Goal: Task Accomplishment & Management: Use online tool/utility

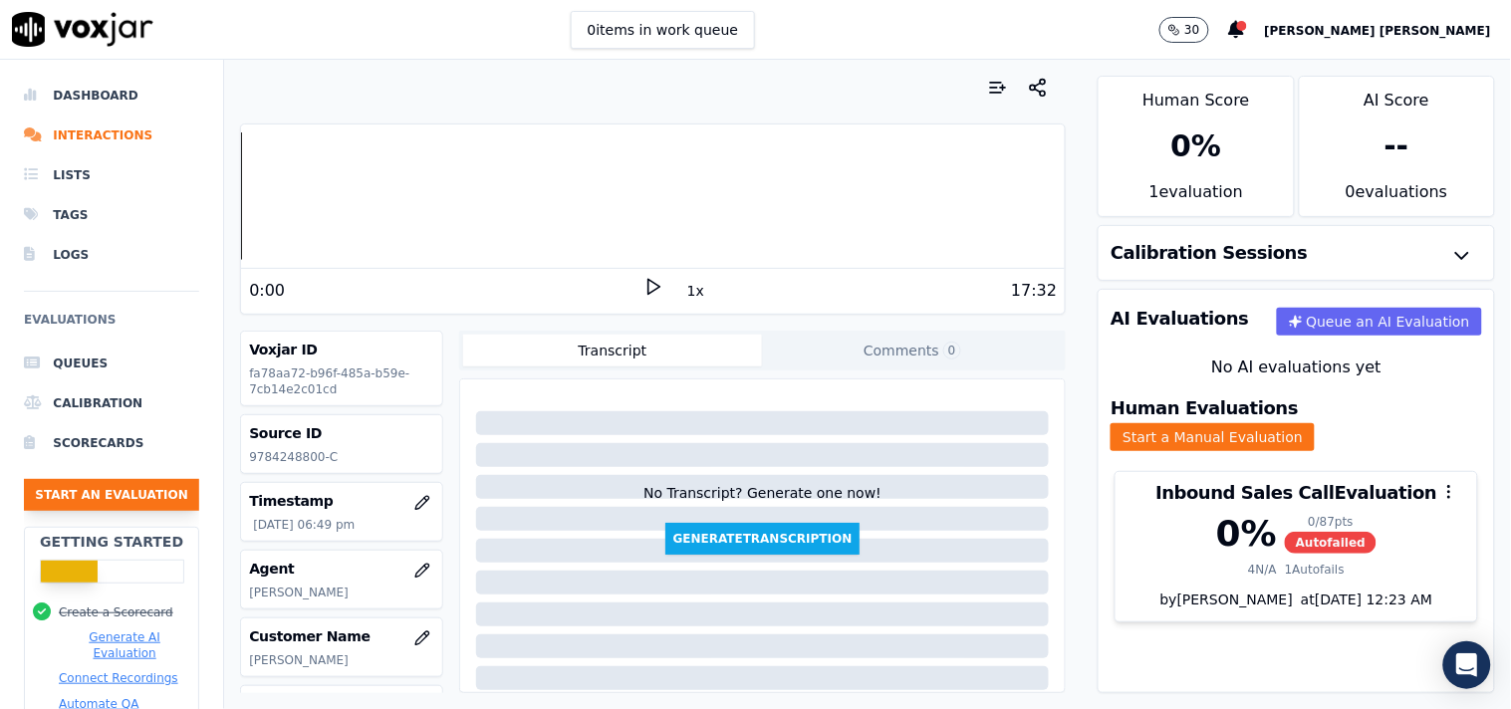
scroll to position [334, 0]
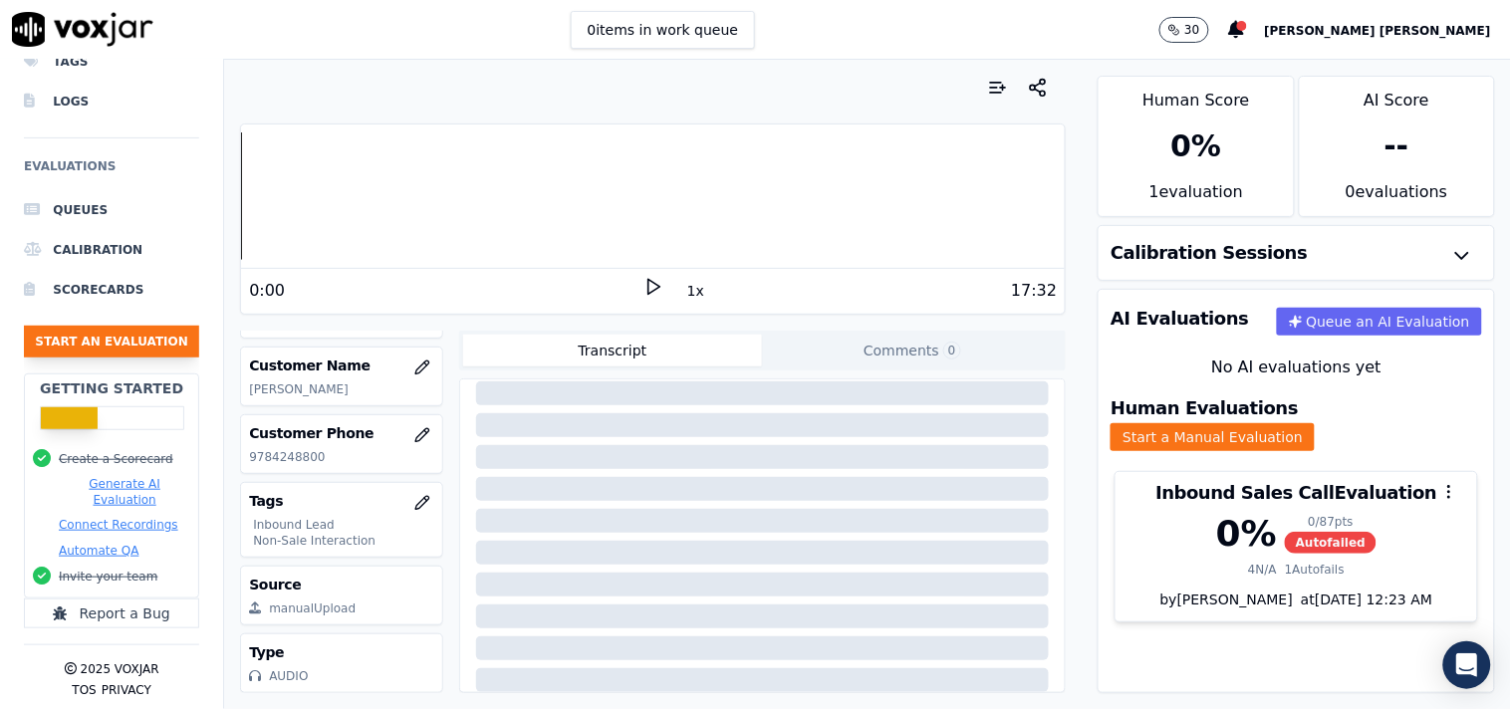
click at [159, 332] on button "Start an Evaluation" at bounding box center [111, 342] width 175 height 32
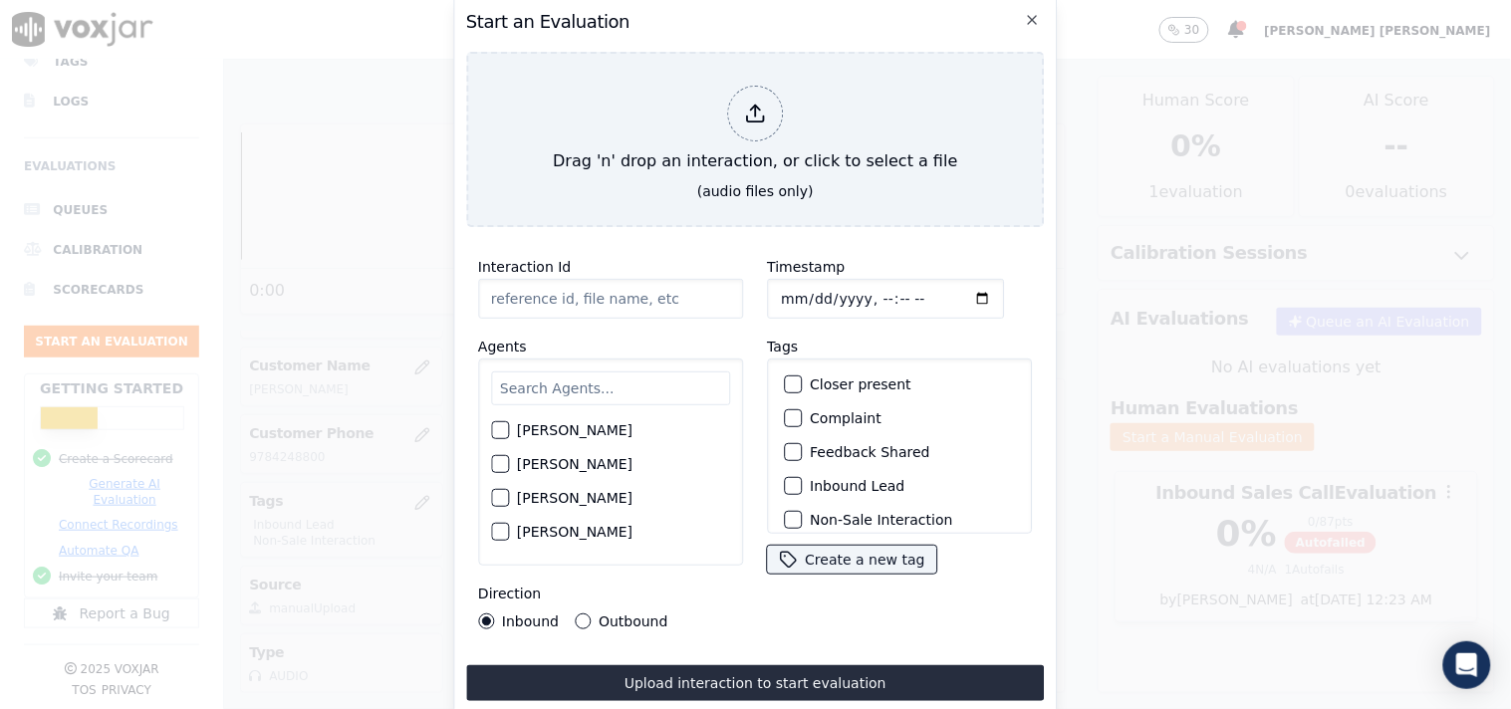
click at [778, 290] on input "Timestamp" at bounding box center [885, 299] width 237 height 40
type input "[DATE]T19:23"
click at [611, 291] on input "Interaction Id" at bounding box center [610, 299] width 265 height 40
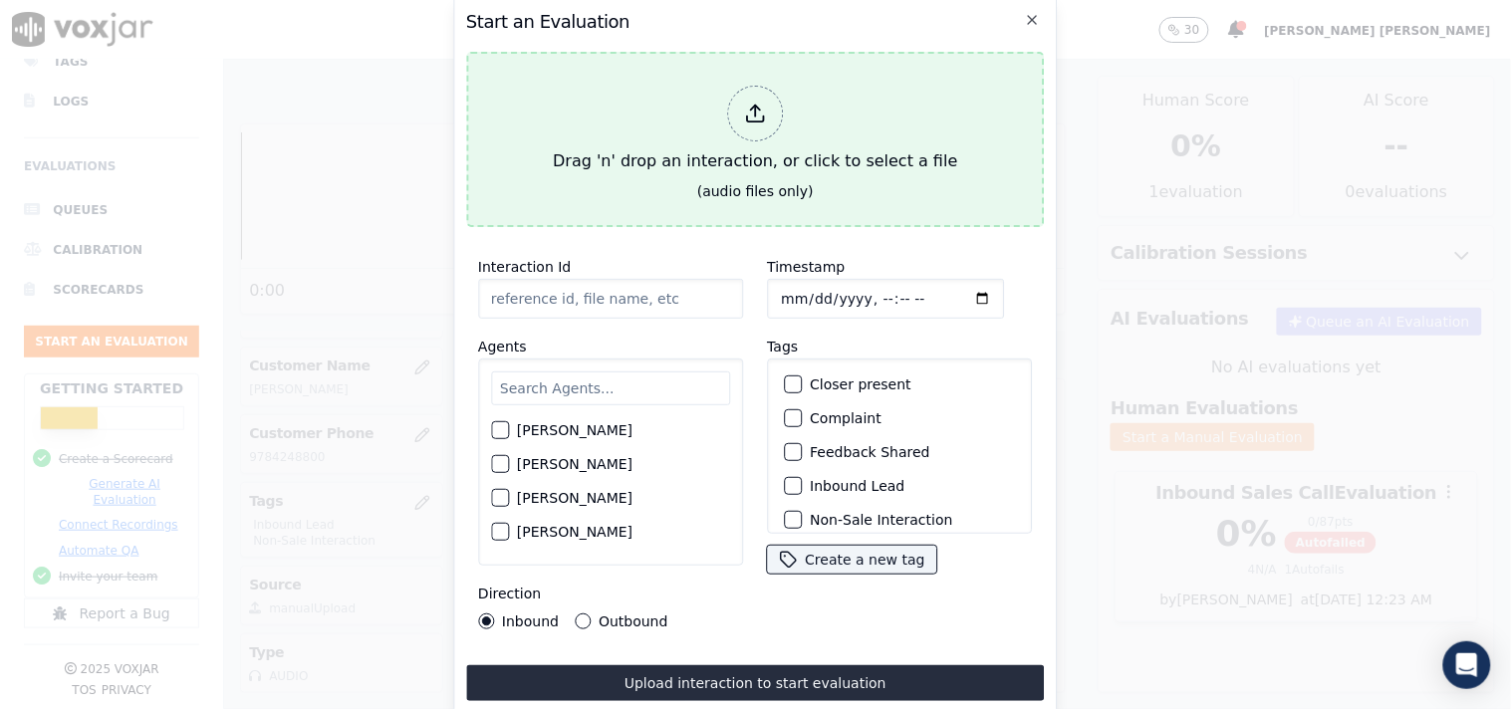
click at [735, 100] on div at bounding box center [755, 114] width 56 height 56
type input "20250910-112957_4849926382-all.mp3"
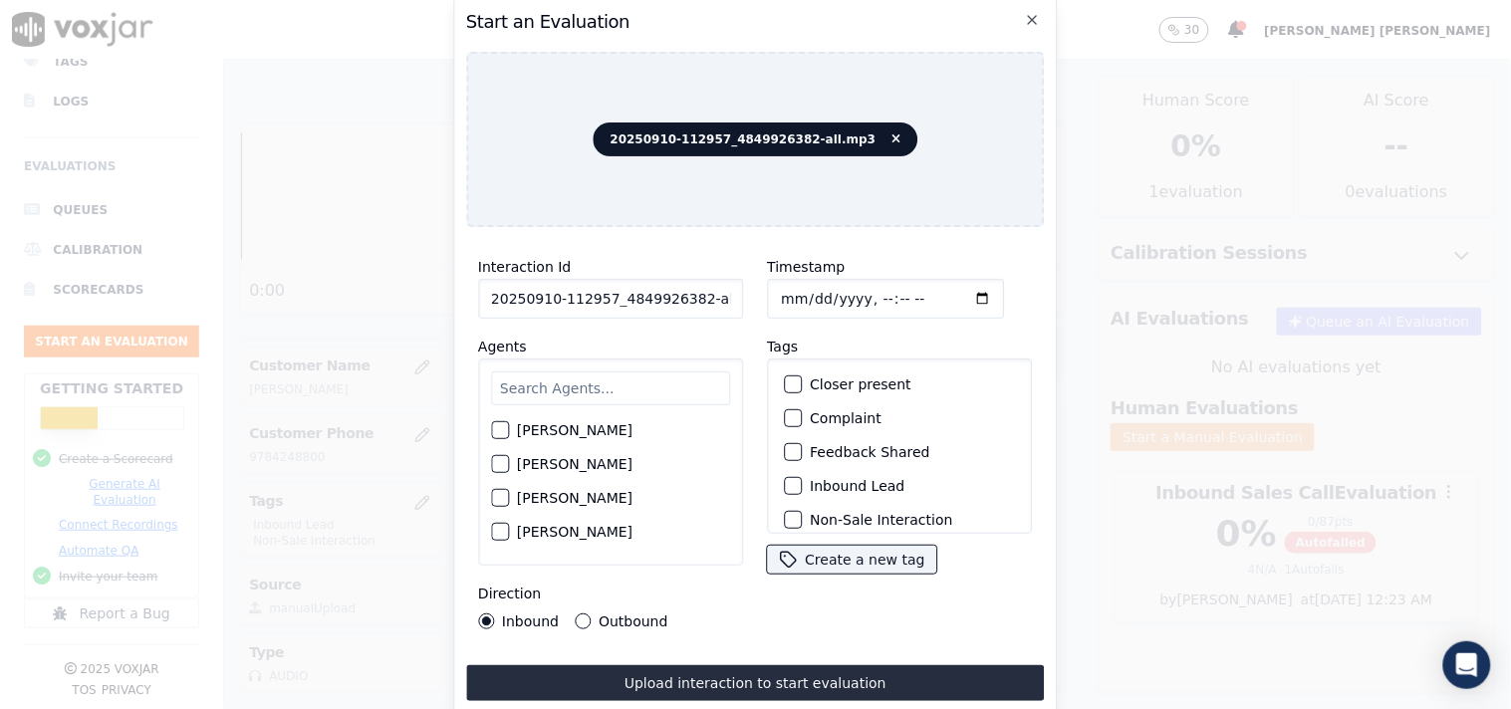
click at [622, 394] on input "text" at bounding box center [610, 388] width 239 height 34
type input "eth"
click at [598, 419] on div "[PERSON_NAME]" at bounding box center [610, 436] width 239 height 34
click at [550, 429] on label "[PERSON_NAME]" at bounding box center [575, 436] width 116 height 14
click at [509, 428] on button "[PERSON_NAME]" at bounding box center [500, 436] width 18 height 18
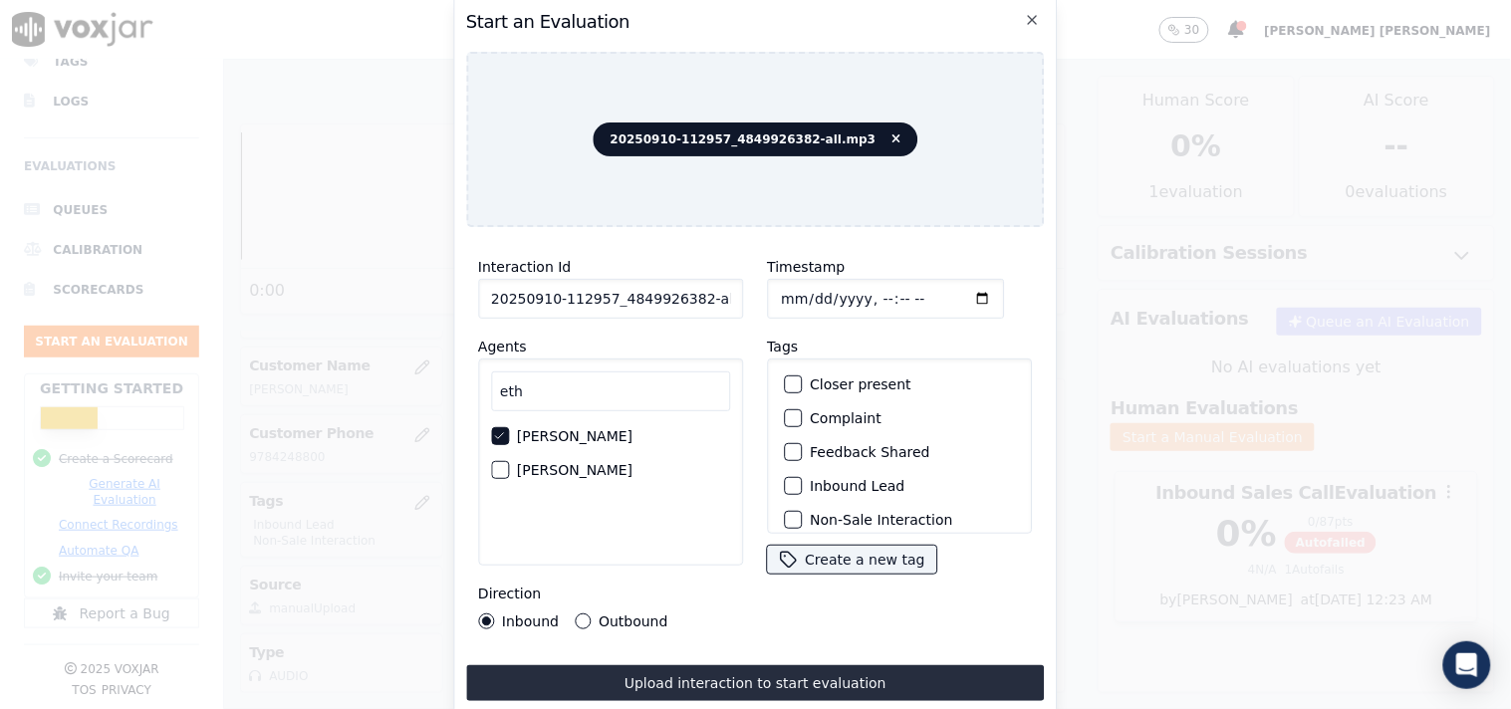
click at [813, 479] on label "Inbound Lead" at bounding box center [857, 486] width 95 height 14
click at [802, 478] on button "Inbound Lead" at bounding box center [793, 486] width 18 height 18
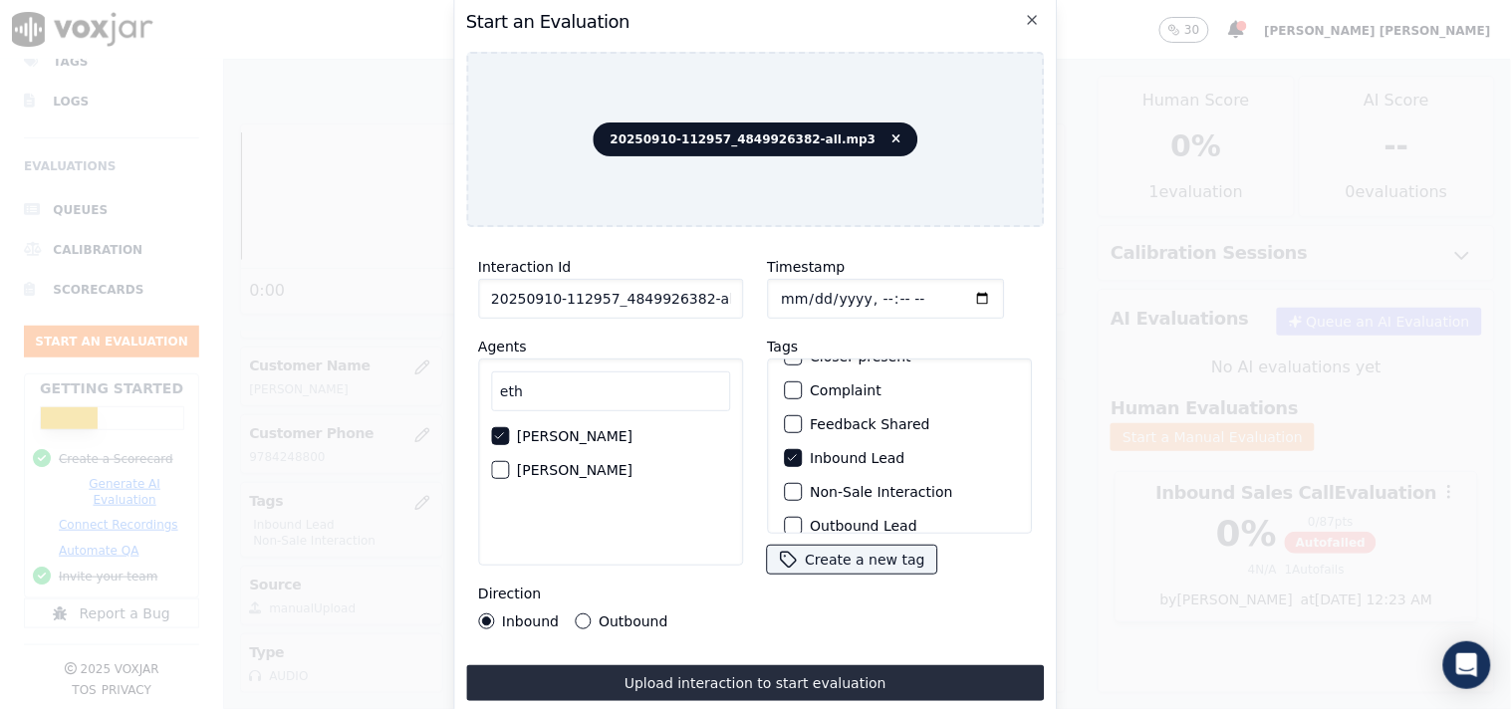
click at [886, 485] on label "Non-Sale Interaction" at bounding box center [881, 492] width 142 height 14
click at [802, 483] on button "Non-Sale Interaction" at bounding box center [793, 492] width 18 height 18
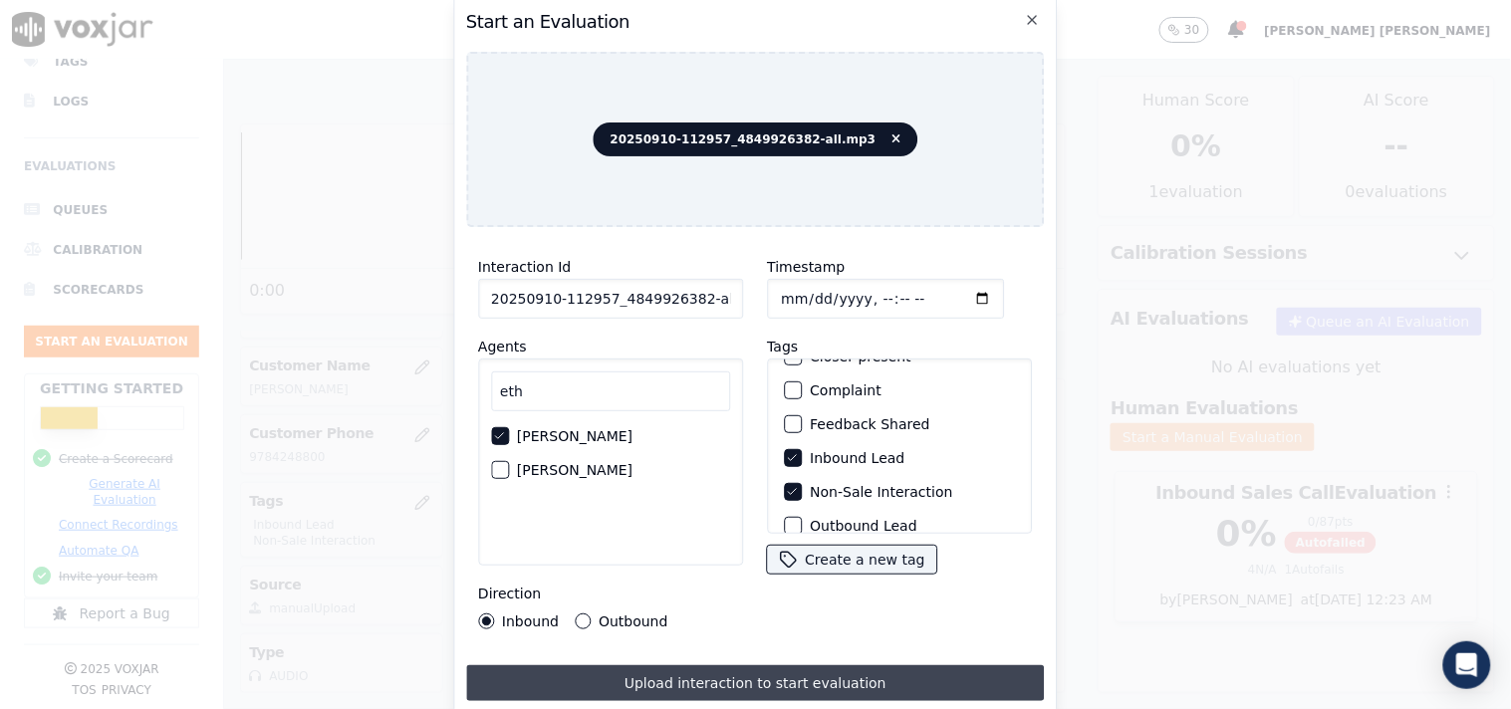
click at [585, 678] on button "Upload interaction to start evaluation" at bounding box center [755, 683] width 579 height 36
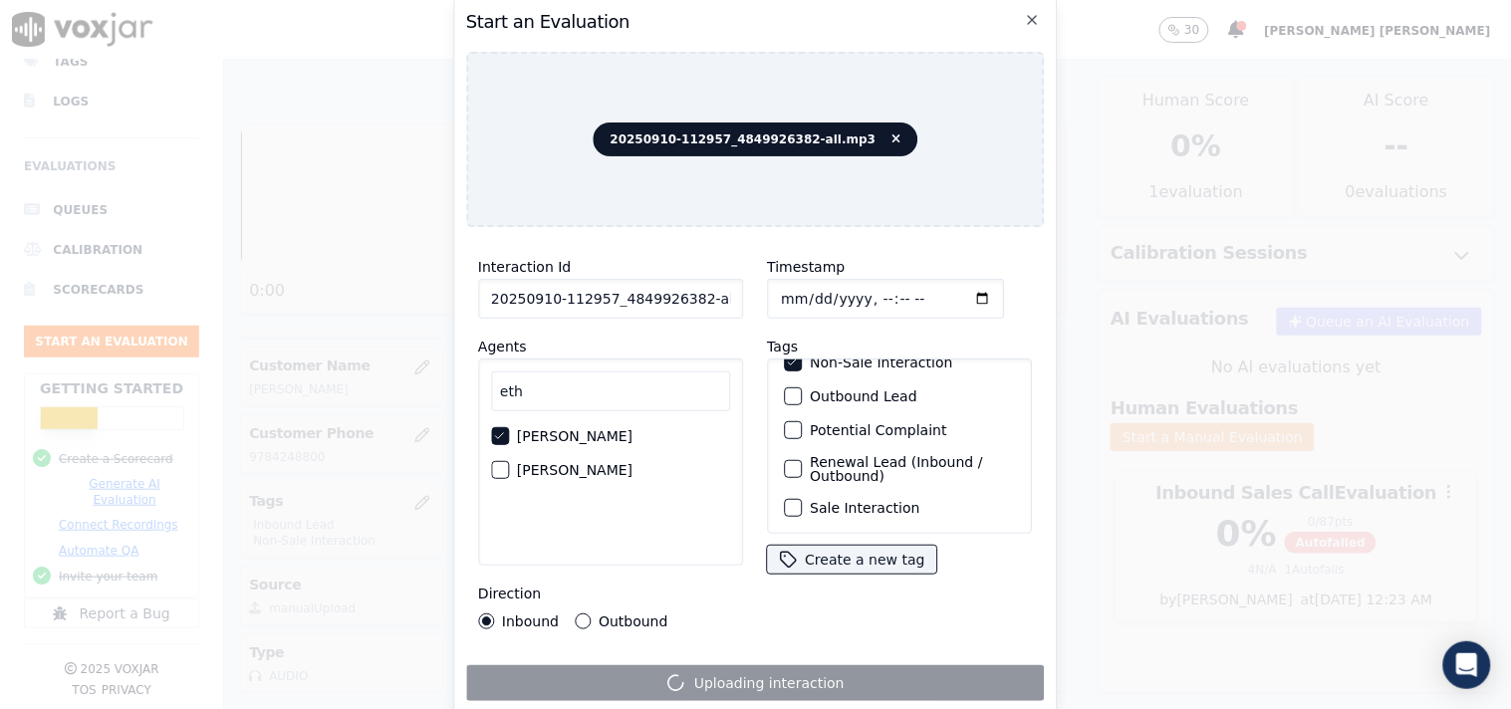
scroll to position [0, 0]
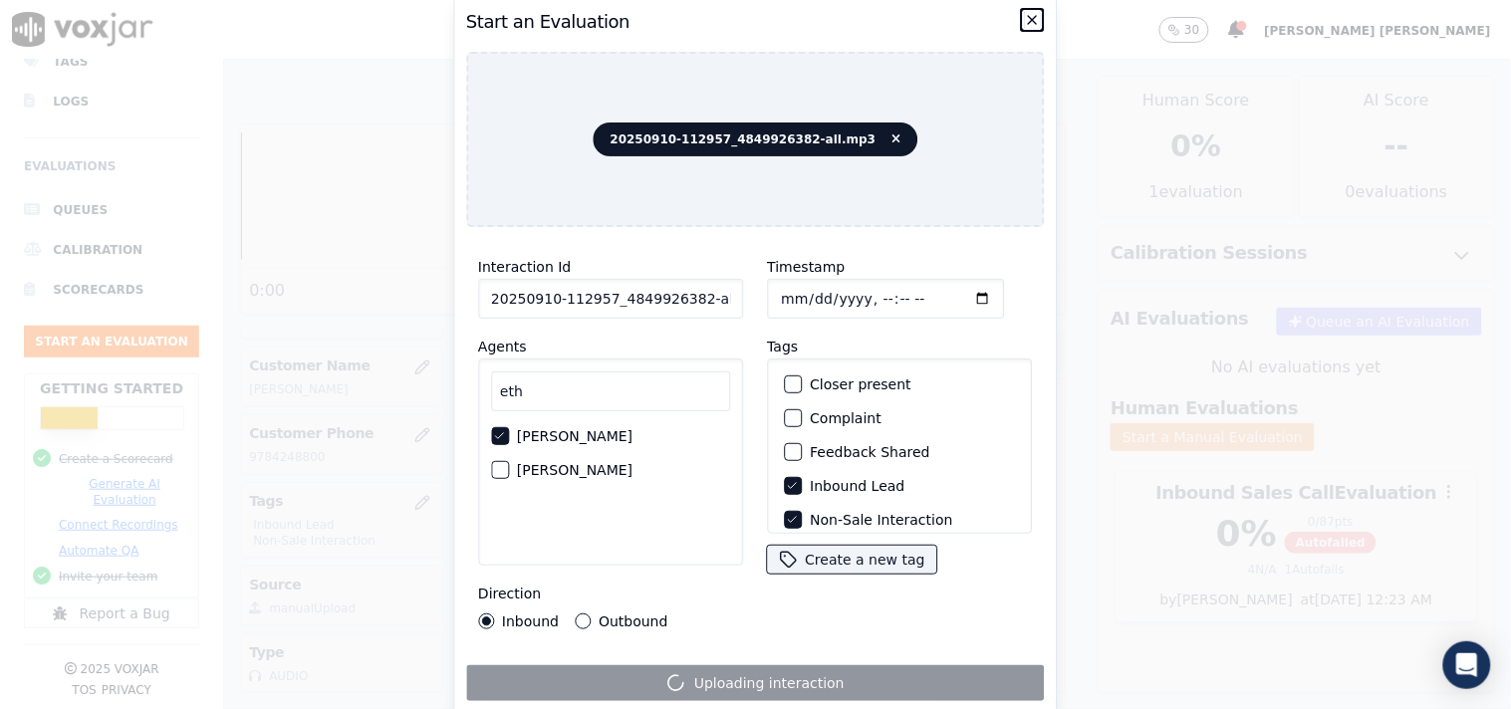
click at [1027, 12] on icon "button" at bounding box center [1033, 20] width 16 height 16
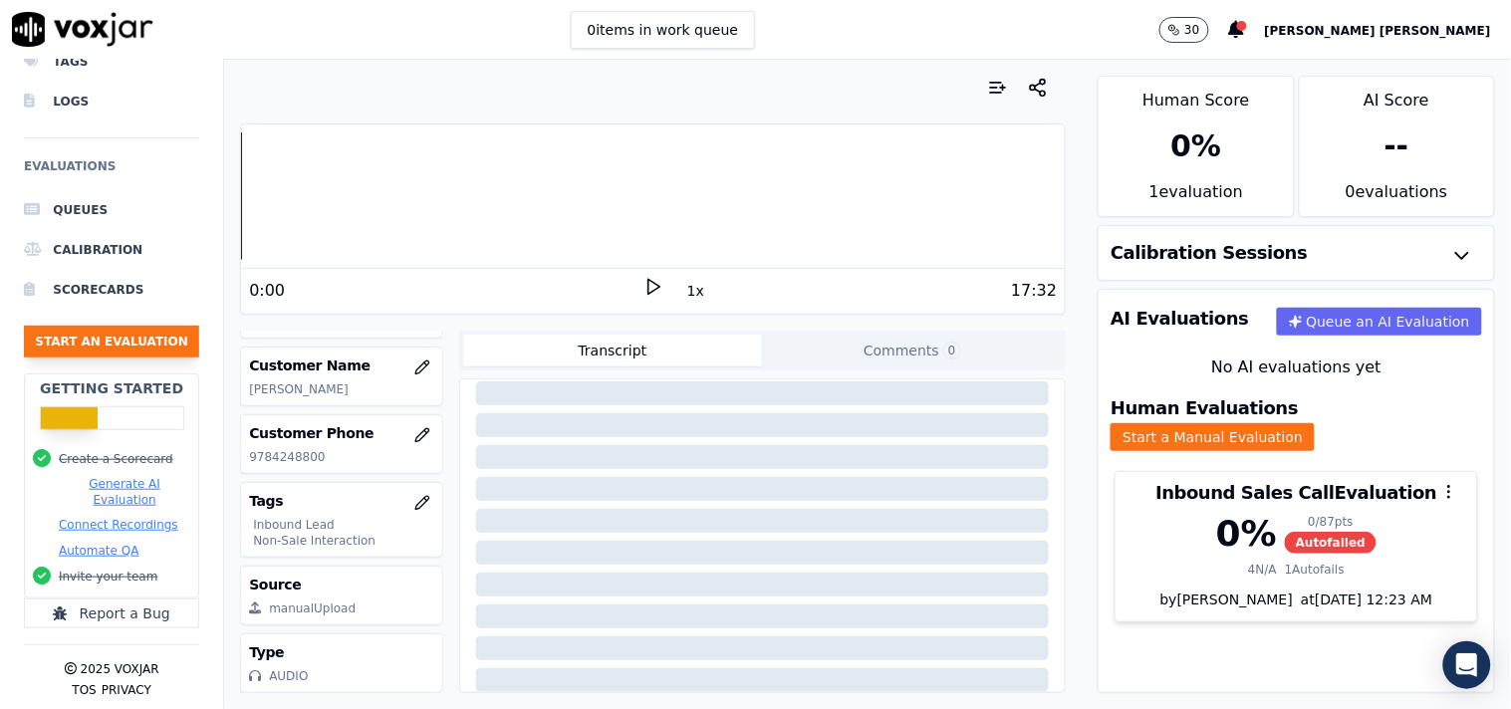
click at [150, 331] on button "Start an Evaluation" at bounding box center [111, 342] width 175 height 32
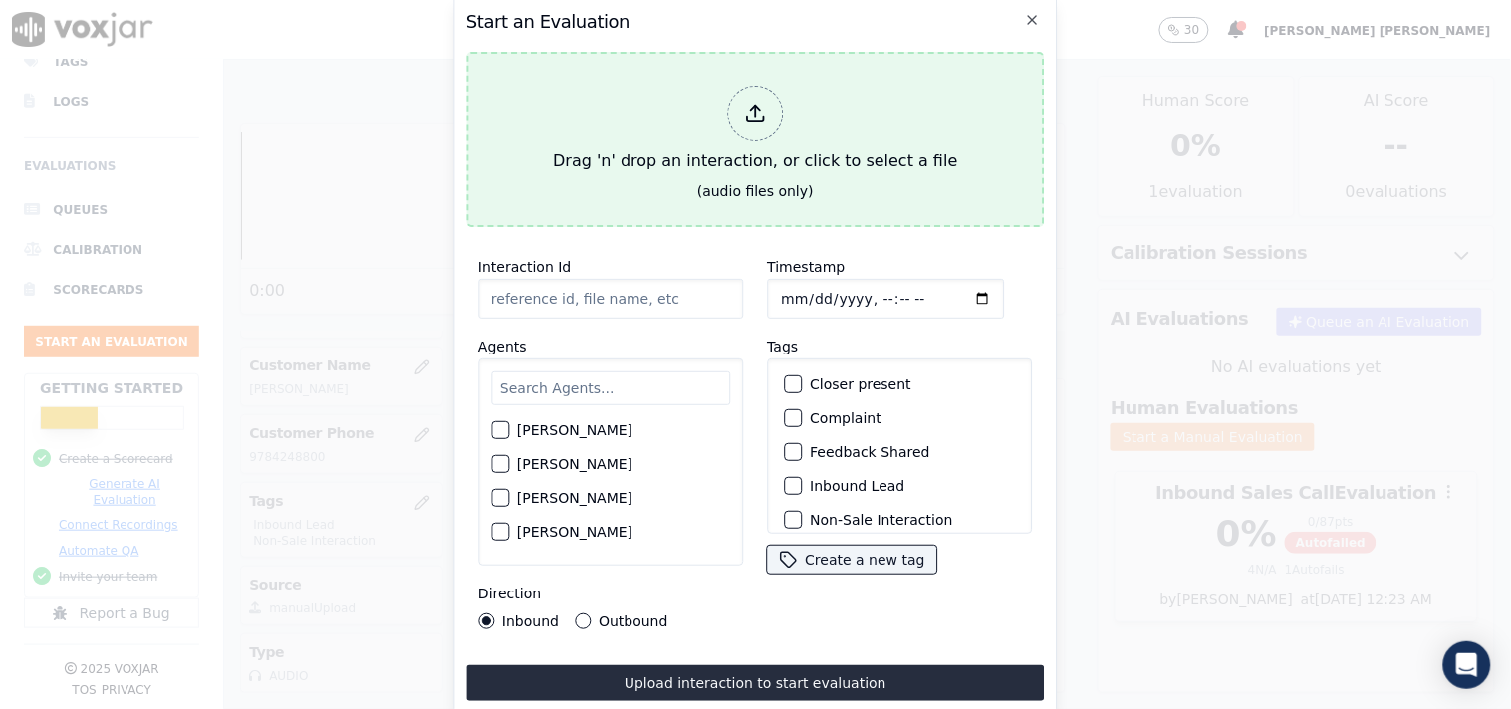
click at [732, 137] on div "Drag 'n' drop an interaction, or click to select a file" at bounding box center [755, 130] width 420 height 104
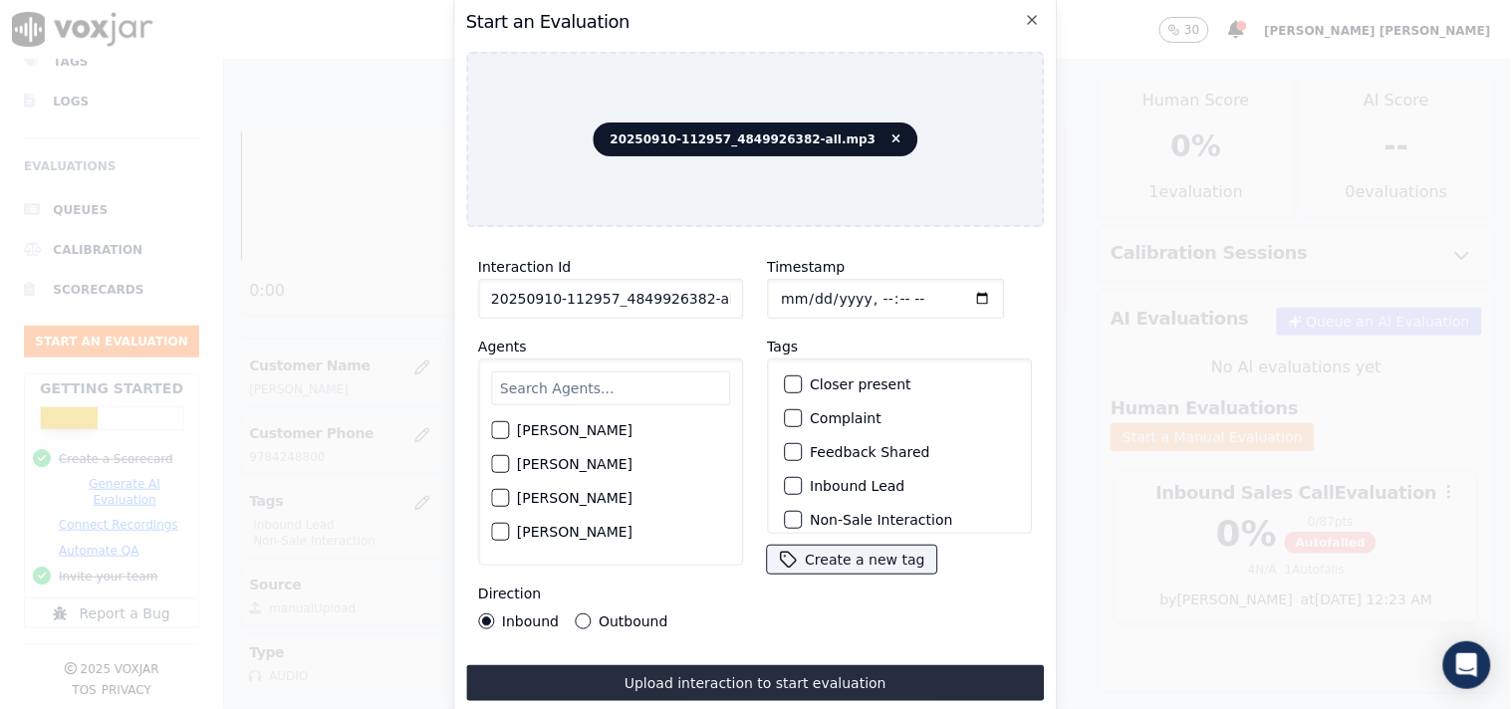
scroll to position [0, 11]
drag, startPoint x: 689, startPoint y: 295, endPoint x: 750, endPoint y: 294, distance: 60.8
click at [750, 294] on div "Interaction Id 20250910-112957_4849926382-all.mp3 Agents [PERSON_NAME] [PERSON_…" at bounding box center [755, 442] width 579 height 398
type input "20250910-112957_4849926382-C1"
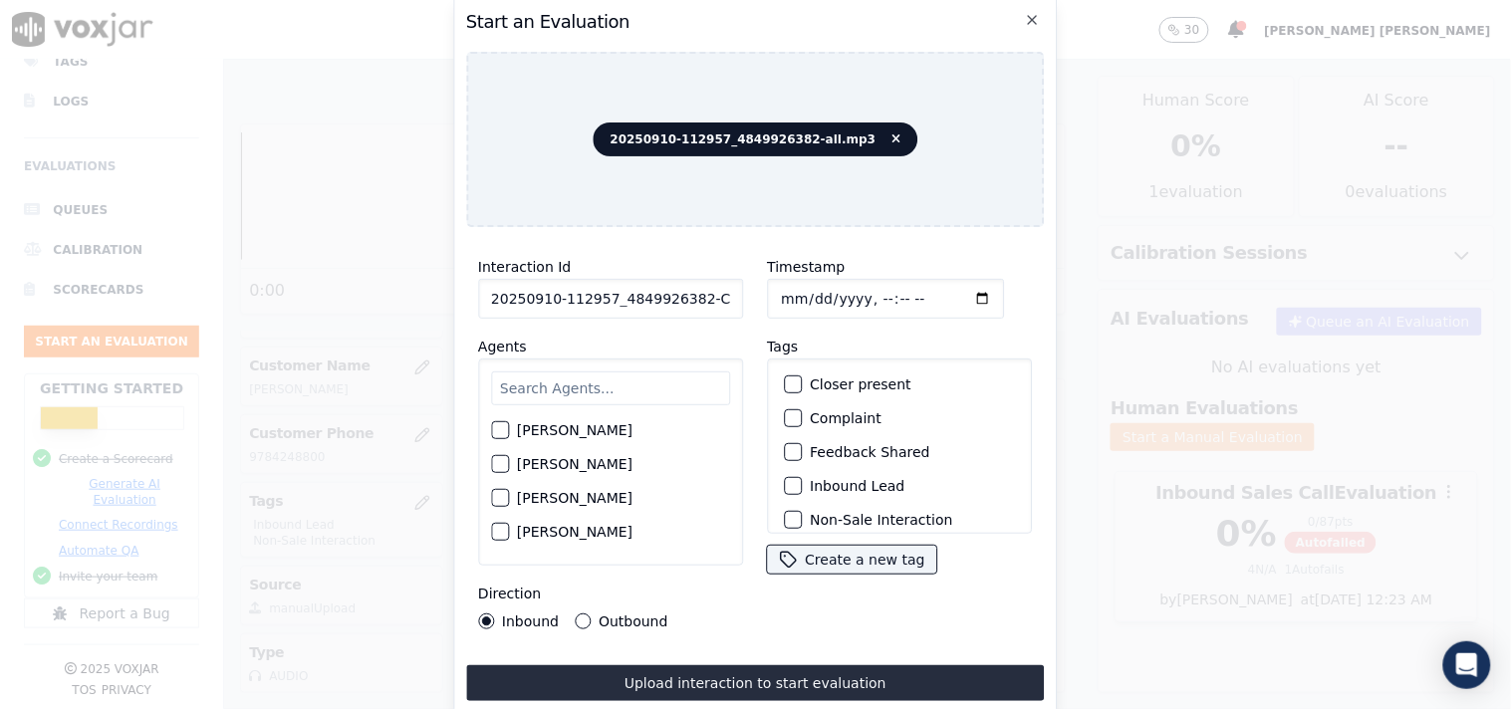
click at [604, 392] on input "text" at bounding box center [610, 388] width 239 height 34
type input "eth"
click at [599, 429] on label "[PERSON_NAME]" at bounding box center [575, 436] width 116 height 14
click at [509, 427] on button "[PERSON_NAME]" at bounding box center [500, 436] width 18 height 18
click at [794, 470] on div "Inbound Lead" at bounding box center [899, 486] width 247 height 34
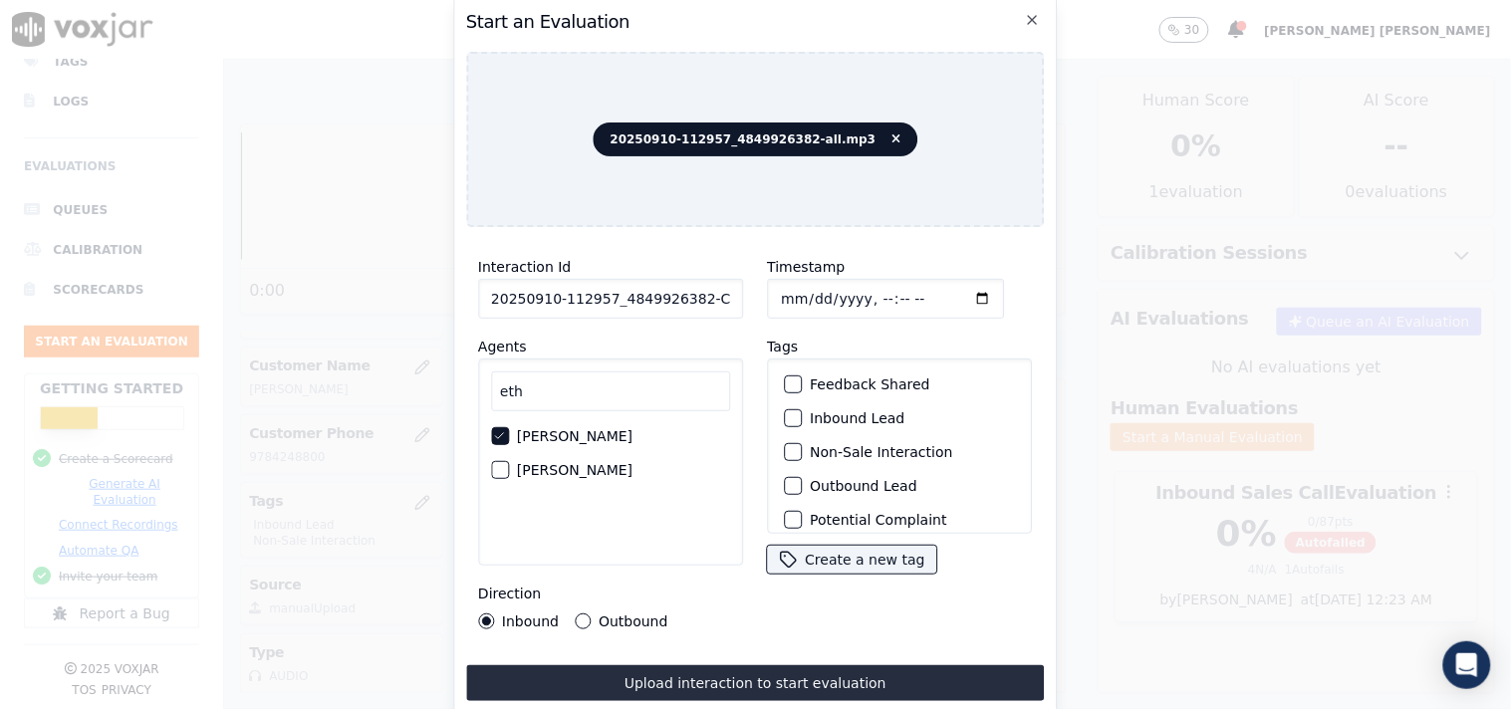
scroll to position [111, 0]
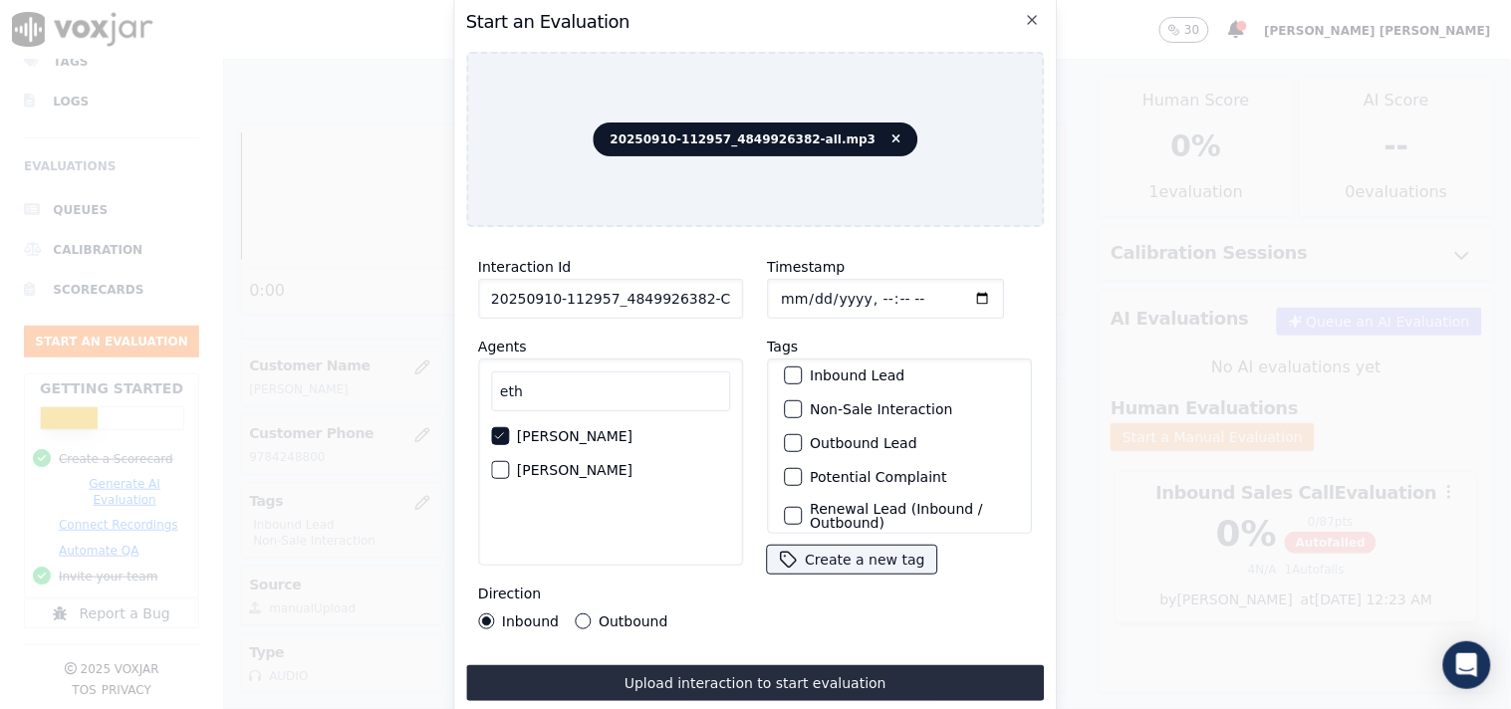
click at [798, 369] on div "Inbound Lead" at bounding box center [899, 376] width 247 height 34
click at [790, 372] on div "button" at bounding box center [792, 375] width 14 height 14
click at [776, 444] on div "Outbound Lead" at bounding box center [899, 443] width 247 height 34
click at [791, 406] on div "button" at bounding box center [792, 409] width 14 height 14
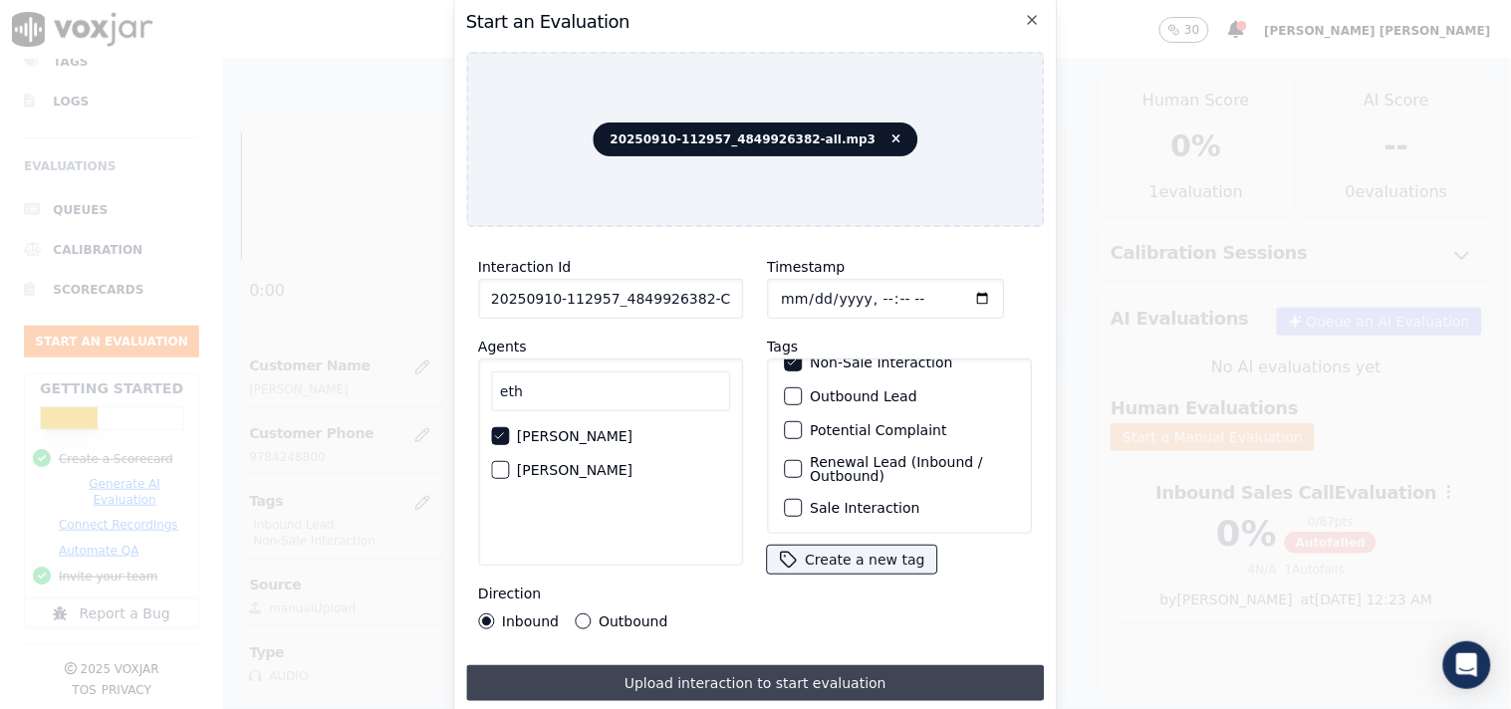
click at [613, 665] on button "Upload interaction to start evaluation" at bounding box center [755, 683] width 579 height 36
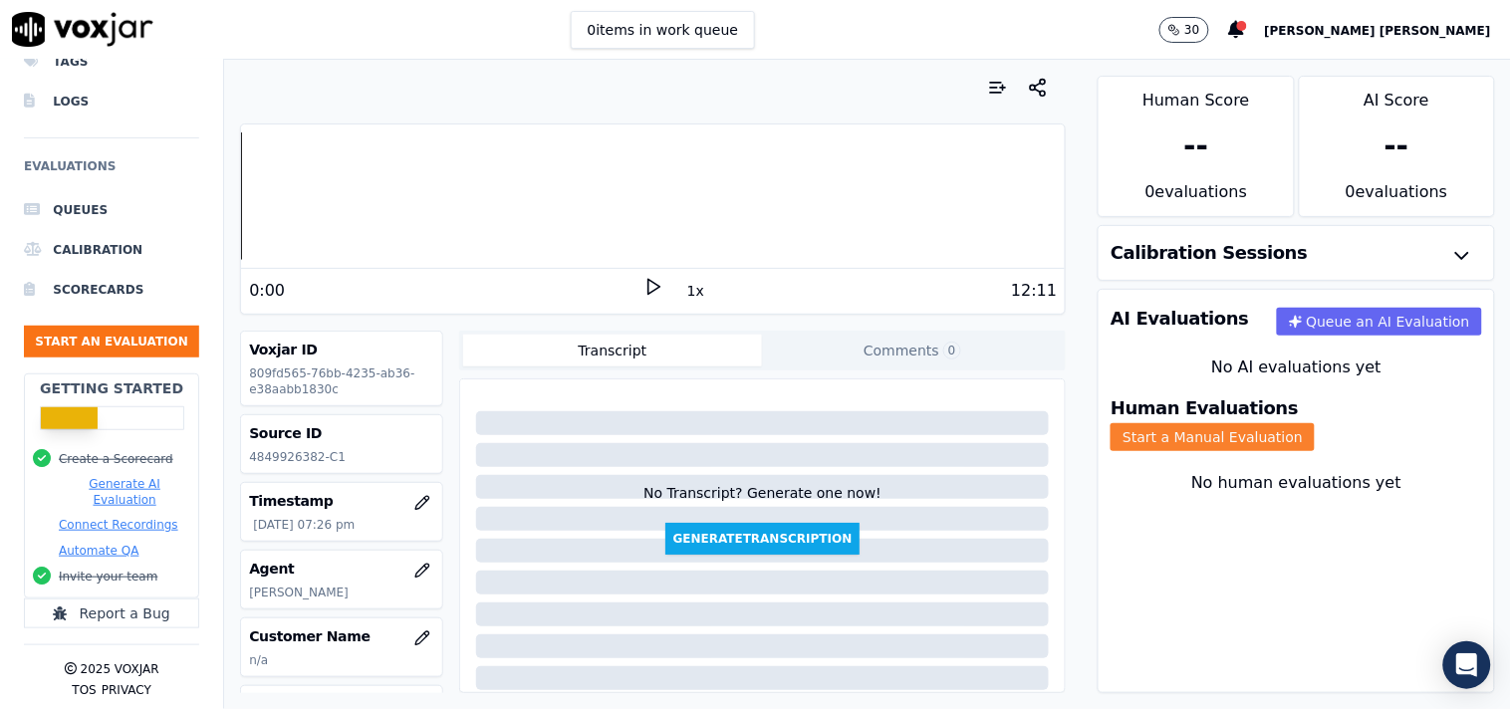
click at [1278, 423] on button "Start a Manual Evaluation" at bounding box center [1212, 437] width 204 height 28
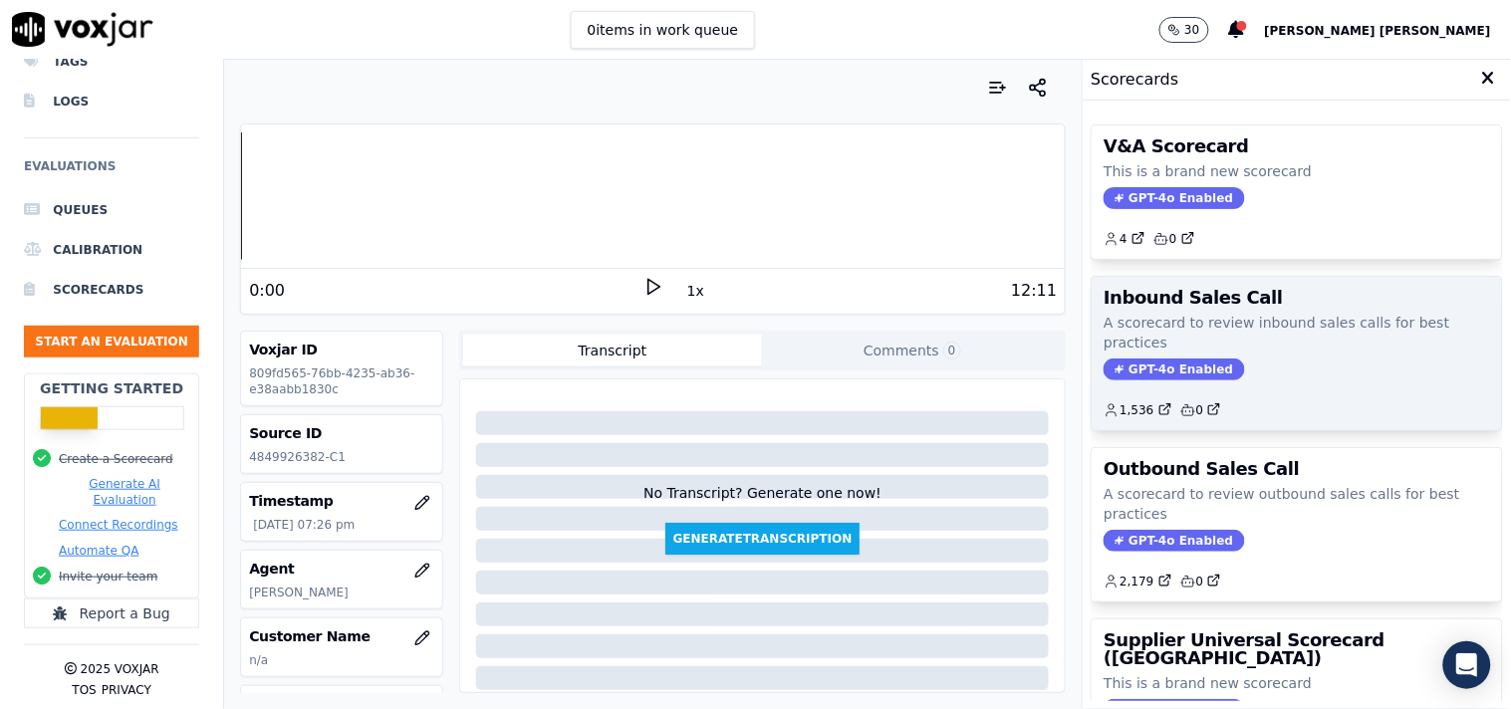
click at [1133, 370] on span "GPT-4o Enabled" at bounding box center [1173, 370] width 140 height 22
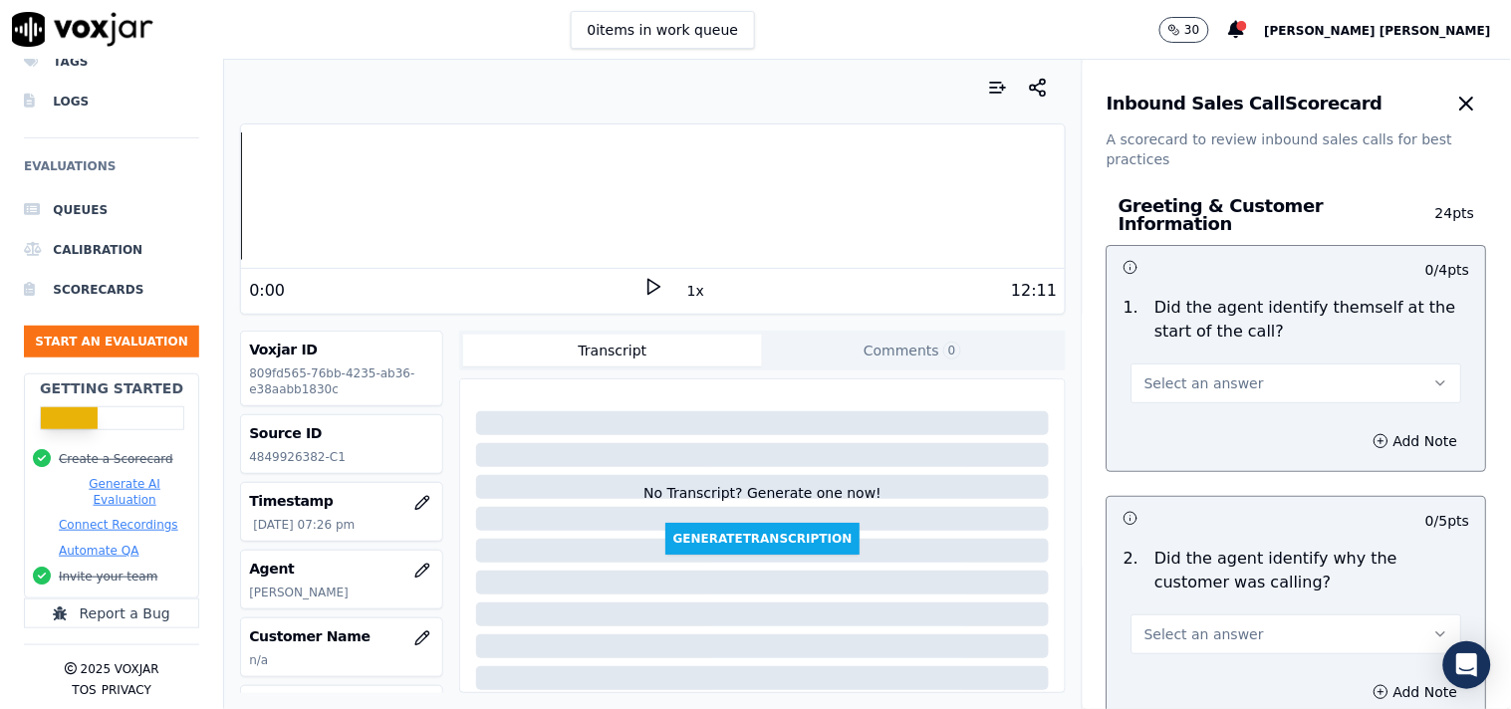
click at [1275, 386] on button "Select an answer" at bounding box center [1296, 384] width 331 height 40
click at [1205, 422] on div "Yes" at bounding box center [1261, 418] width 293 height 32
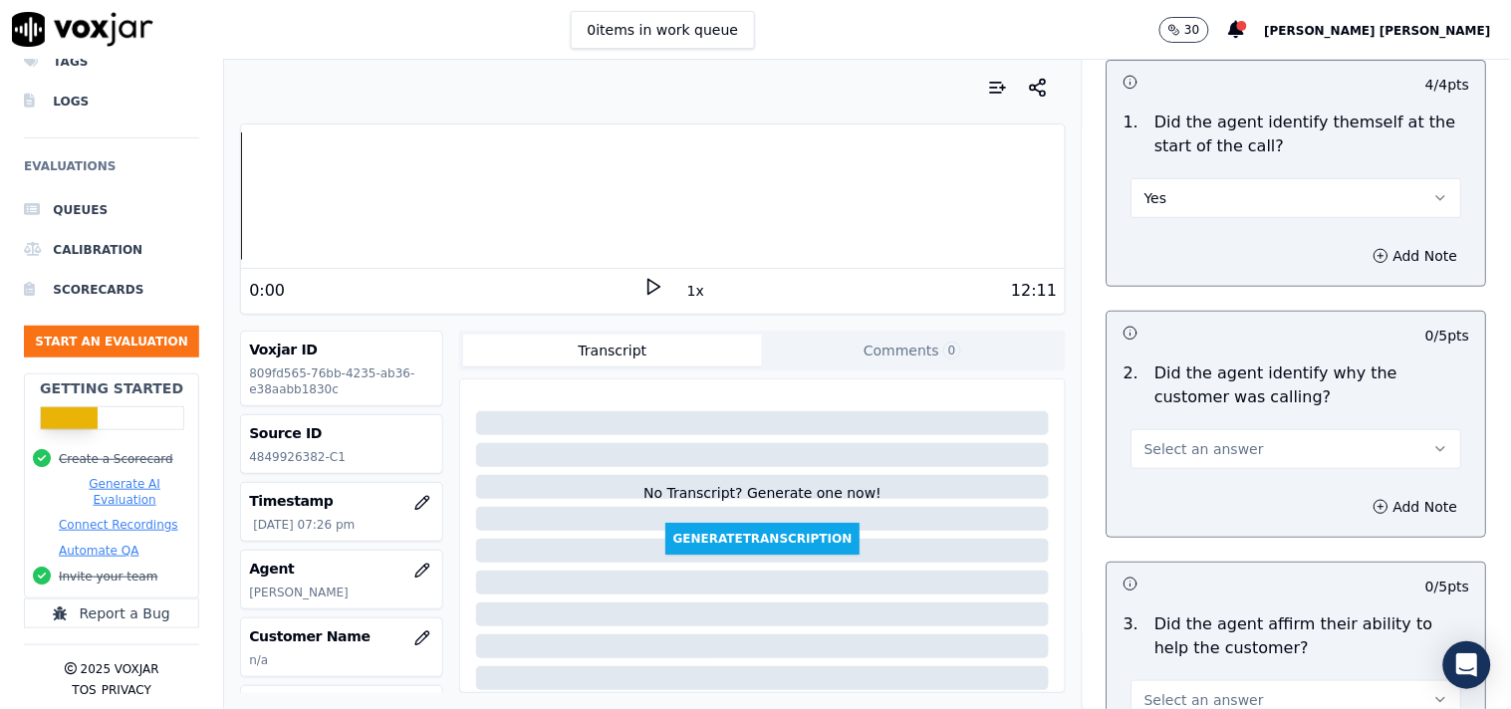
scroll to position [221, 0]
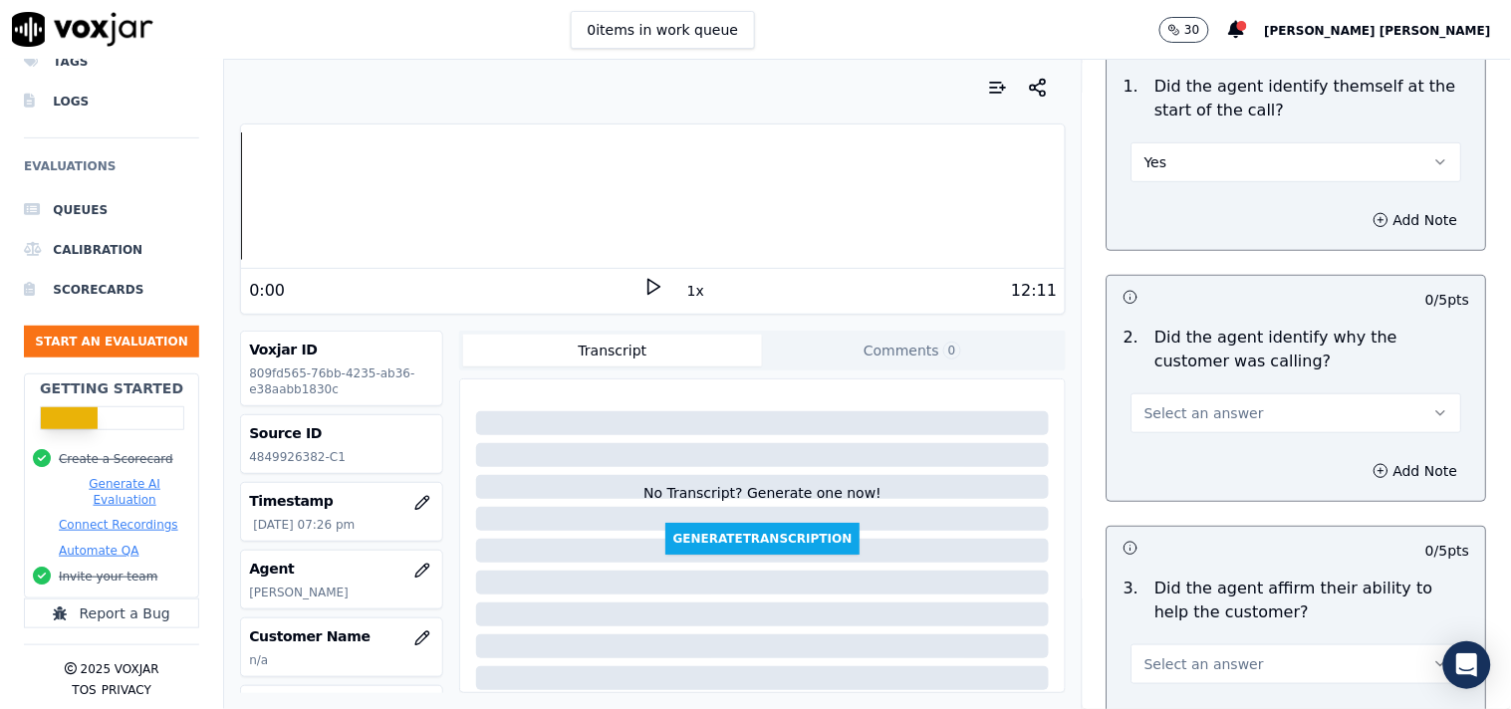
click at [1210, 404] on span "Select an answer" at bounding box center [1204, 413] width 120 height 20
click at [1199, 453] on div "Yes" at bounding box center [1261, 448] width 293 height 32
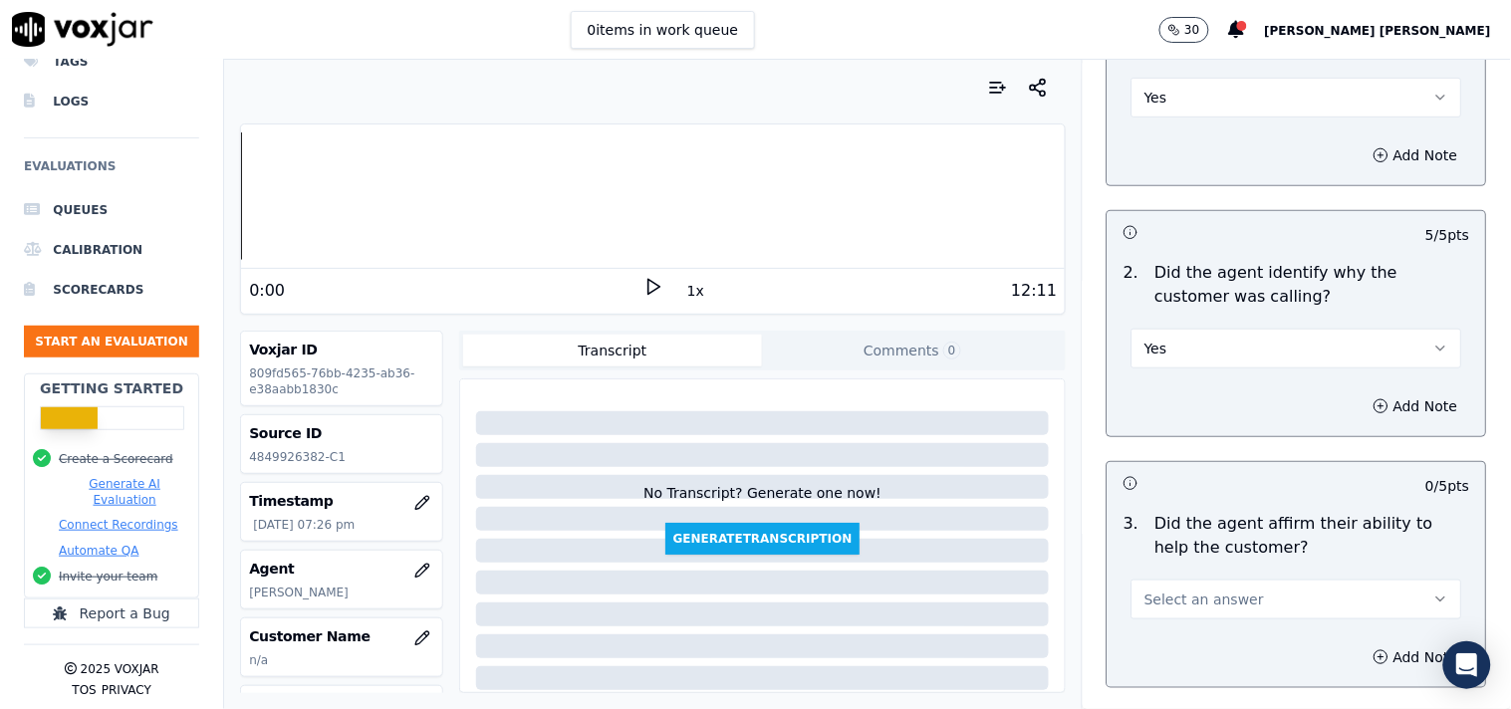
scroll to position [332, 0]
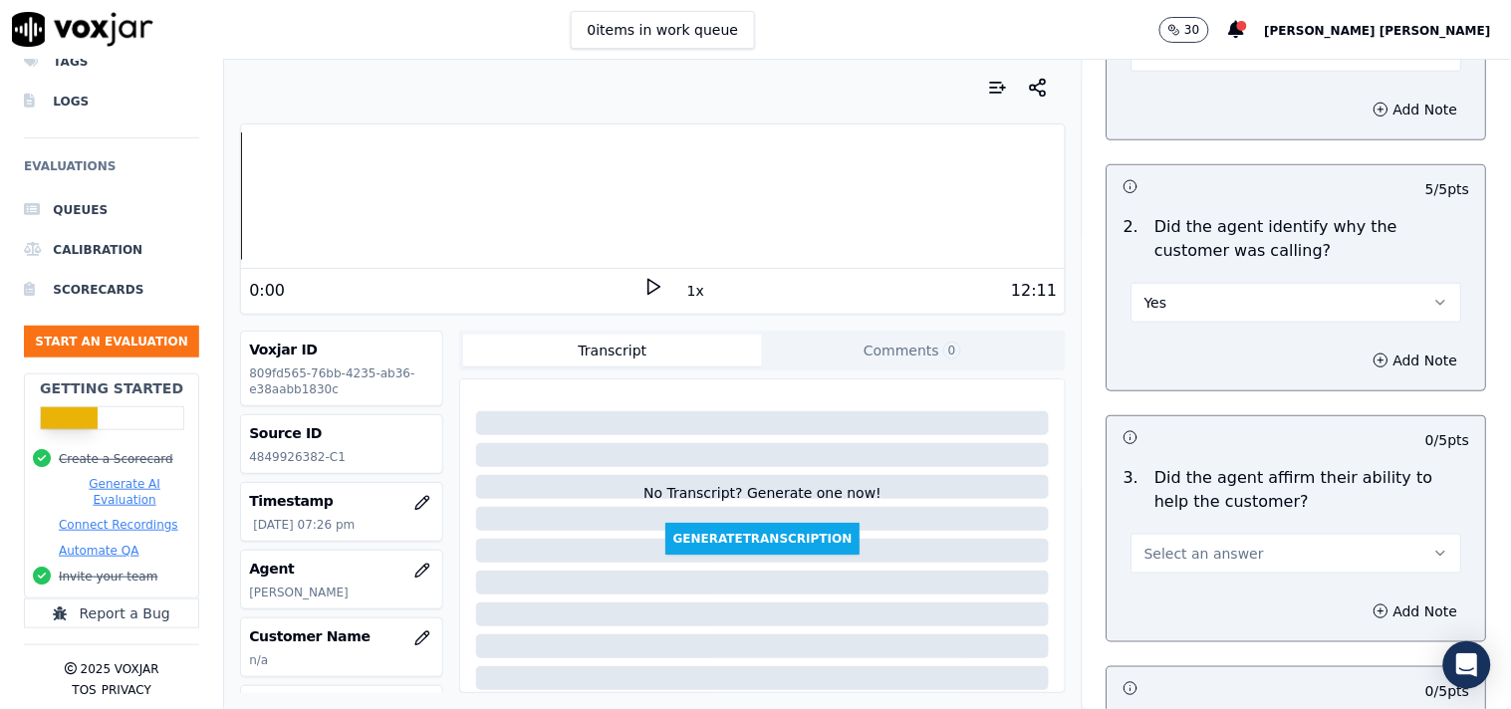
click at [1219, 544] on span "Select an answer" at bounding box center [1204, 554] width 120 height 20
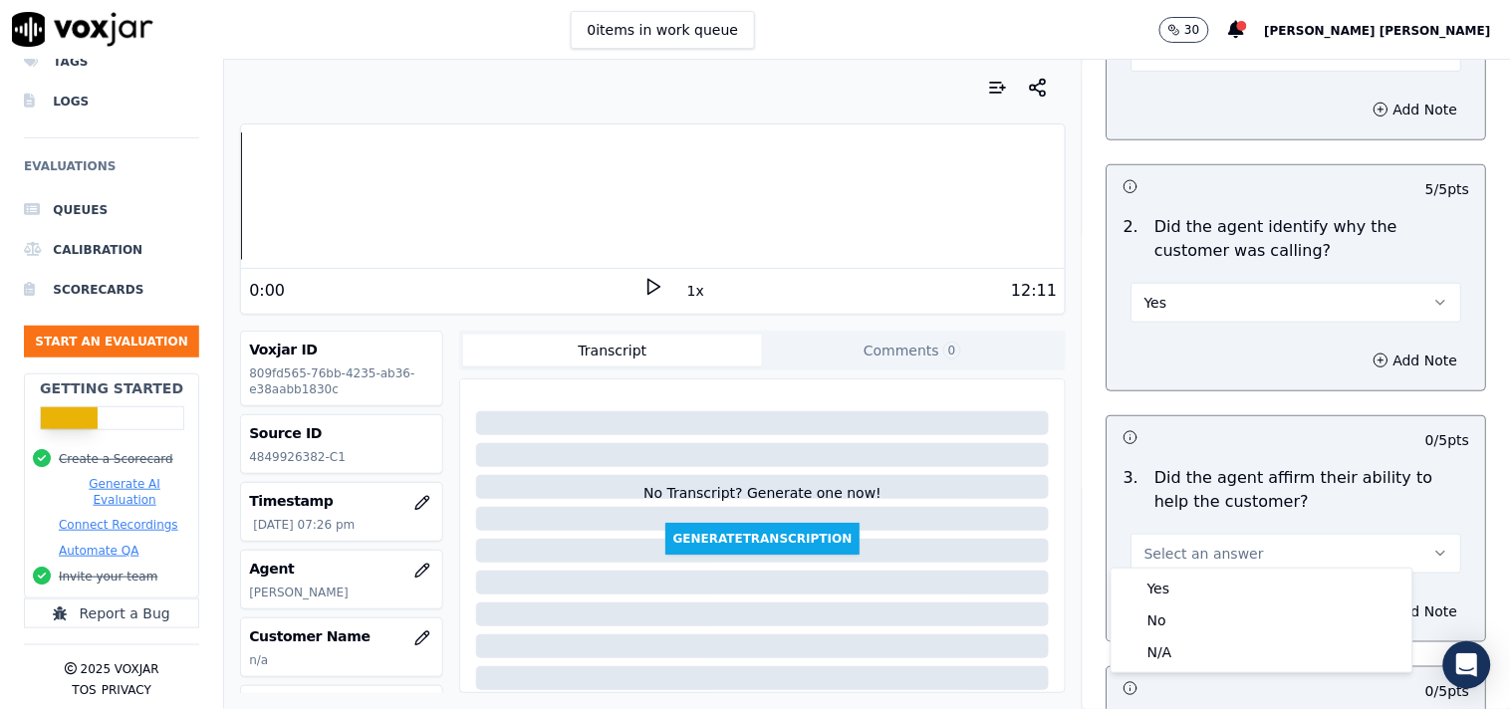
click at [1217, 571] on div "Yes No N/A" at bounding box center [1261, 621] width 301 height 104
click at [1216, 581] on div "Yes" at bounding box center [1261, 589] width 293 height 32
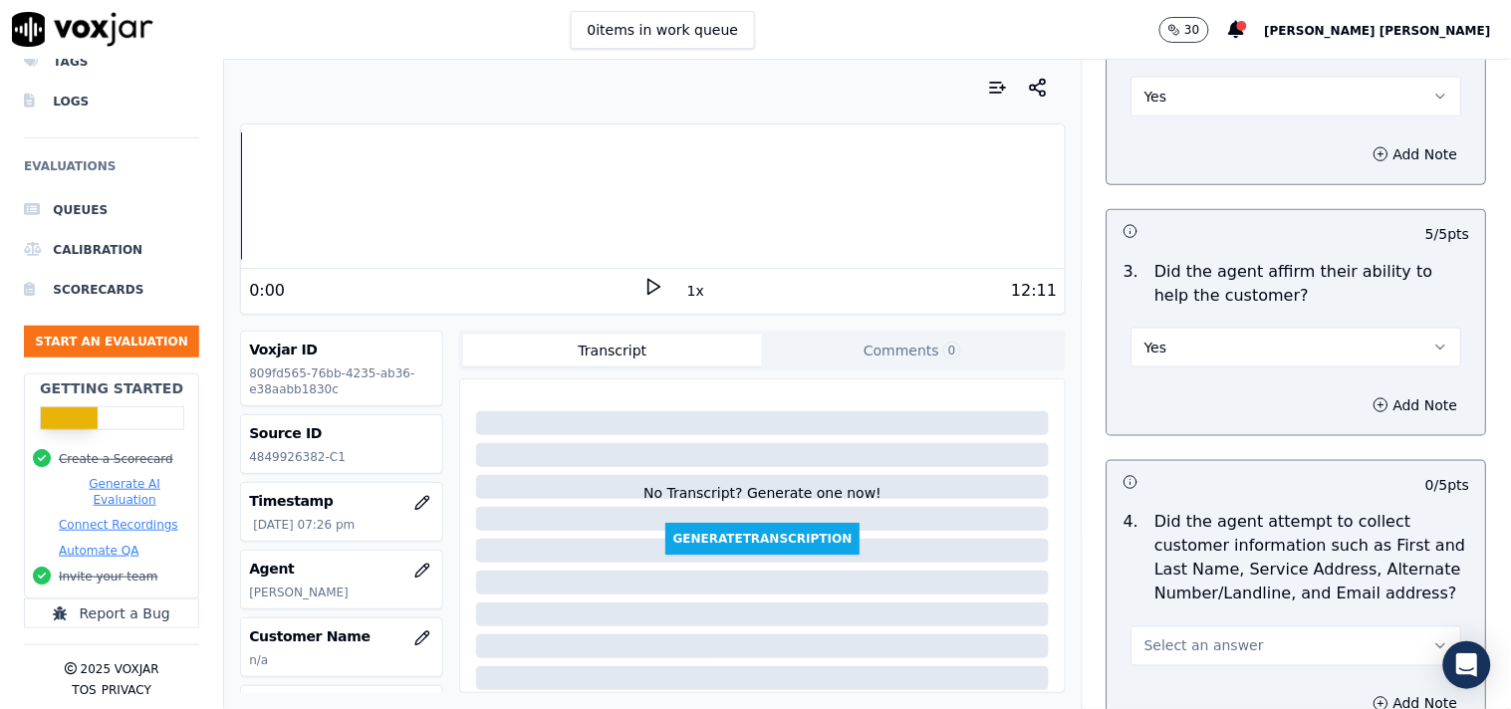
scroll to position [553, 0]
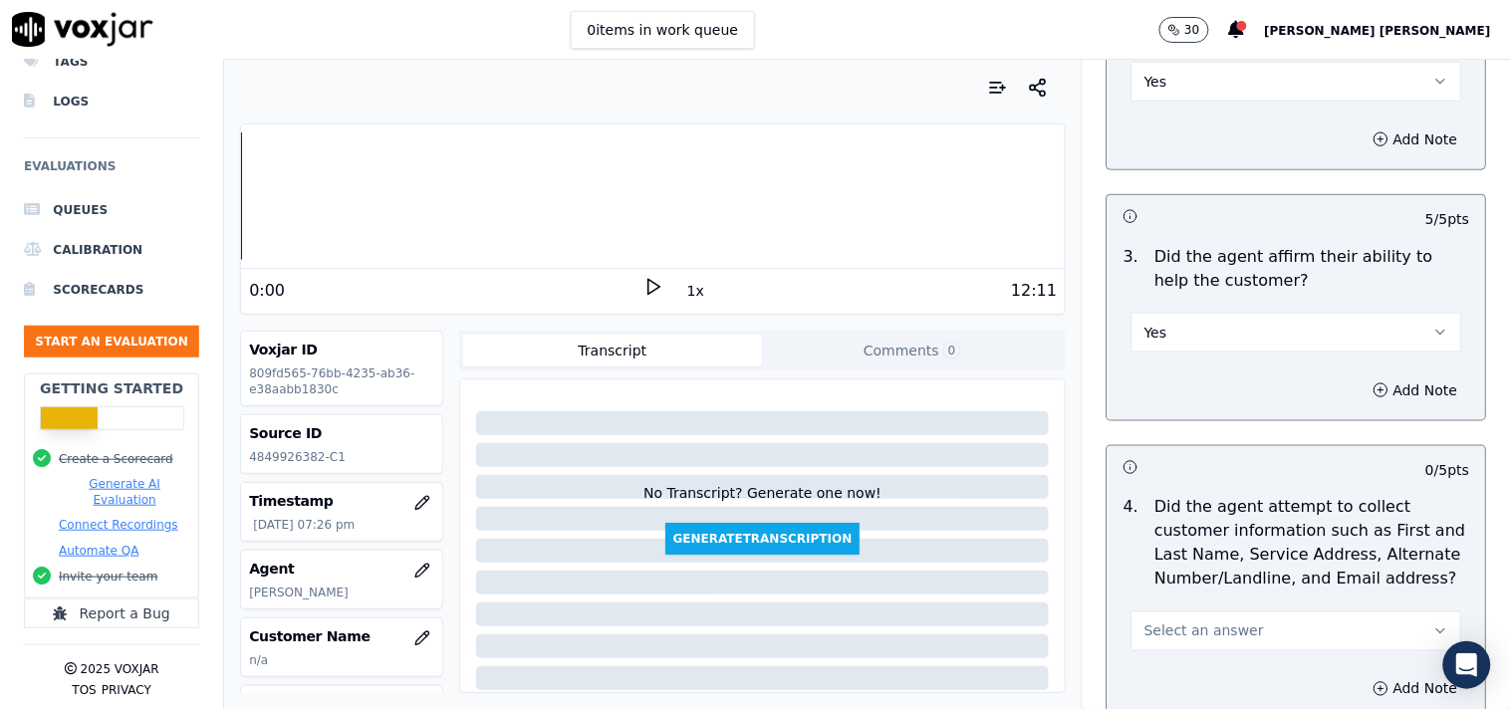
click at [1208, 629] on span "Select an answer" at bounding box center [1204, 631] width 120 height 20
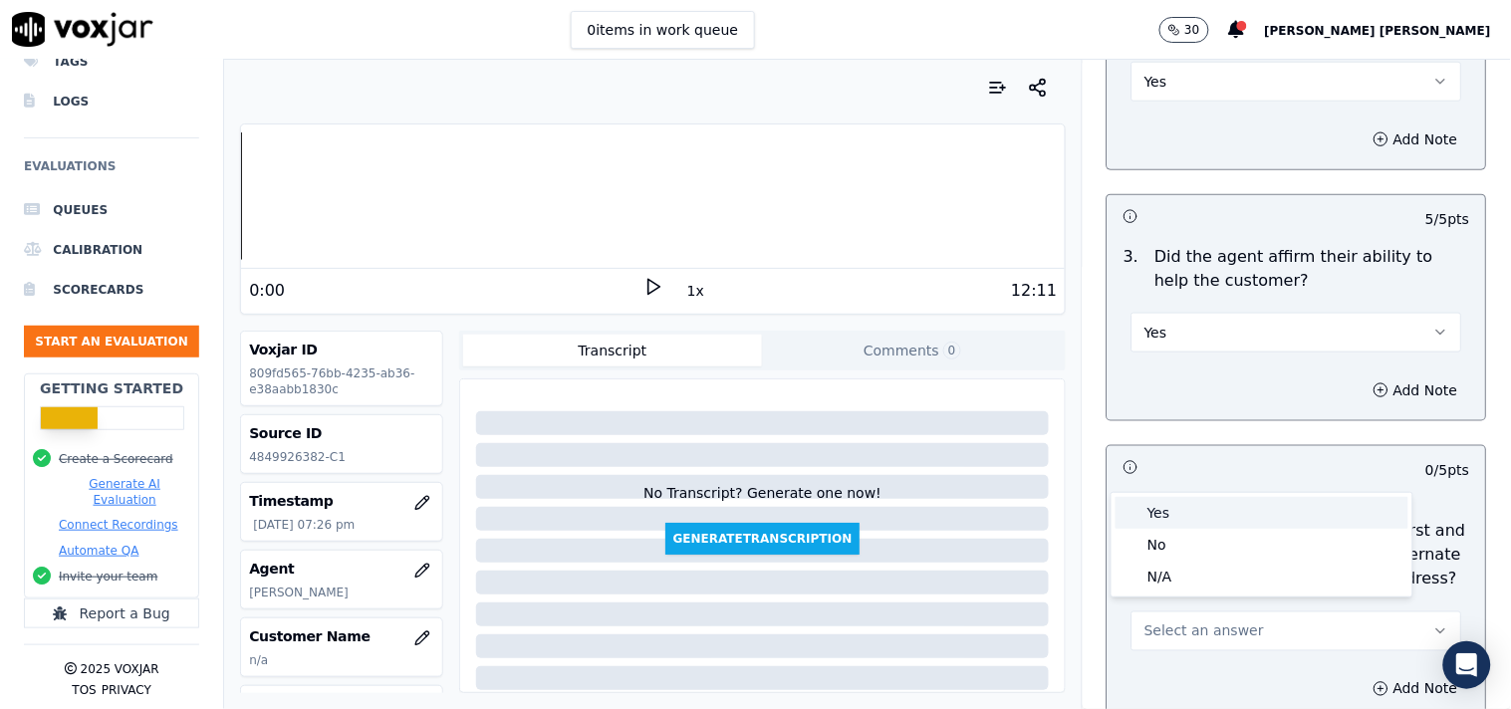
click at [1230, 519] on div "Yes" at bounding box center [1261, 513] width 293 height 32
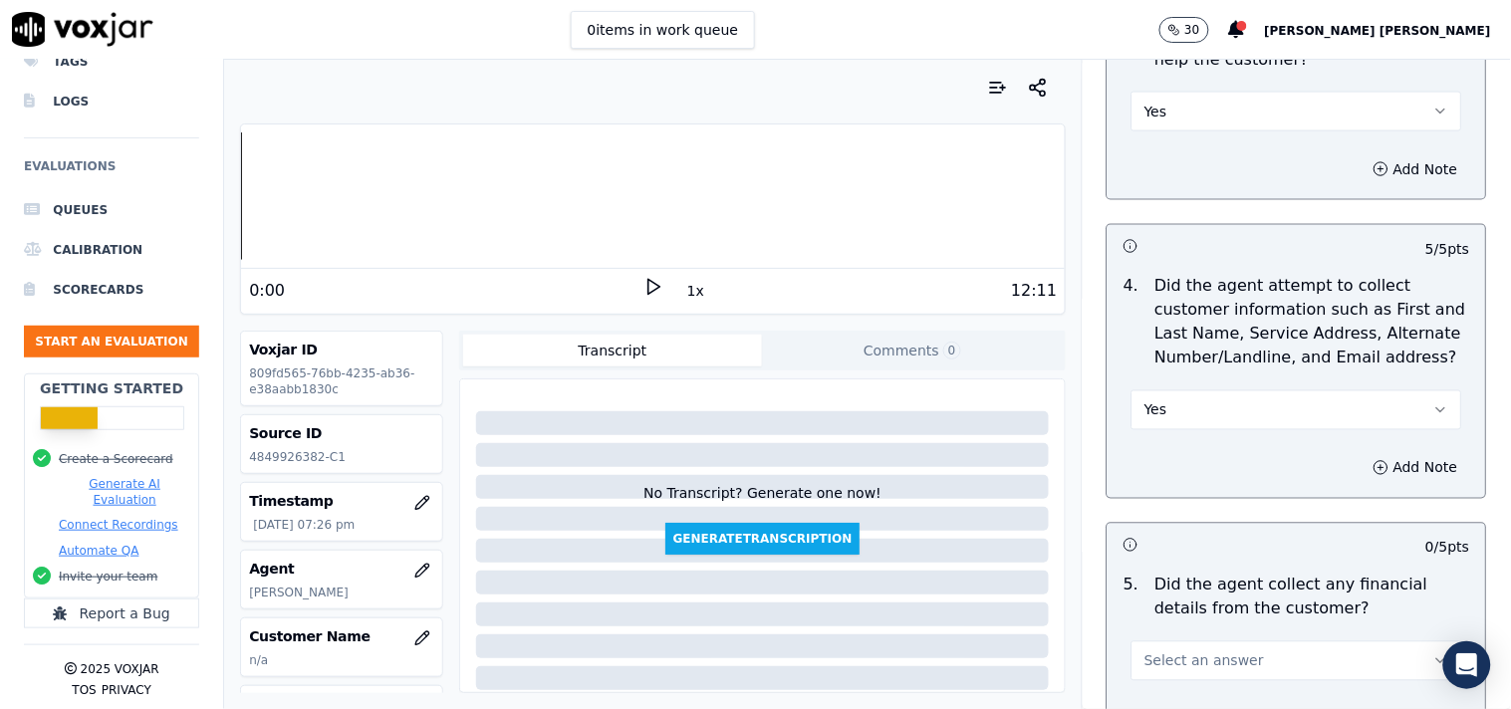
scroll to position [884, 0]
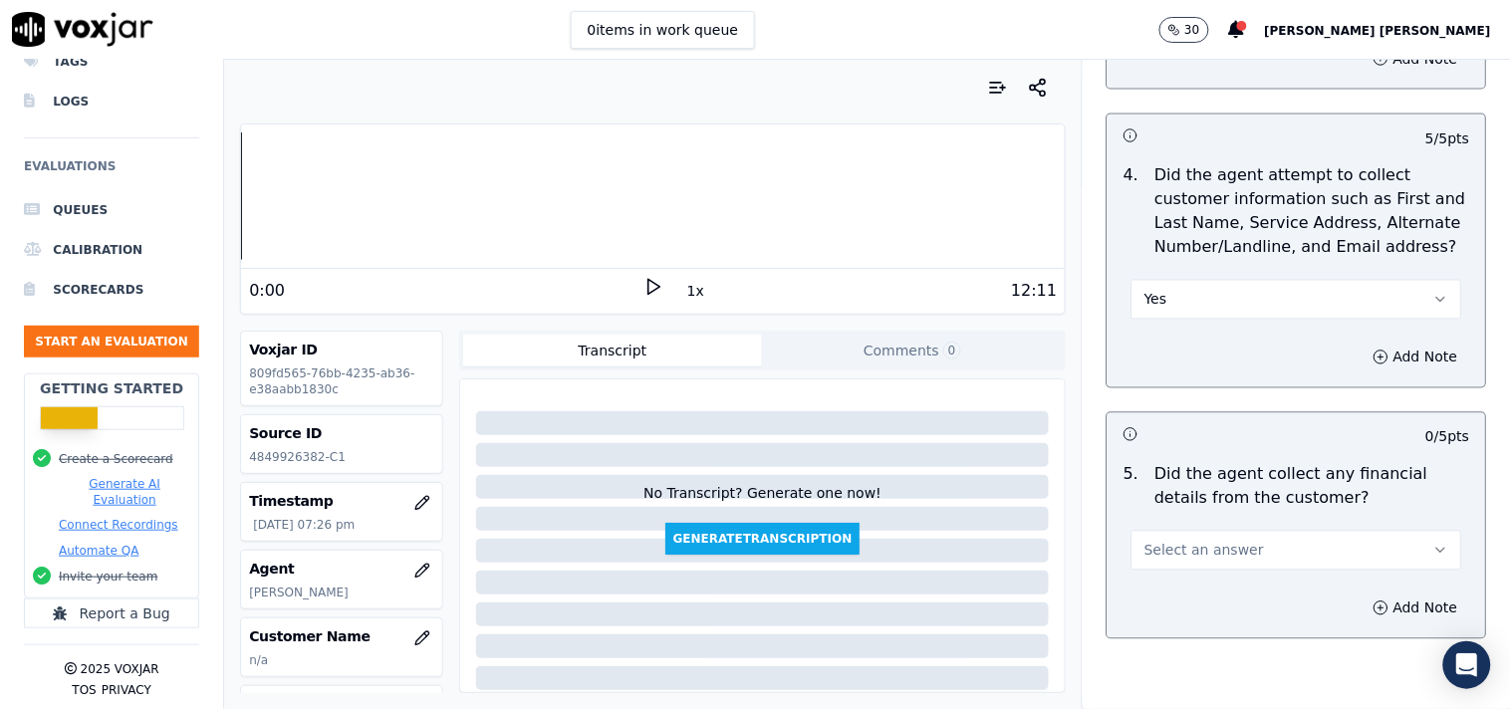
click at [1227, 536] on button "Select an answer" at bounding box center [1296, 551] width 331 height 40
click at [1203, 590] on div "Yes" at bounding box center [1261, 586] width 293 height 32
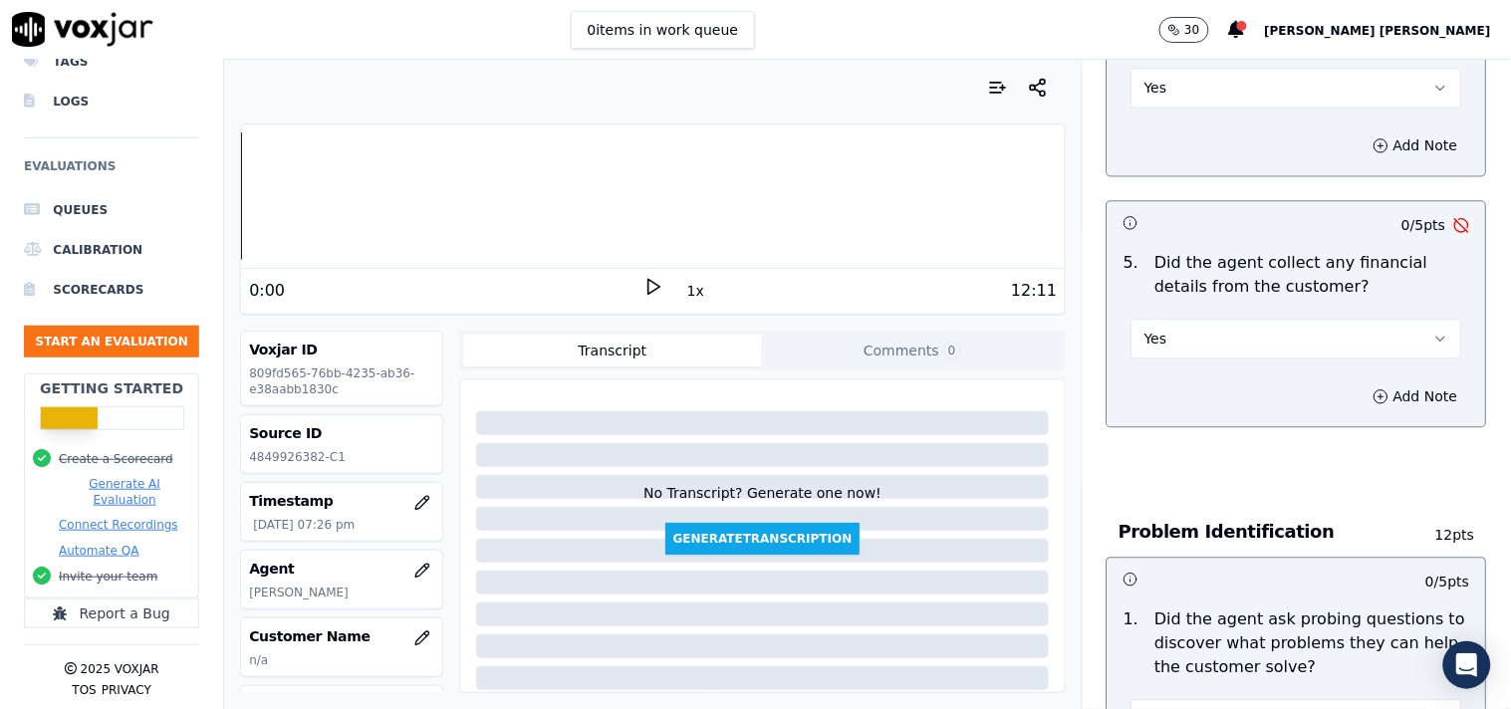
scroll to position [1106, 0]
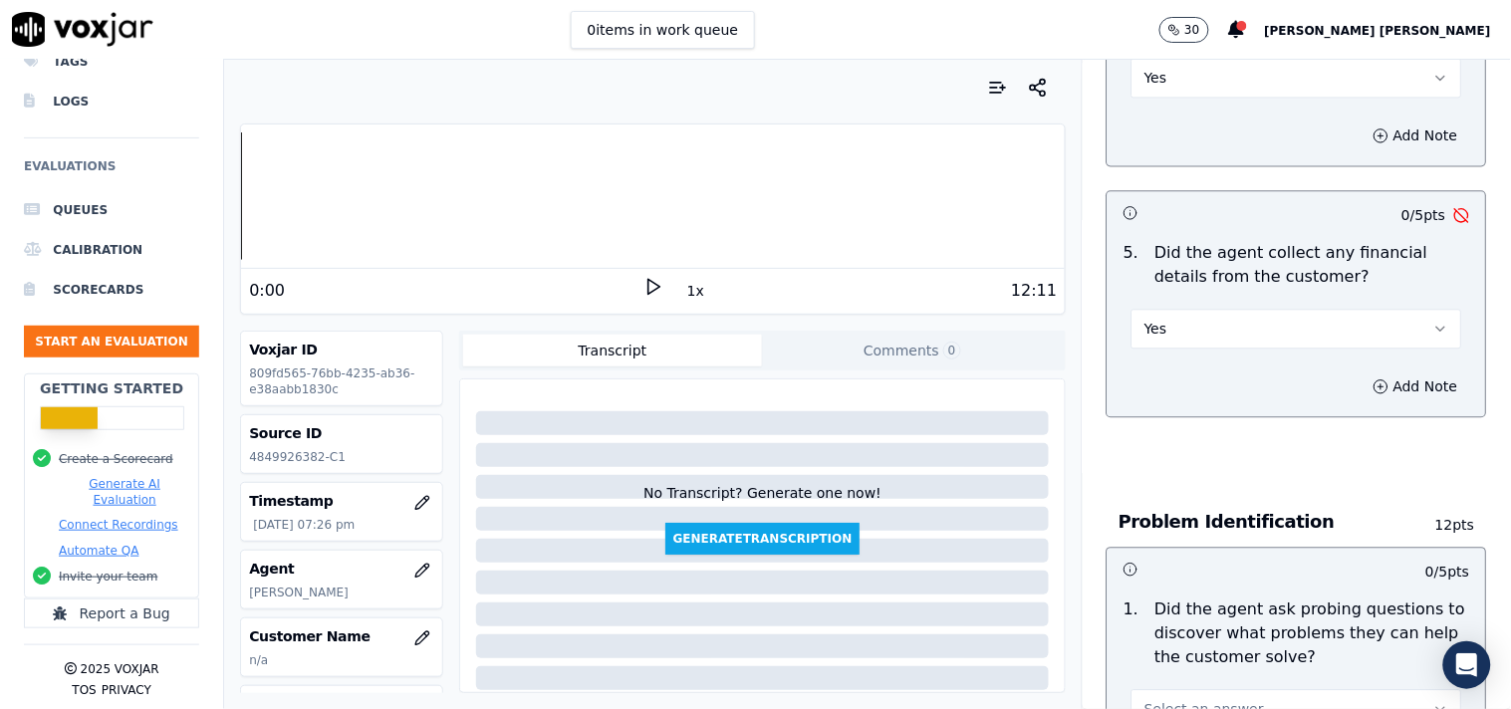
click at [1255, 311] on button "Yes" at bounding box center [1296, 329] width 331 height 40
click at [1220, 405] on div "No" at bounding box center [1261, 396] width 293 height 32
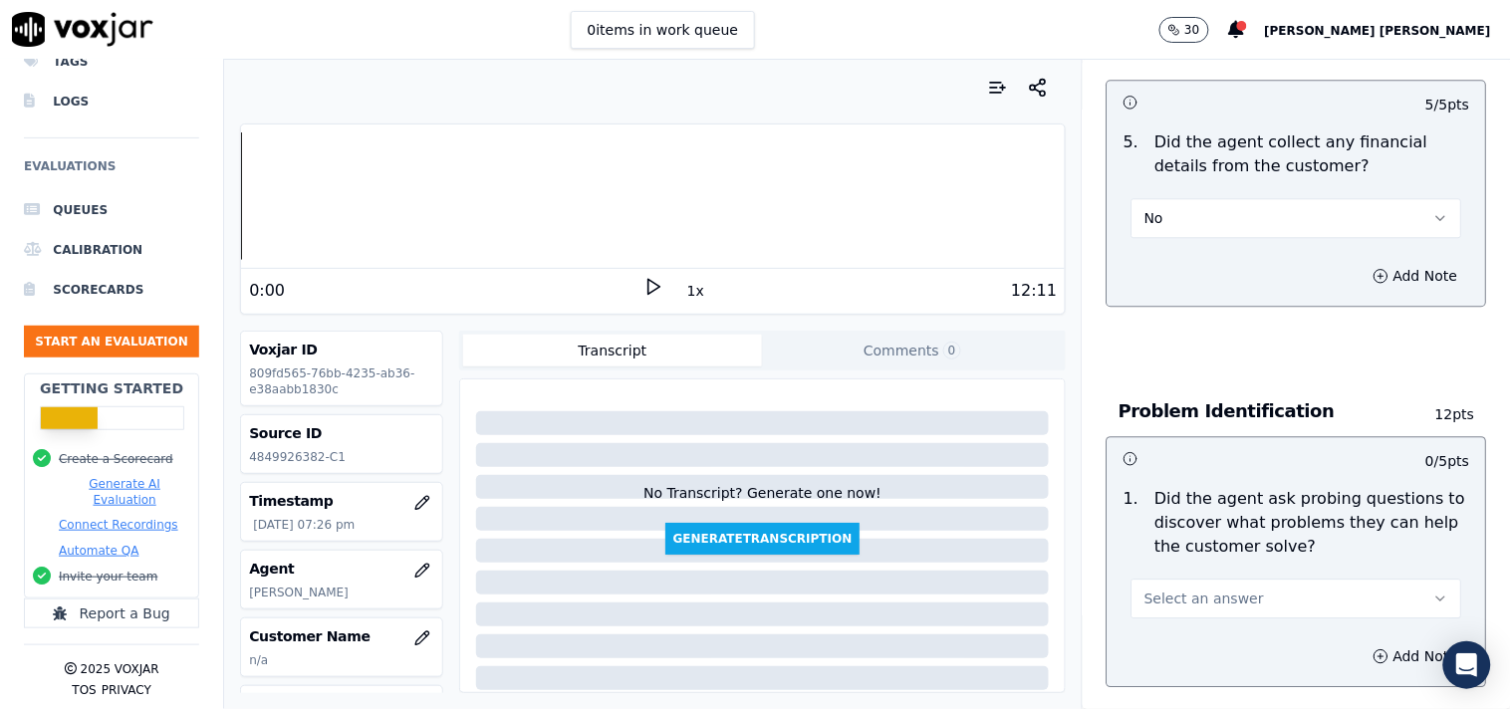
click at [1217, 589] on span "Select an answer" at bounding box center [1204, 599] width 120 height 20
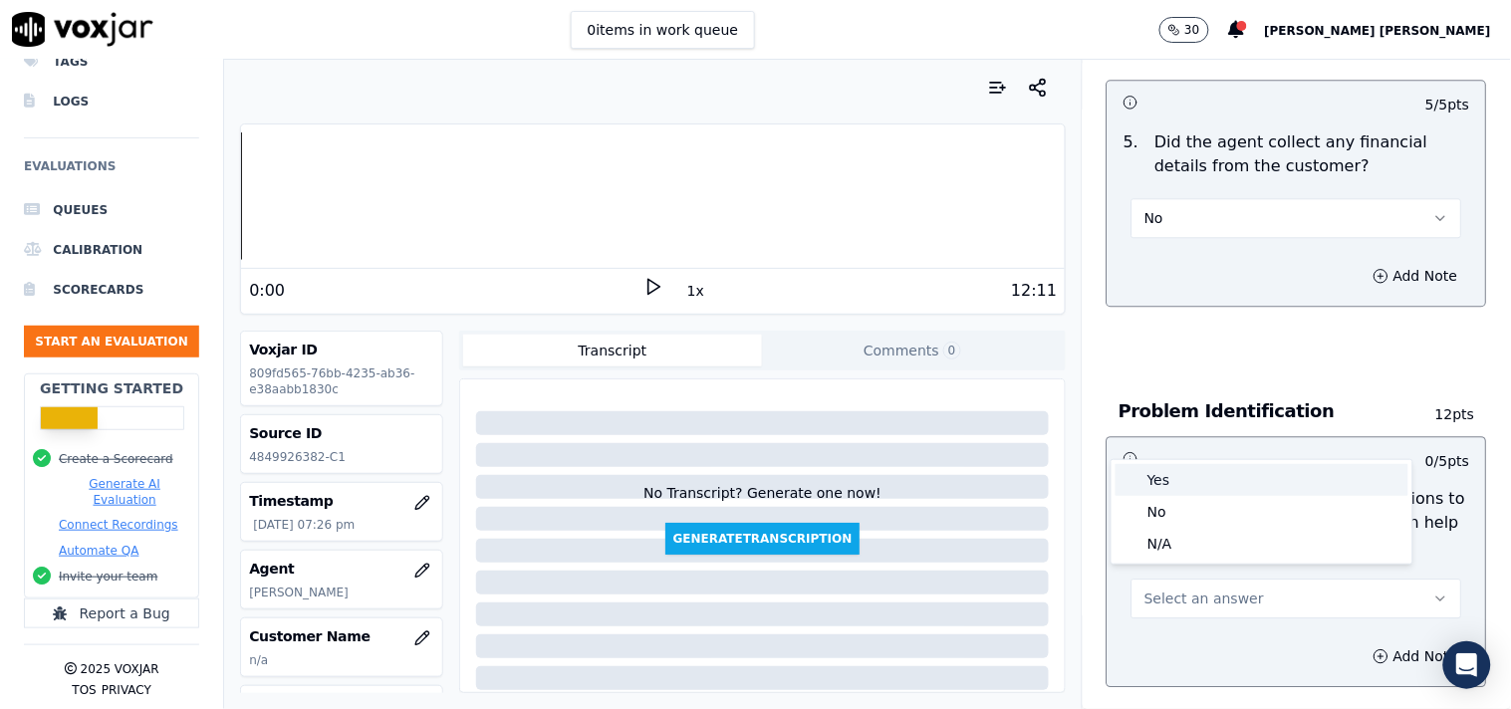
click at [1220, 466] on div "Yes" at bounding box center [1261, 480] width 293 height 32
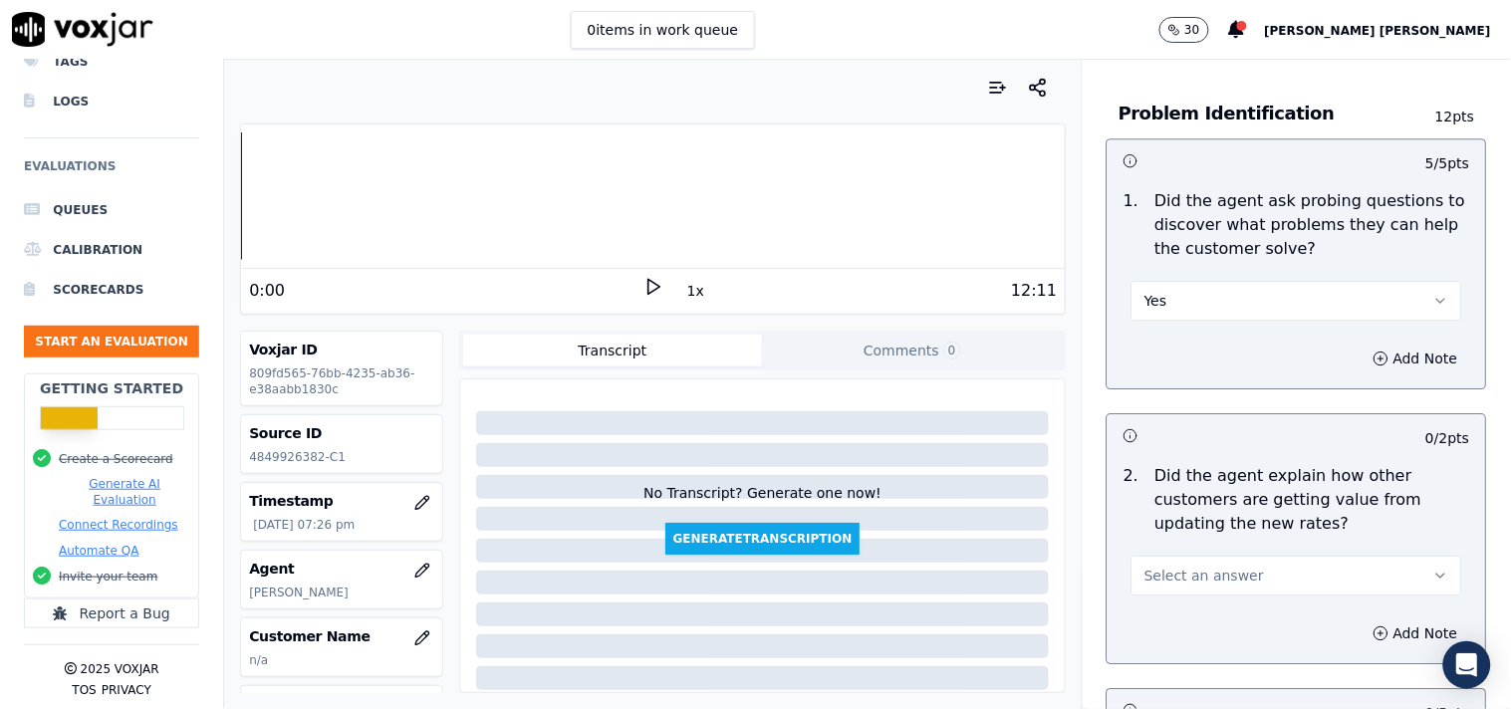
scroll to position [1659, 0]
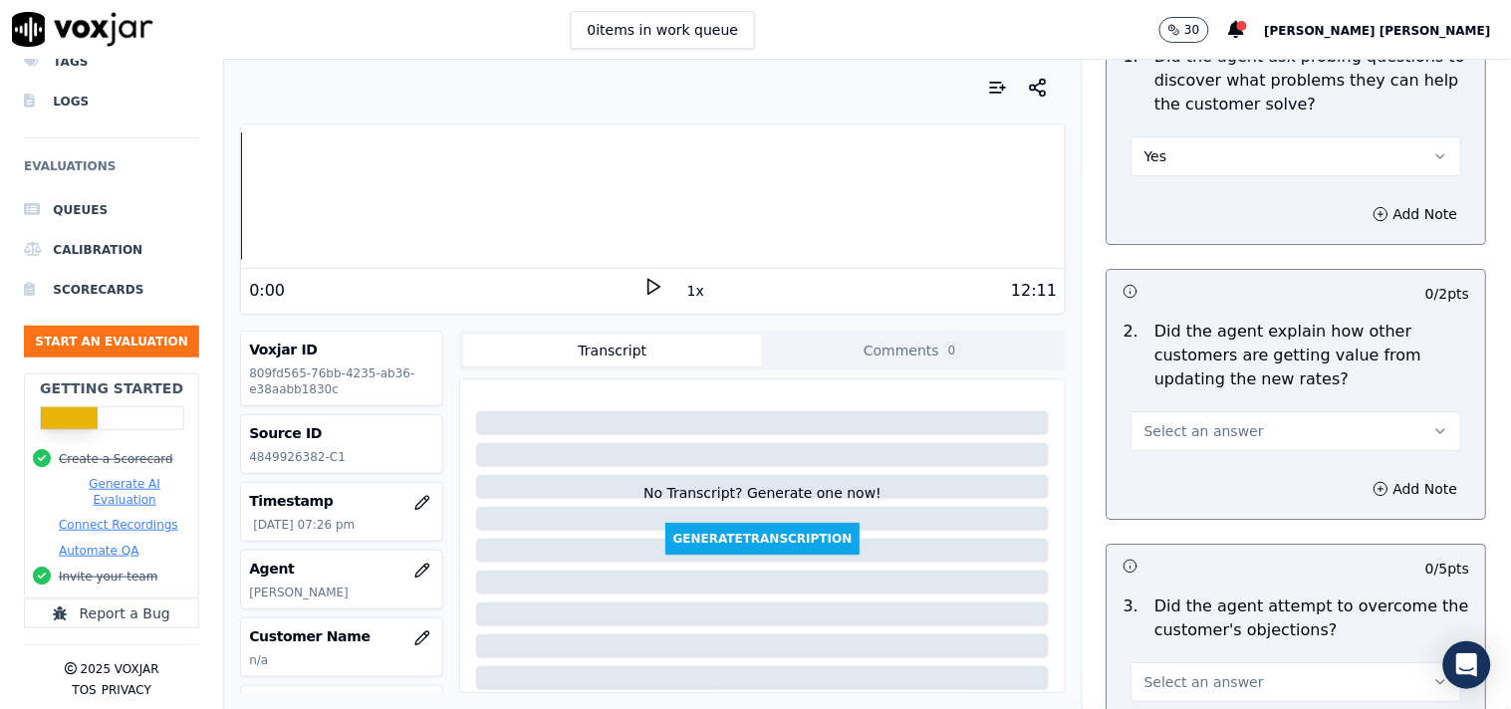
click at [1249, 421] on button "Select an answer" at bounding box center [1296, 431] width 331 height 40
click at [1195, 529] on div "N/A" at bounding box center [1261, 530] width 293 height 32
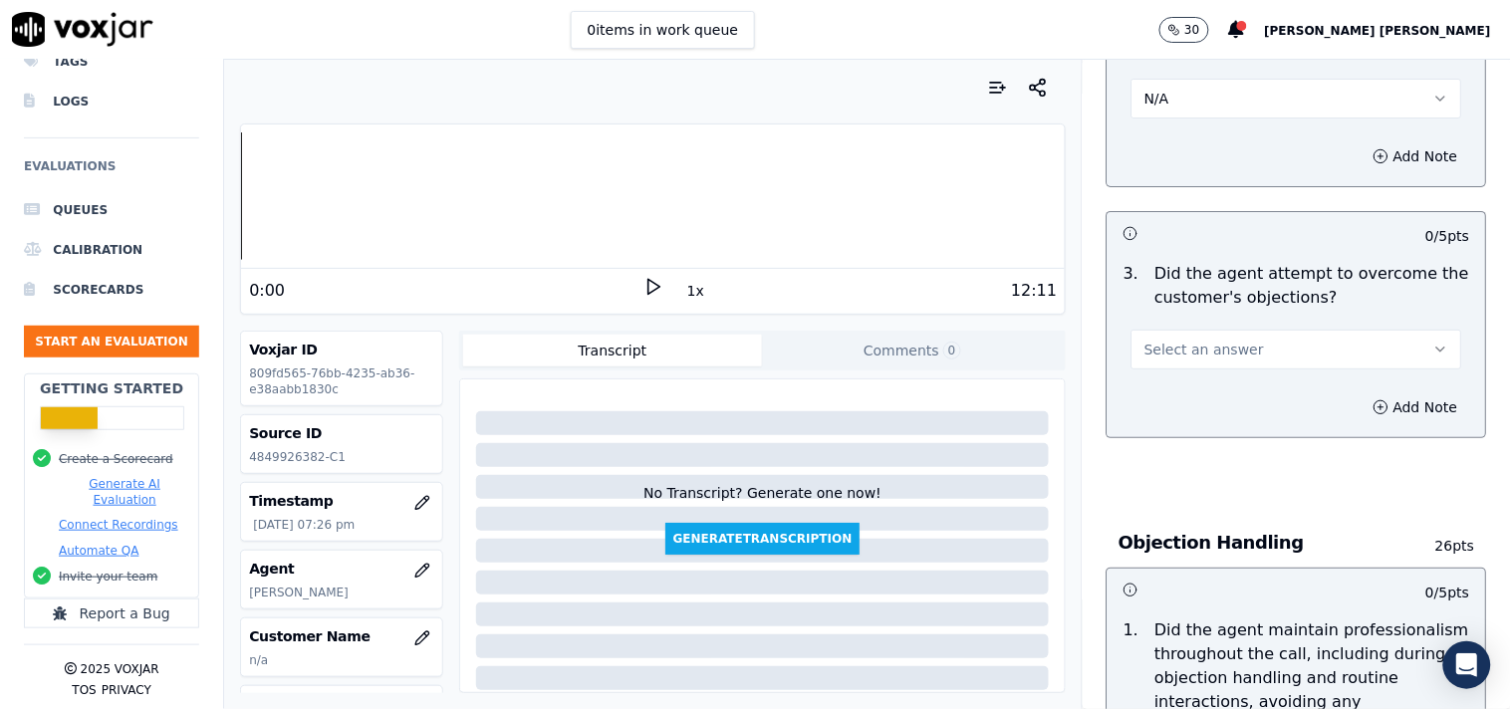
click at [1233, 313] on div "Select an answer" at bounding box center [1296, 340] width 363 height 60
click at [1228, 333] on button "Select an answer" at bounding box center [1296, 350] width 331 height 40
click at [1203, 381] on div "Yes" at bounding box center [1261, 385] width 293 height 32
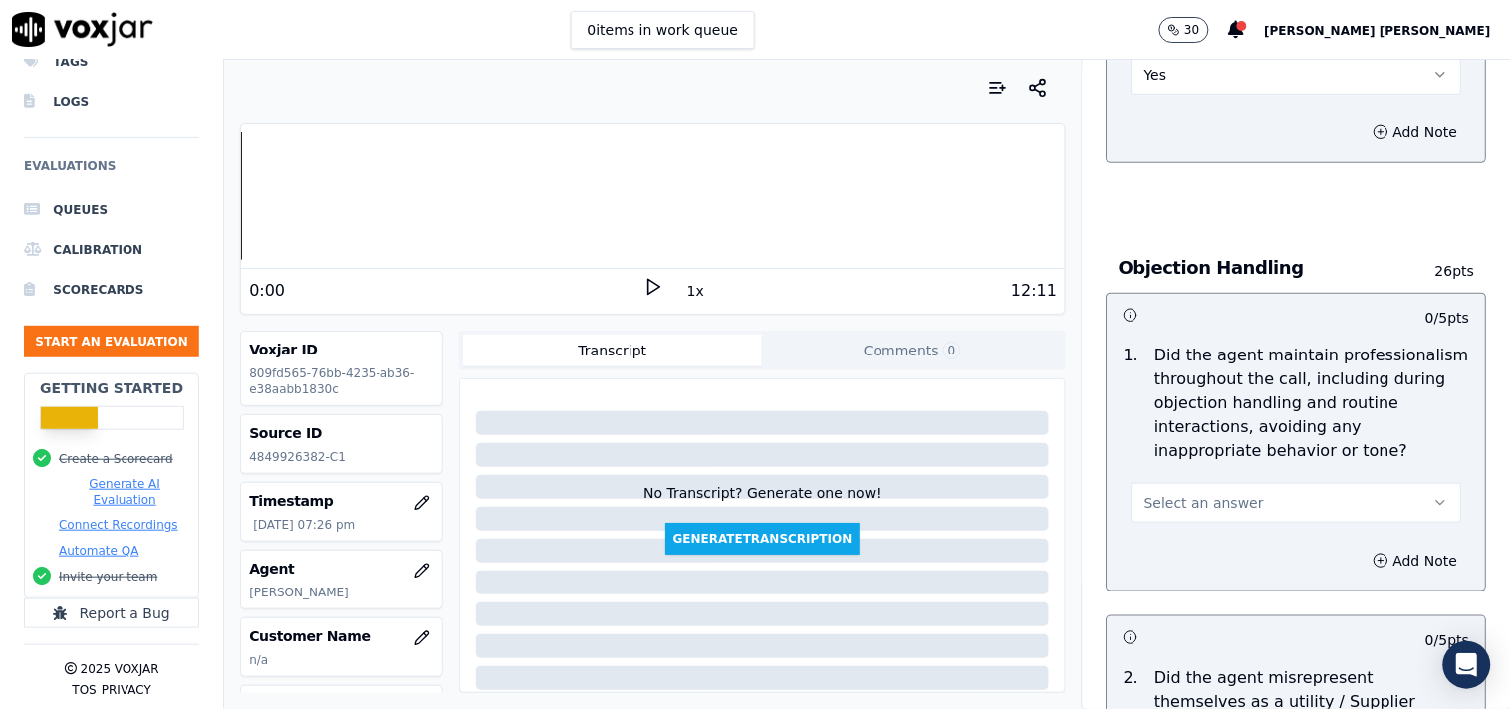
scroll to position [2323, 0]
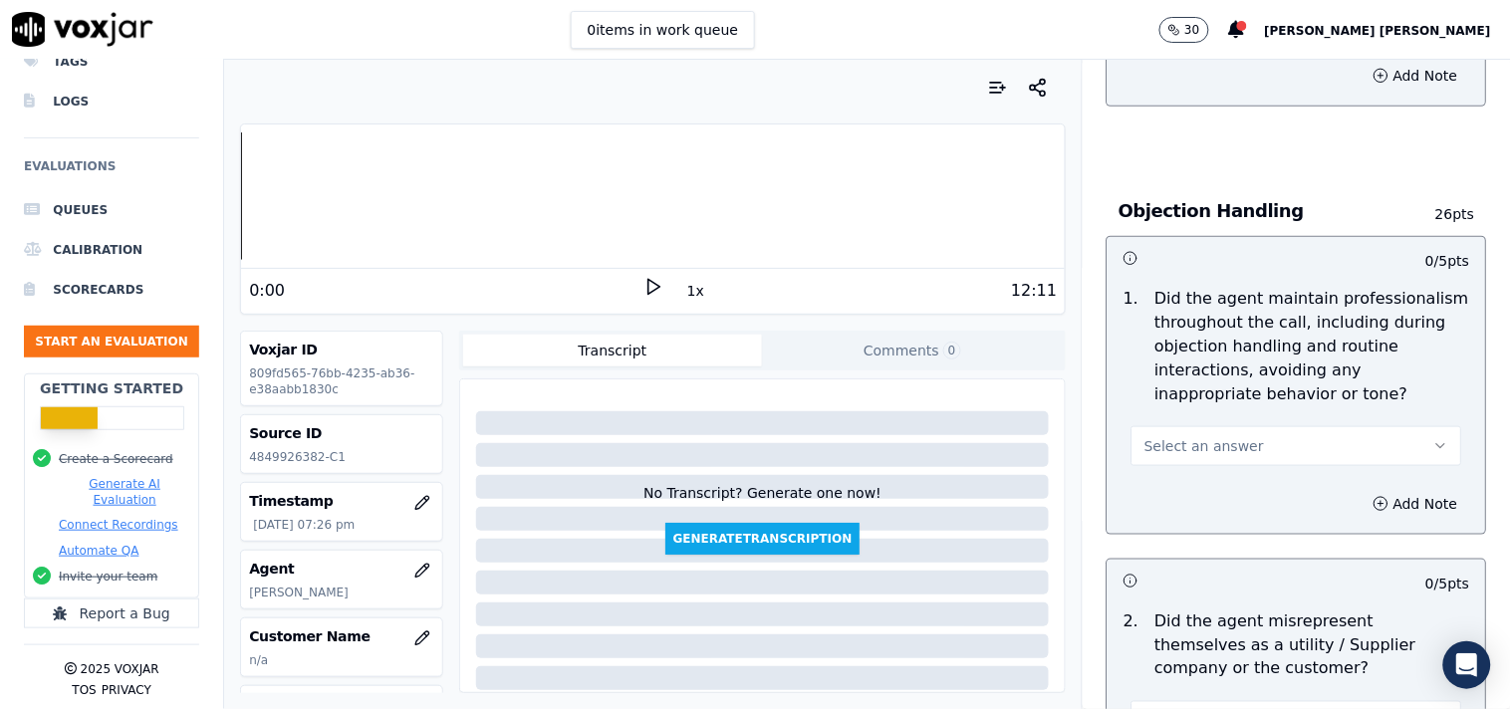
click at [1188, 452] on button "Select an answer" at bounding box center [1296, 446] width 331 height 40
drag, startPoint x: 1188, startPoint y: 551, endPoint x: 1189, endPoint y: 485, distance: 65.7
click at [1189, 485] on div "Yes No N/A" at bounding box center [1261, 514] width 301 height 104
click at [1189, 485] on div "Yes" at bounding box center [1261, 482] width 293 height 32
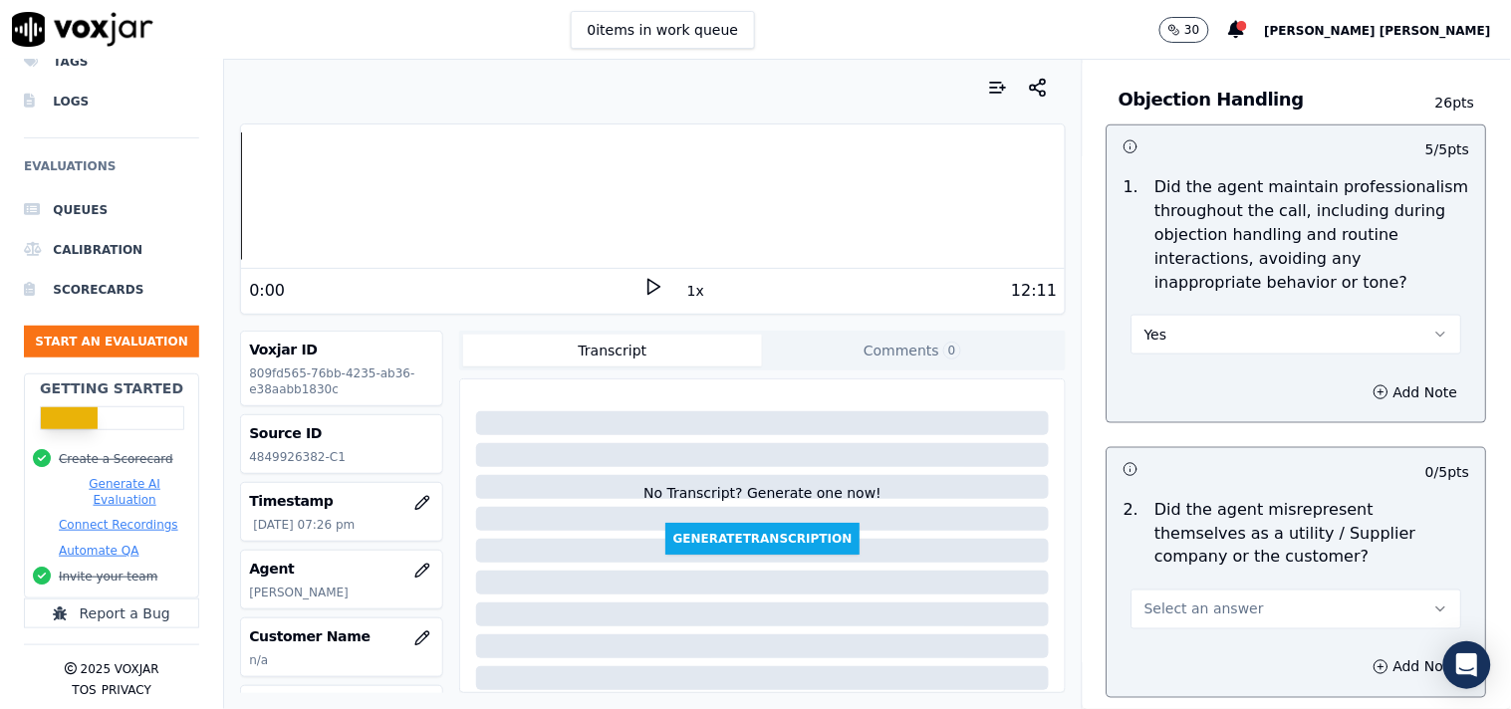
scroll to position [2545, 0]
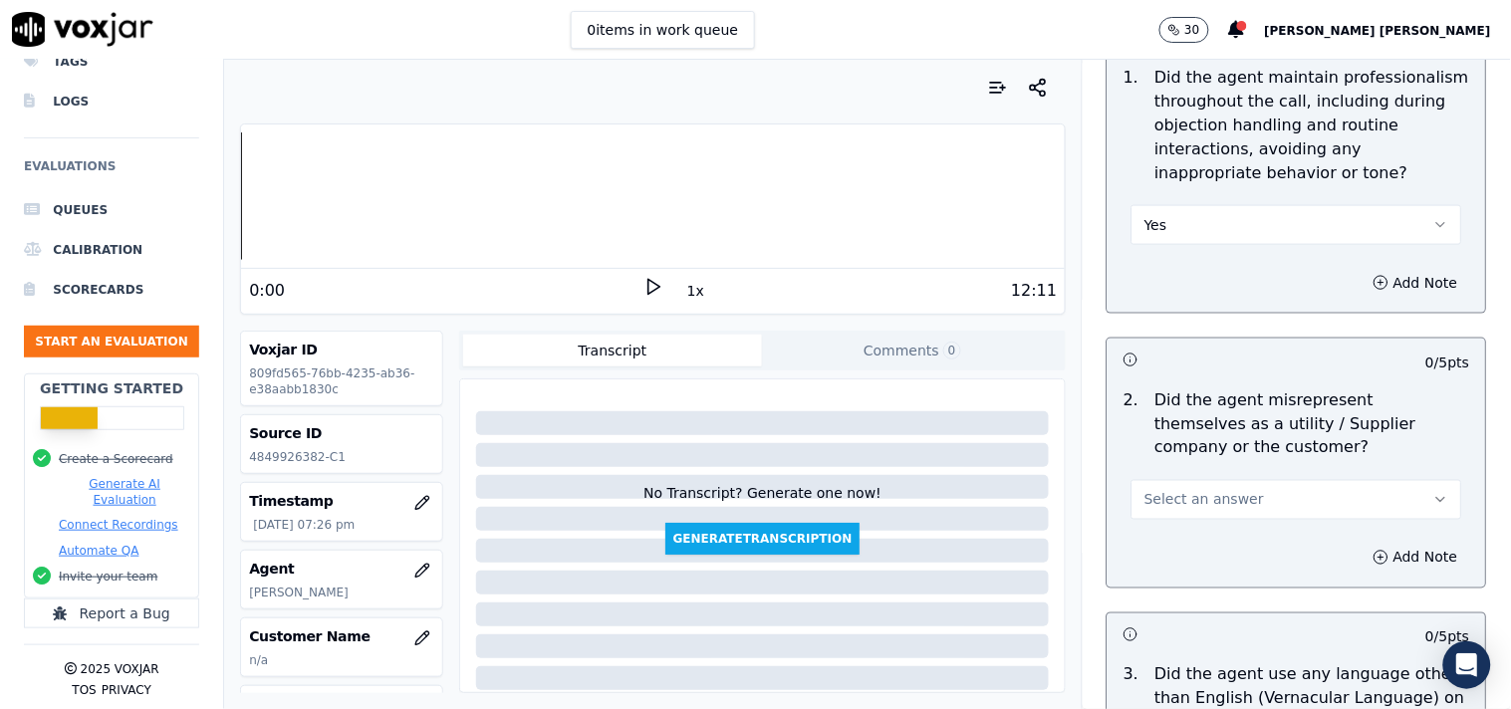
click at [1189, 490] on span "Select an answer" at bounding box center [1204, 500] width 120 height 20
click at [1180, 572] on div "No" at bounding box center [1261, 568] width 293 height 32
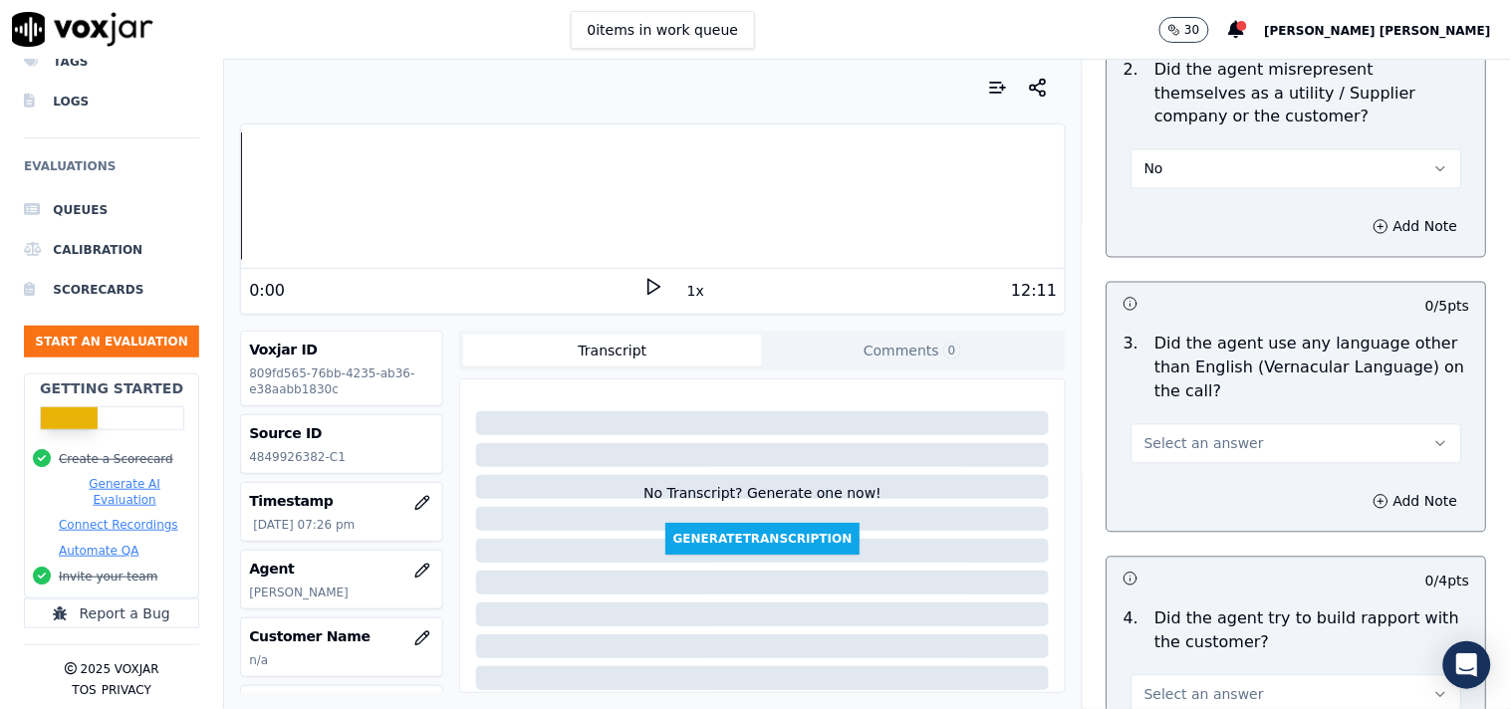
scroll to position [2876, 0]
click at [1206, 451] on button "Select an answer" at bounding box center [1296, 443] width 331 height 40
click at [1168, 522] on div "No" at bounding box center [1261, 510] width 293 height 32
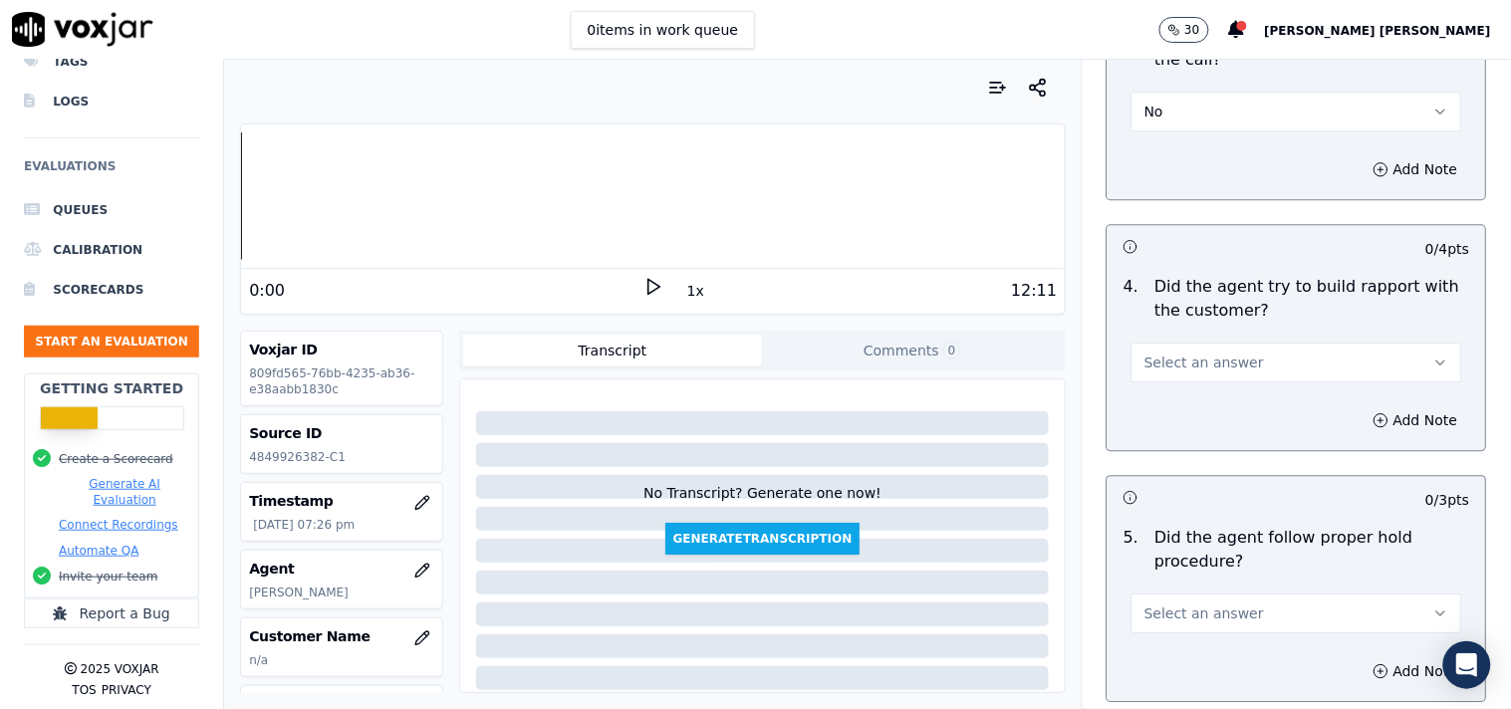
scroll to position [3209, 0]
click at [1218, 352] on span "Select an answer" at bounding box center [1204, 362] width 120 height 20
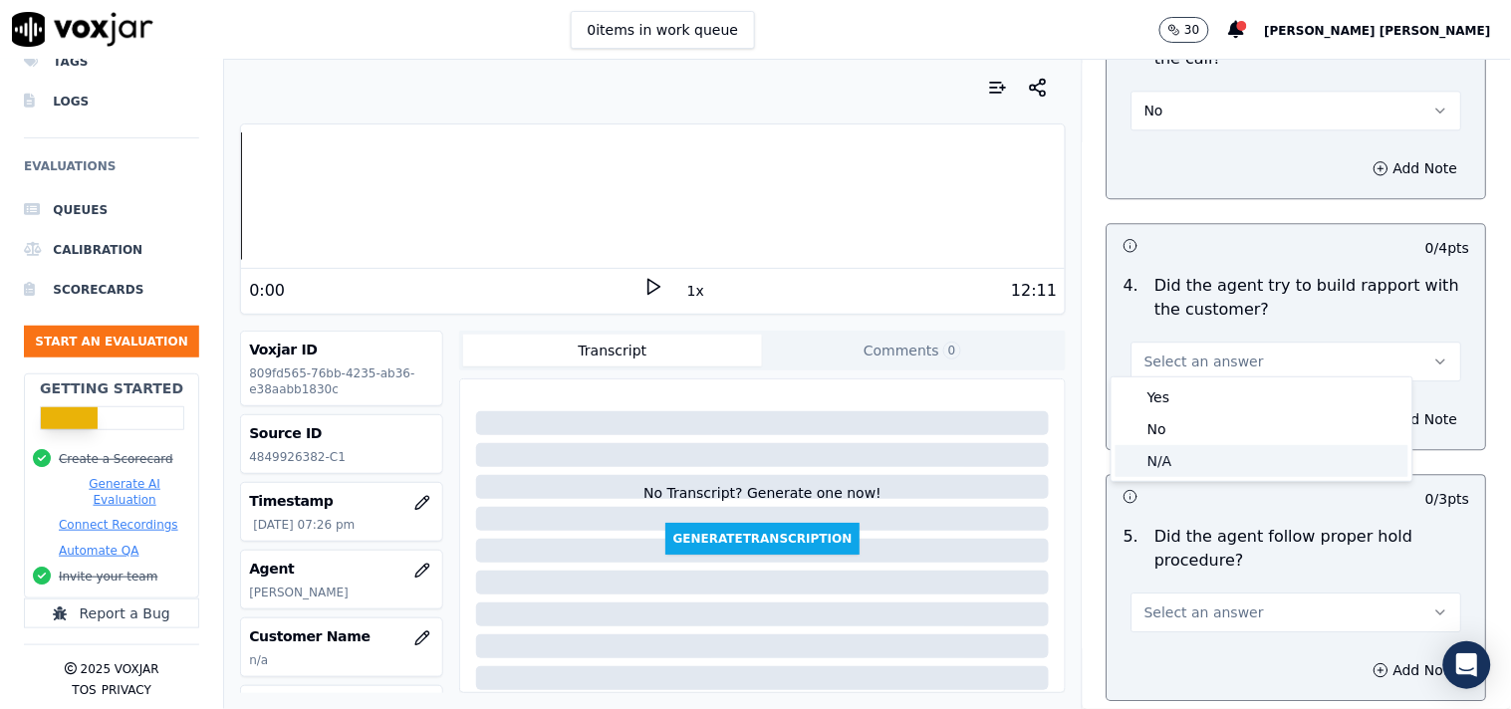
click at [1187, 468] on div "N/A" at bounding box center [1261, 461] width 293 height 32
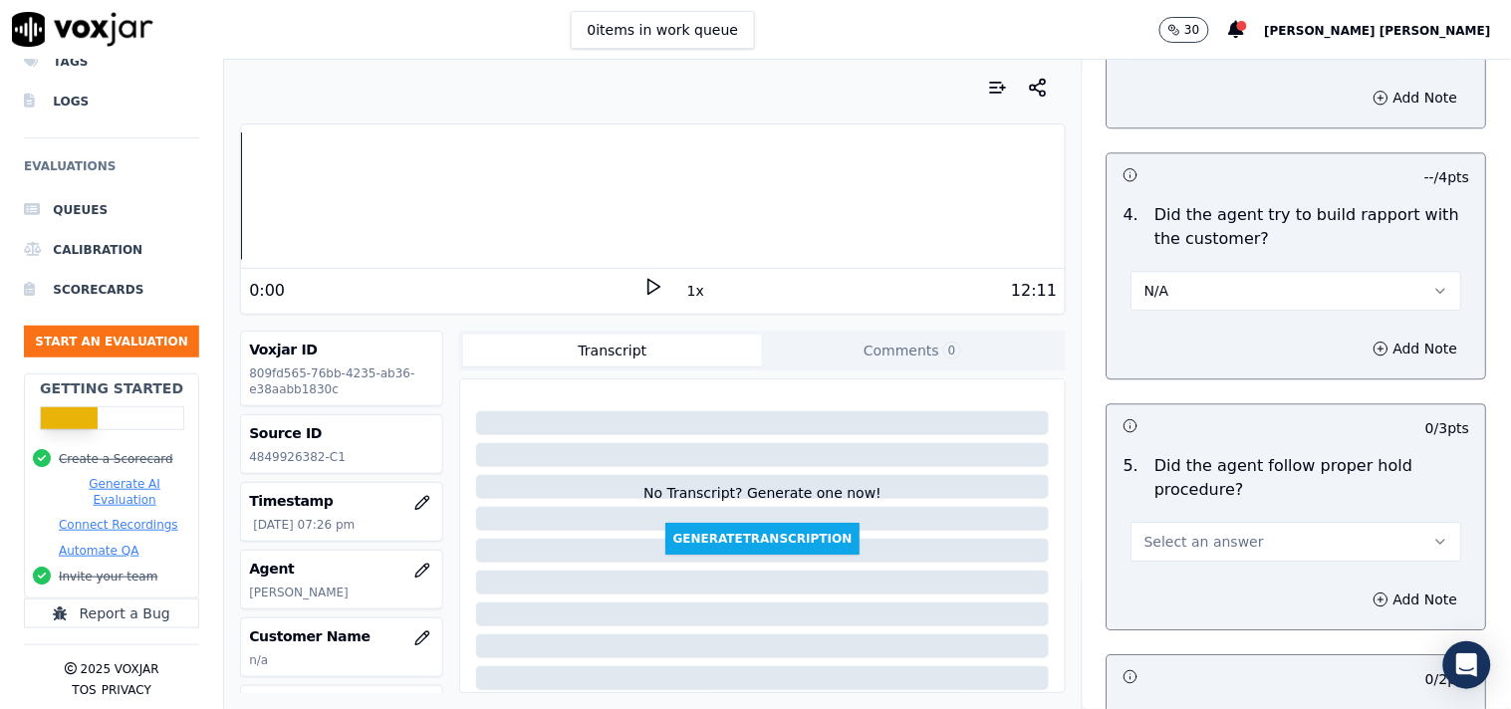
scroll to position [3319, 0]
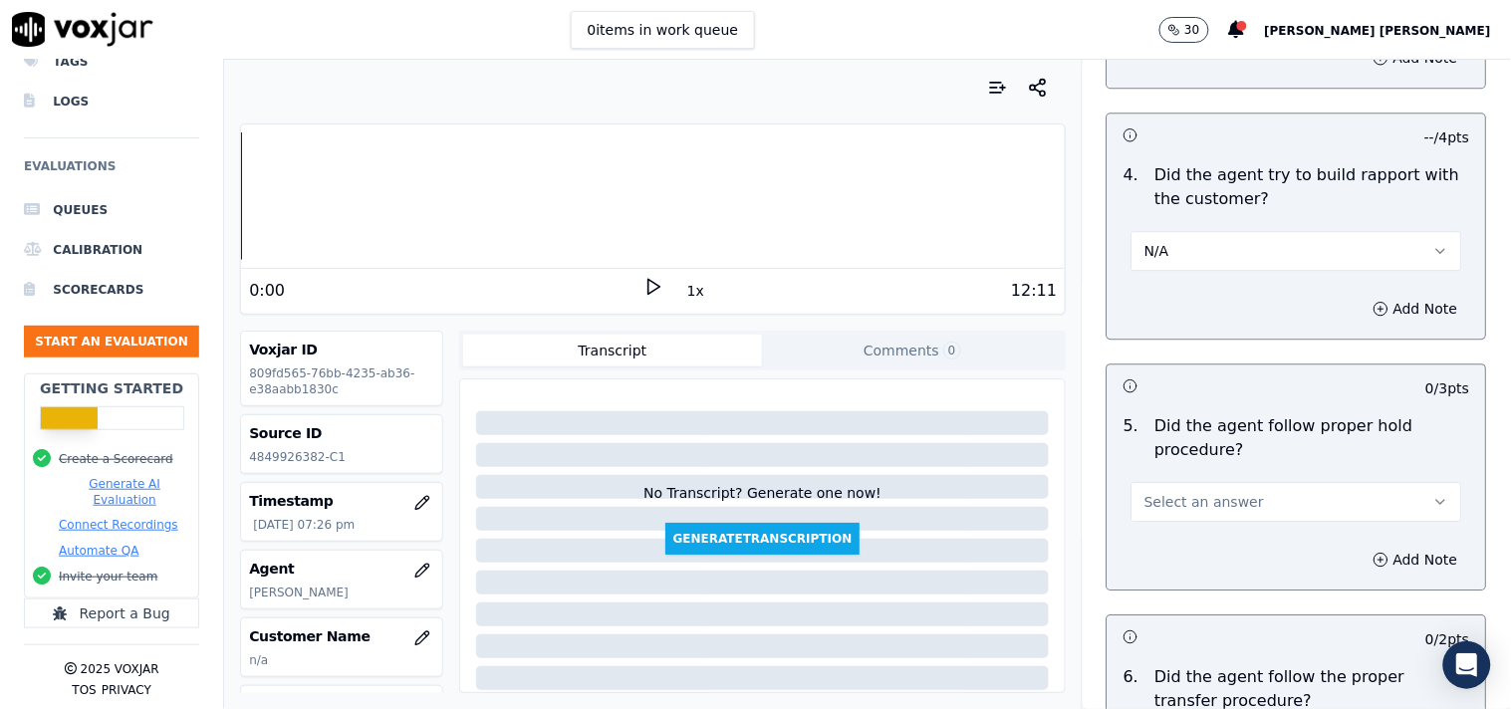
click at [1185, 482] on button "Select an answer" at bounding box center [1296, 502] width 331 height 40
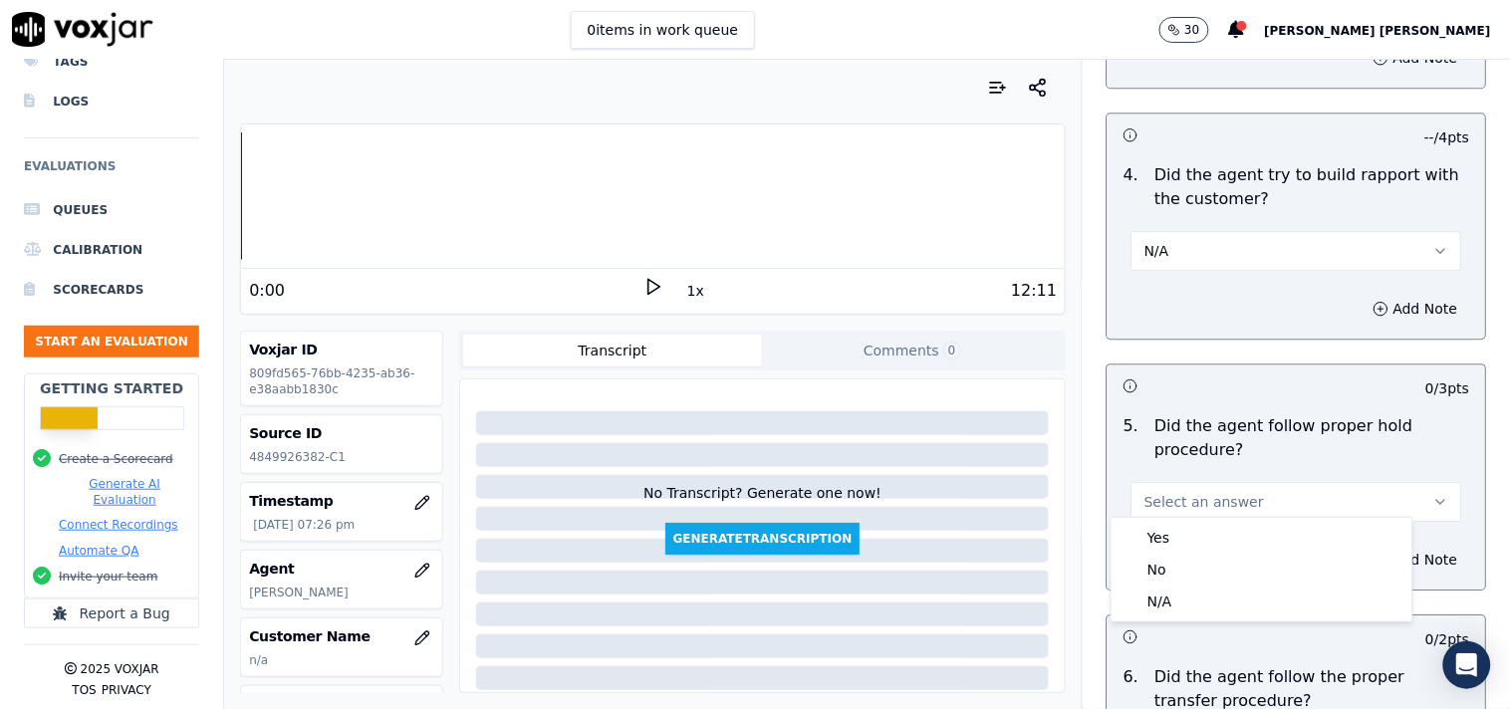
click at [1175, 494] on span "Select an answer" at bounding box center [1204, 502] width 120 height 20
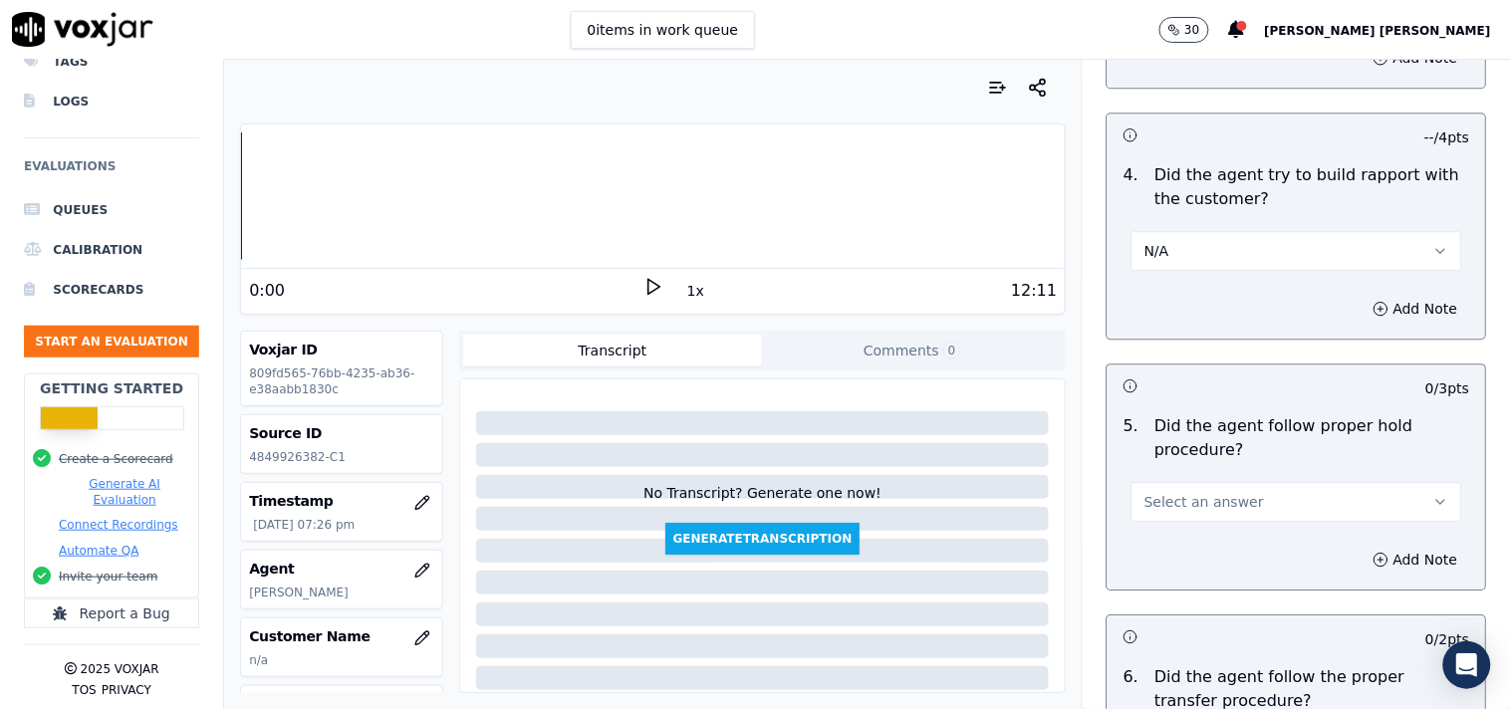
click at [1167, 504] on button "Select an answer" at bounding box center [1296, 502] width 331 height 40
click at [1161, 540] on div "Yes" at bounding box center [1261, 538] width 293 height 32
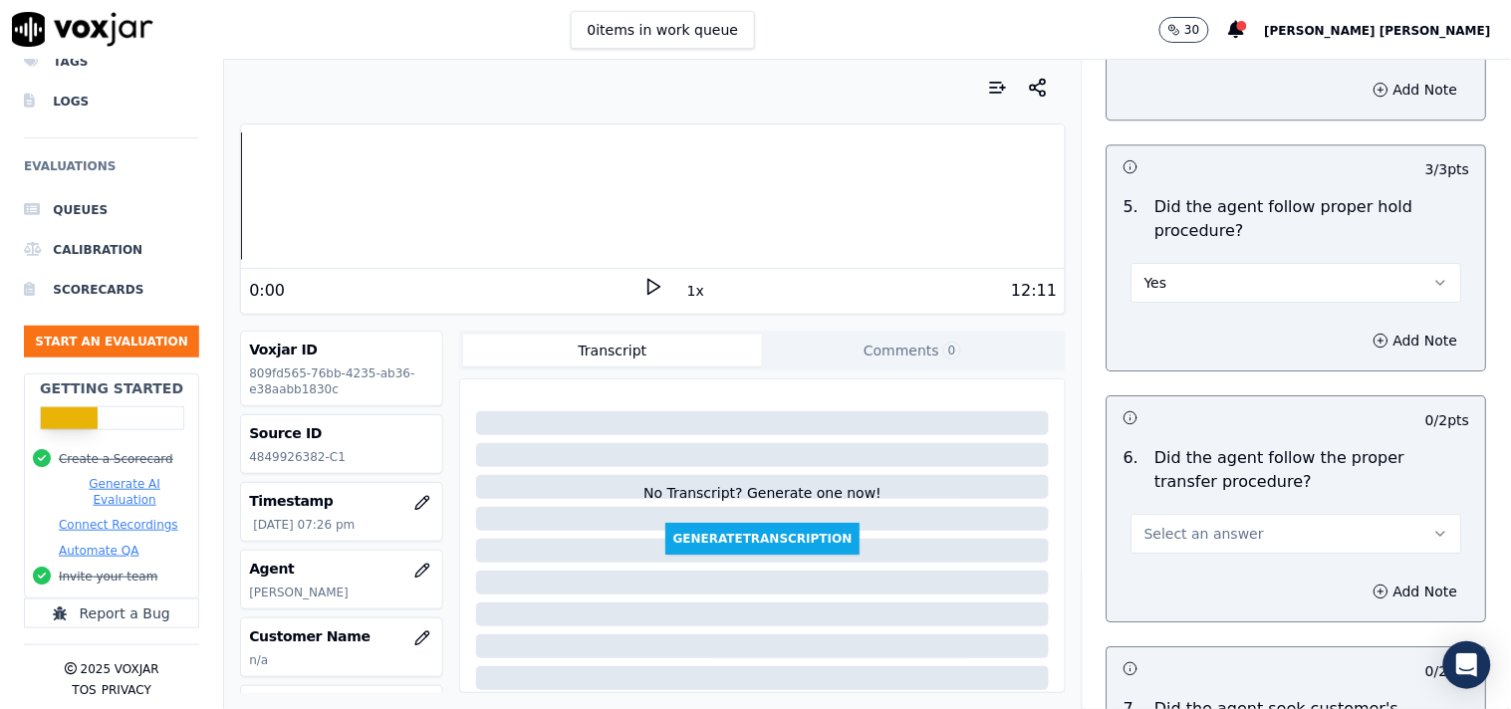
scroll to position [3541, 0]
click at [1223, 523] on span "Select an answer" at bounding box center [1204, 532] width 120 height 20
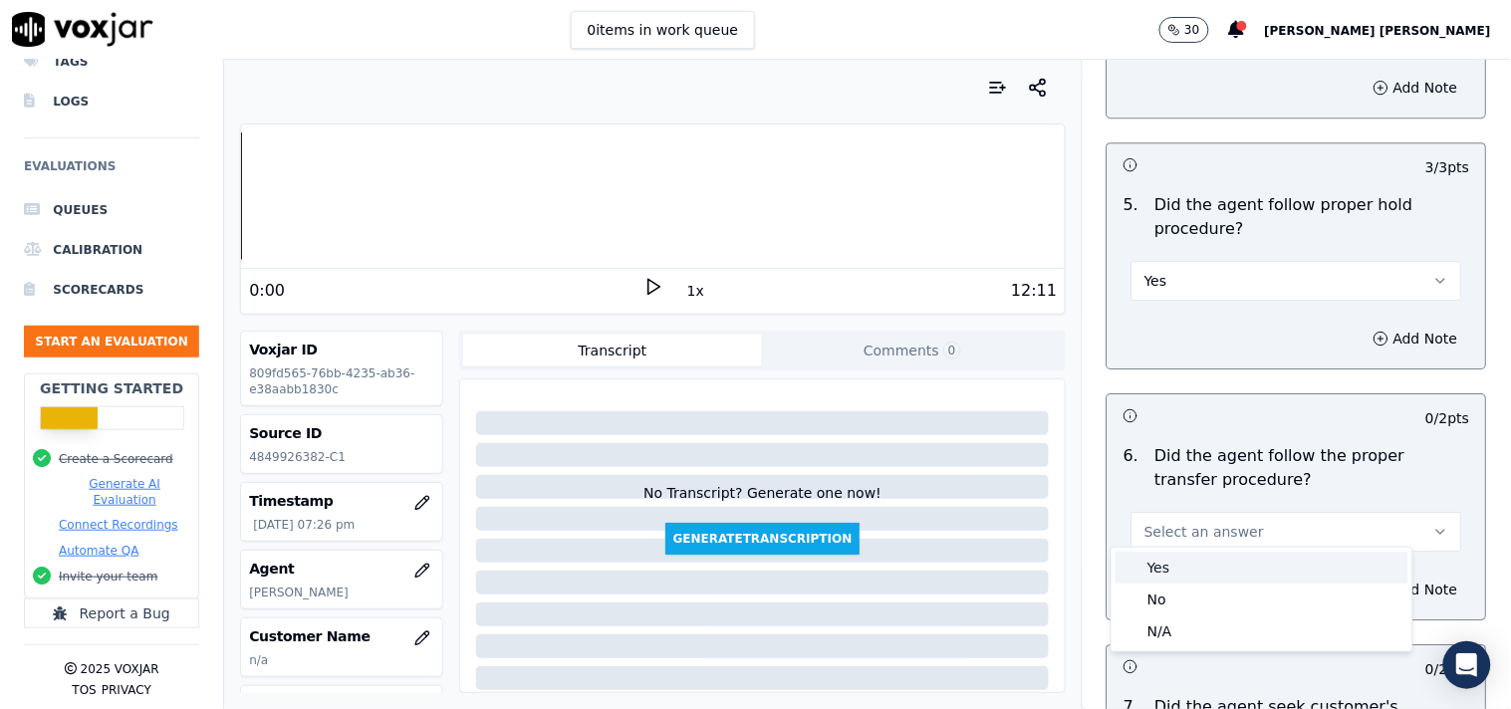
click at [1191, 570] on div "Yes" at bounding box center [1261, 568] width 293 height 32
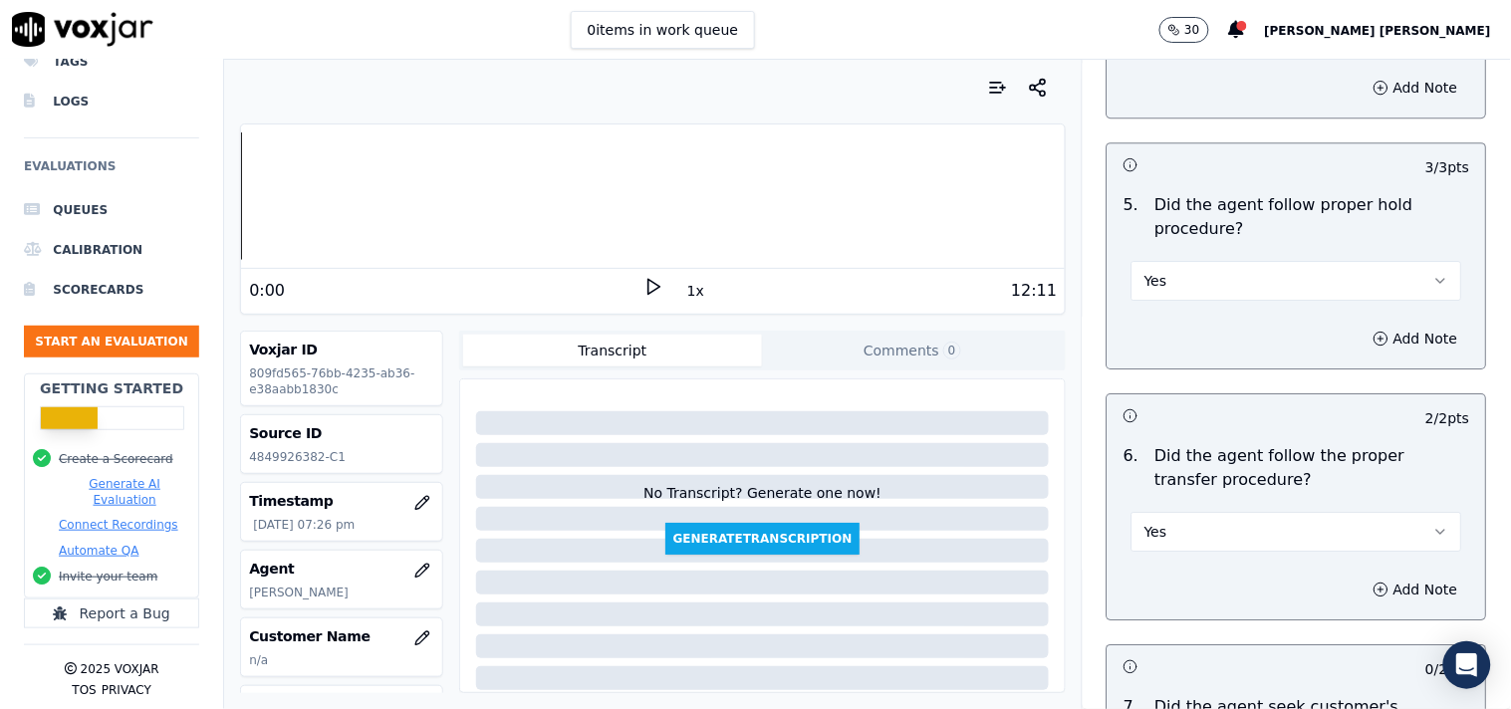
scroll to position [3872, 0]
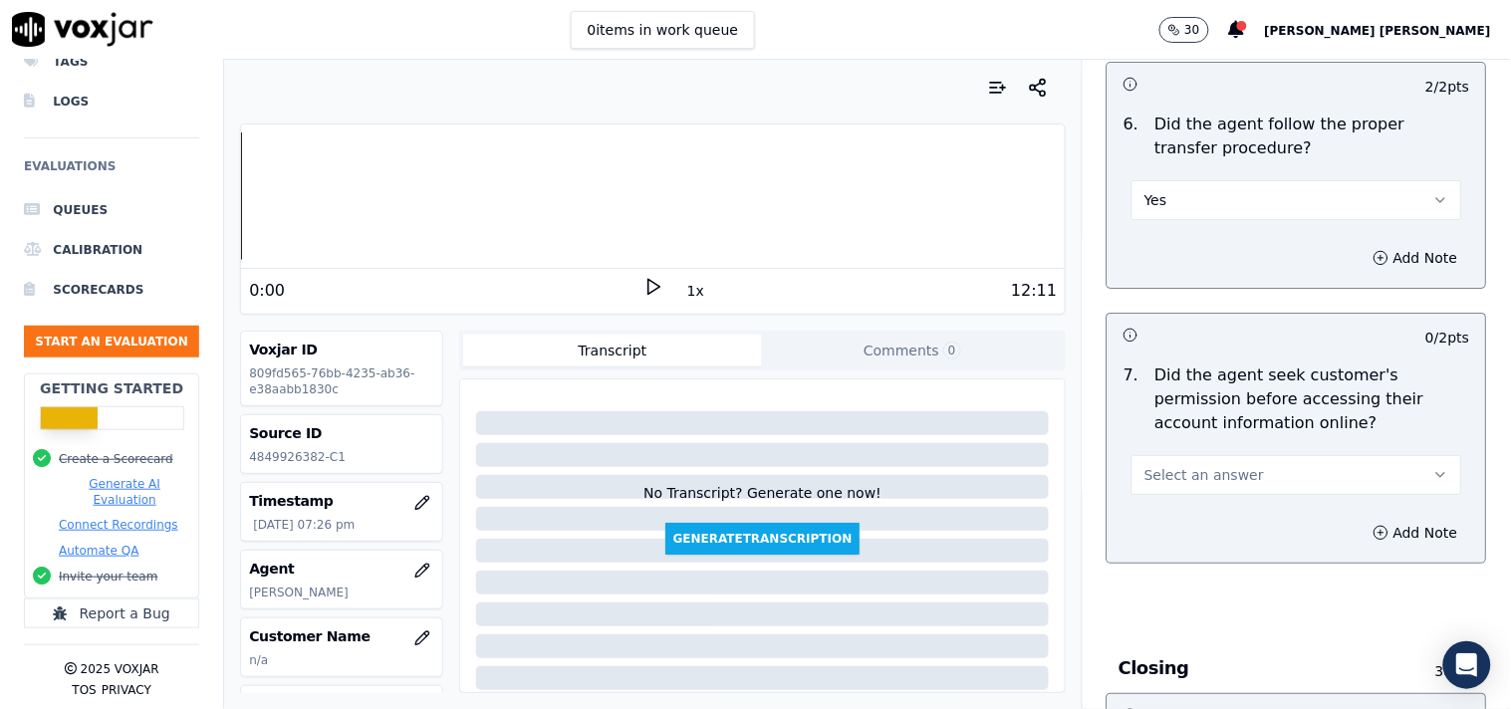
click at [1250, 460] on button "Select an answer" at bounding box center [1296, 475] width 331 height 40
click at [1187, 511] on div "Yes" at bounding box center [1261, 511] width 293 height 32
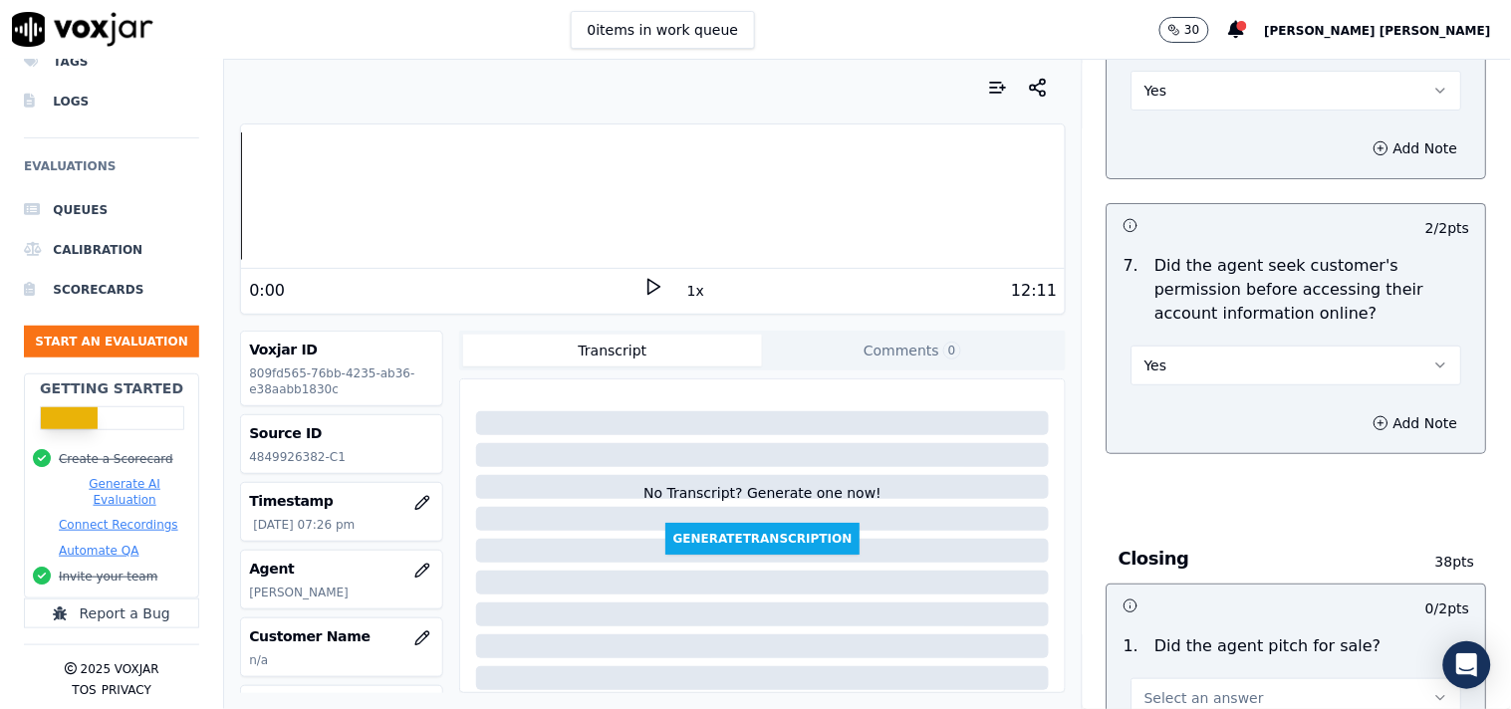
scroll to position [4205, 0]
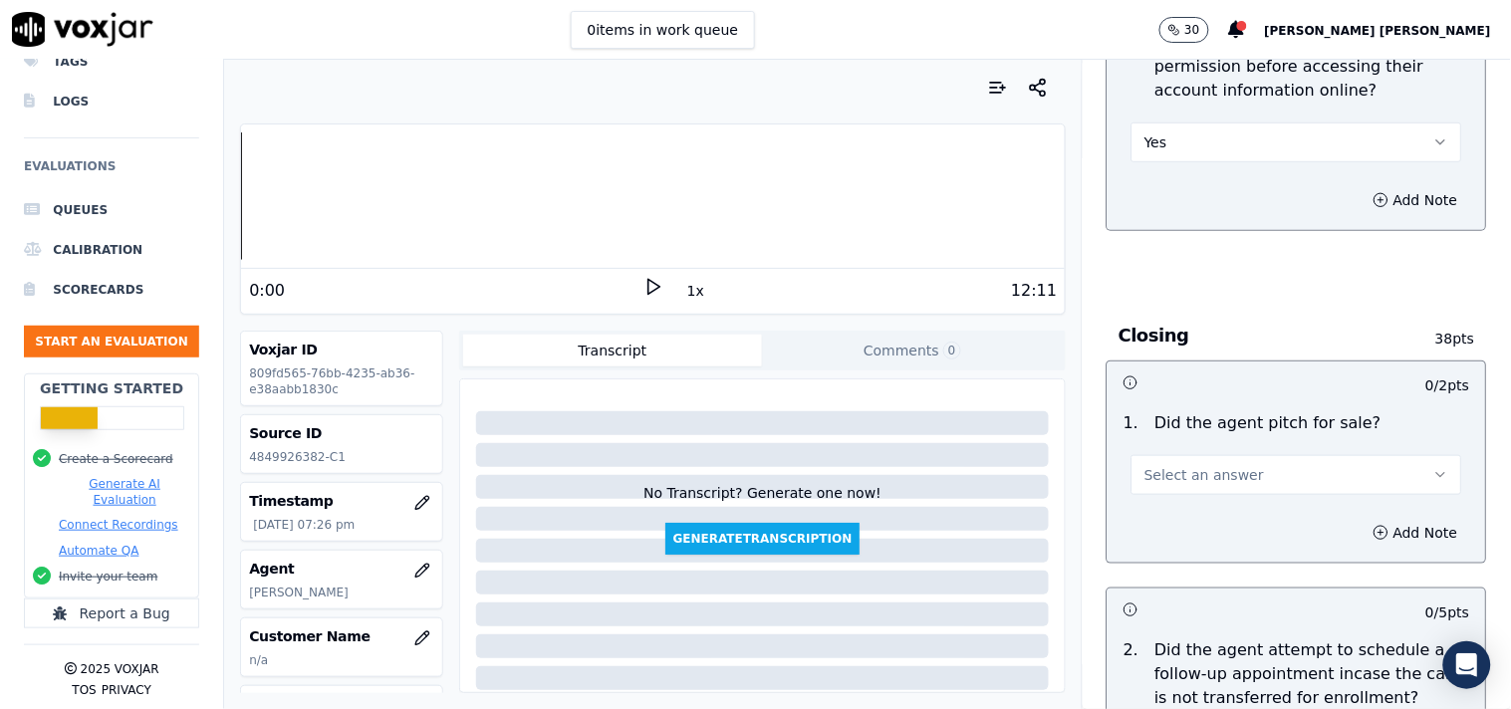
click at [1209, 465] on span "Select an answer" at bounding box center [1204, 475] width 120 height 20
click at [1190, 506] on div "Yes" at bounding box center [1261, 512] width 293 height 32
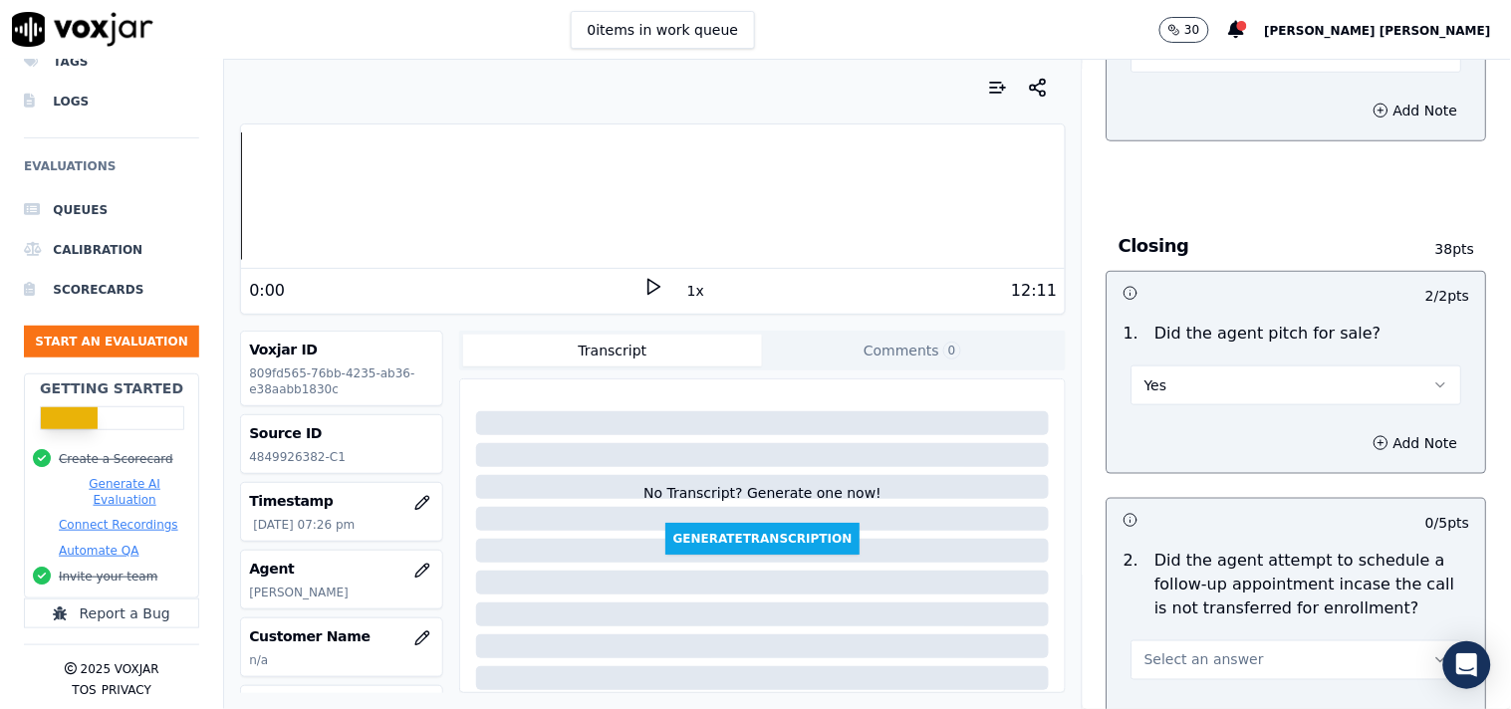
scroll to position [4426, 0]
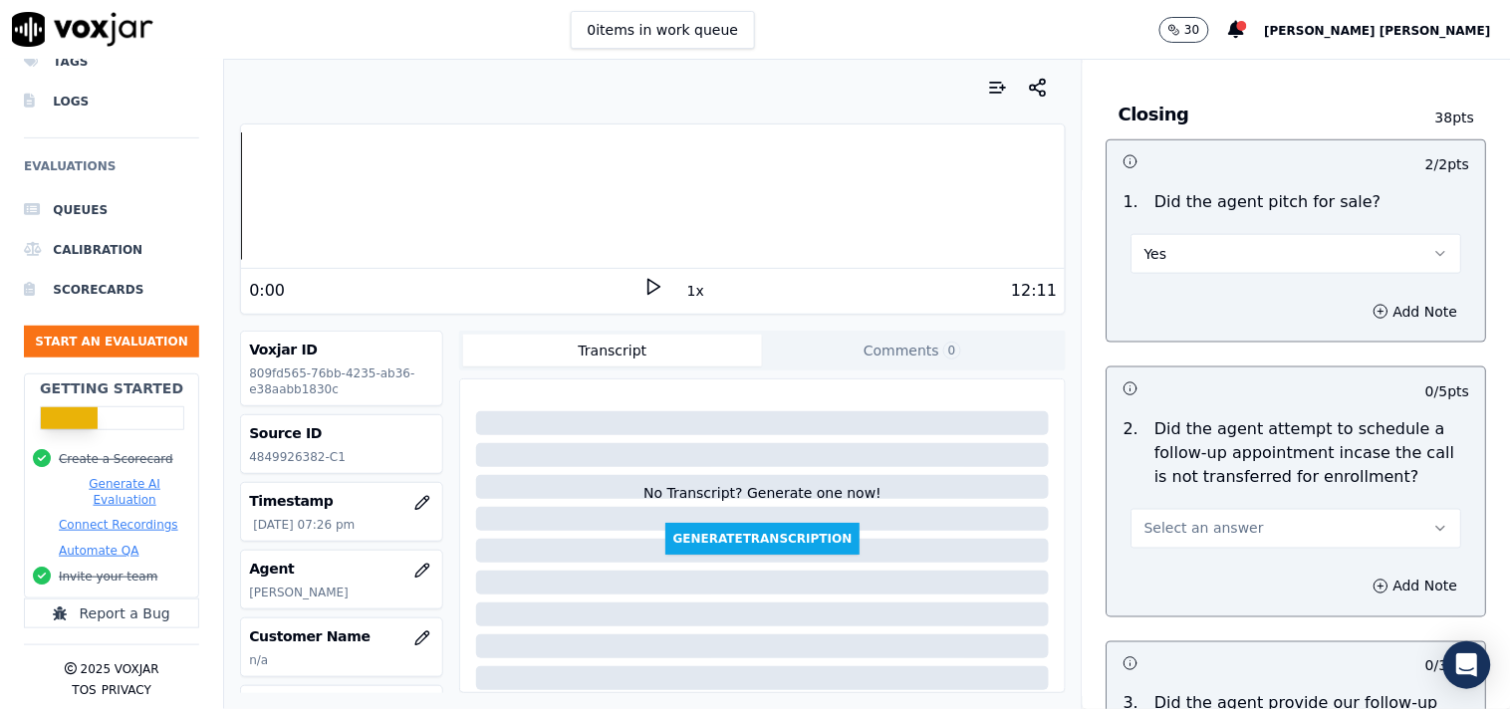
click at [1249, 521] on button "Select an answer" at bounding box center [1296, 529] width 331 height 40
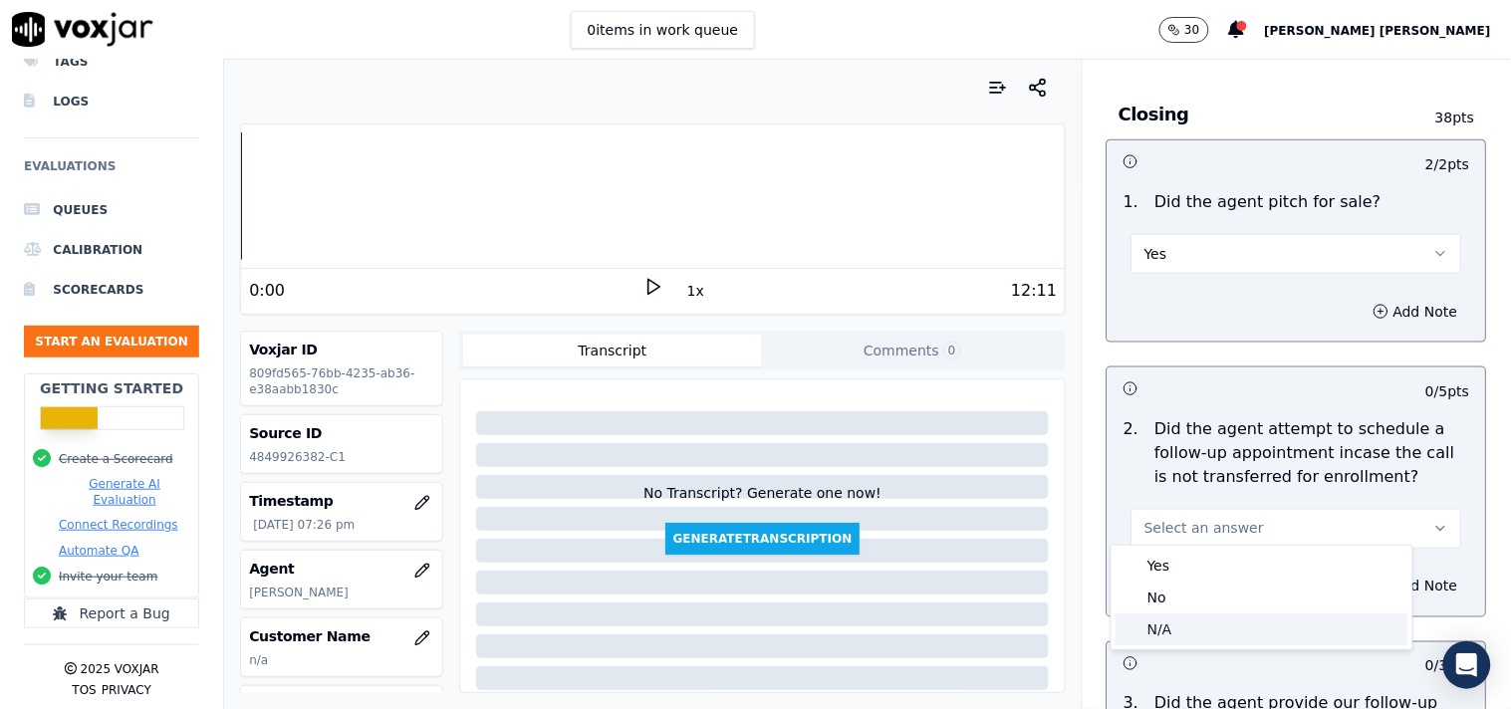
click at [1169, 615] on div "N/A" at bounding box center [1261, 629] width 293 height 32
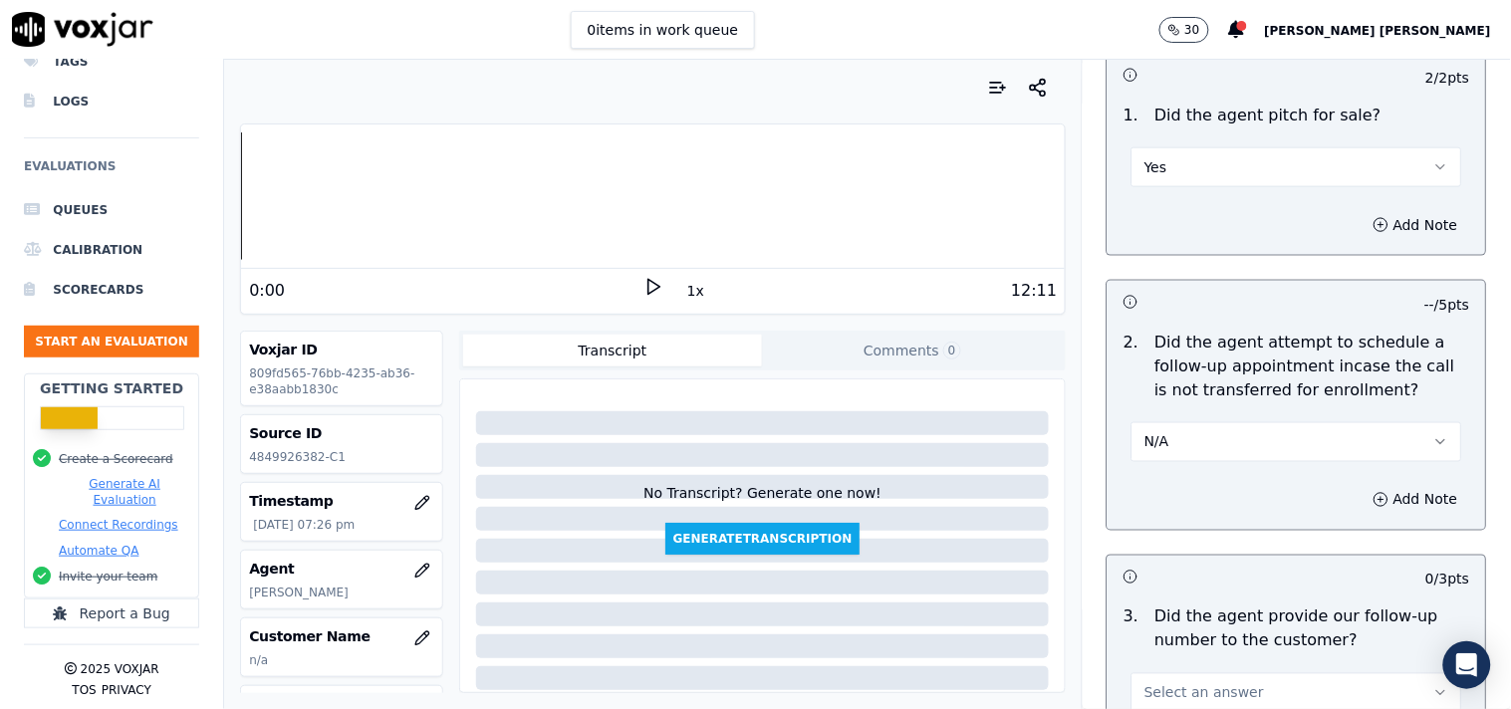
scroll to position [4647, 0]
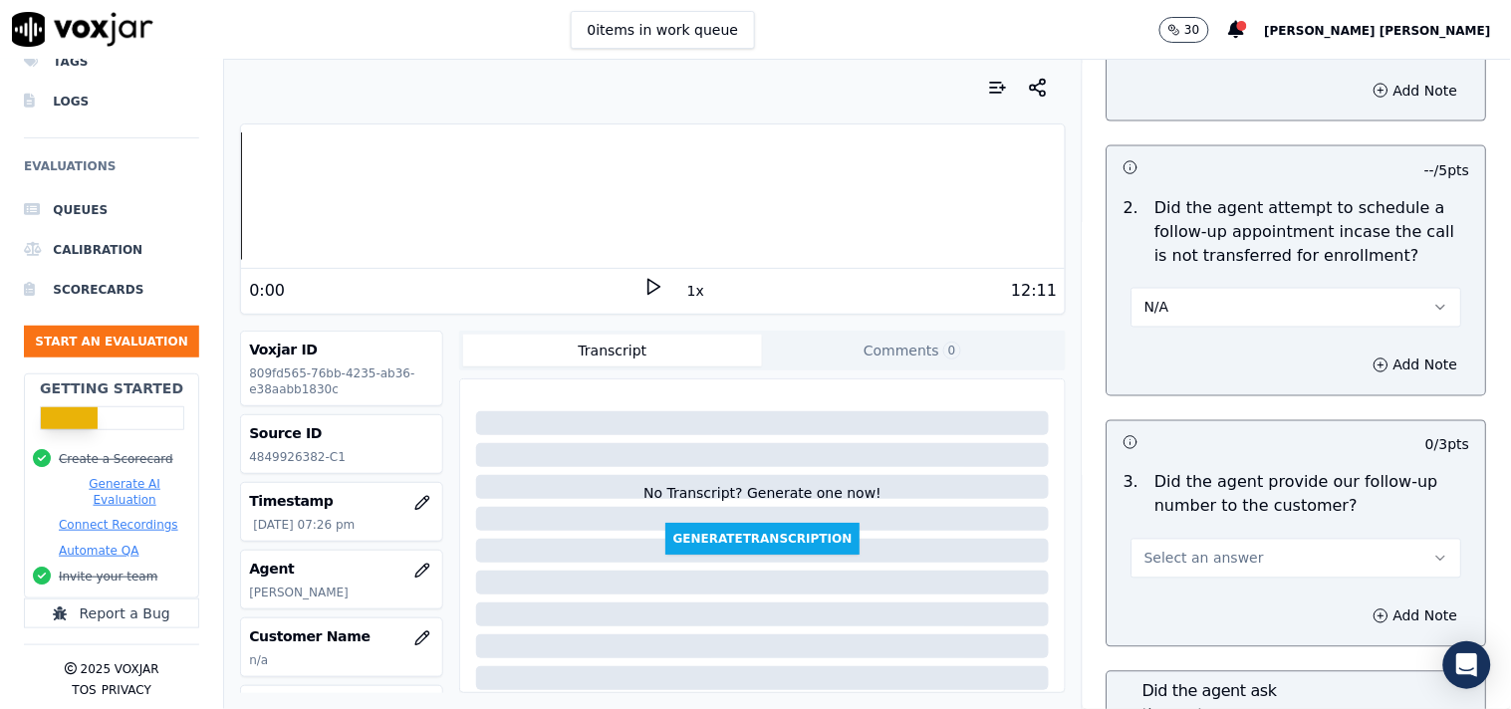
click at [1182, 549] on span "Select an answer" at bounding box center [1204, 559] width 120 height 20
click at [1151, 584] on div "Yes" at bounding box center [1261, 595] width 293 height 32
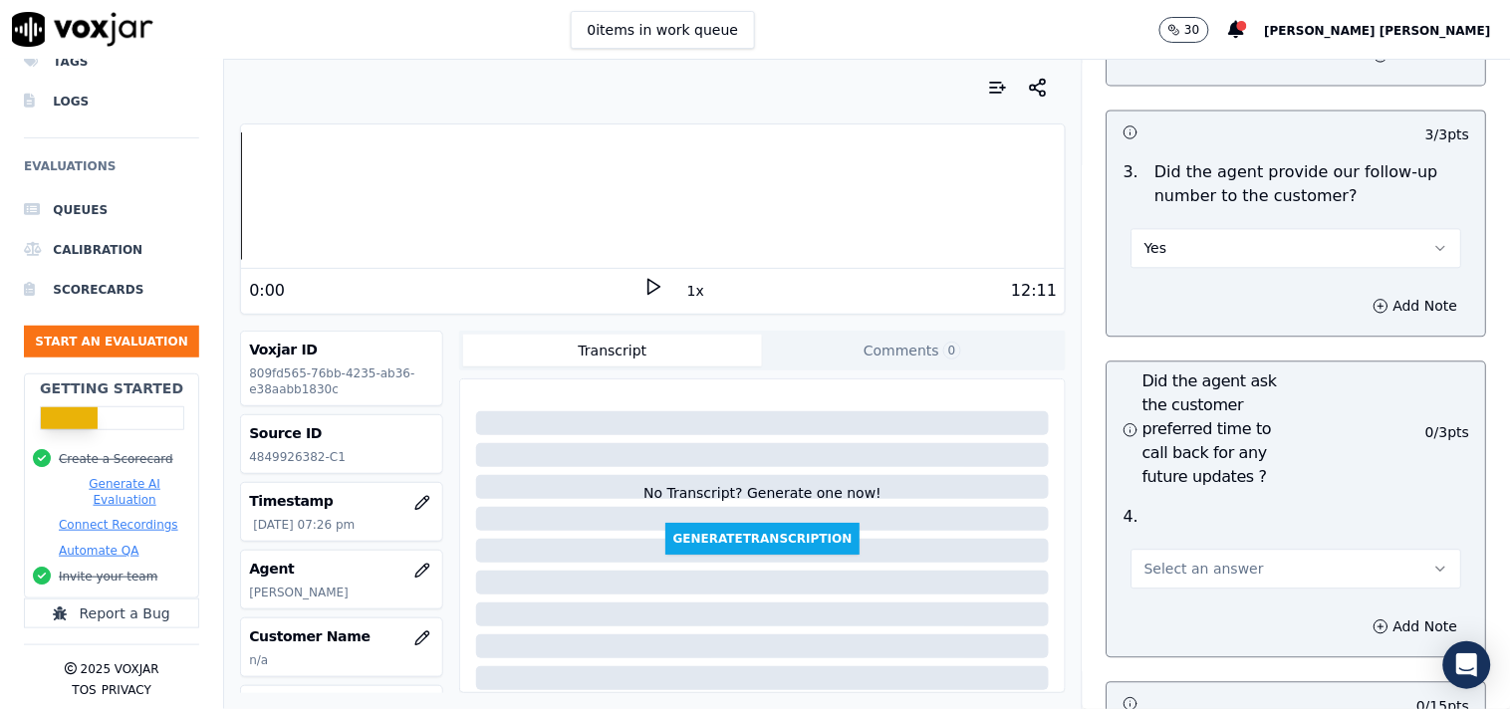
scroll to position [5090, 0]
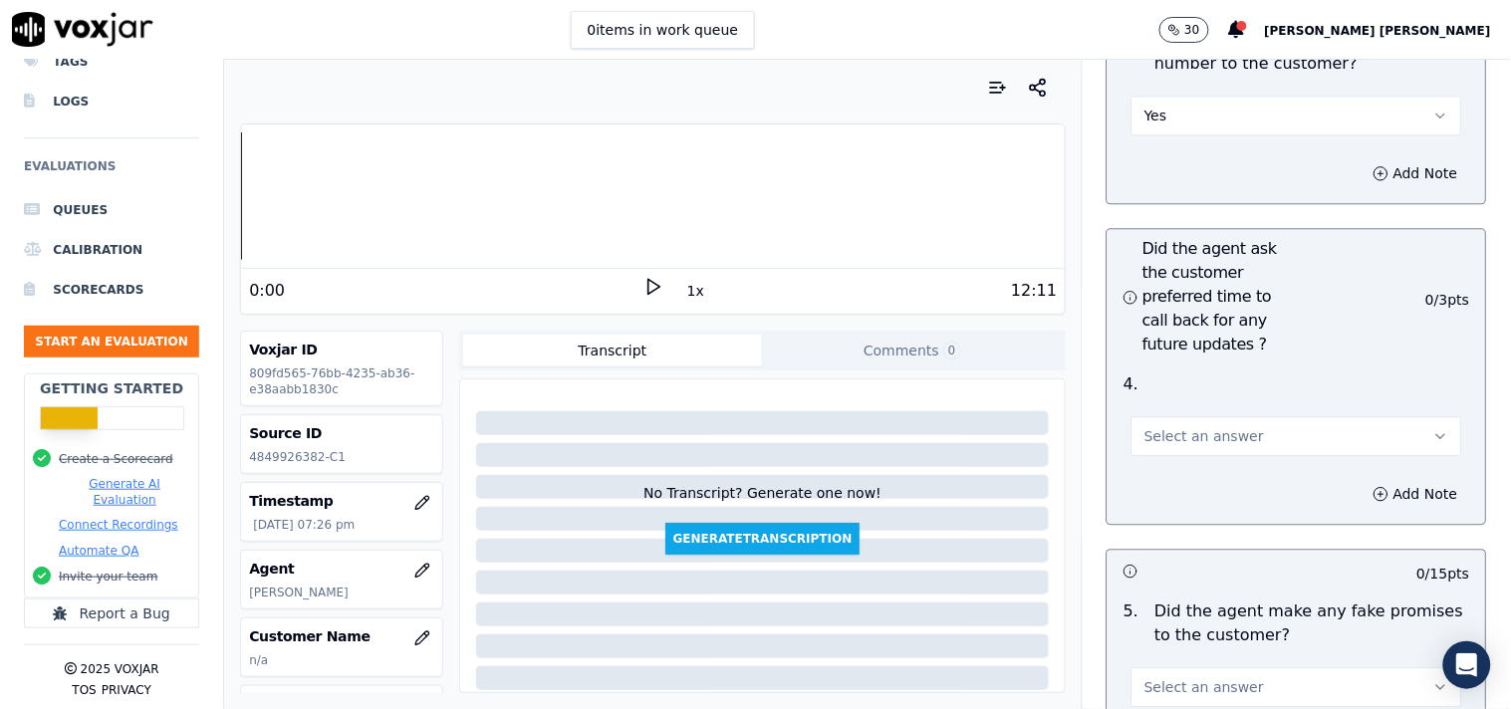
click at [1209, 442] on button "Select an answer" at bounding box center [1296, 436] width 331 height 40
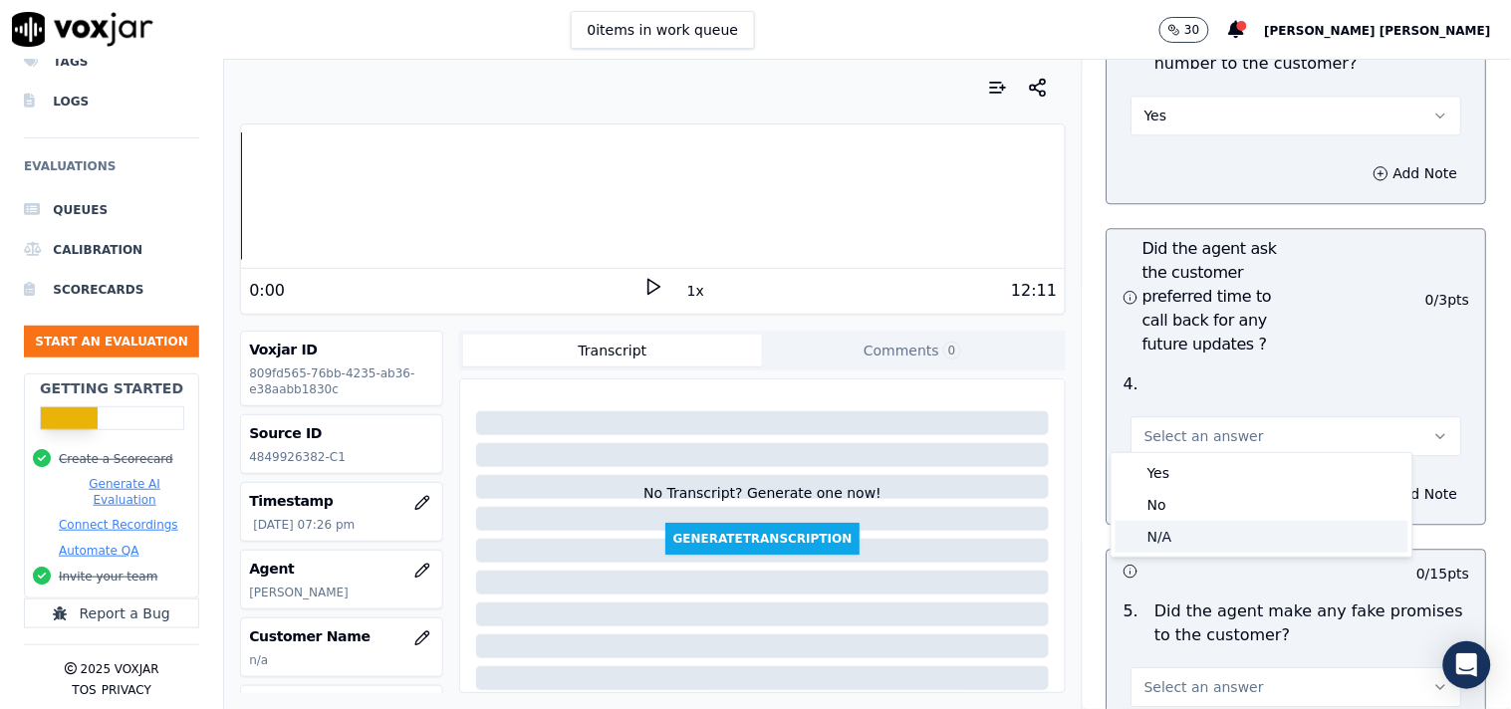
click at [1182, 526] on div "N/A" at bounding box center [1261, 537] width 293 height 32
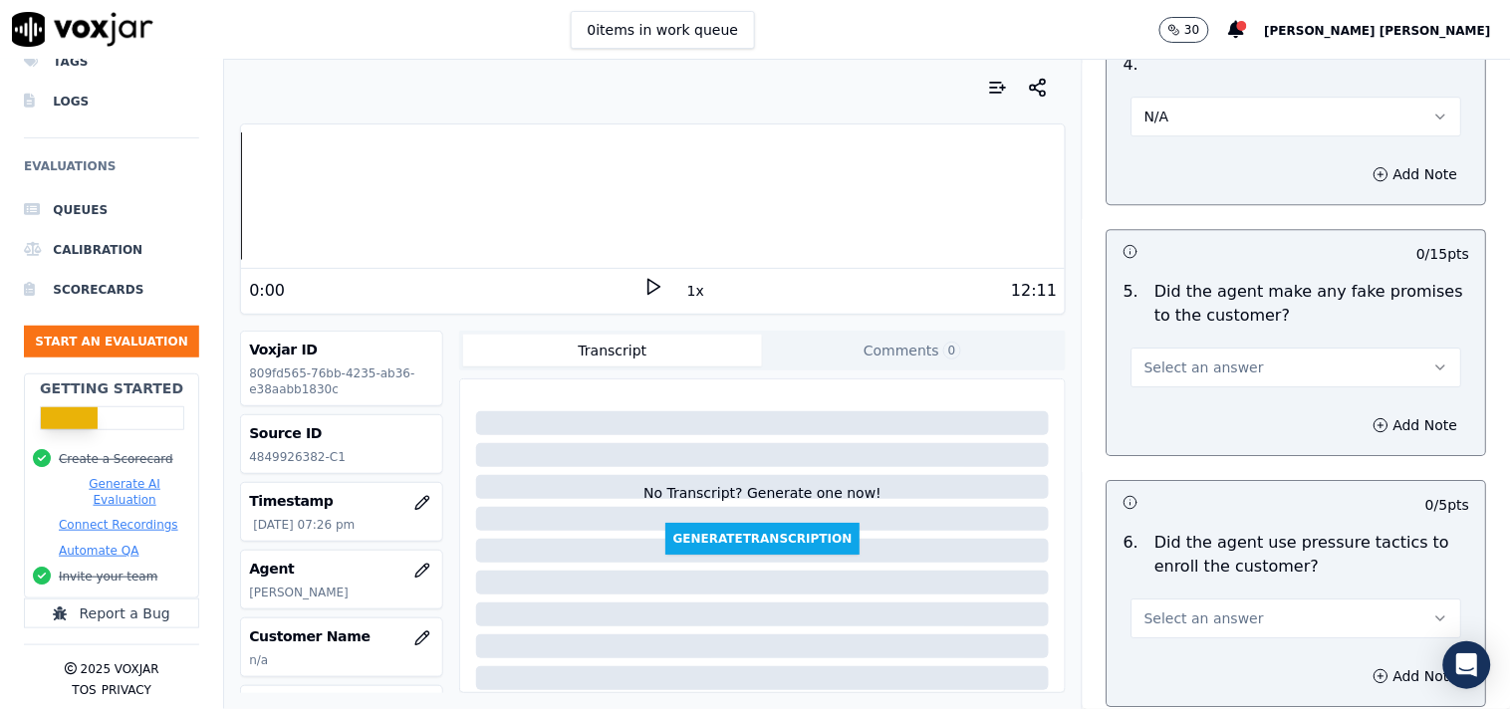
scroll to position [5422, 0]
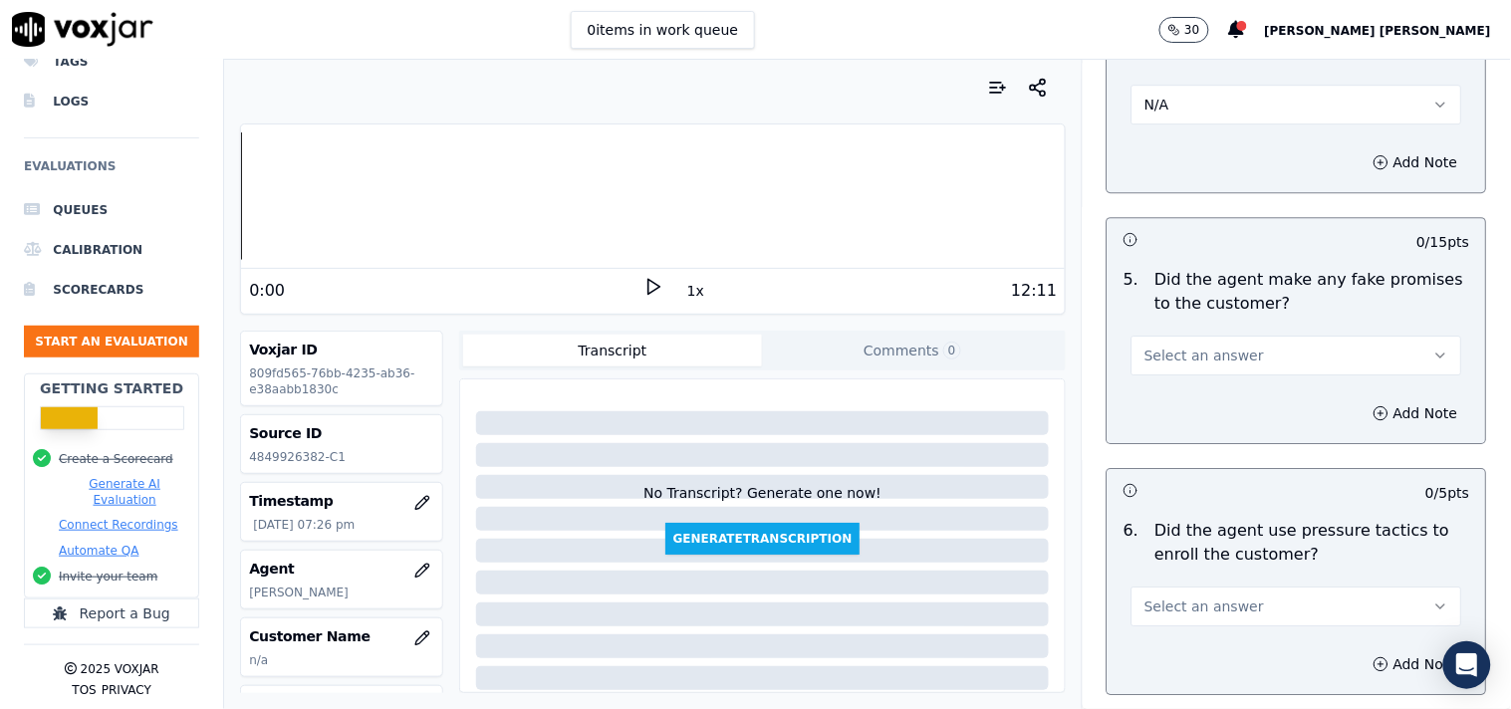
click at [1260, 345] on button "Select an answer" at bounding box center [1296, 356] width 331 height 40
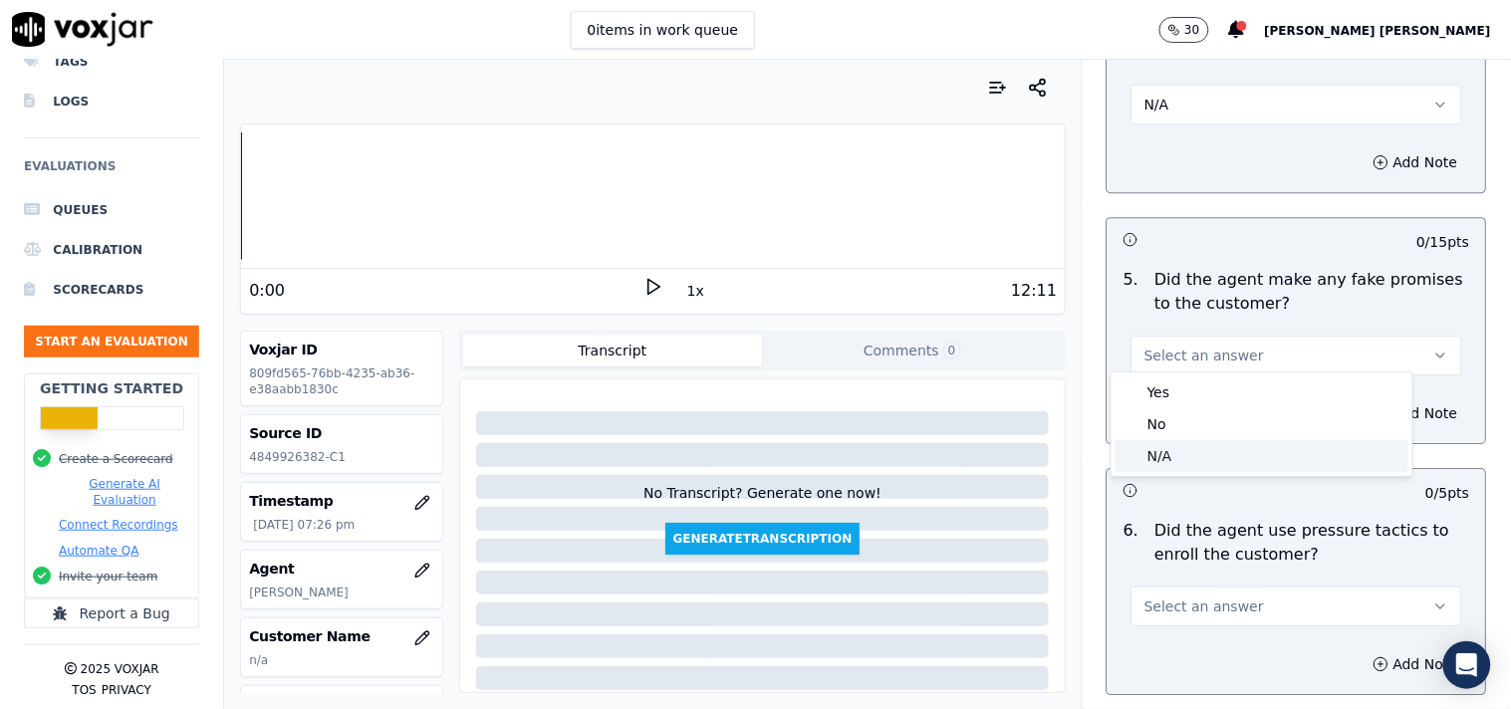
click at [1226, 440] on div "N/A" at bounding box center [1261, 456] width 293 height 32
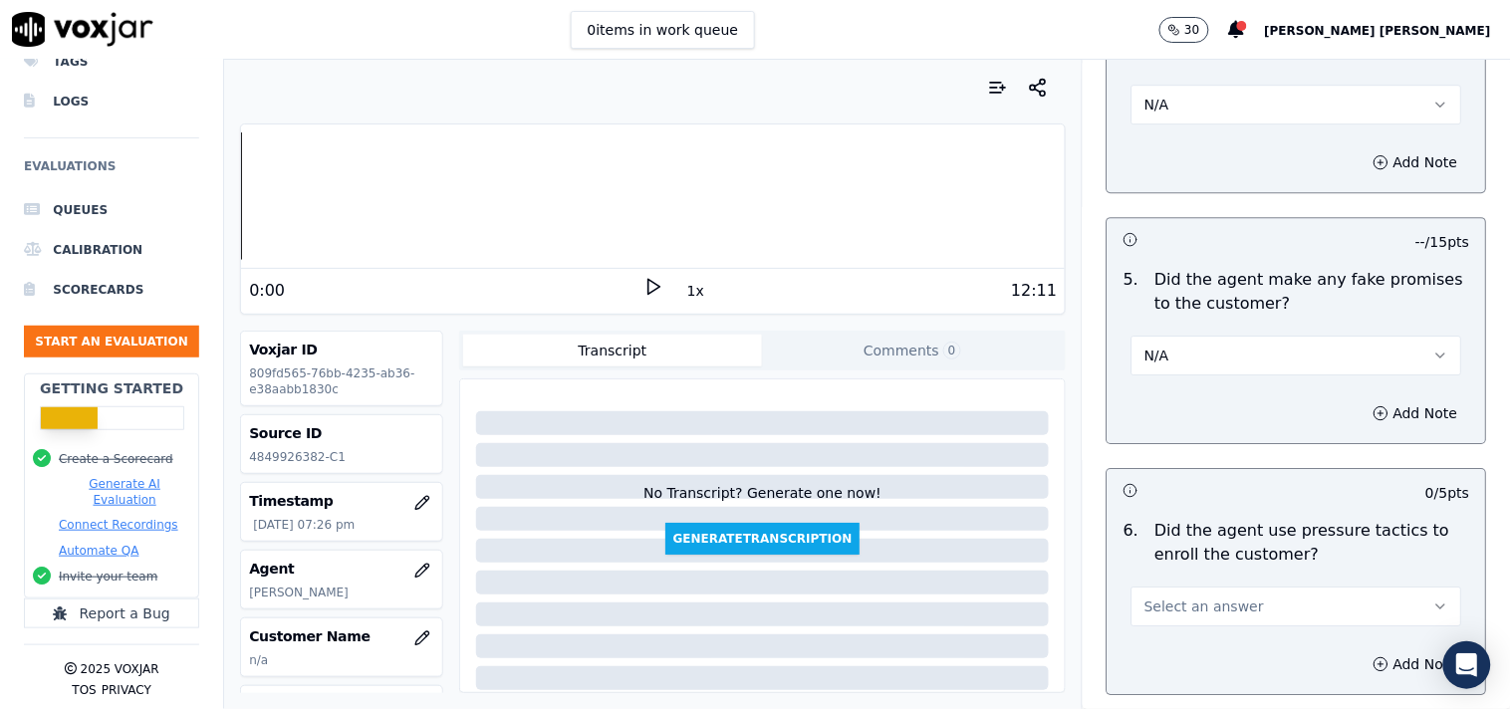
click at [1251, 347] on button "N/A" at bounding box center [1296, 356] width 331 height 40
click at [1220, 428] on div "No" at bounding box center [1261, 424] width 293 height 32
click at [1220, 587] on button "Select an answer" at bounding box center [1296, 607] width 331 height 40
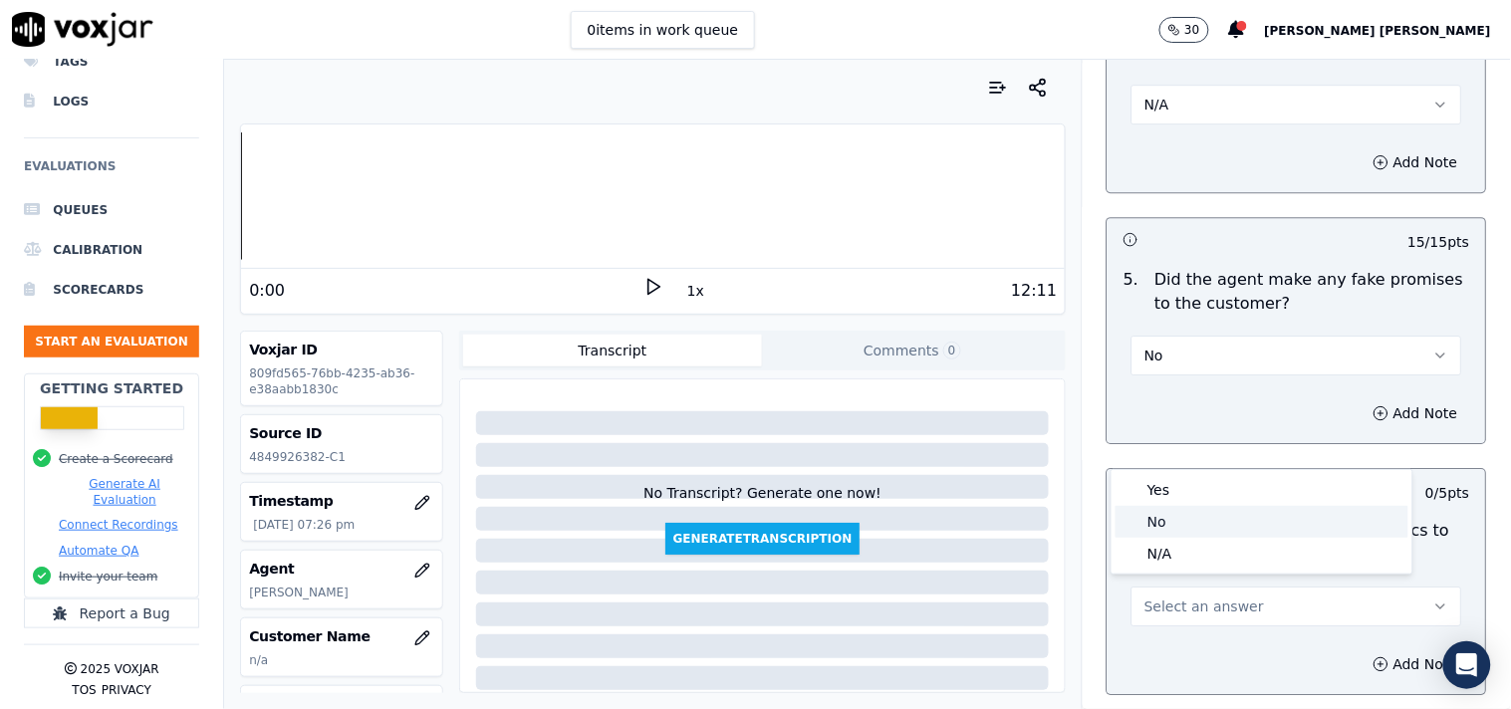
click at [1201, 515] on div "No" at bounding box center [1261, 522] width 293 height 32
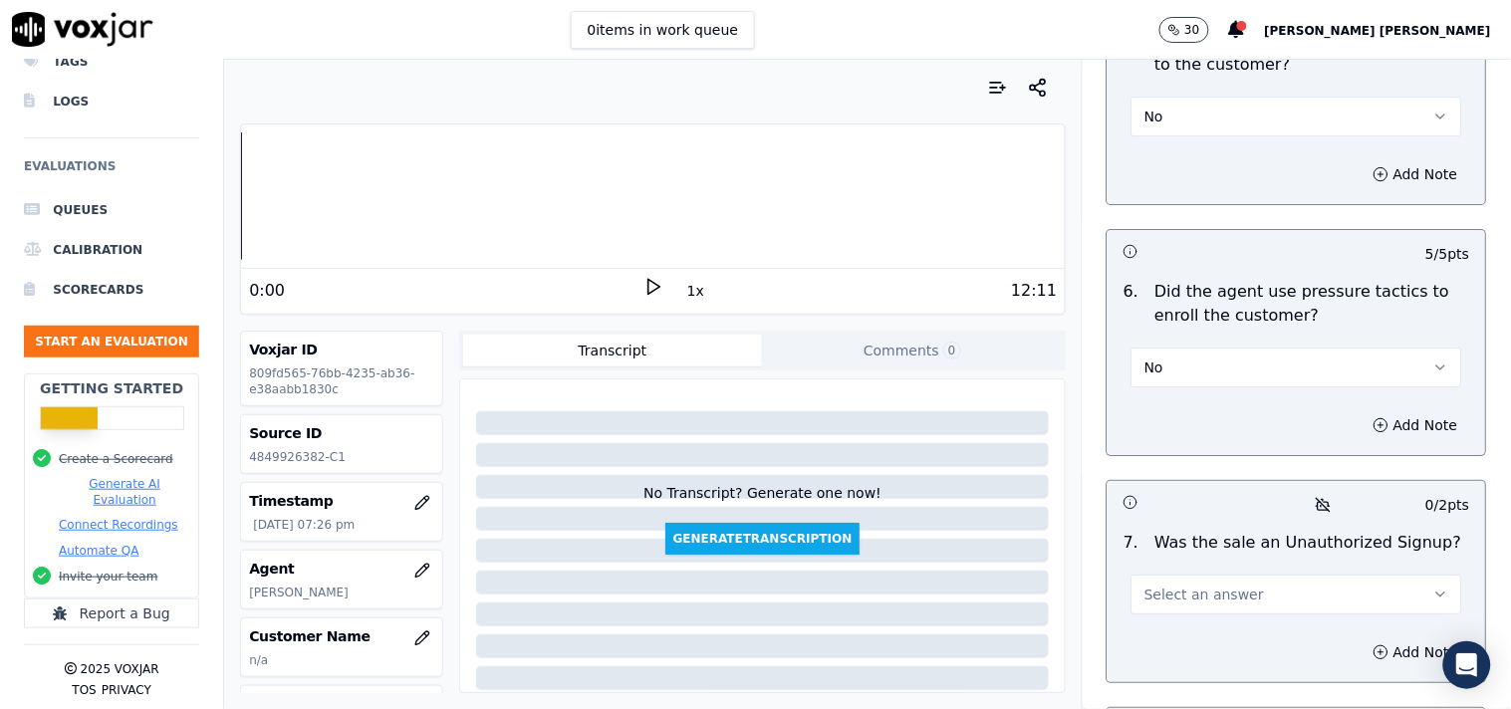
scroll to position [5753, 0]
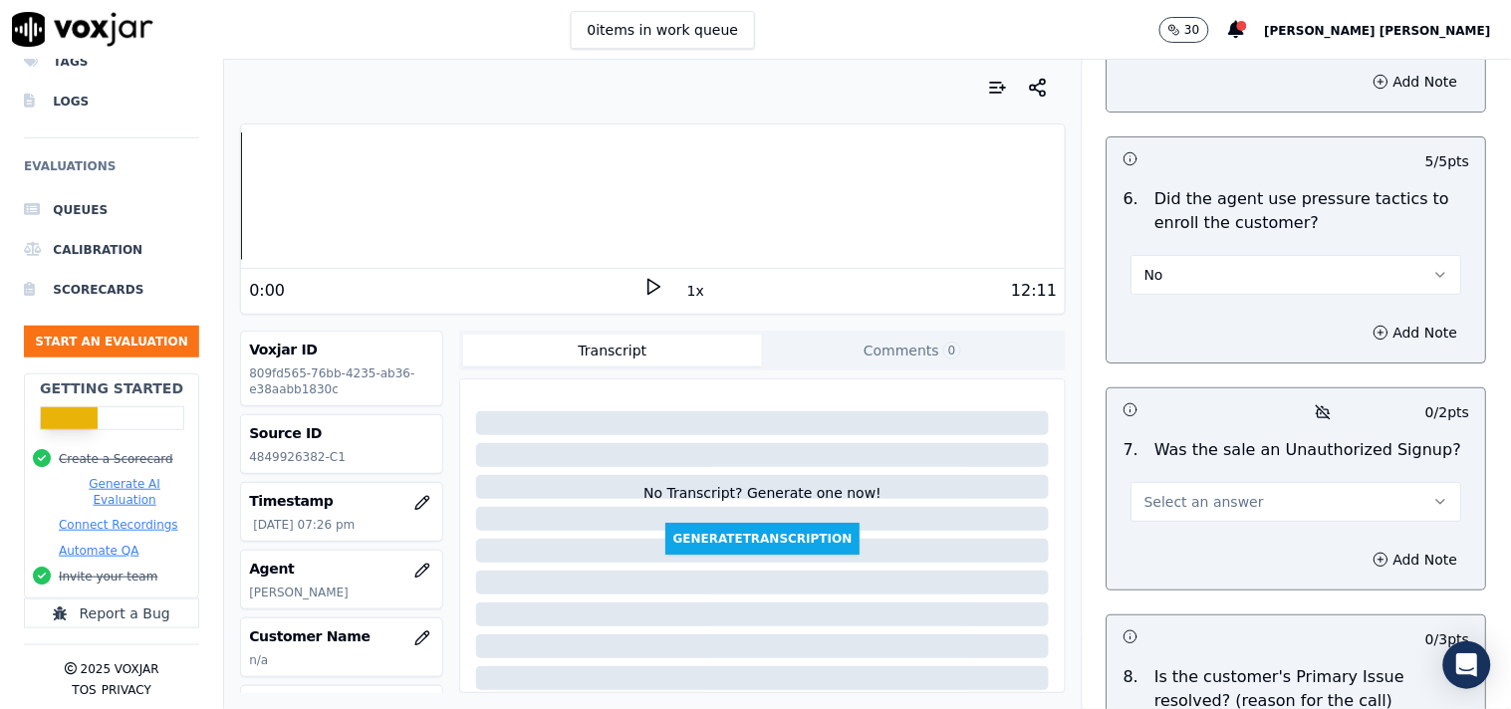
click at [1210, 508] on button "Select an answer" at bounding box center [1296, 502] width 331 height 40
click at [1182, 589] on div "N/A" at bounding box center [1261, 603] width 293 height 32
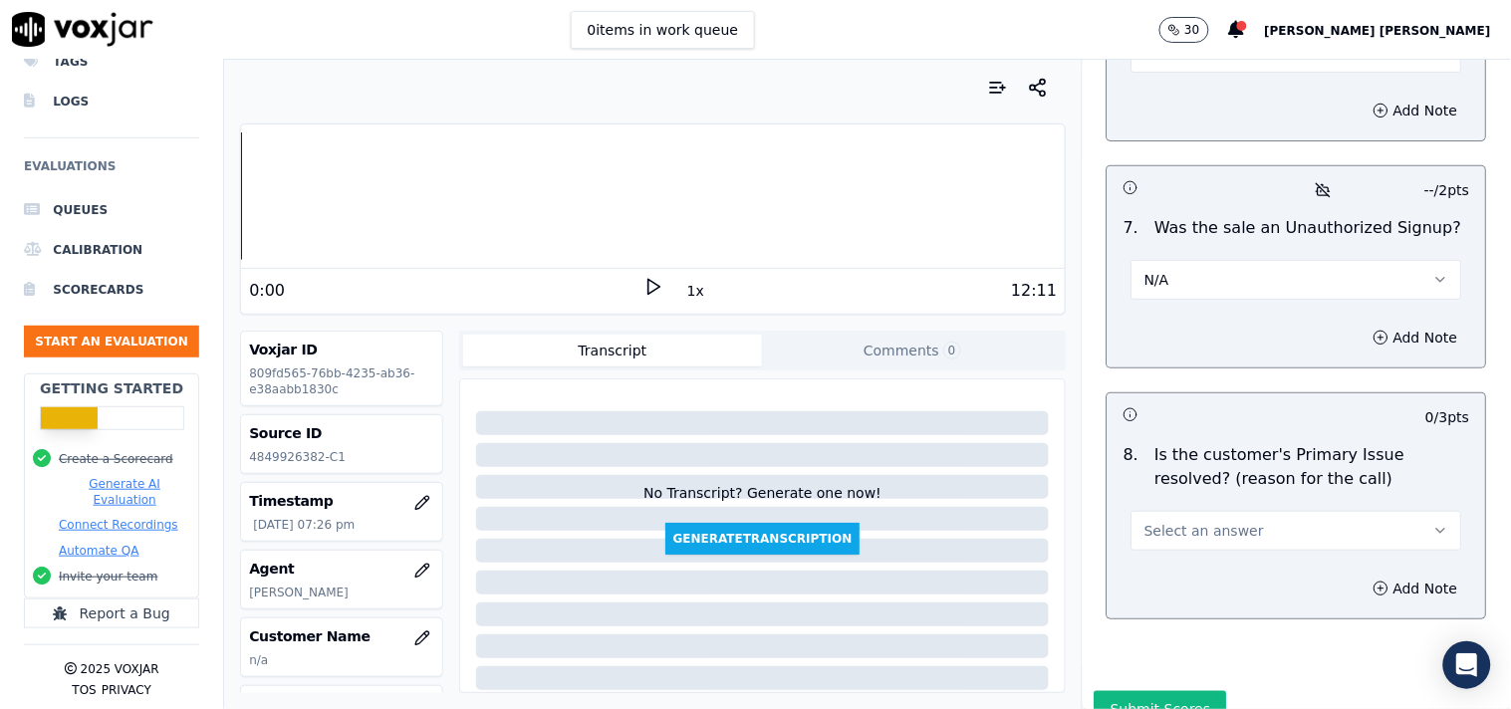
click at [1202, 521] on span "Select an answer" at bounding box center [1204, 531] width 120 height 20
click at [1181, 580] on div "Yes" at bounding box center [1261, 569] width 293 height 32
click at [1310, 281] on button "N/A" at bounding box center [1296, 280] width 331 height 40
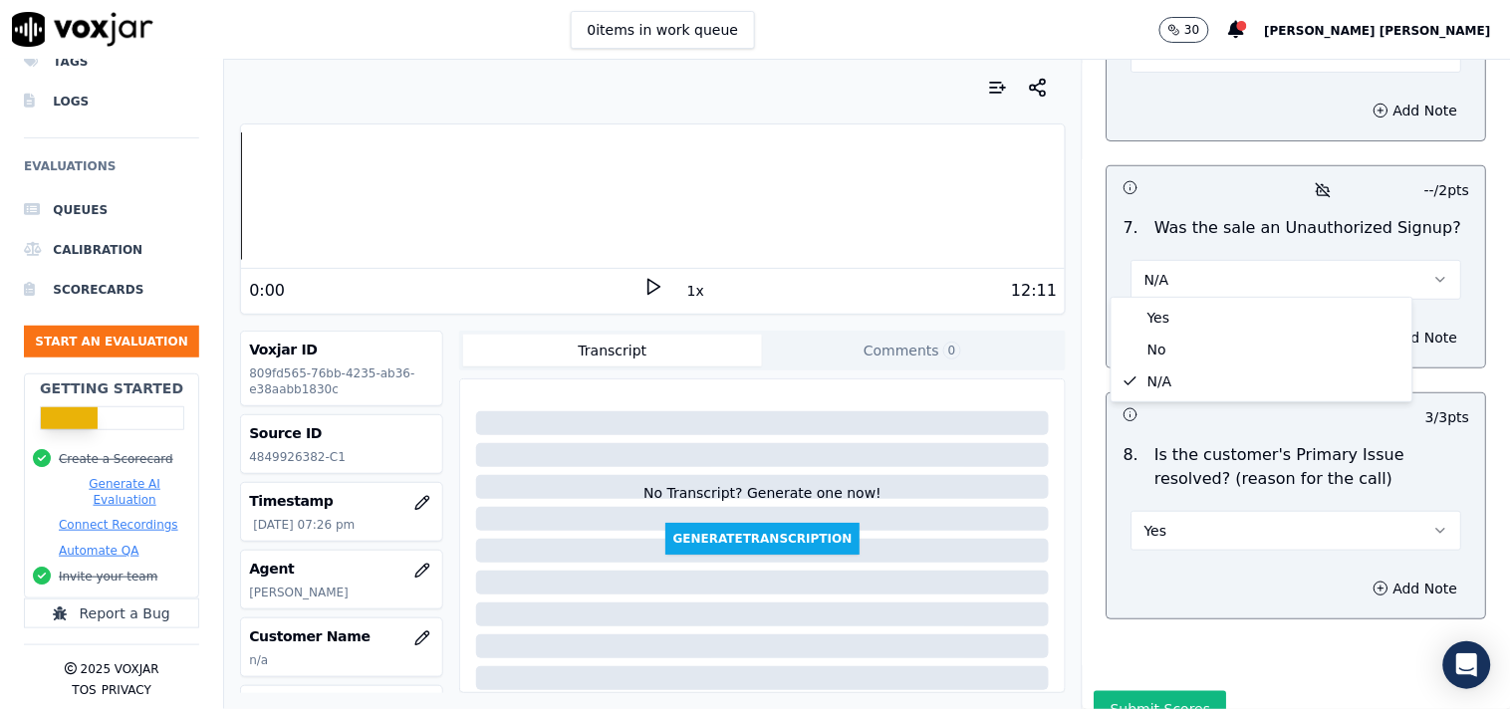
click at [1197, 180] on h3 at bounding box center [1209, 187] width 173 height 26
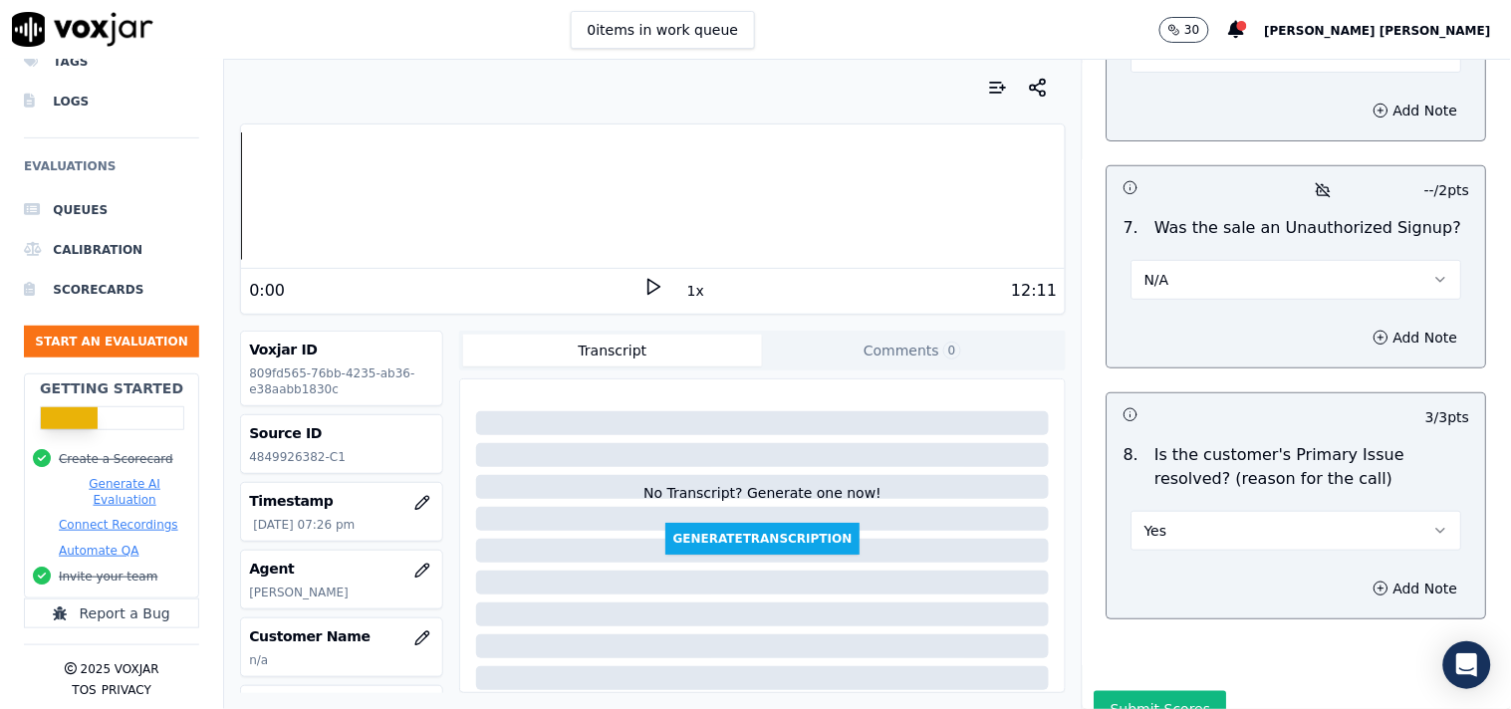
click at [1220, 531] on button "Yes" at bounding box center [1296, 531] width 331 height 40
click at [1193, 602] on div "No" at bounding box center [1261, 601] width 293 height 32
click at [1375, 331] on circle "button" at bounding box center [1381, 337] width 13 height 13
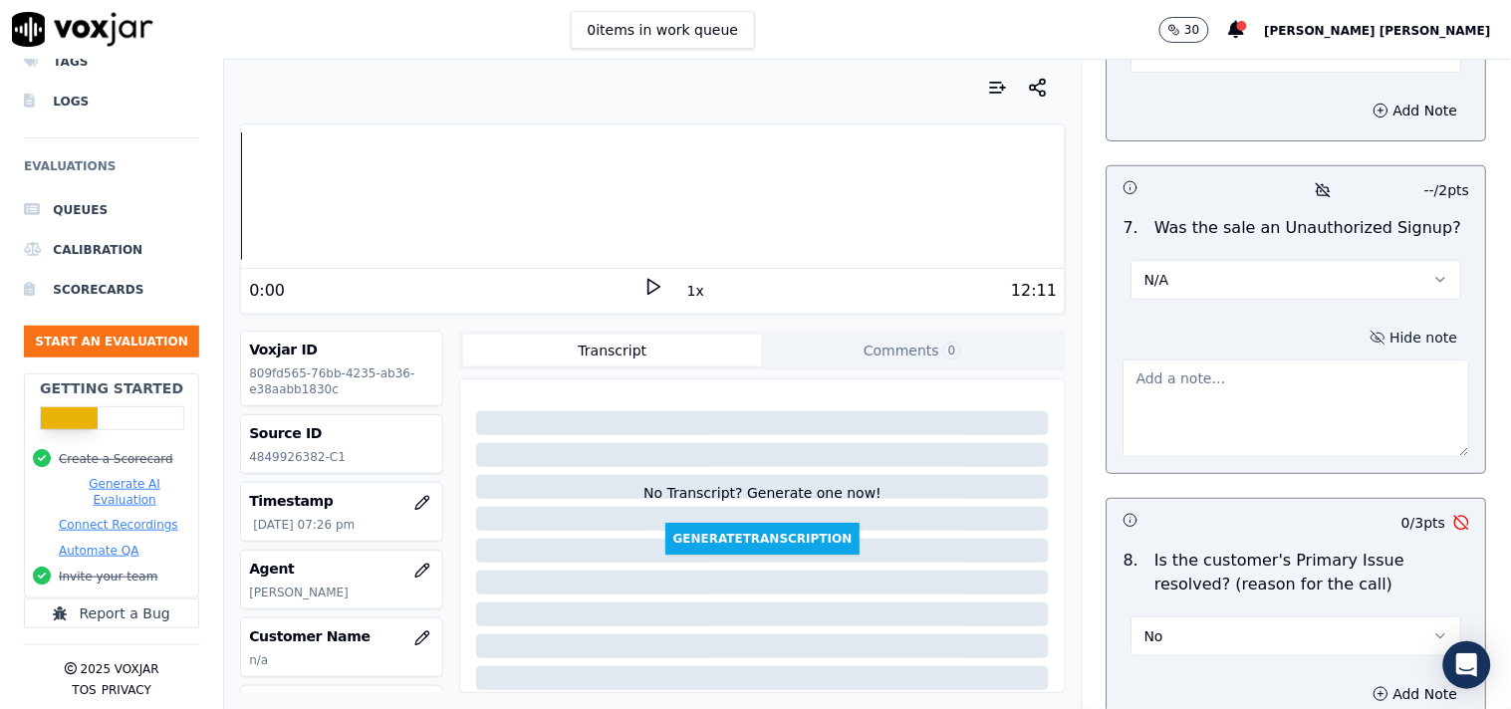
click at [1192, 401] on textarea at bounding box center [1296, 409] width 347 height 98
click at [1212, 406] on textarea at bounding box center [1296, 409] width 347 height 98
paste textarea "call id-20250910-114215 When verifier ask who is the authorised person on the b…"
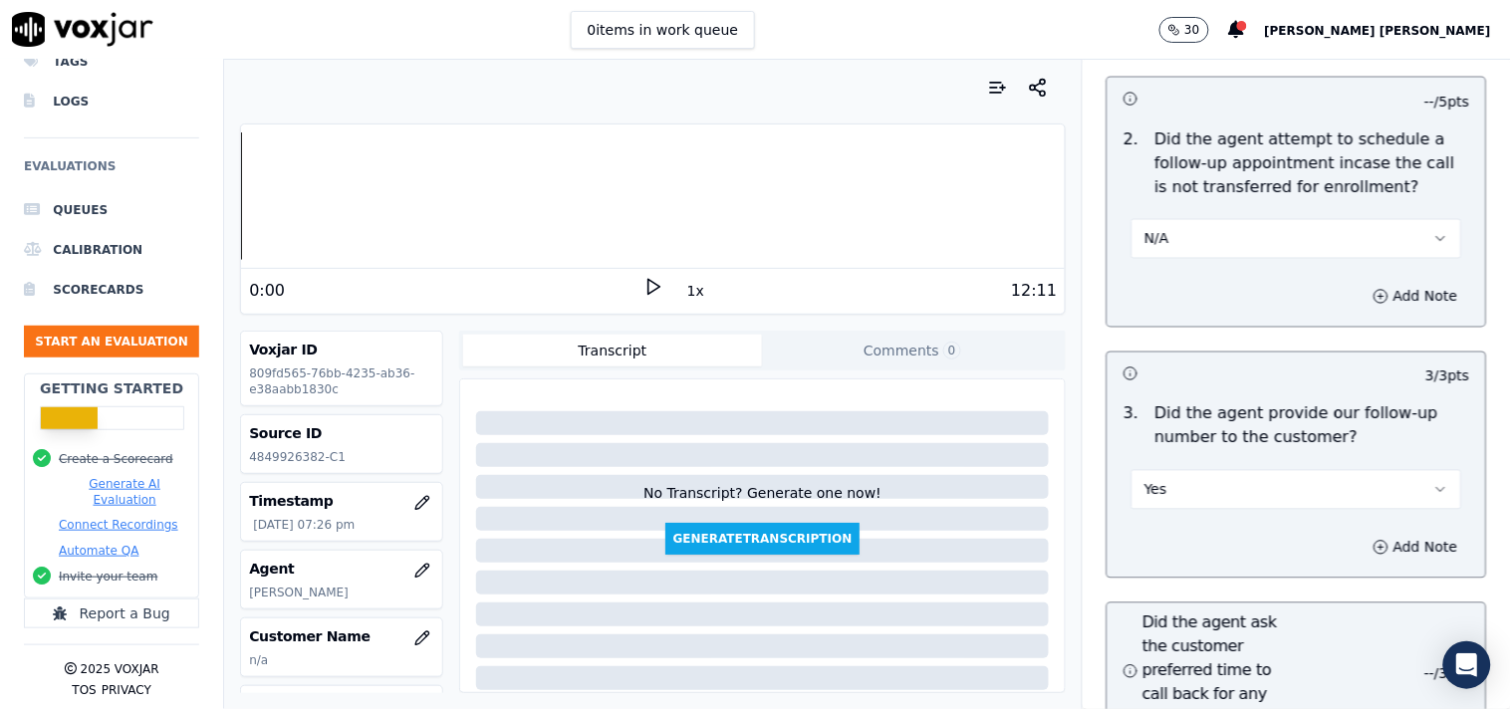
scroll to position [4715, 0]
type textarea "call id-20250910-114215 When verifier ask who is the authorised person on the b…"
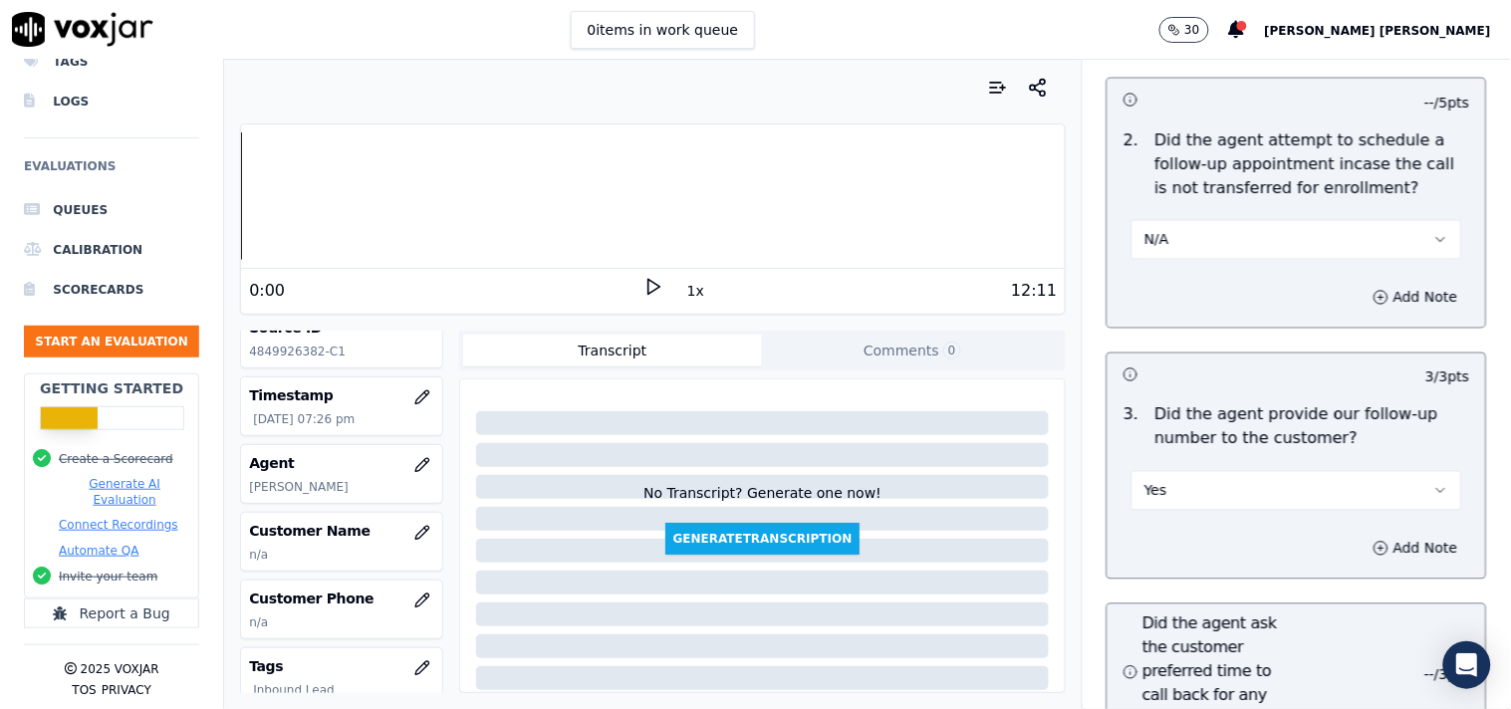
scroll to position [101, 0]
click at [404, 548] on button "button" at bounding box center [422, 538] width 40 height 40
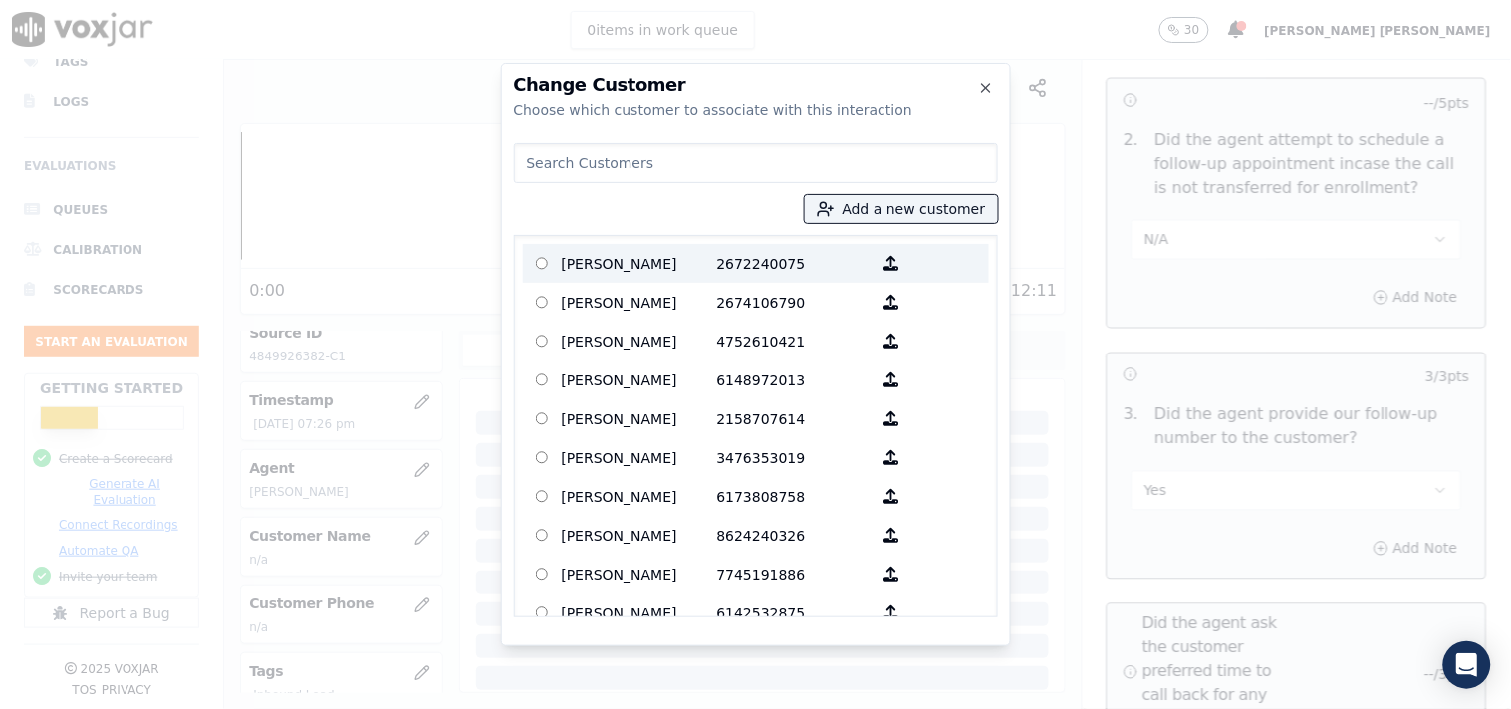
paste input "[PERSON_NAME]"
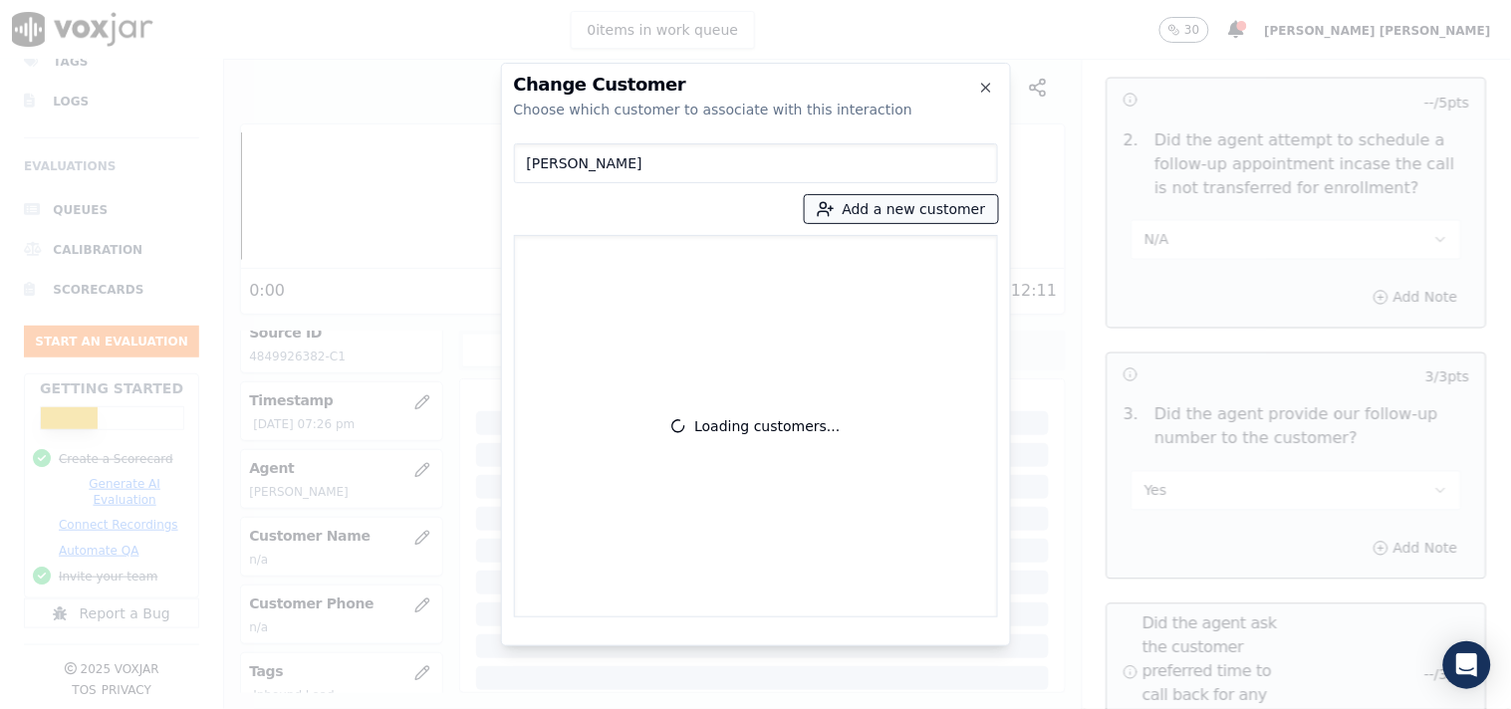
type input "[PERSON_NAME]"
click at [890, 205] on button "Add a new customer" at bounding box center [901, 209] width 193 height 28
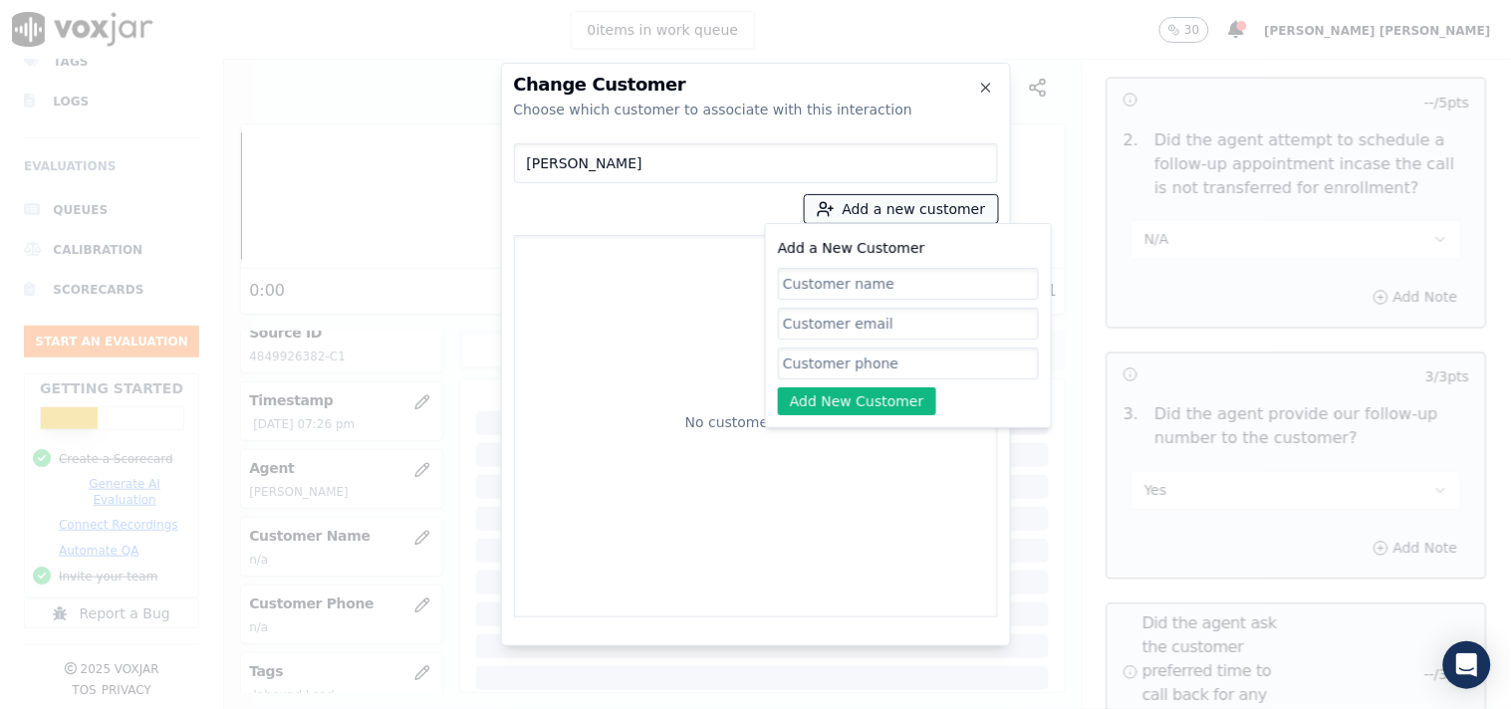
click at [890, 205] on button "Add a new customer" at bounding box center [901, 209] width 193 height 28
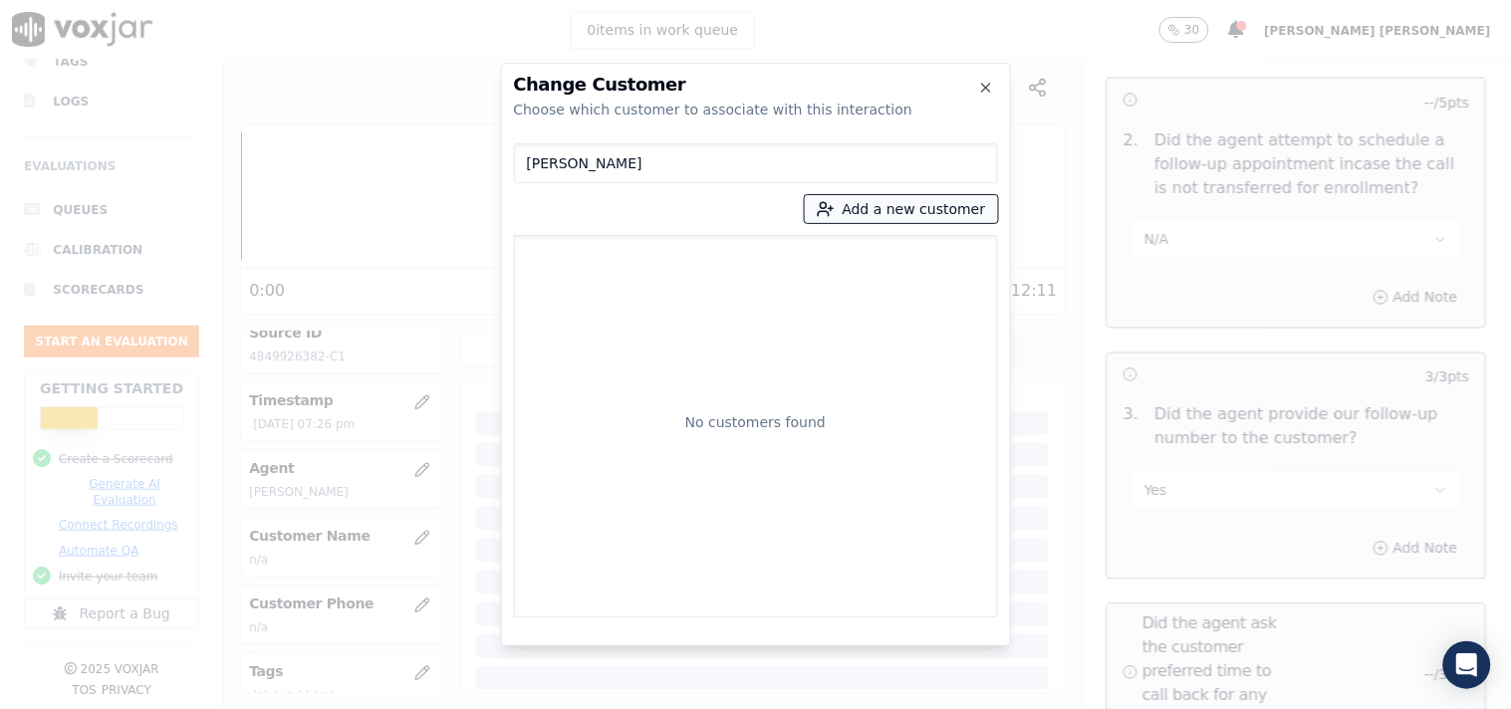
click at [890, 205] on button "Add a new customer" at bounding box center [901, 209] width 193 height 28
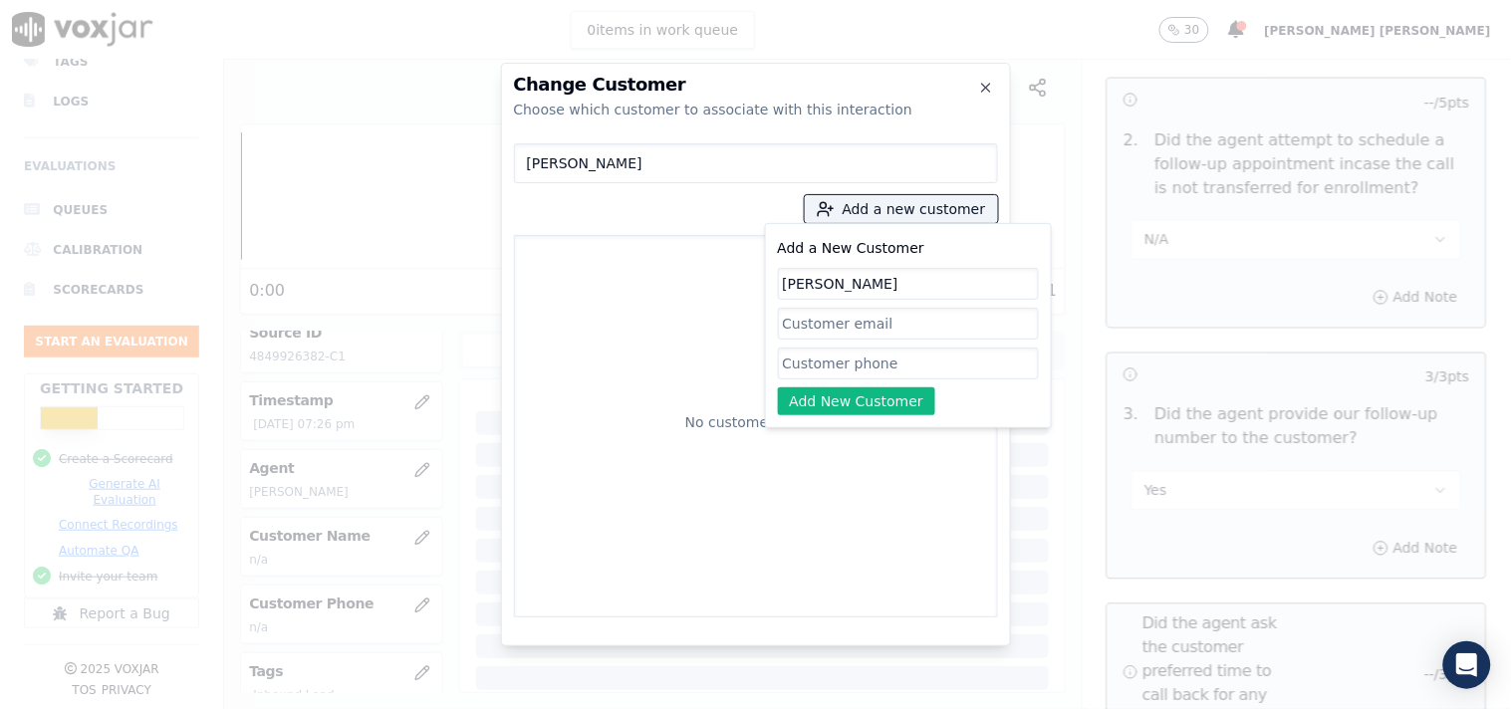
type input "[PERSON_NAME]"
click at [817, 366] on input "Add a New Customer" at bounding box center [908, 364] width 261 height 32
paste input "4849926382"
paste input "4847740001"
click at [848, 533] on div "No customers found" at bounding box center [756, 426] width 466 height 365
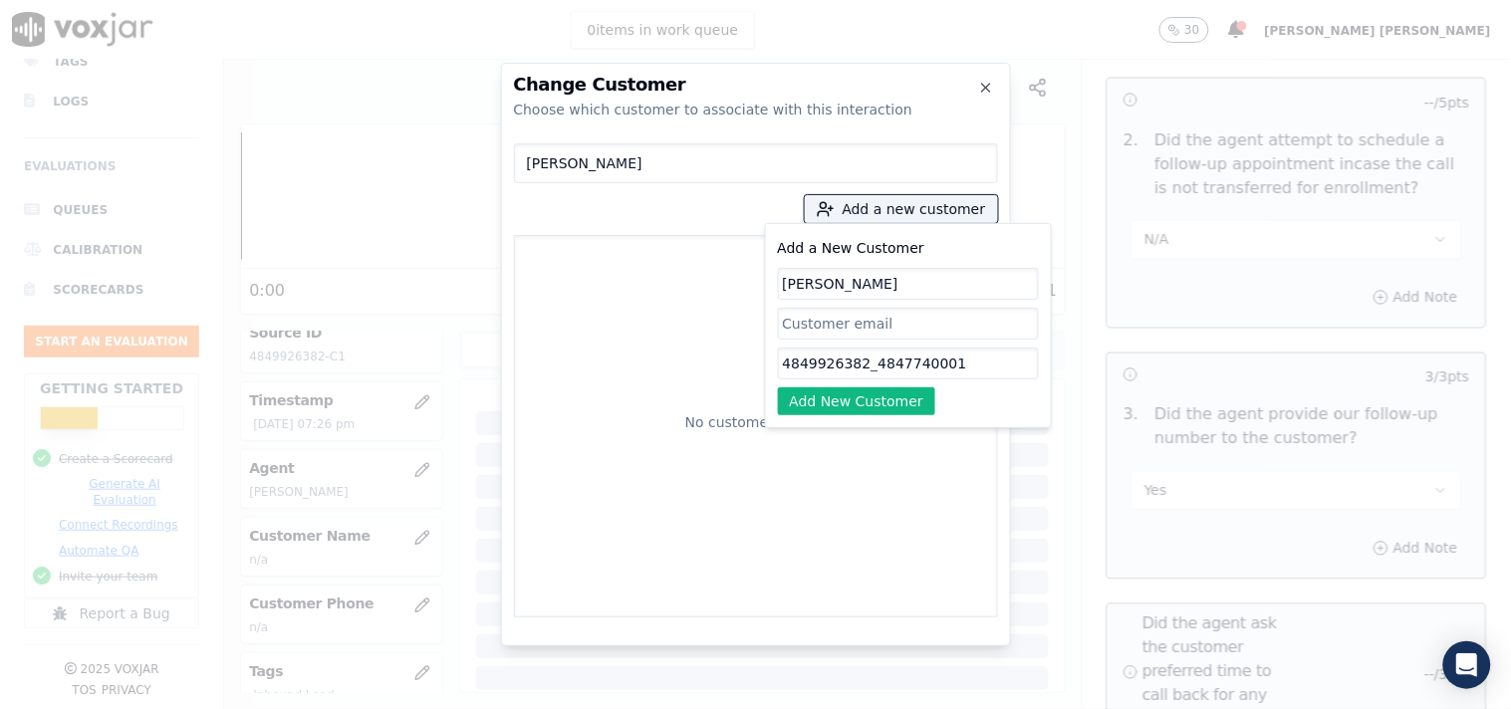
type input "4849926382_4847740001"
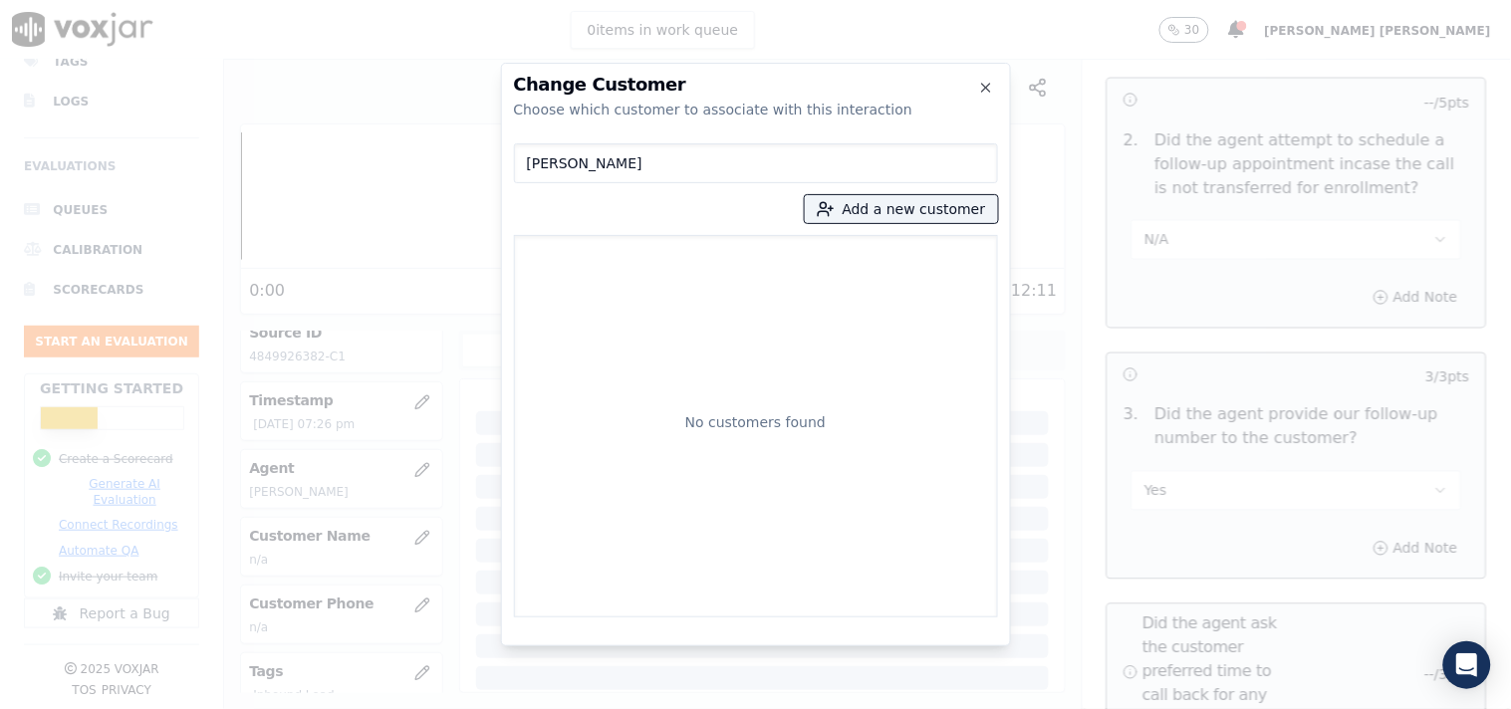
click at [774, 170] on input "[PERSON_NAME]" at bounding box center [756, 163] width 484 height 40
click at [850, 207] on button "Add a new customer" at bounding box center [901, 209] width 193 height 28
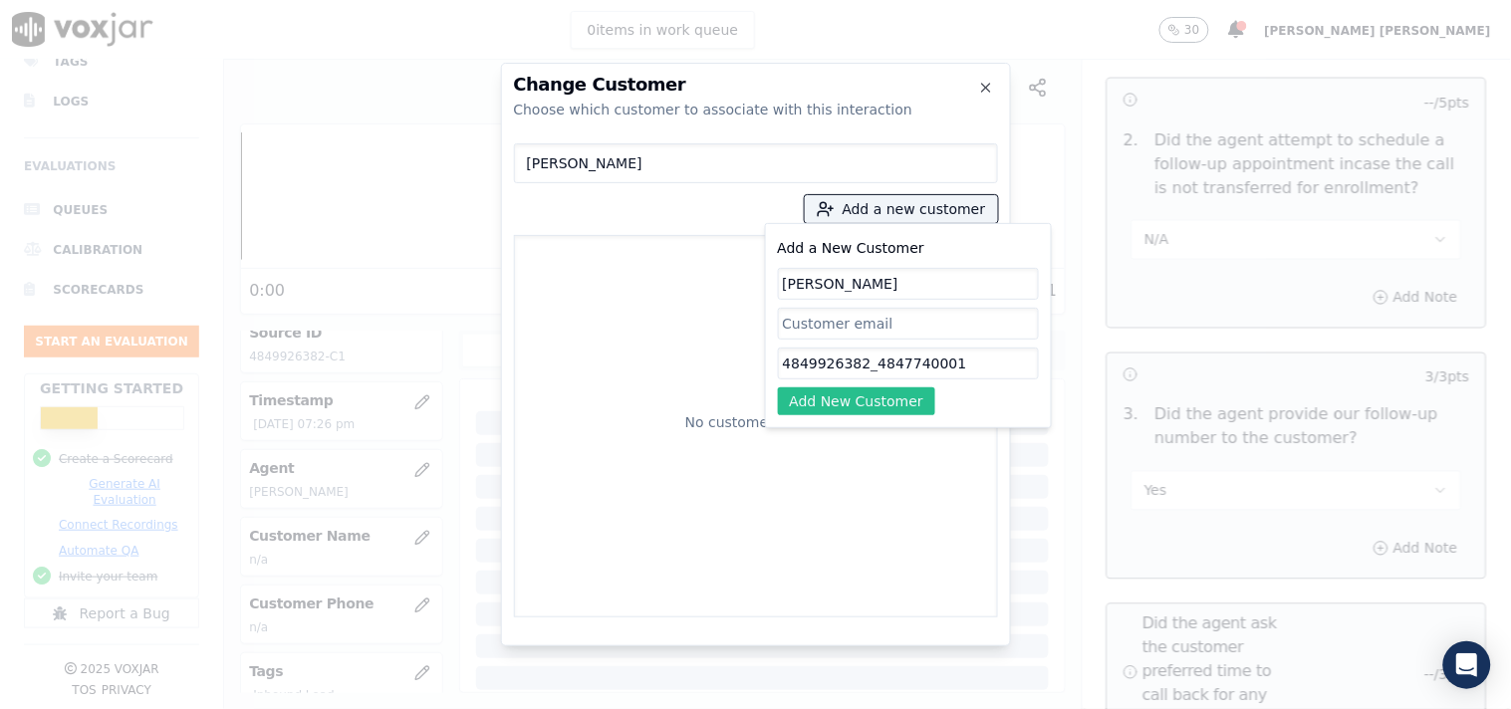
click at [845, 400] on button "Add New Customer" at bounding box center [857, 401] width 158 height 28
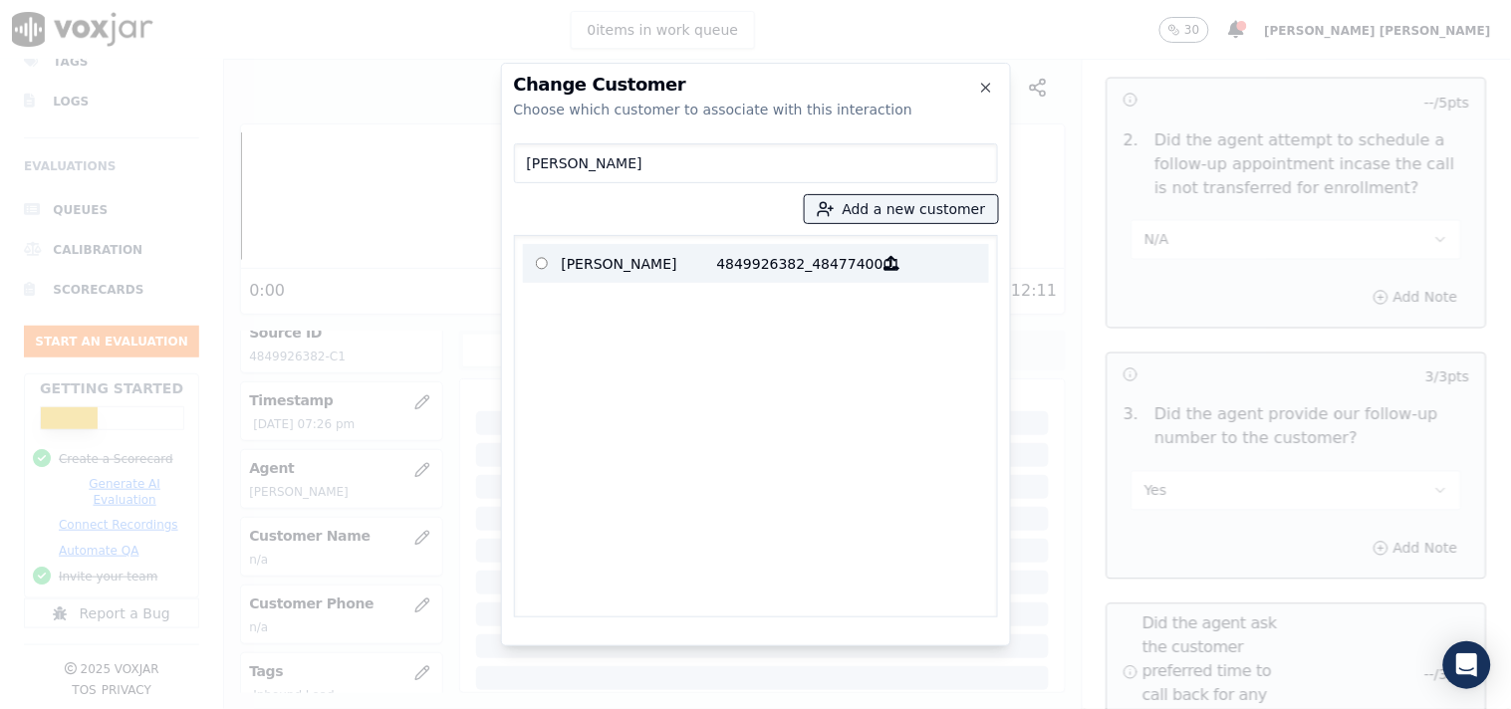
click at [815, 256] on p "4849926382_4847740001" at bounding box center [794, 263] width 155 height 31
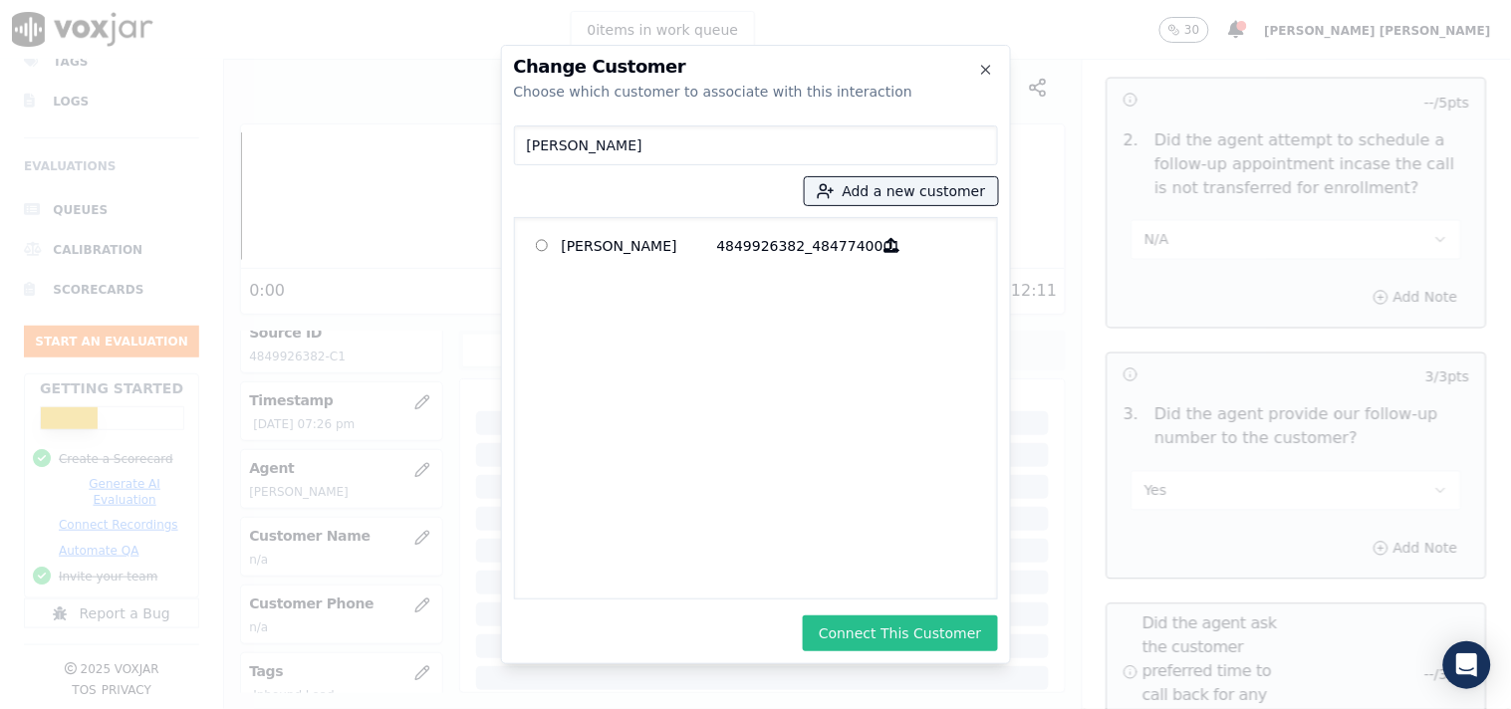
click at [923, 641] on button "Connect This Customer" at bounding box center [900, 633] width 194 height 36
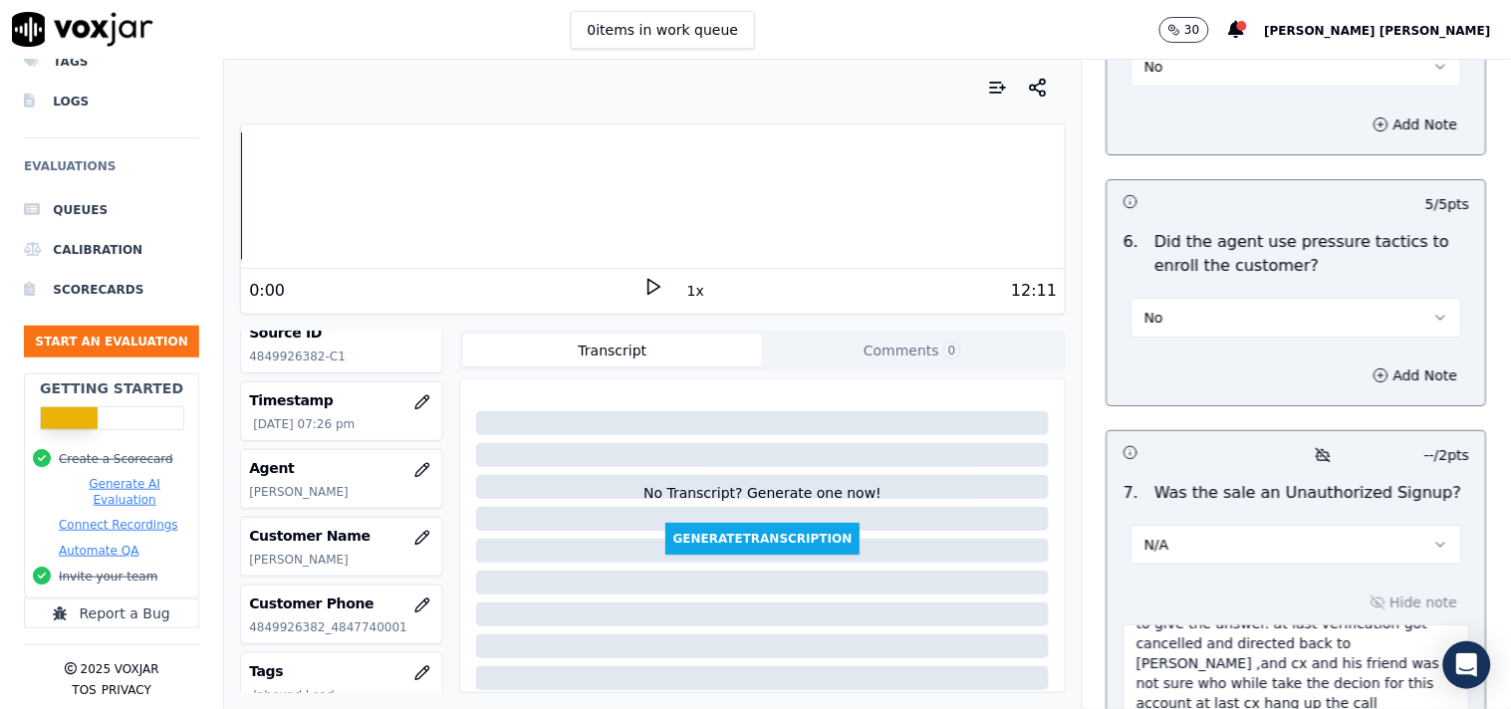
scroll to position [6153, 0]
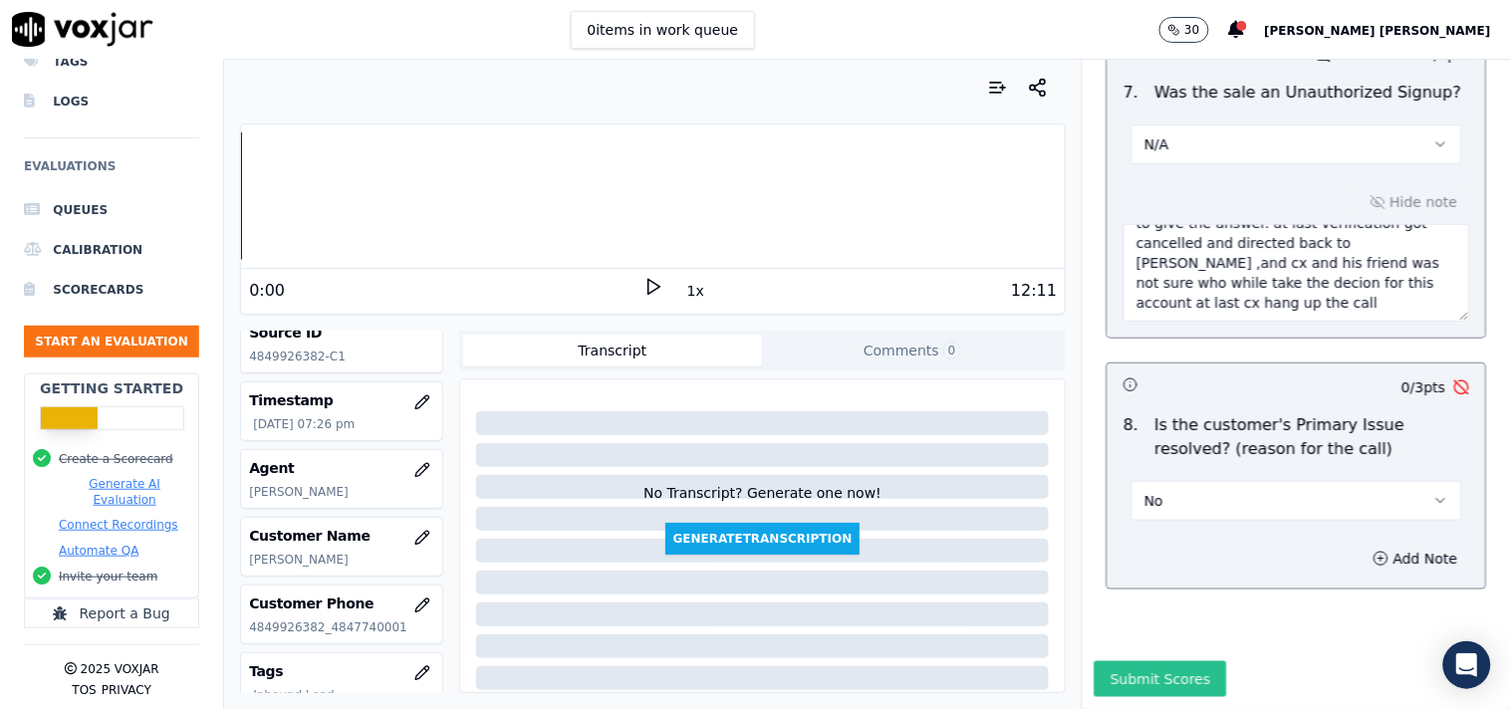
click at [1149, 661] on button "Submit Scores" at bounding box center [1161, 679] width 132 height 36
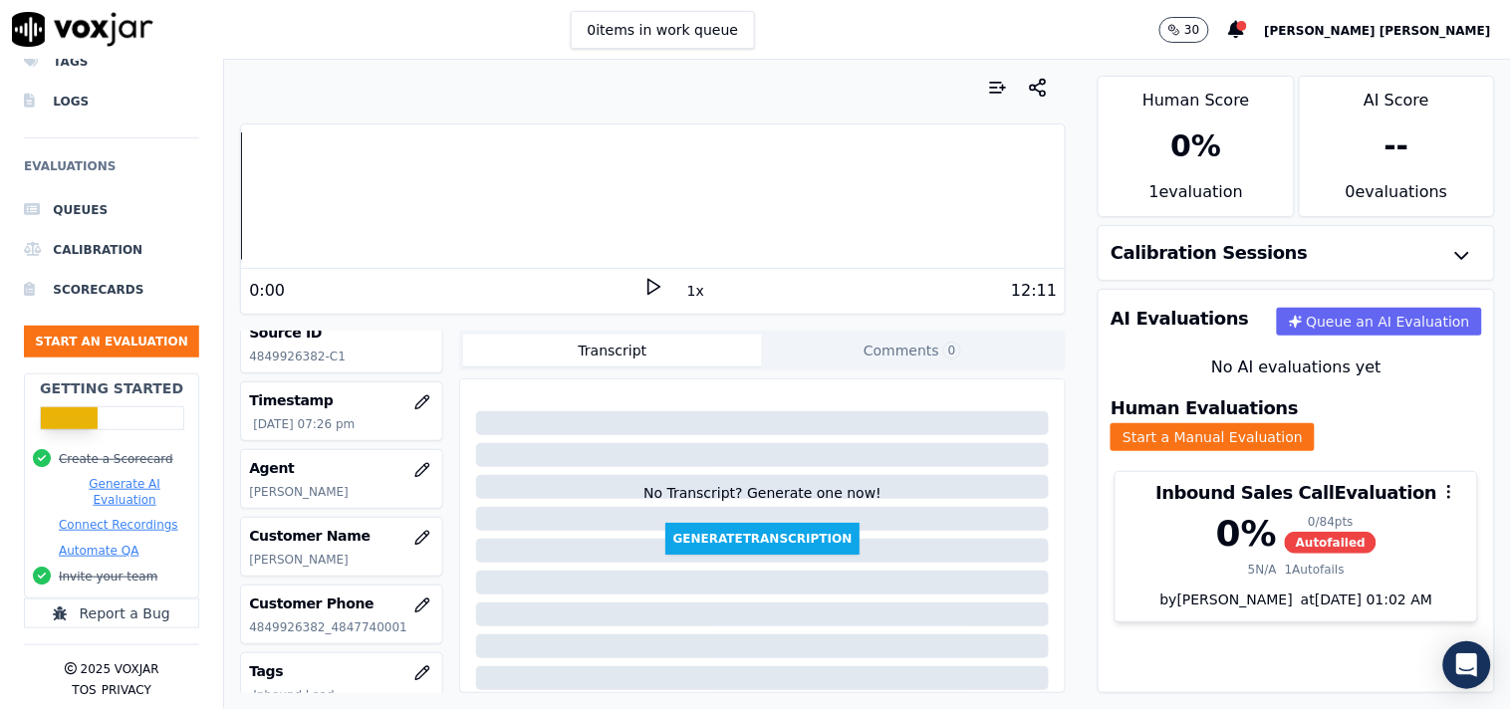
drag, startPoint x: 1192, startPoint y: 222, endPoint x: 1141, endPoint y: 369, distance: 155.9
click at [1141, 369] on div "No AI evaluations yet" at bounding box center [1296, 368] width 364 height 24
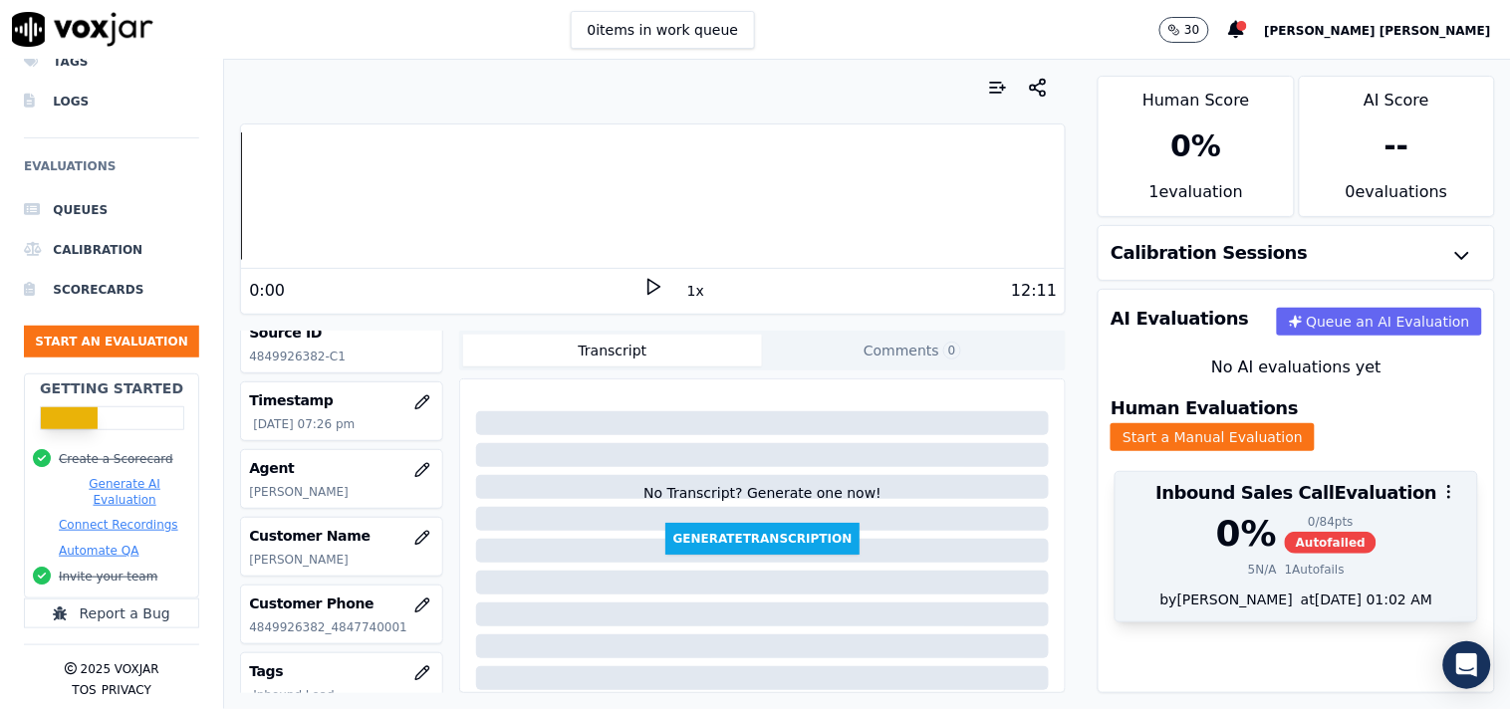
click at [1285, 532] on span "Autofailed" at bounding box center [1331, 543] width 92 height 22
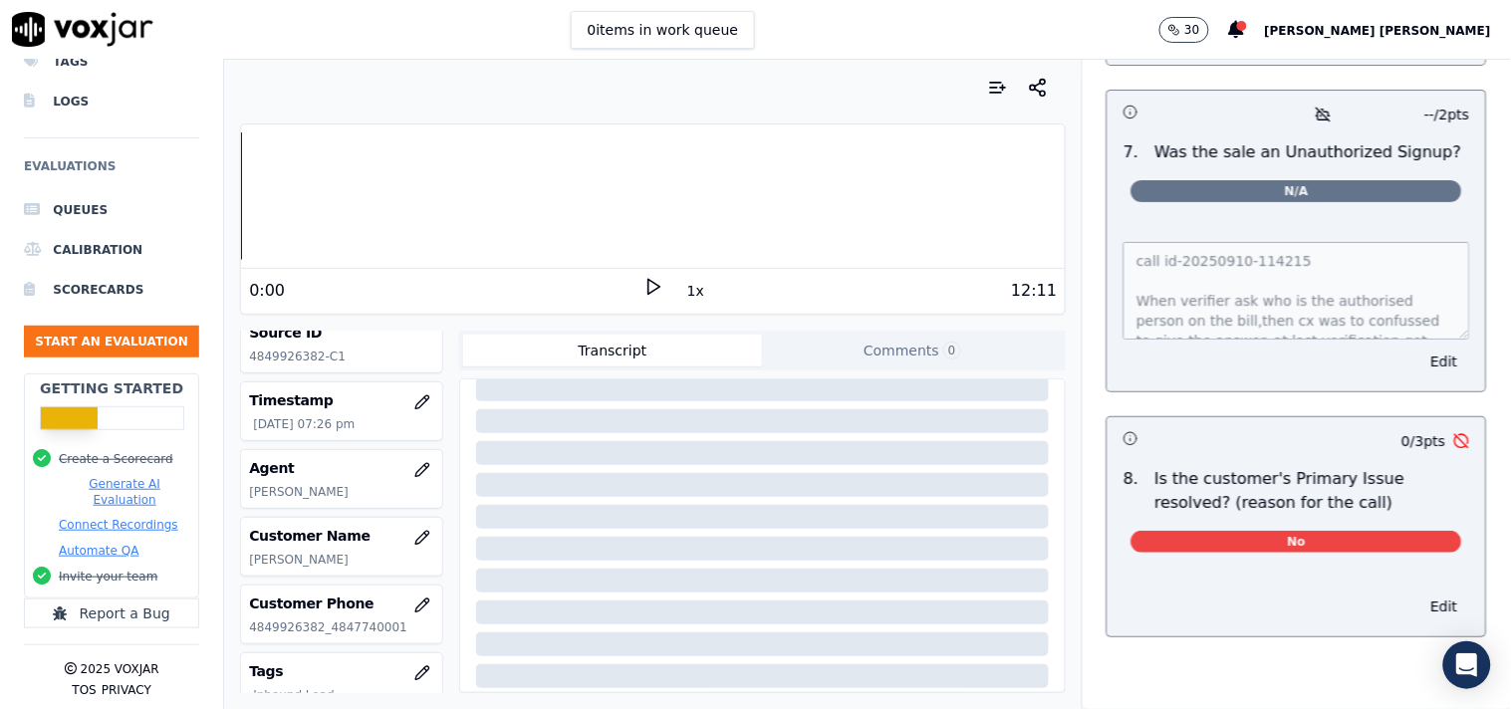
scroll to position [2, 0]
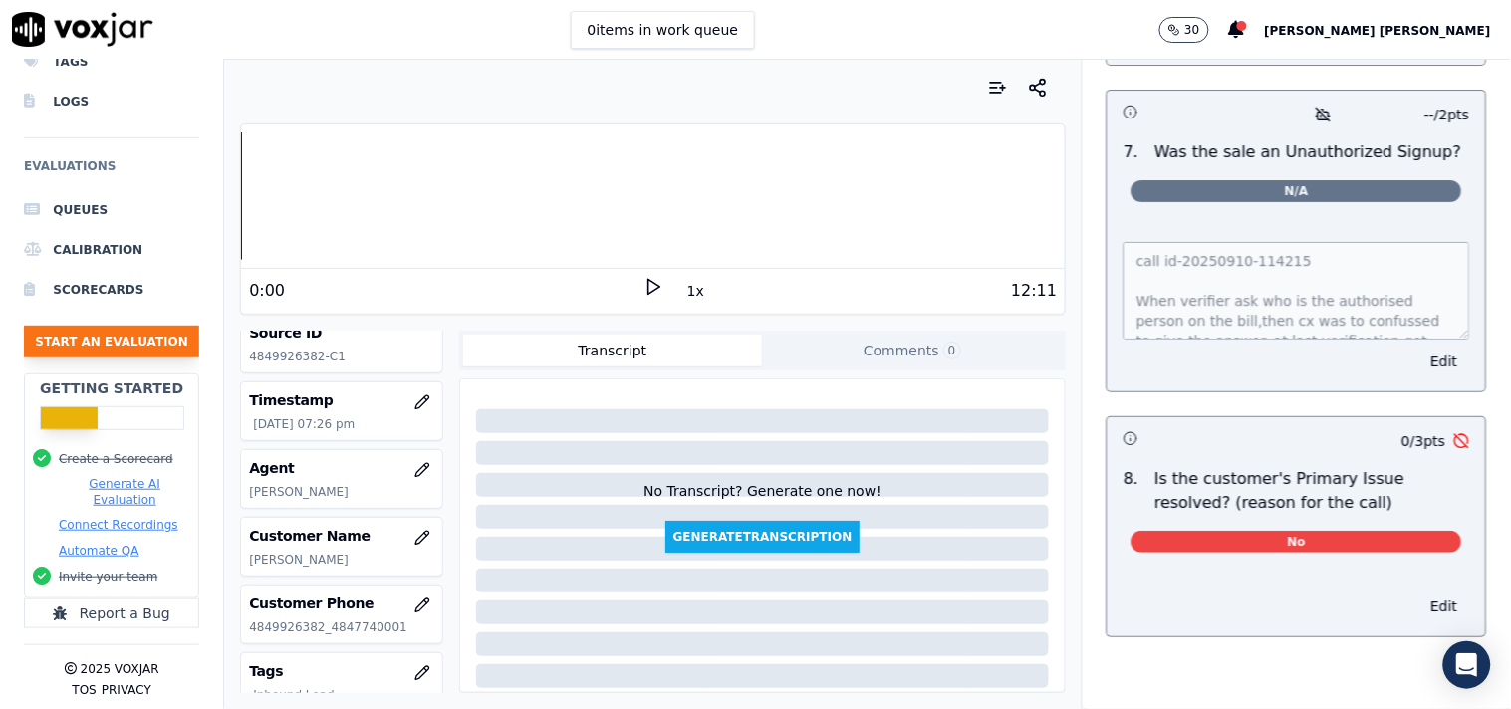
click at [85, 326] on button "Start an Evaluation" at bounding box center [111, 342] width 175 height 32
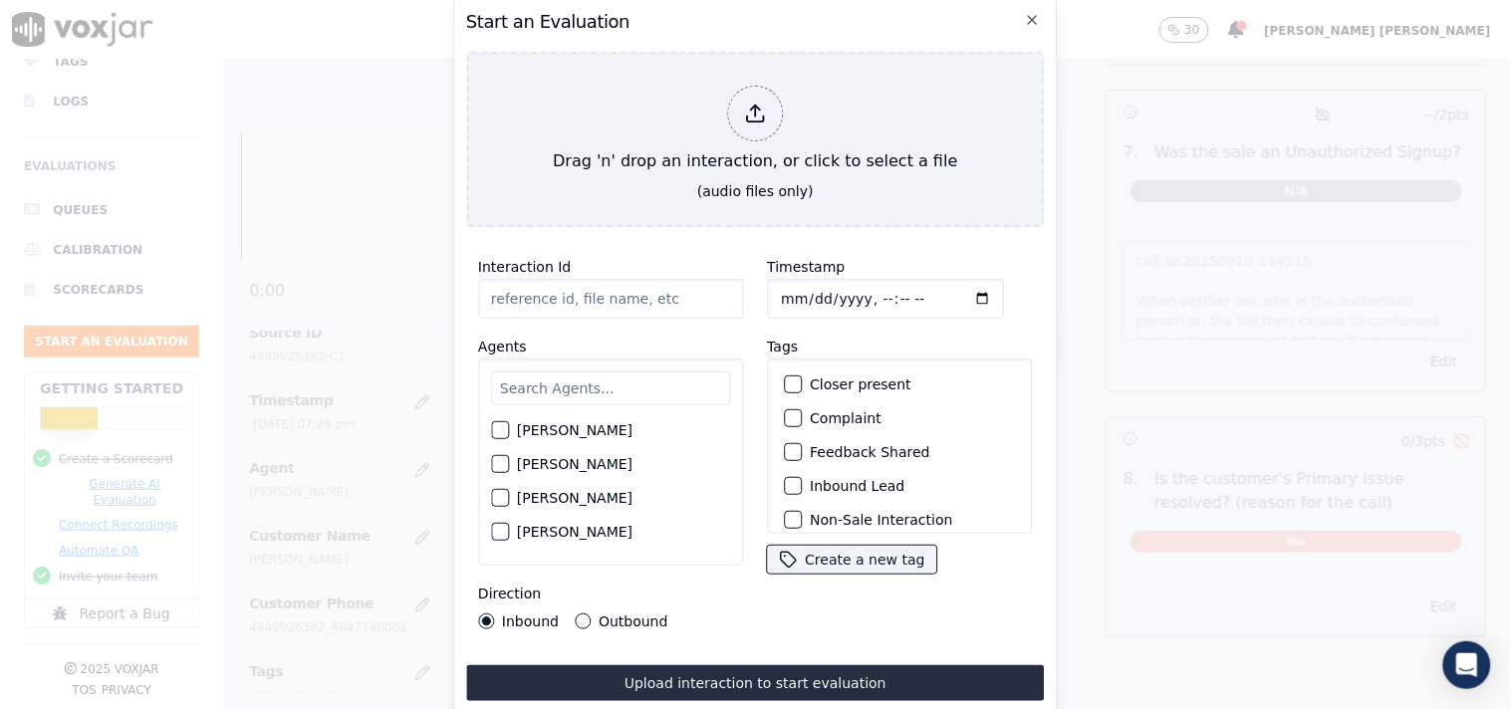
click at [581, 375] on input "text" at bounding box center [610, 388] width 239 height 34
type input "i"
type input "ric"
click at [601, 474] on div "[PERSON_NAME]" at bounding box center [610, 470] width 239 height 34
click at [602, 461] on div "[PERSON_NAME]" at bounding box center [610, 470] width 239 height 34
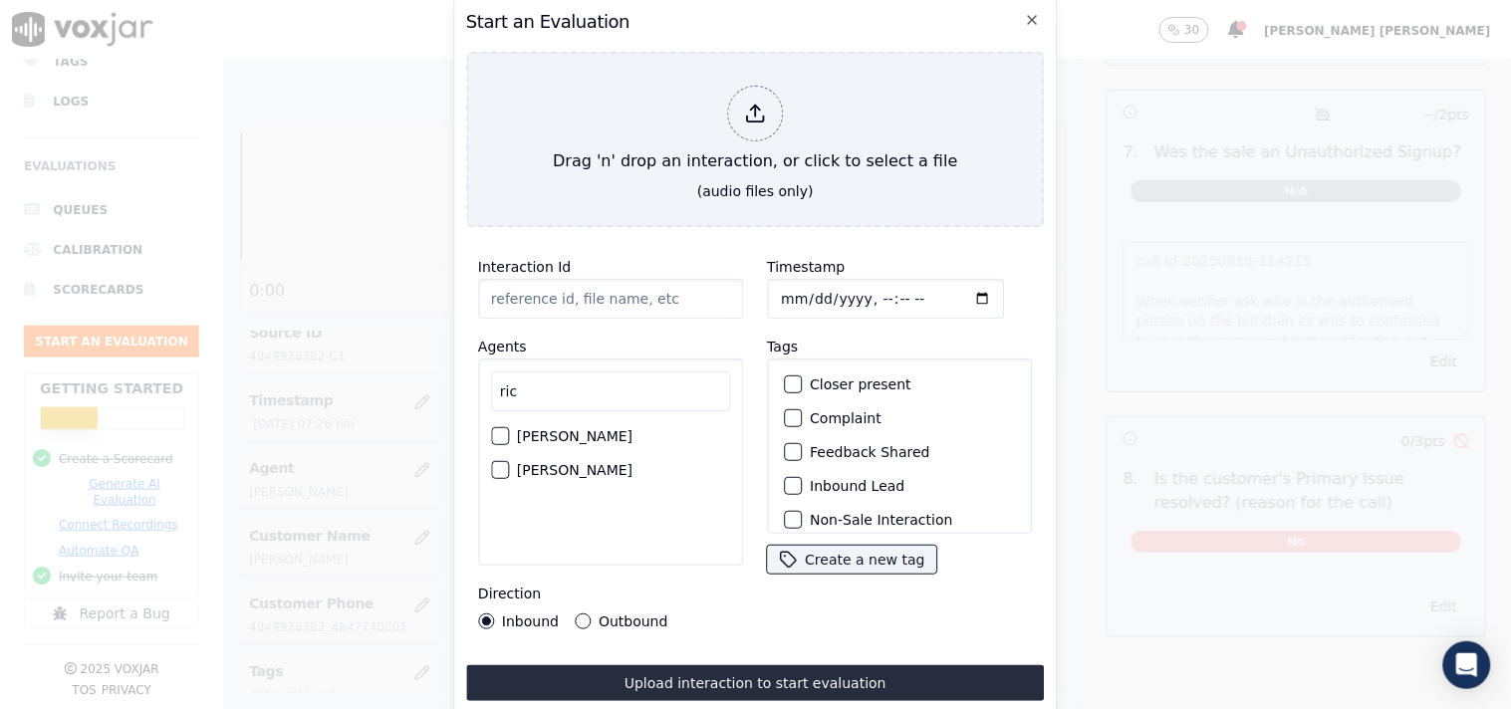
click at [513, 461] on div "[PERSON_NAME]" at bounding box center [610, 470] width 239 height 34
click at [502, 469] on div "button" at bounding box center [499, 470] width 14 height 14
click at [599, 614] on label "Outbound" at bounding box center [633, 621] width 69 height 14
click at [591, 613] on button "Outbound" at bounding box center [583, 621] width 16 height 16
click at [783, 291] on input "Timestamp" at bounding box center [885, 299] width 237 height 40
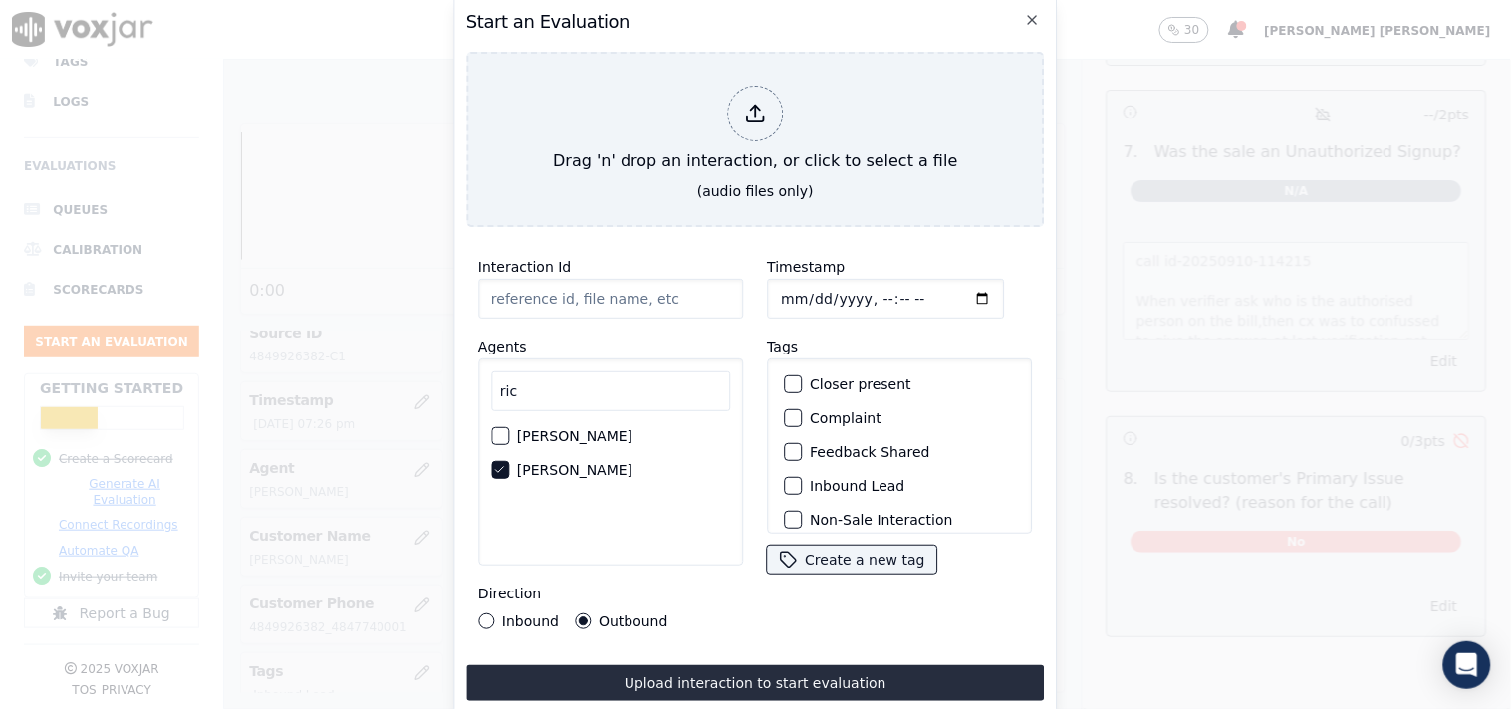
type input "[DATE]T19:57"
click at [810, 480] on label "Inbound Lead" at bounding box center [857, 486] width 95 height 14
click at [802, 480] on button "Inbound Lead" at bounding box center [793, 486] width 18 height 18
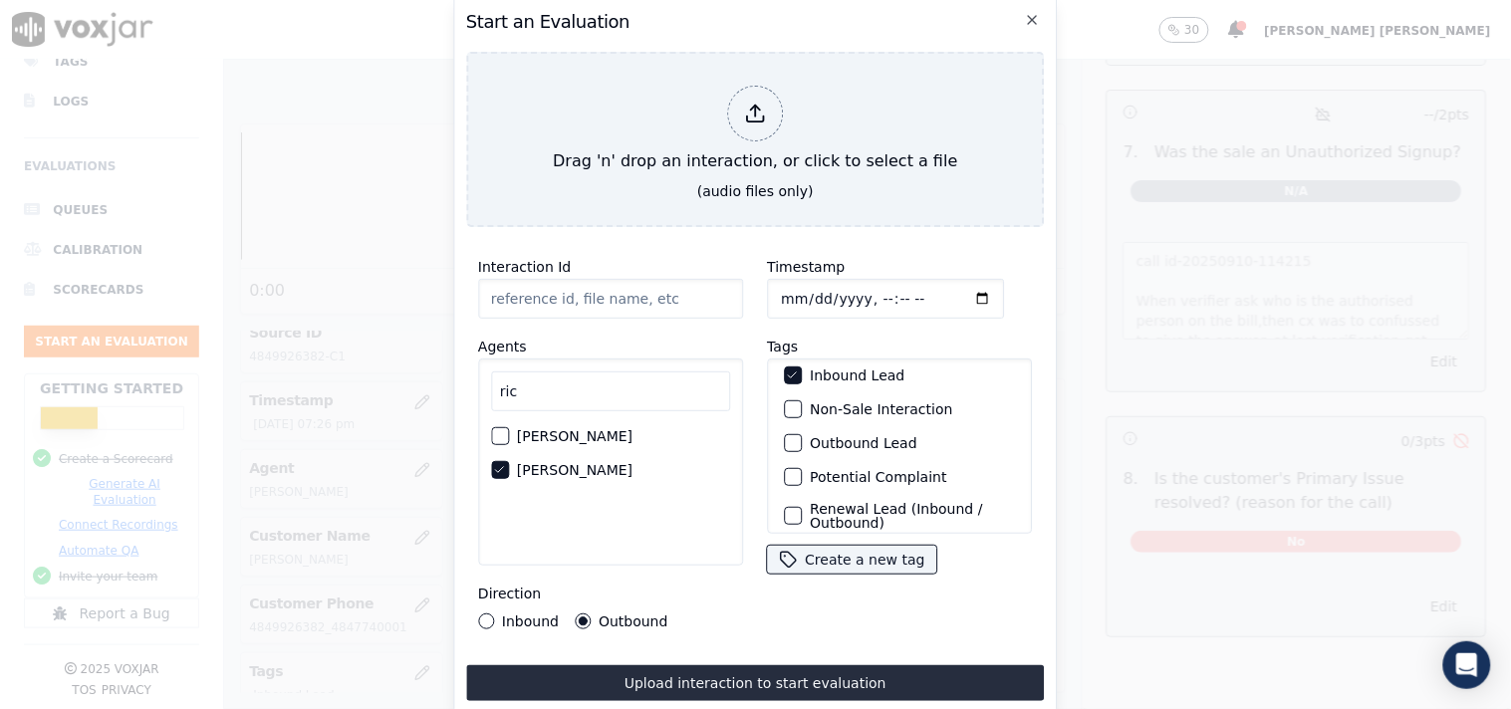
click at [815, 409] on label "Non-Sale Interaction" at bounding box center [881, 409] width 142 height 14
click at [802, 409] on button "Non-Sale Interaction" at bounding box center [793, 409] width 18 height 18
click at [815, 372] on label "Inbound Lead" at bounding box center [857, 375] width 95 height 14
click at [802, 372] on button "Inbound Lead" at bounding box center [793, 375] width 18 height 18
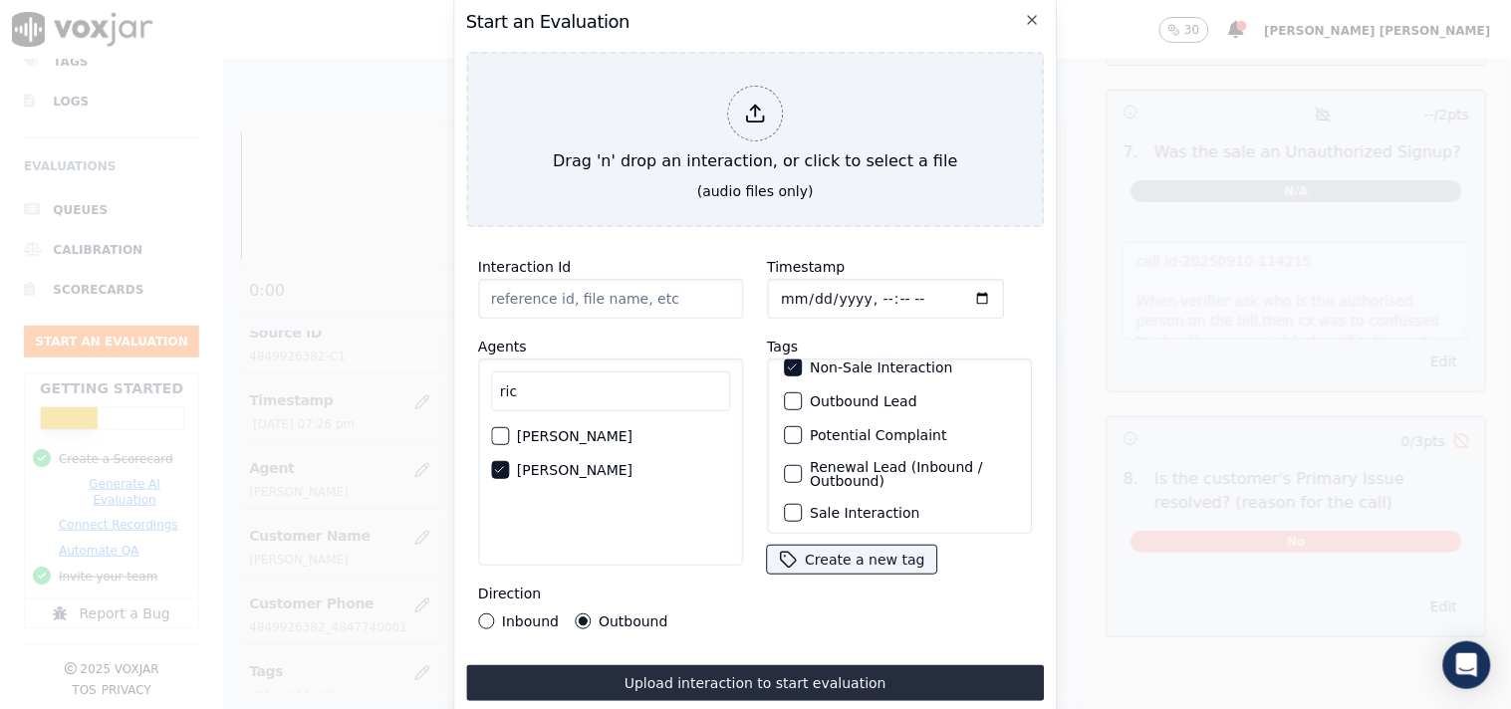
scroll to position [175, 0]
click at [818, 501] on label "Sale Interaction" at bounding box center [865, 508] width 110 height 14
click at [802, 499] on button "Sale Interaction" at bounding box center [793, 508] width 18 height 18
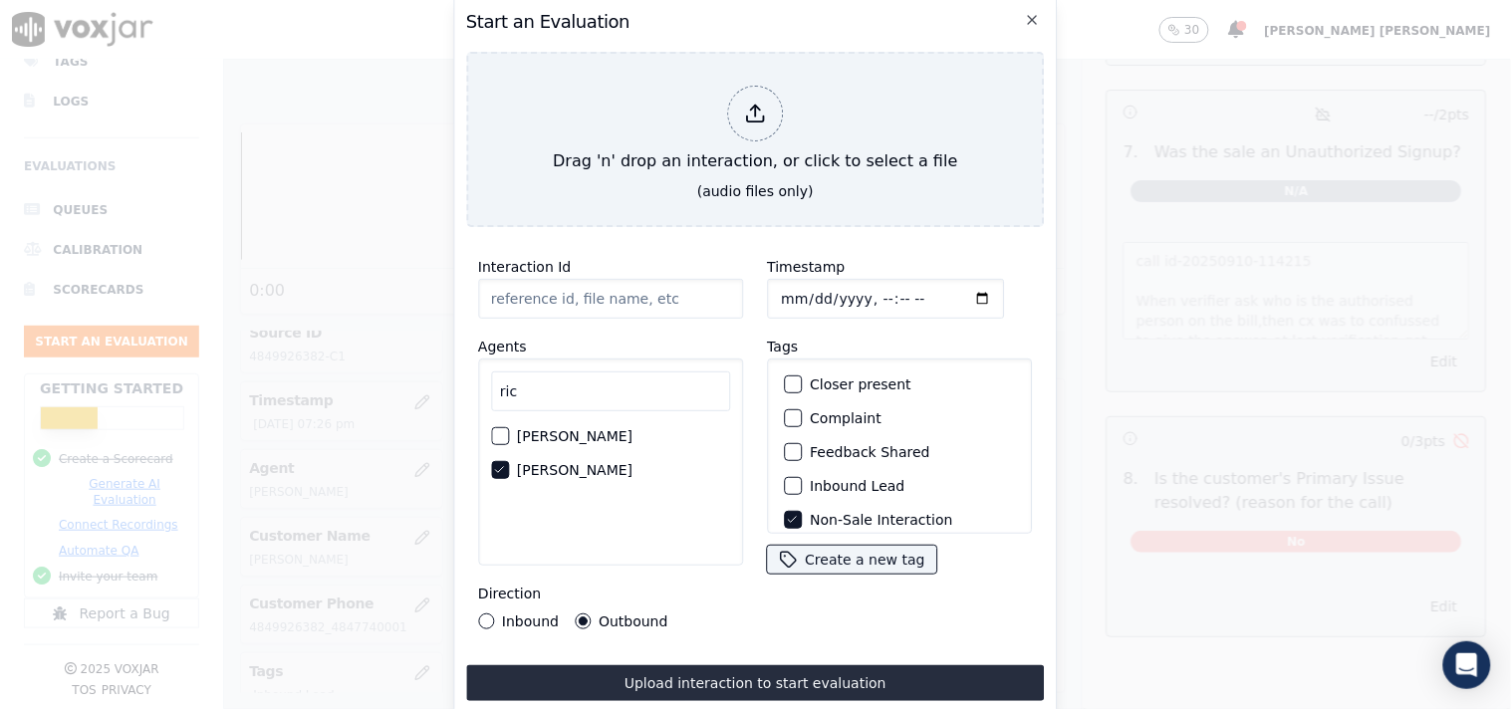
scroll to position [111, 0]
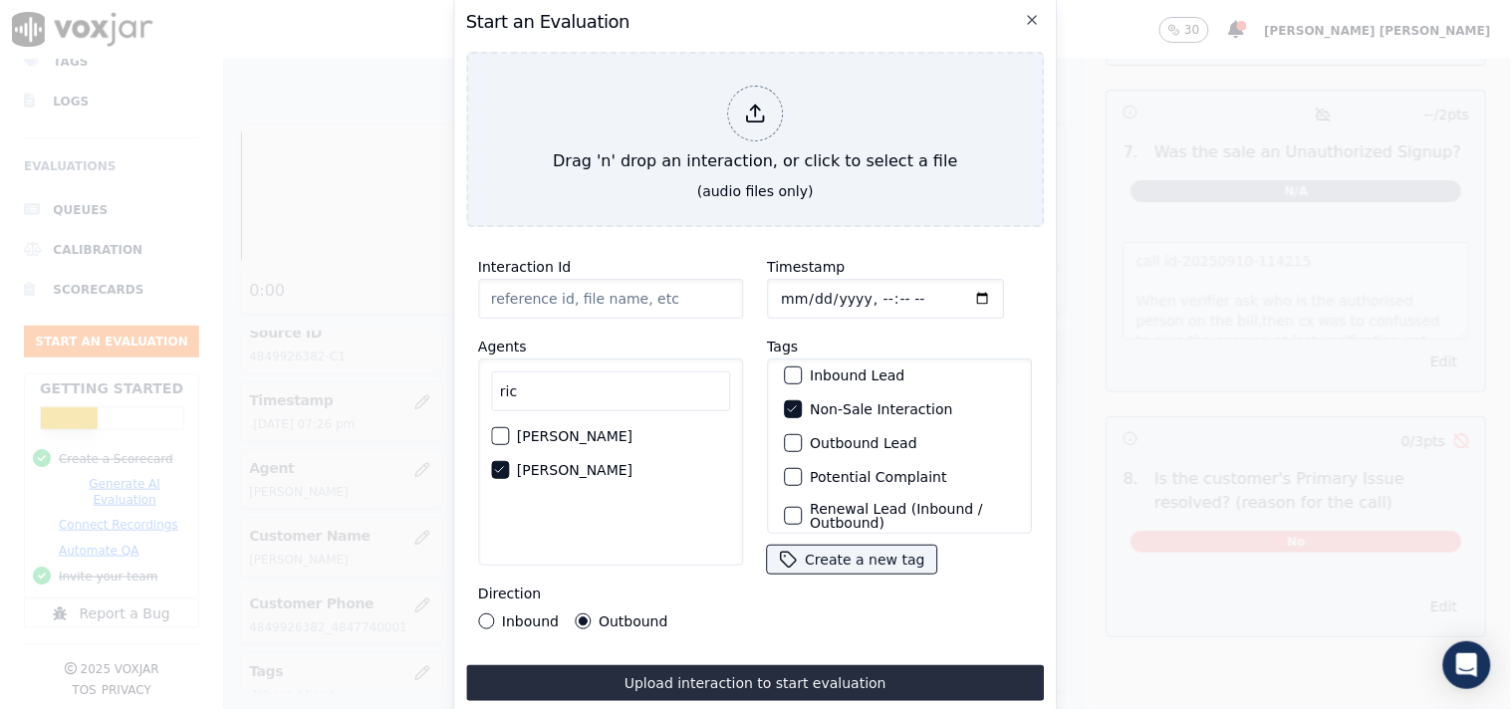
click at [829, 439] on label "Outbound Lead" at bounding box center [864, 443] width 108 height 14
click at [802, 439] on button "Outbound Lead" at bounding box center [793, 443] width 18 height 18
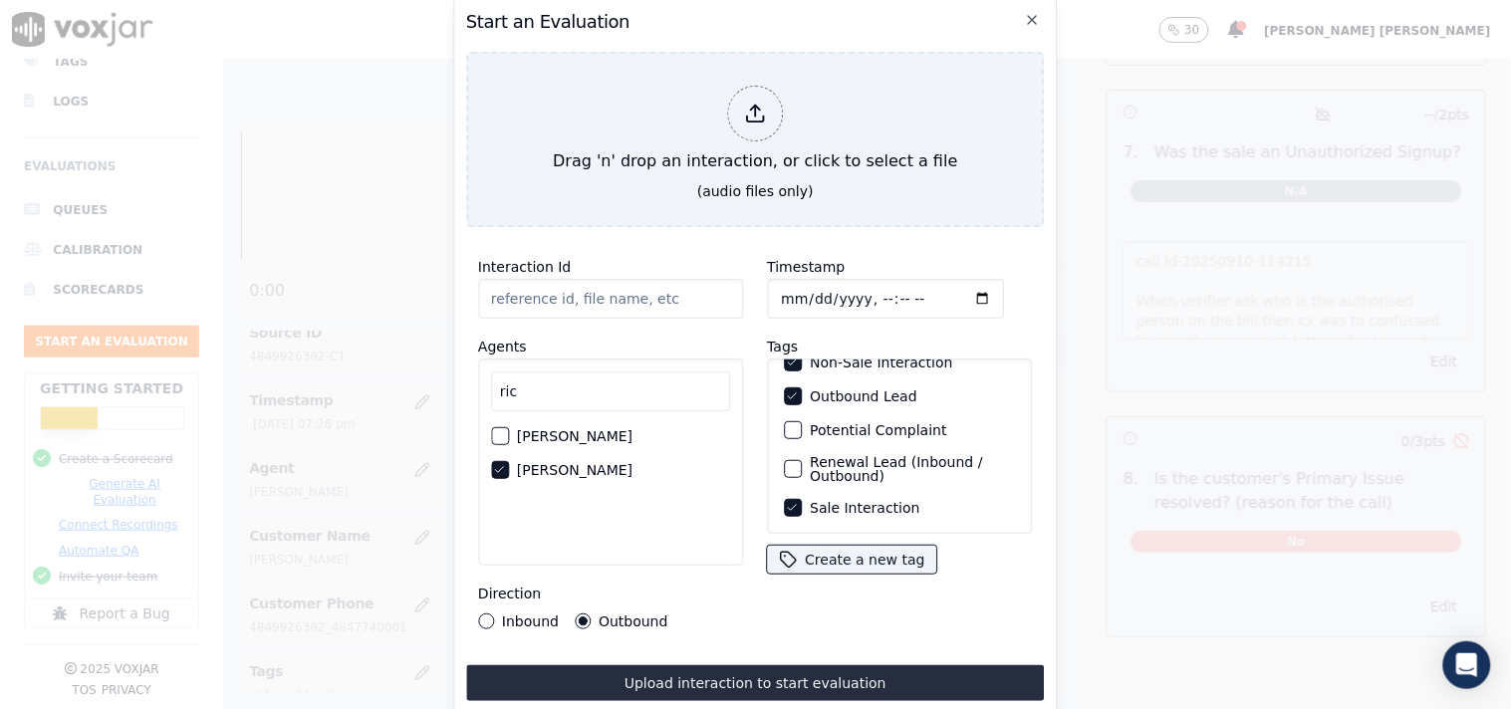
click at [824, 501] on label "Sale Interaction" at bounding box center [865, 508] width 110 height 14
click at [802, 499] on button "Sale Interaction" at bounding box center [793, 508] width 18 height 18
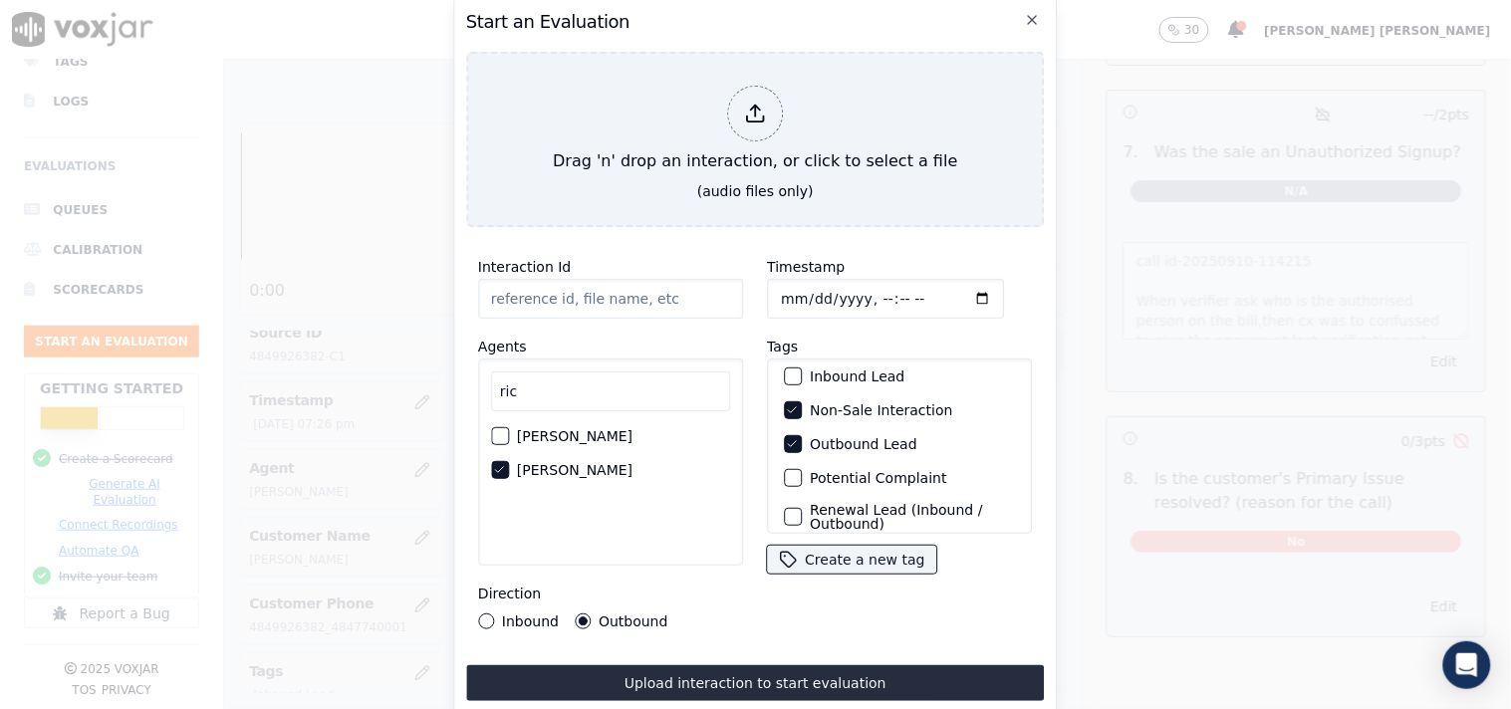
scroll to position [65, 0]
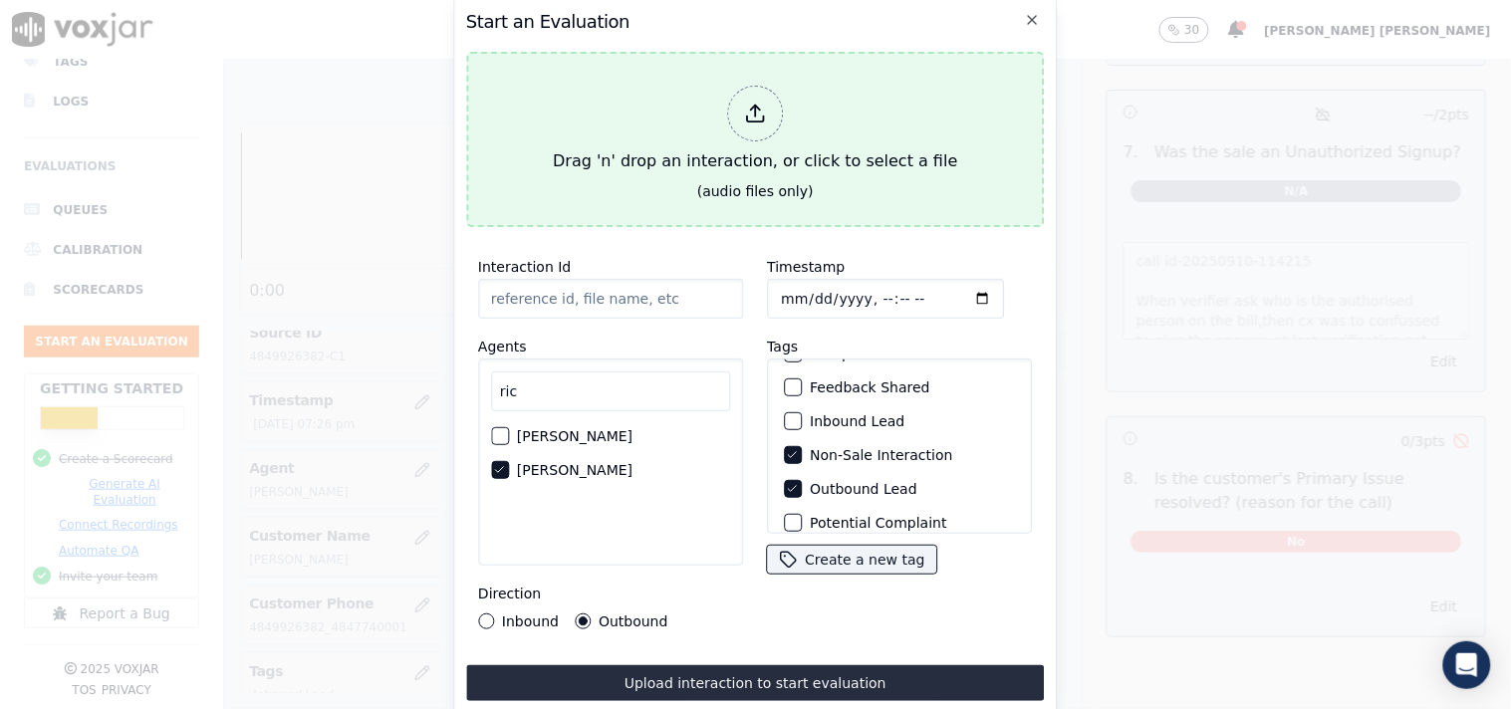
click at [764, 86] on div at bounding box center [755, 114] width 56 height 56
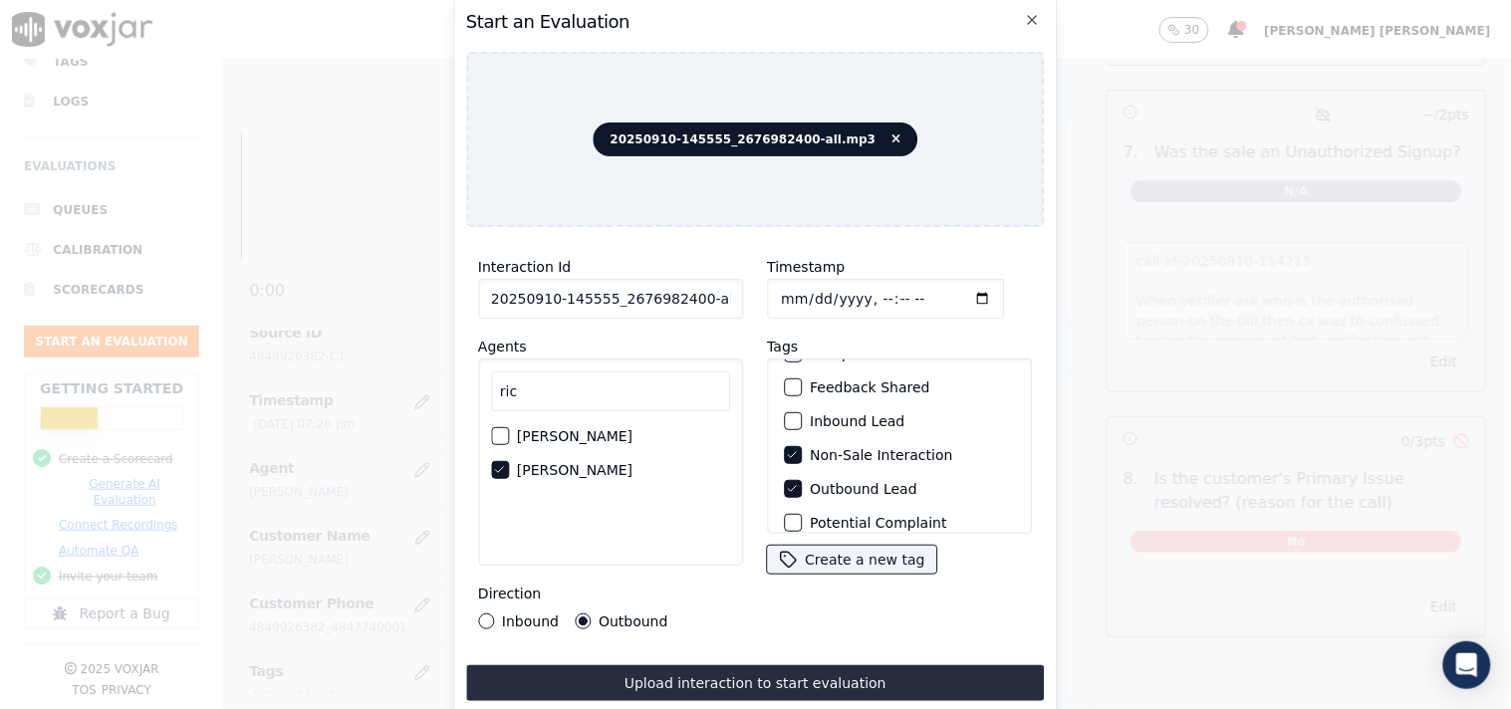
scroll to position [0, 11]
drag, startPoint x: 690, startPoint y: 294, endPoint x: 720, endPoint y: 294, distance: 29.9
click at [720, 294] on input "20250910-145555_2676982400-all.mp3" at bounding box center [610, 299] width 265 height 40
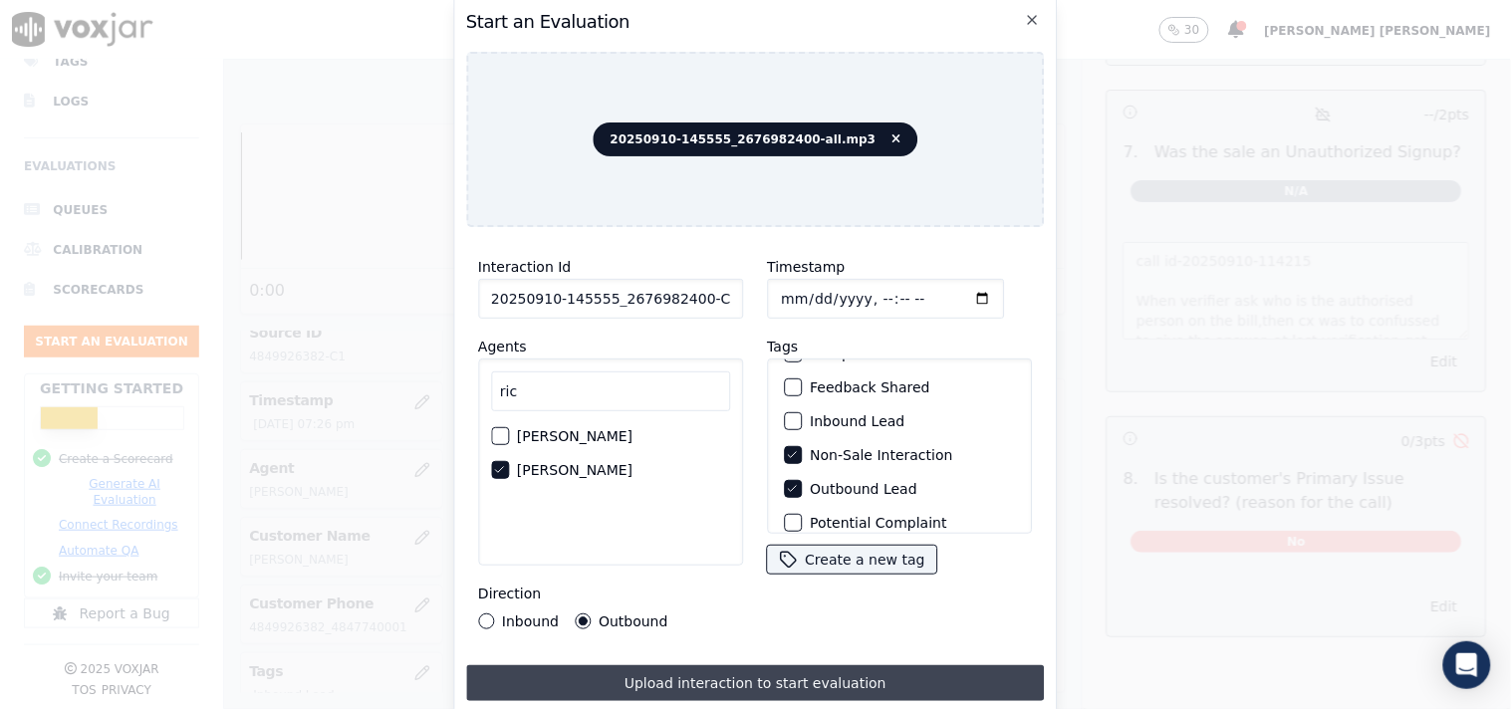
type input "20250910-145555_2676982400-C1"
click at [680, 674] on button "Upload interaction to start evaluation" at bounding box center [755, 683] width 579 height 36
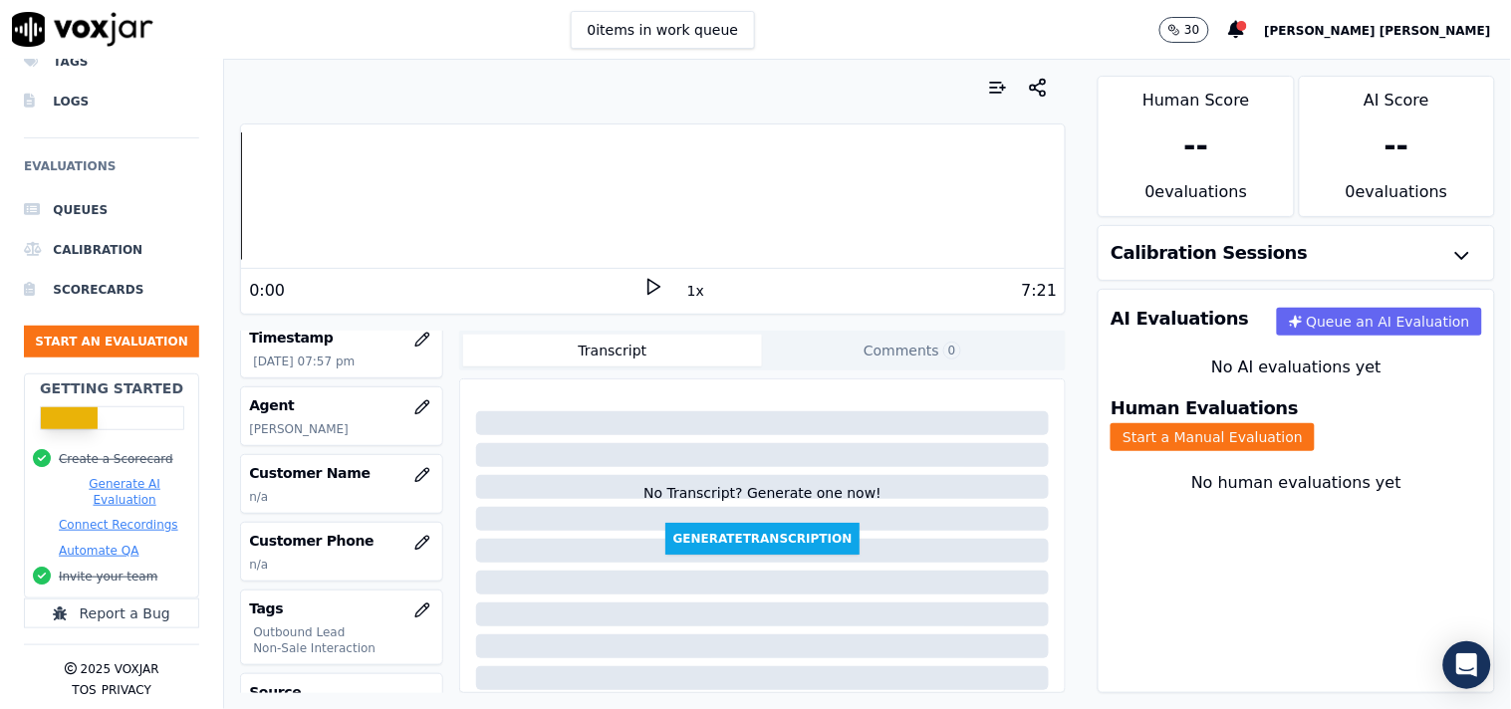
scroll to position [221, 0]
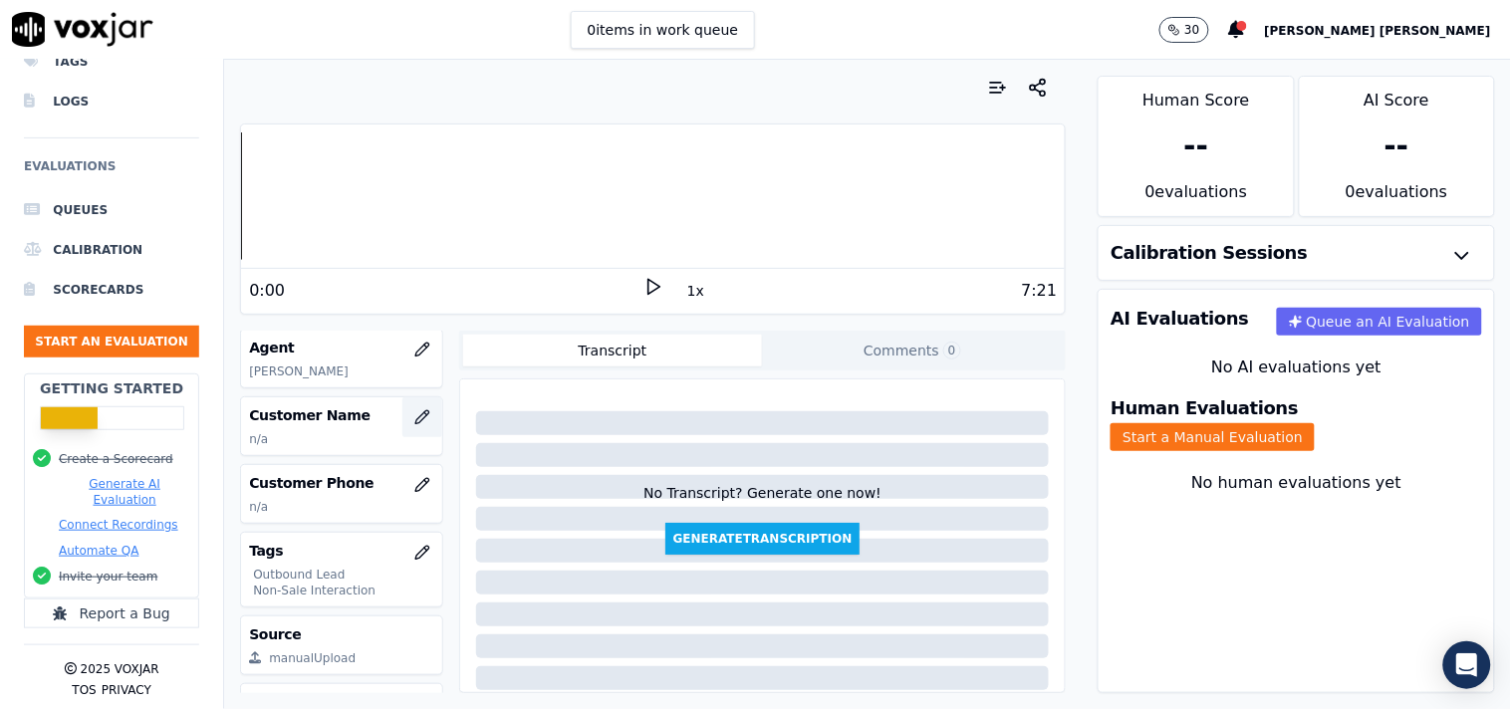
click at [414, 418] on icon "button" at bounding box center [422, 417] width 16 height 16
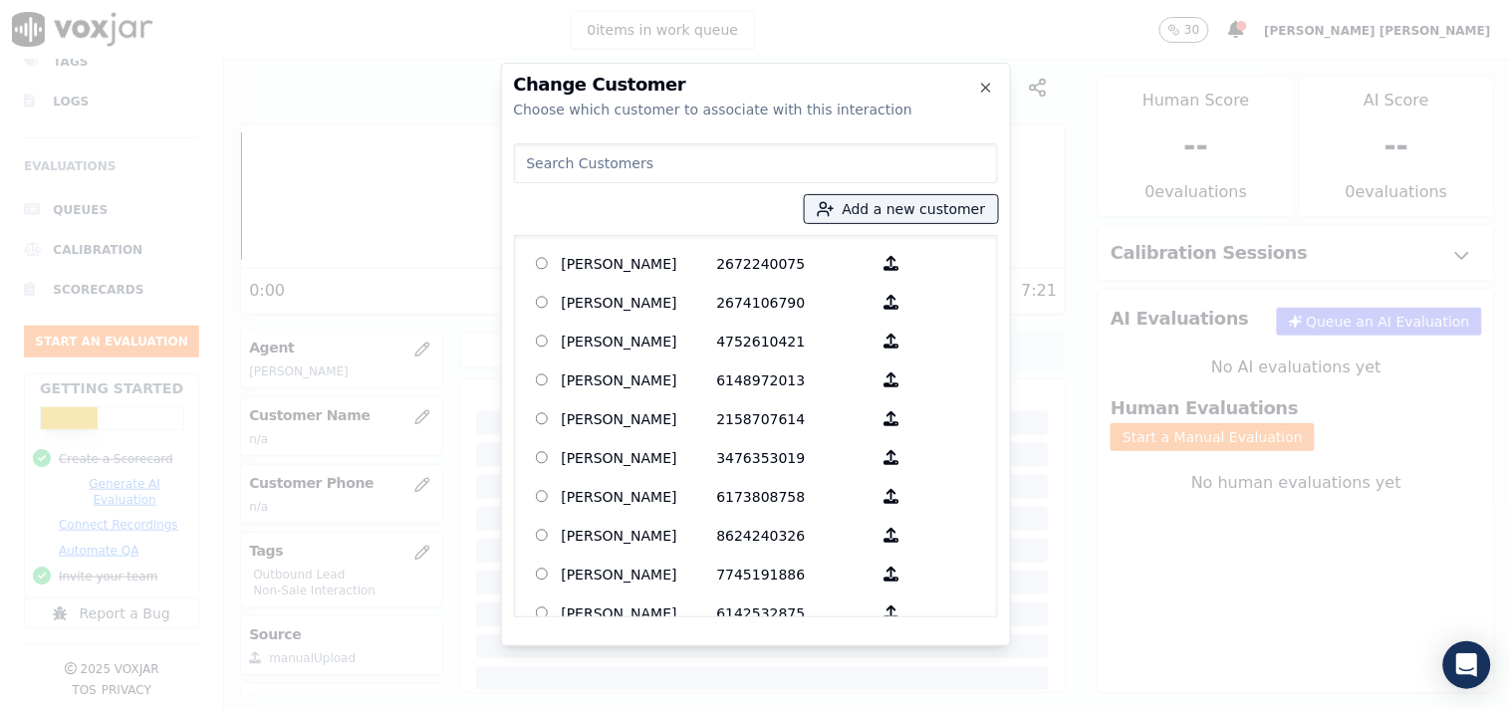
paste input "[PERSON_NAME]"
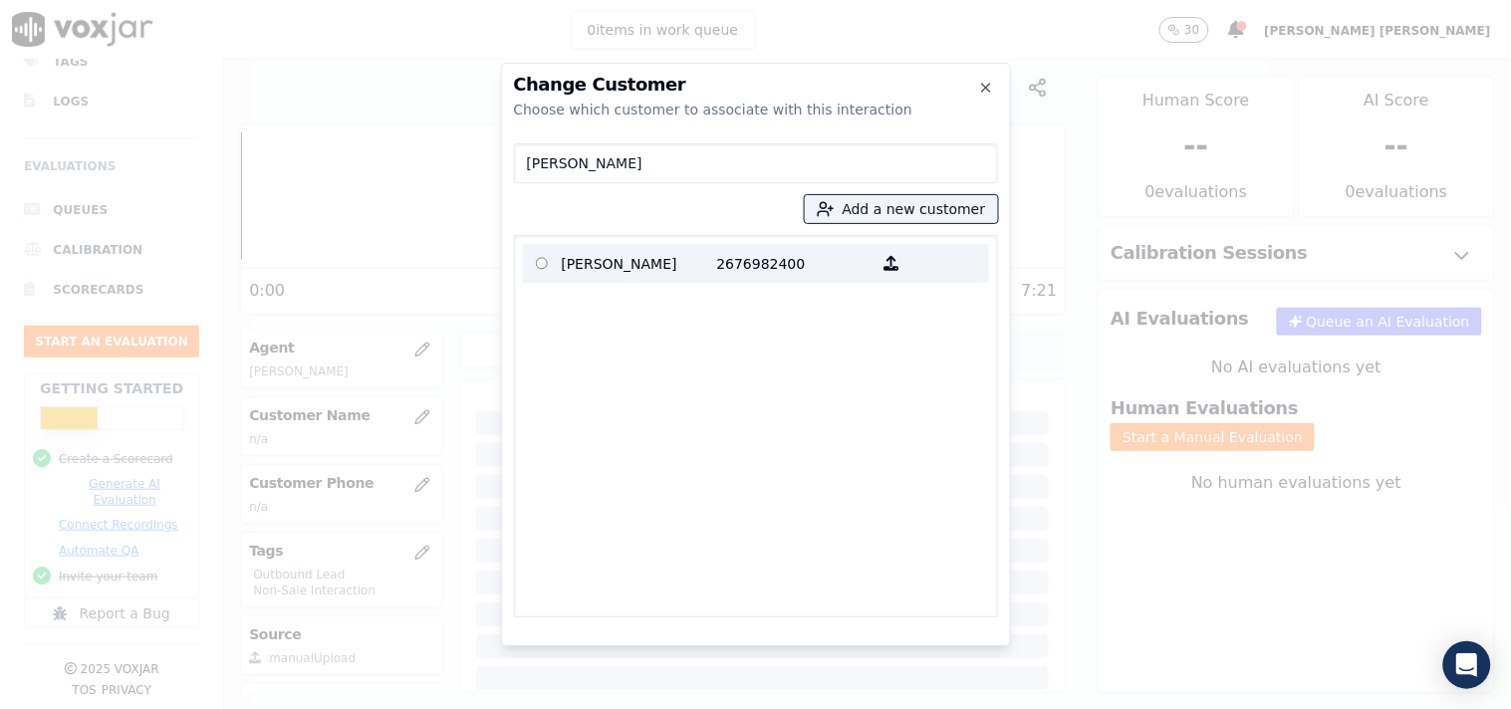
type input "[PERSON_NAME]"
click at [697, 264] on p "[PERSON_NAME]" at bounding box center [639, 263] width 155 height 31
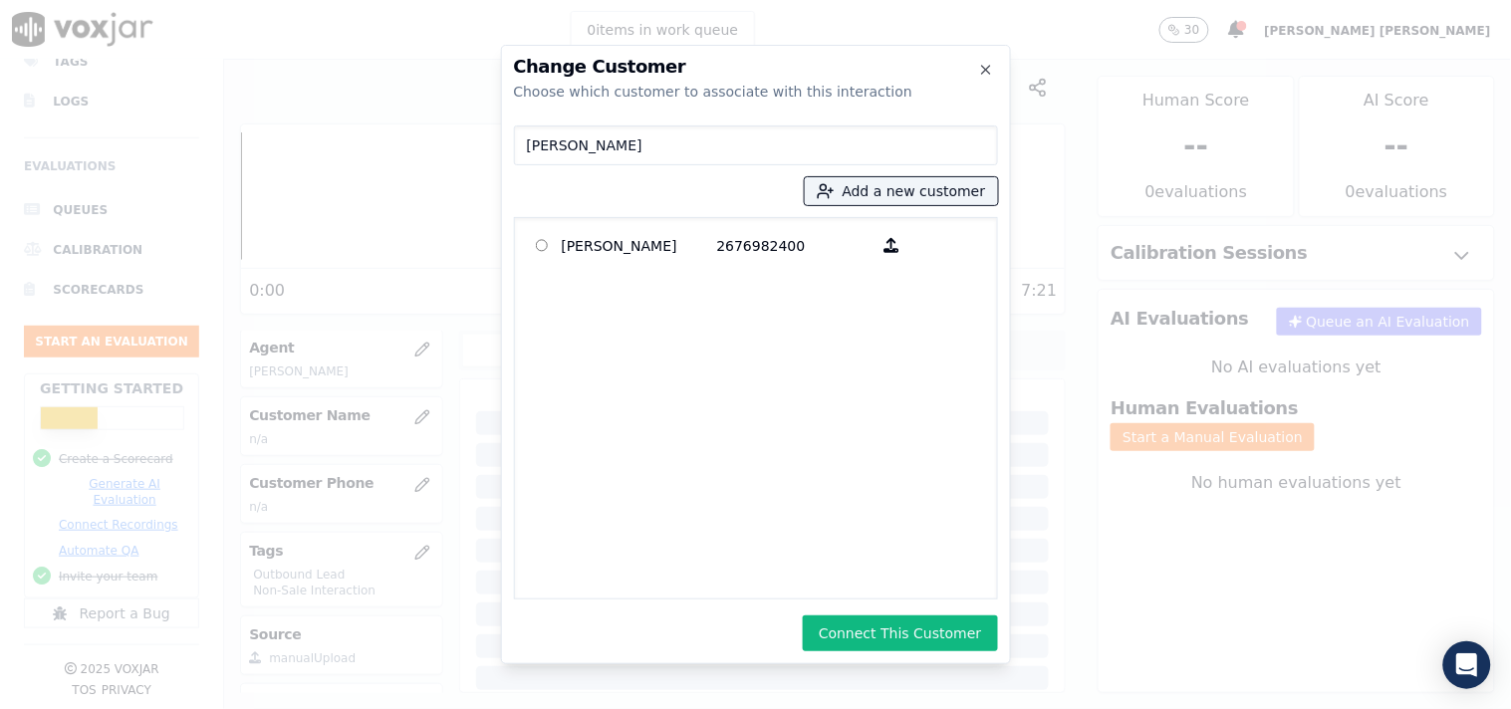
click at [978, 83] on div "Choose which customer to associate with this interaction" at bounding box center [756, 92] width 484 height 20
click at [979, 71] on icon "button" at bounding box center [986, 70] width 16 height 16
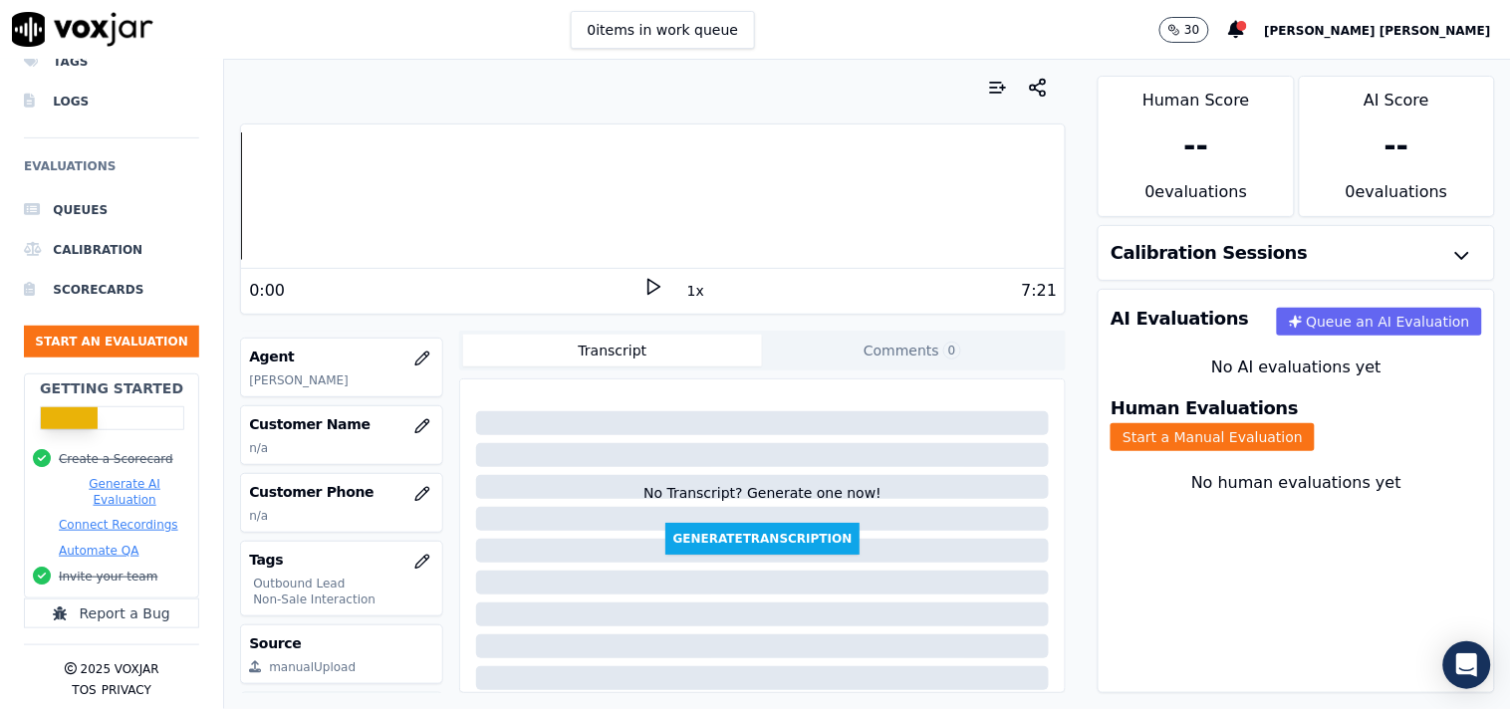
scroll to position [211, 0]
click at [402, 443] on button "button" at bounding box center [422, 427] width 40 height 40
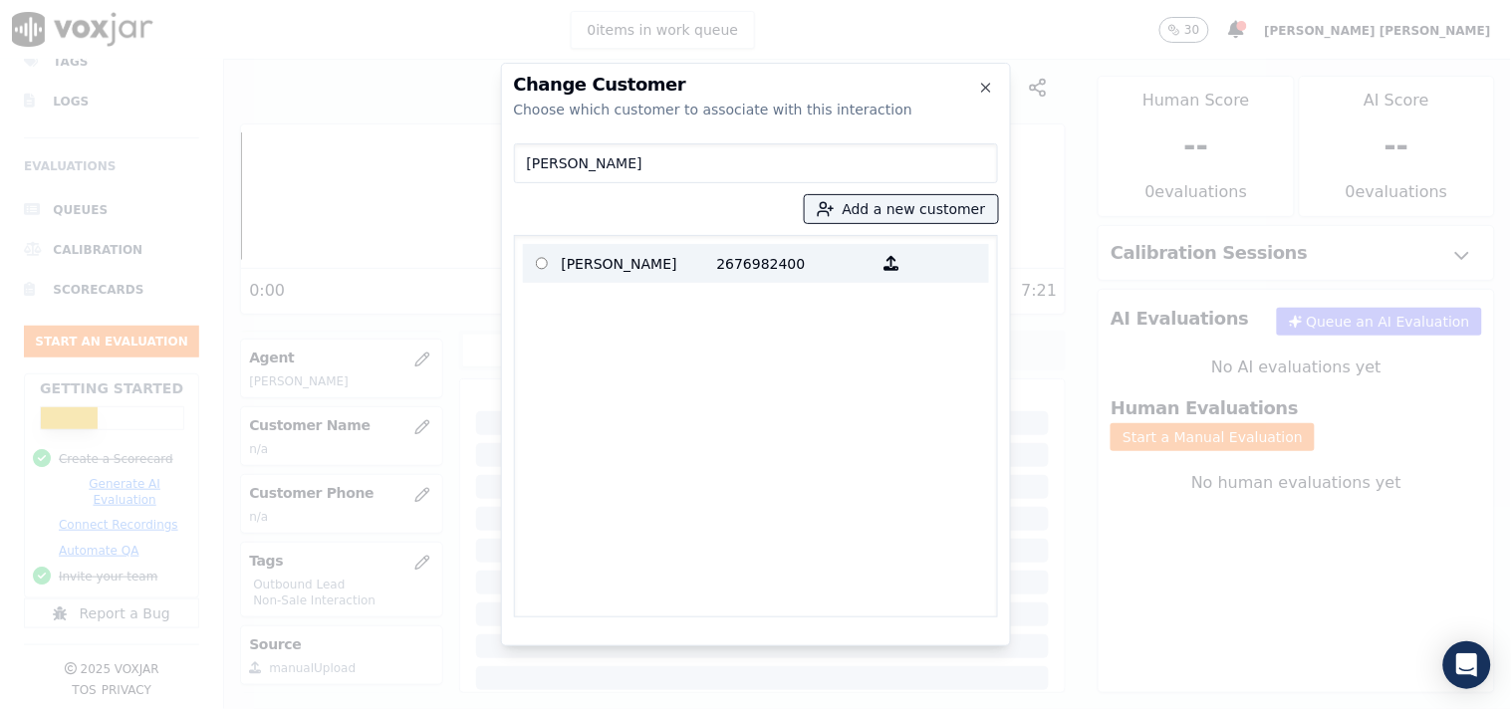
click at [643, 263] on p "[PERSON_NAME]" at bounding box center [639, 263] width 155 height 31
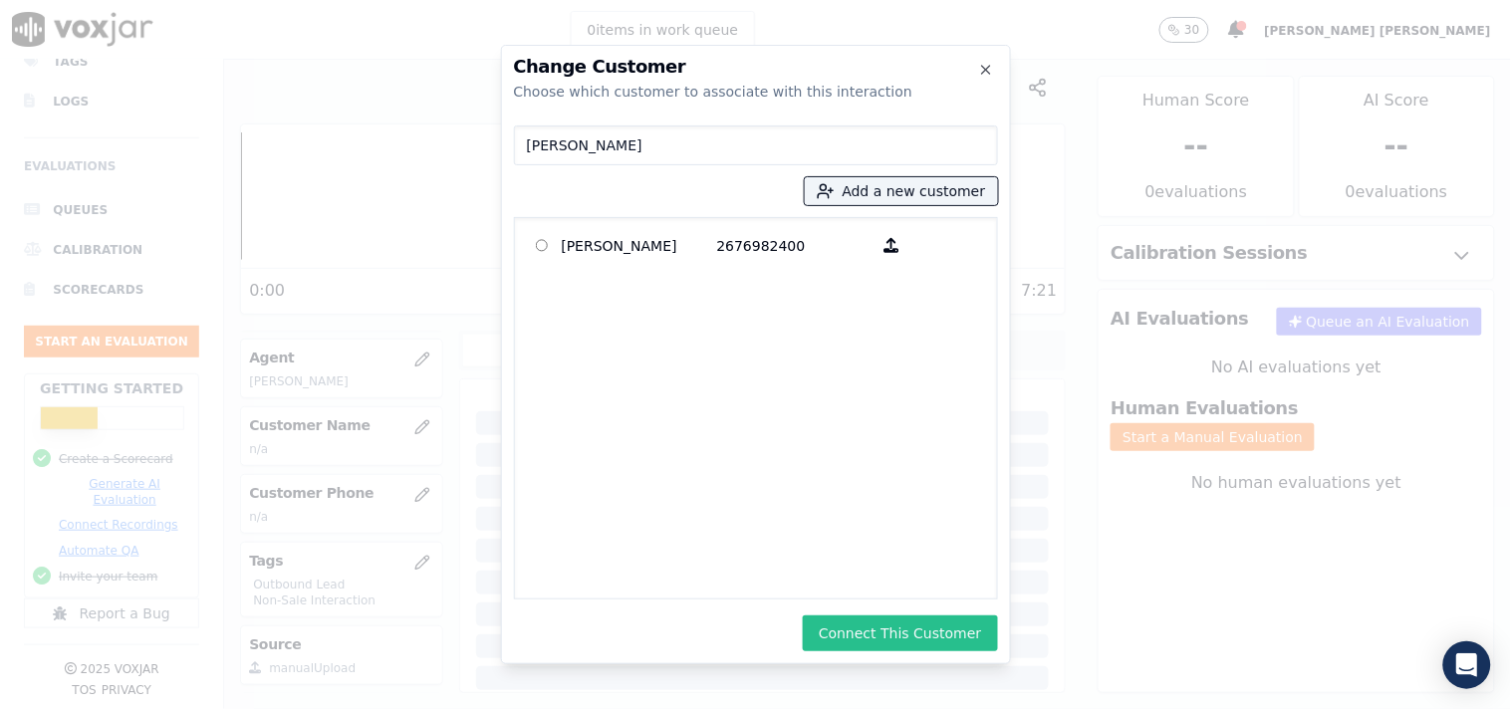
click at [891, 639] on button "Connect This Customer" at bounding box center [900, 633] width 194 height 36
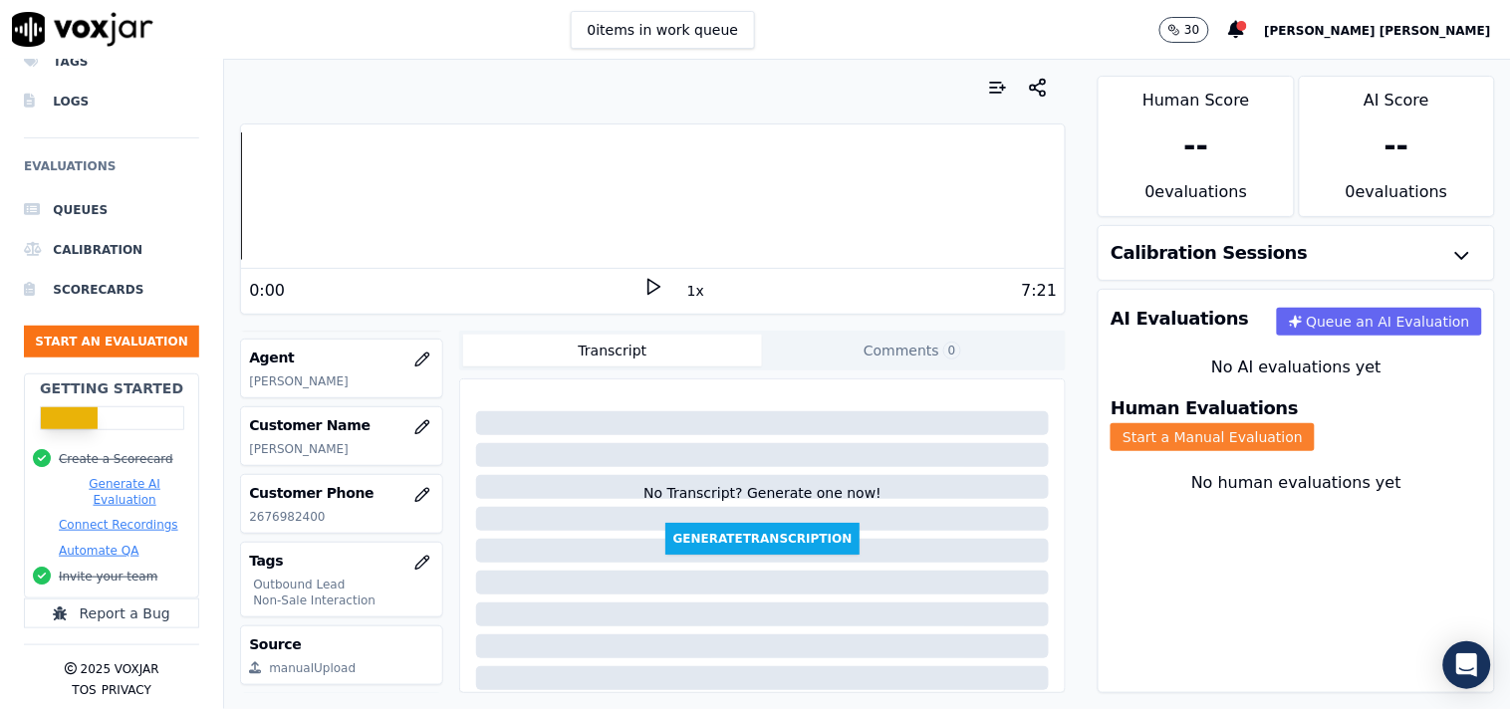
click at [1315, 430] on button "Start a Manual Evaluation" at bounding box center [1212, 437] width 204 height 28
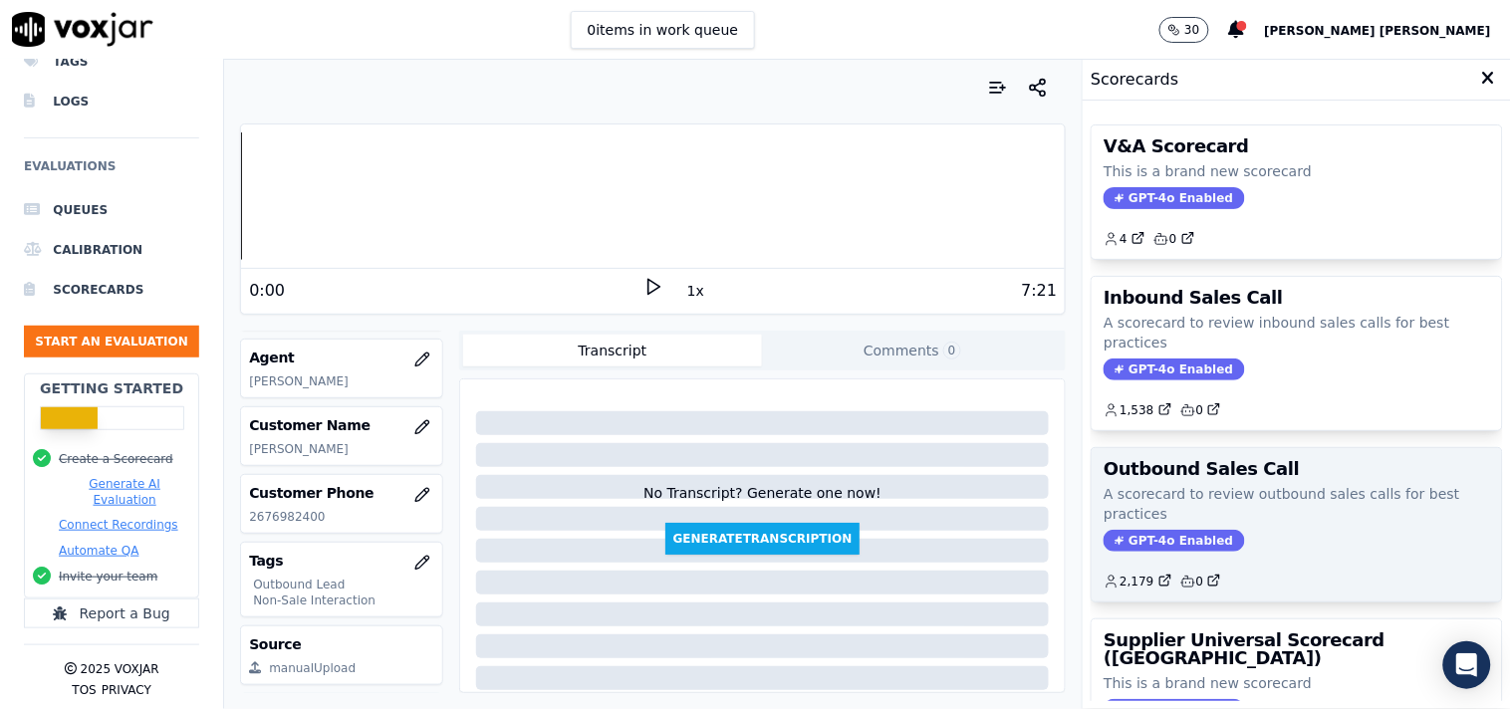
click at [1140, 528] on div "Outbound Sales Call A scorecard to review outbound sales calls for best practic…" at bounding box center [1297, 524] width 410 height 153
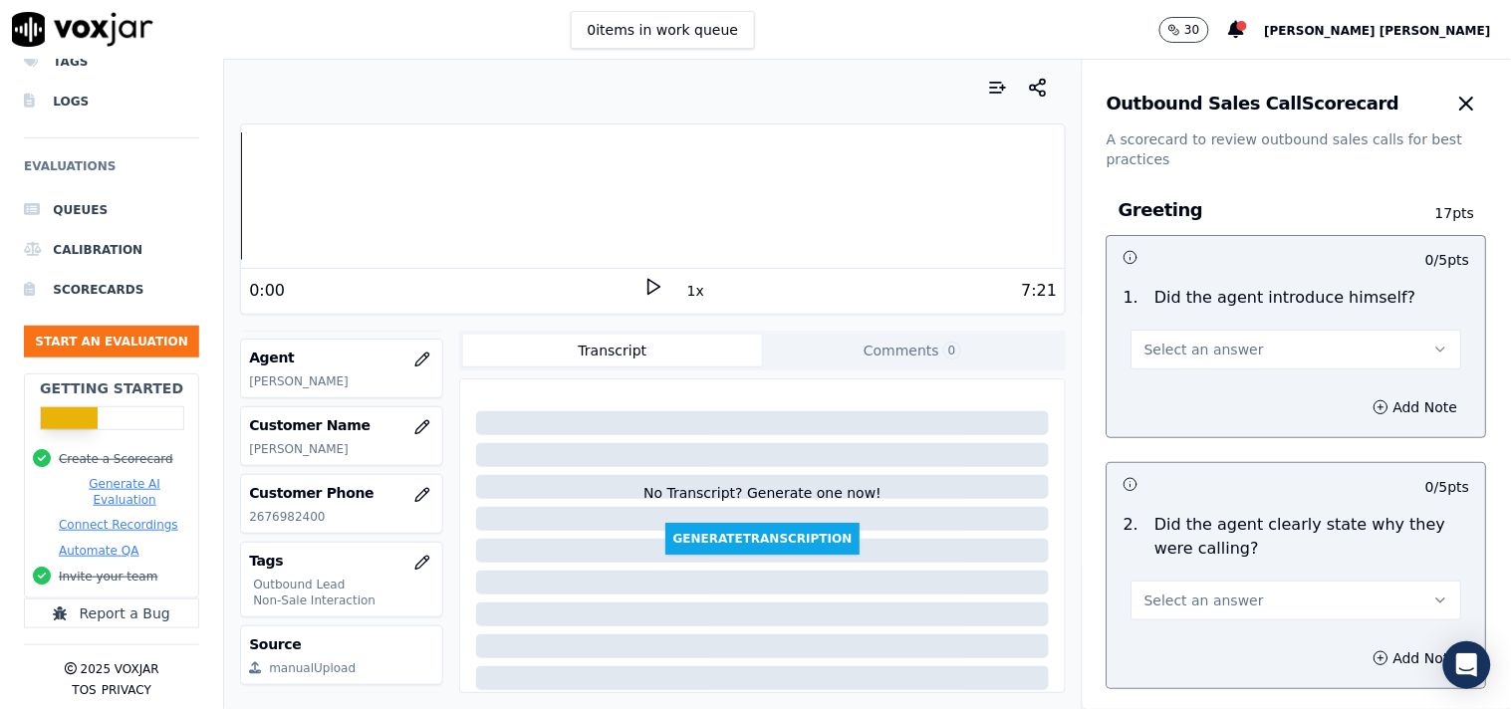
click at [1256, 324] on div "Select an answer" at bounding box center [1296, 340] width 363 height 60
click at [1248, 342] on button "Select an answer" at bounding box center [1296, 350] width 331 height 40
click at [1189, 388] on div "Yes" at bounding box center [1261, 394] width 293 height 32
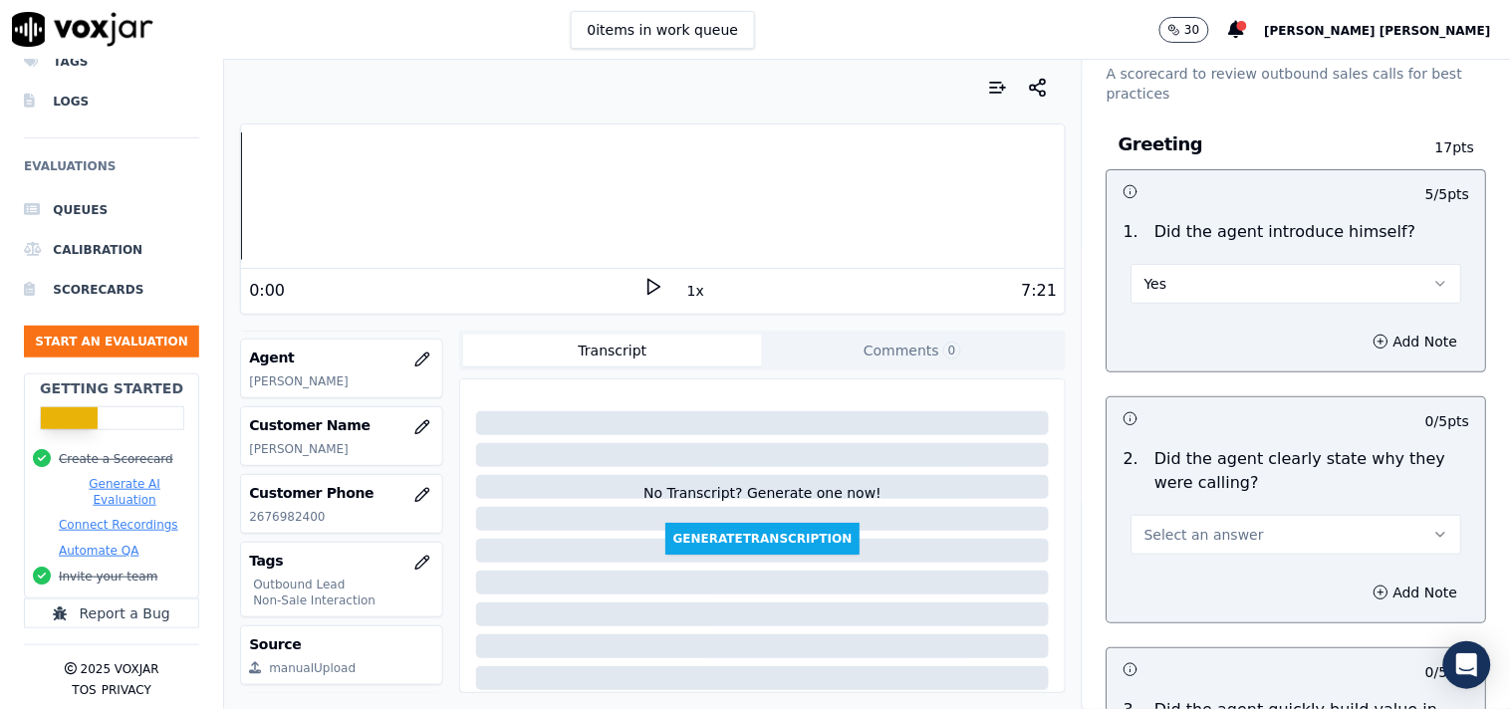
scroll to position [111, 0]
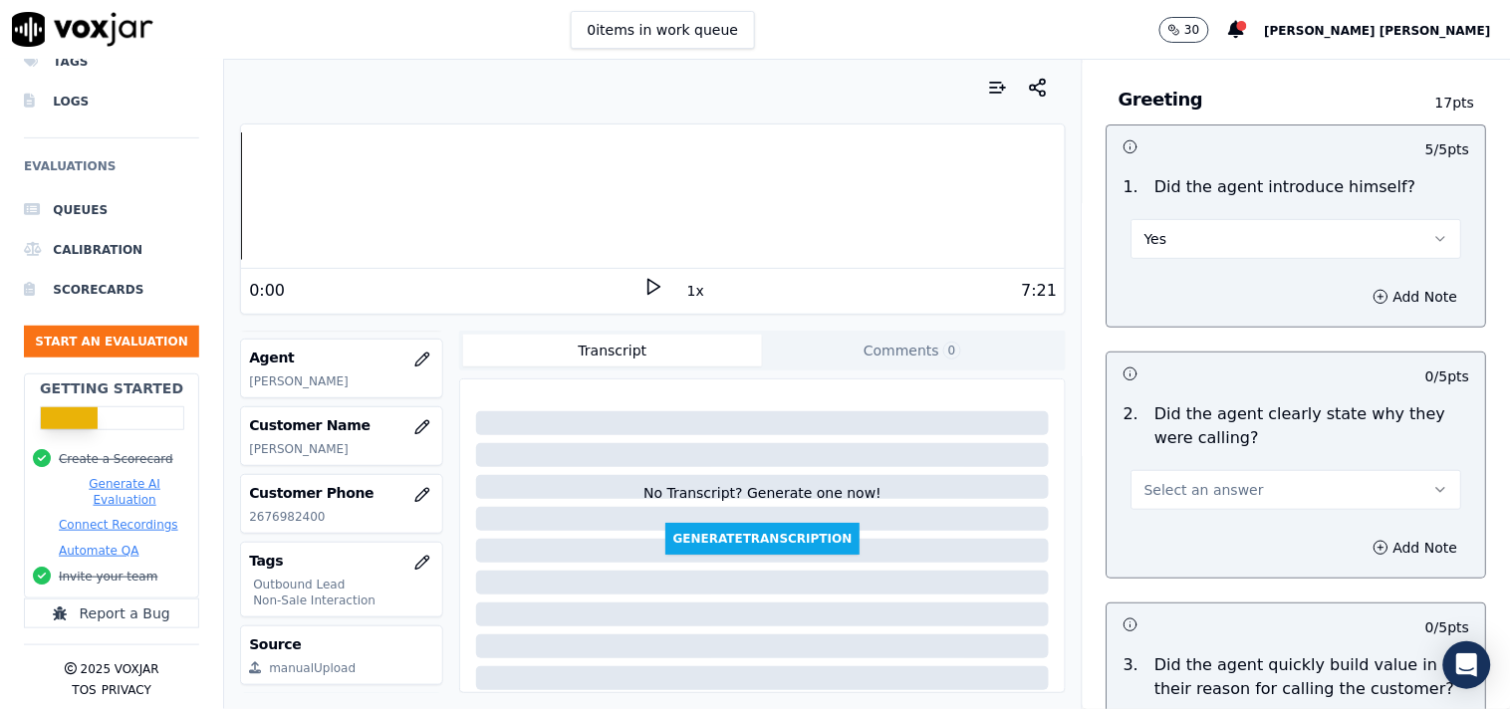
click at [1187, 488] on span "Select an answer" at bounding box center [1204, 490] width 120 height 20
click at [1177, 532] on div "Yes" at bounding box center [1261, 535] width 293 height 32
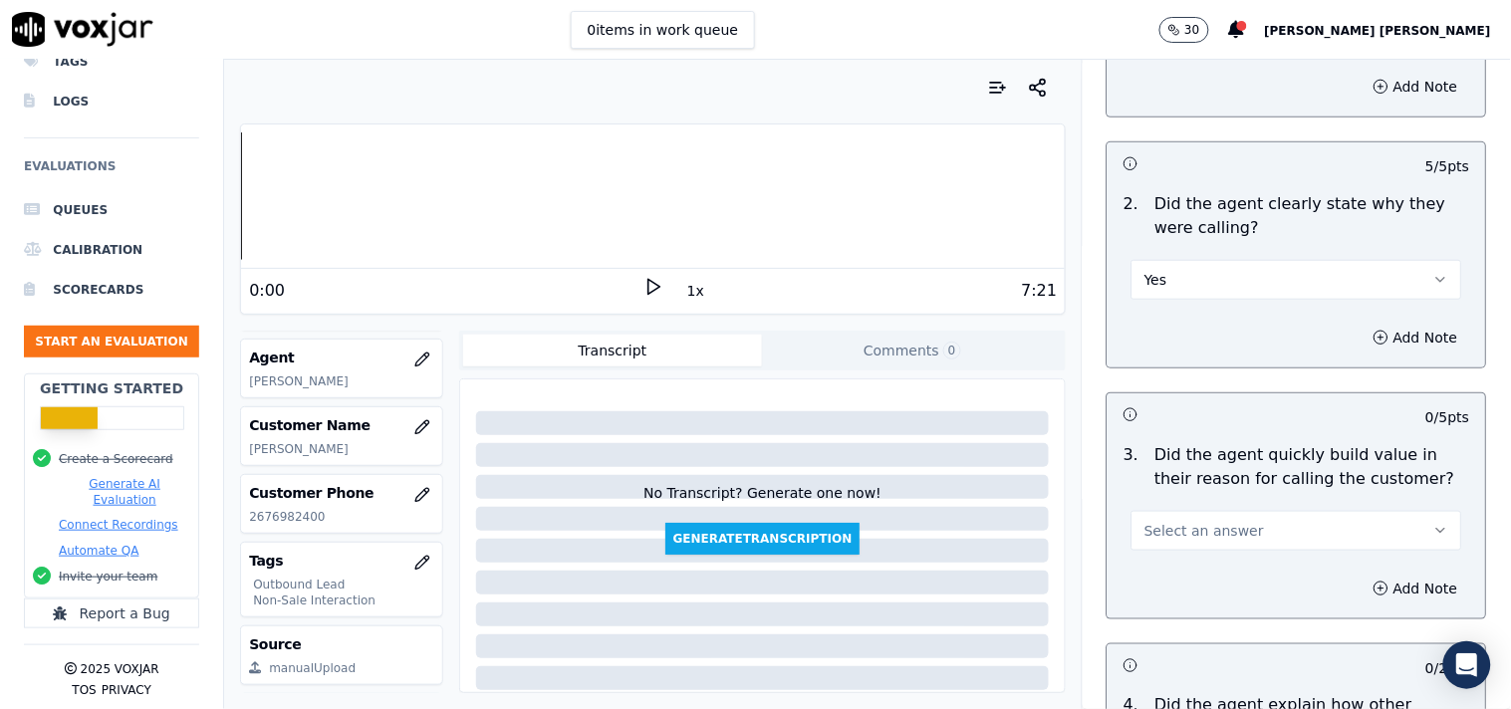
scroll to position [332, 0]
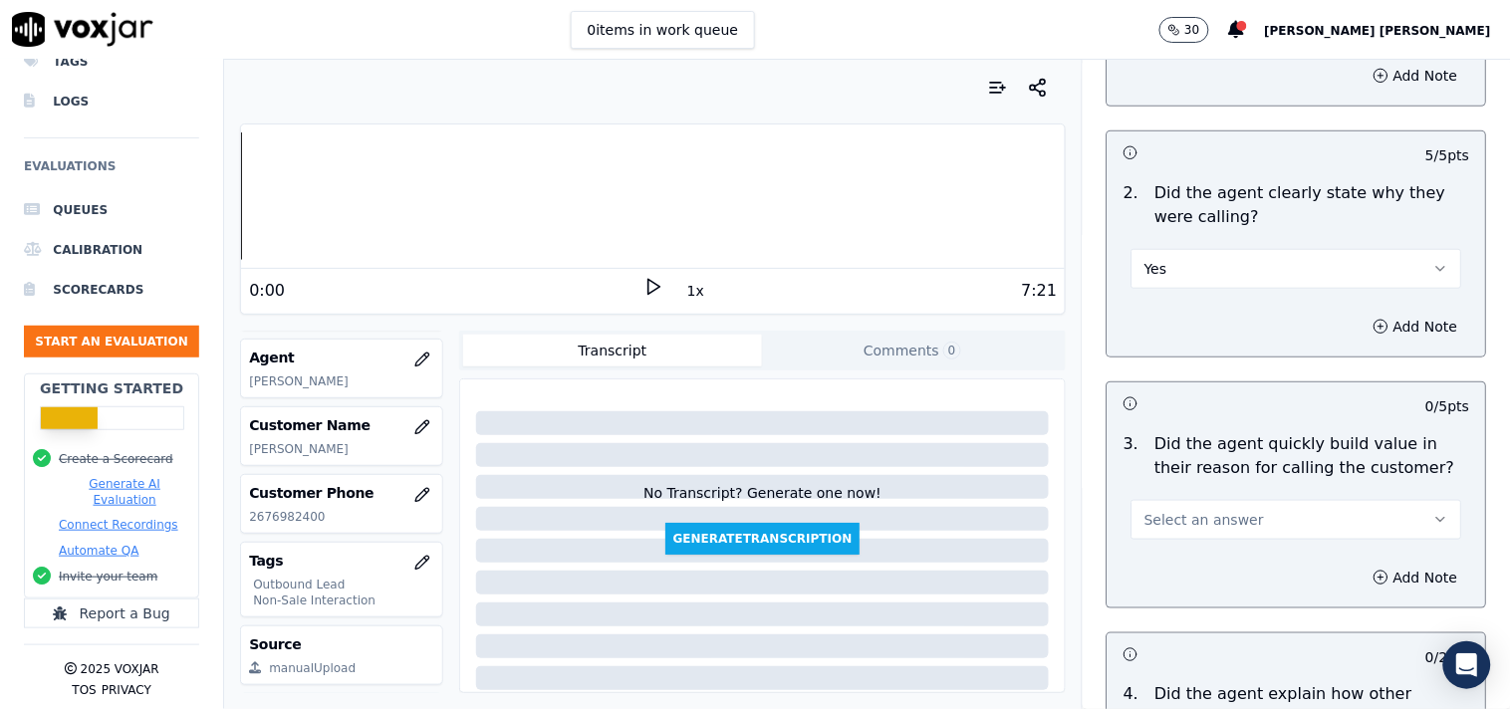
click at [1176, 539] on button "Select an answer" at bounding box center [1296, 520] width 331 height 40
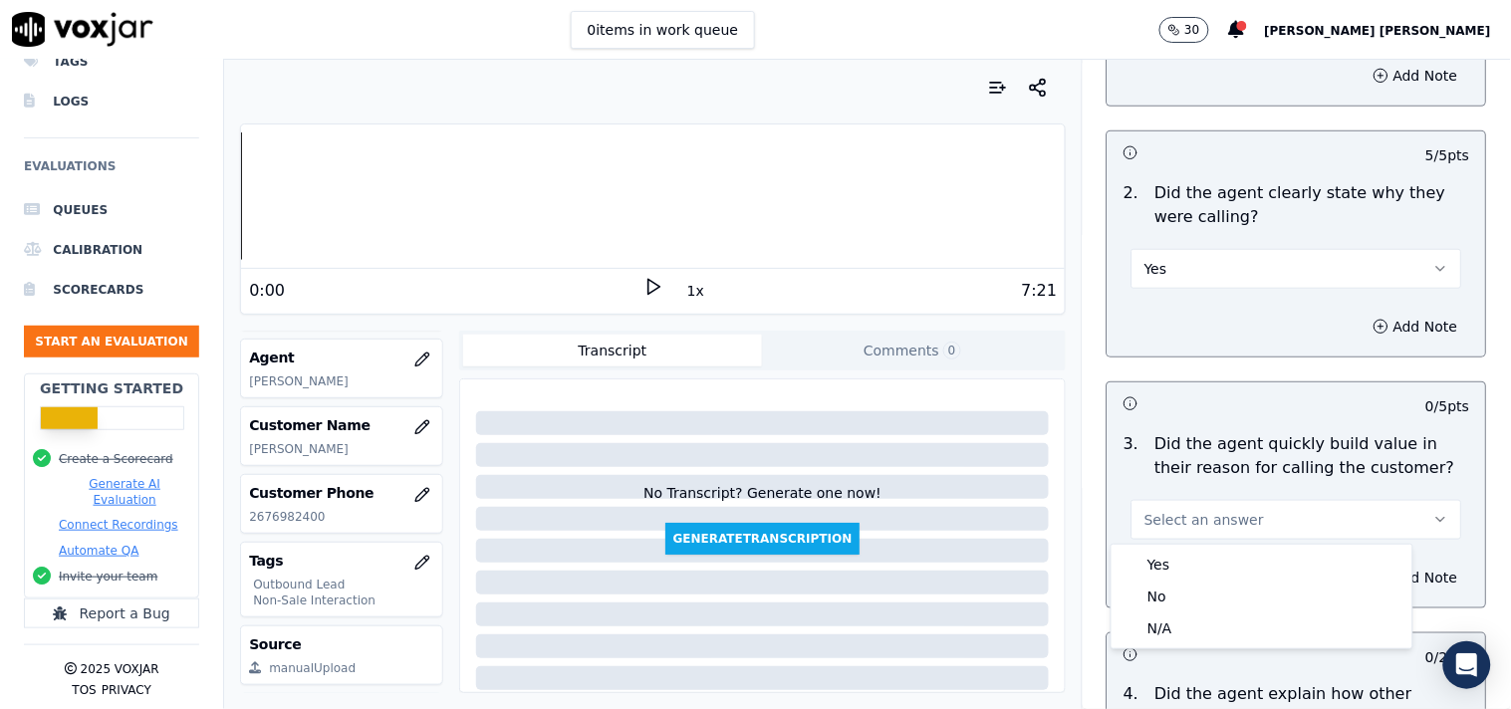
click at [1171, 552] on div "Yes" at bounding box center [1261, 565] width 293 height 32
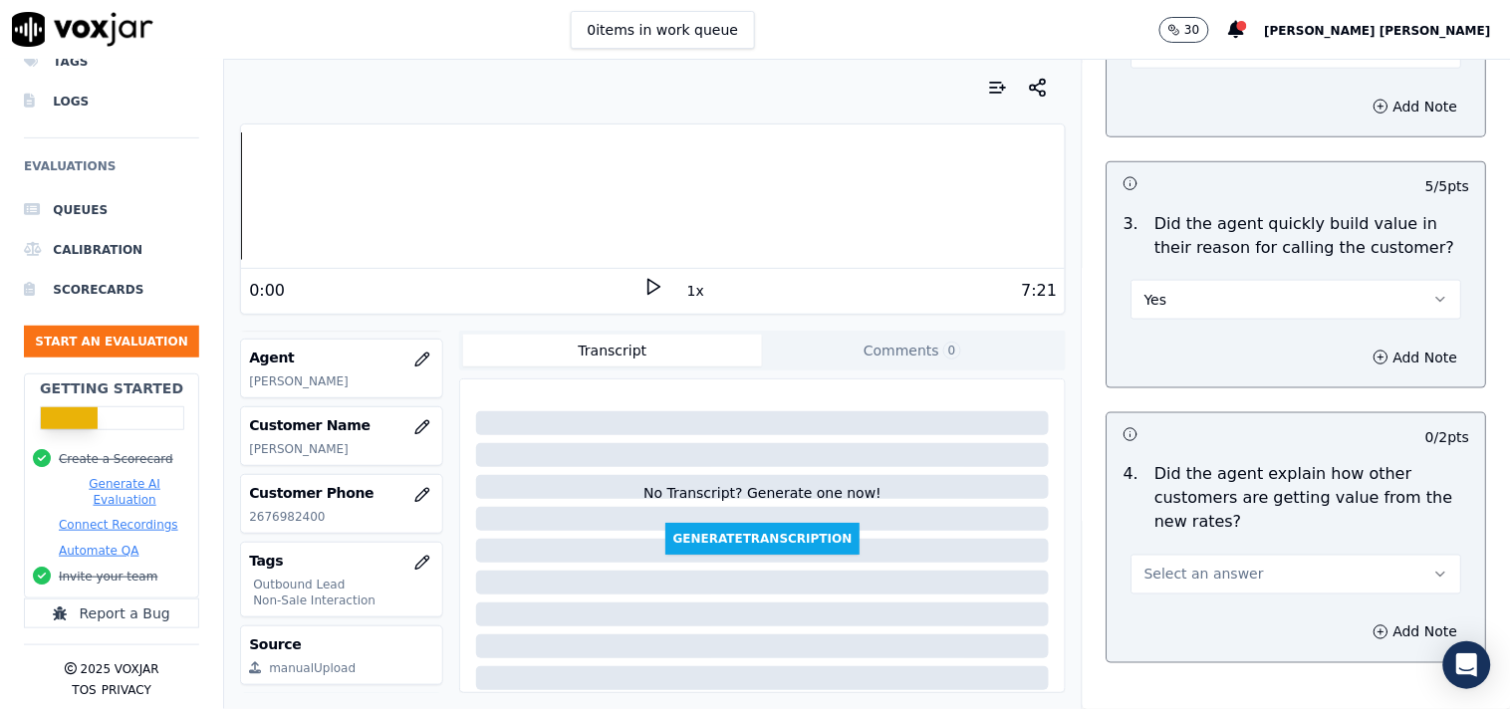
scroll to position [553, 0]
click at [1168, 580] on span "Select an answer" at bounding box center [1204, 574] width 120 height 20
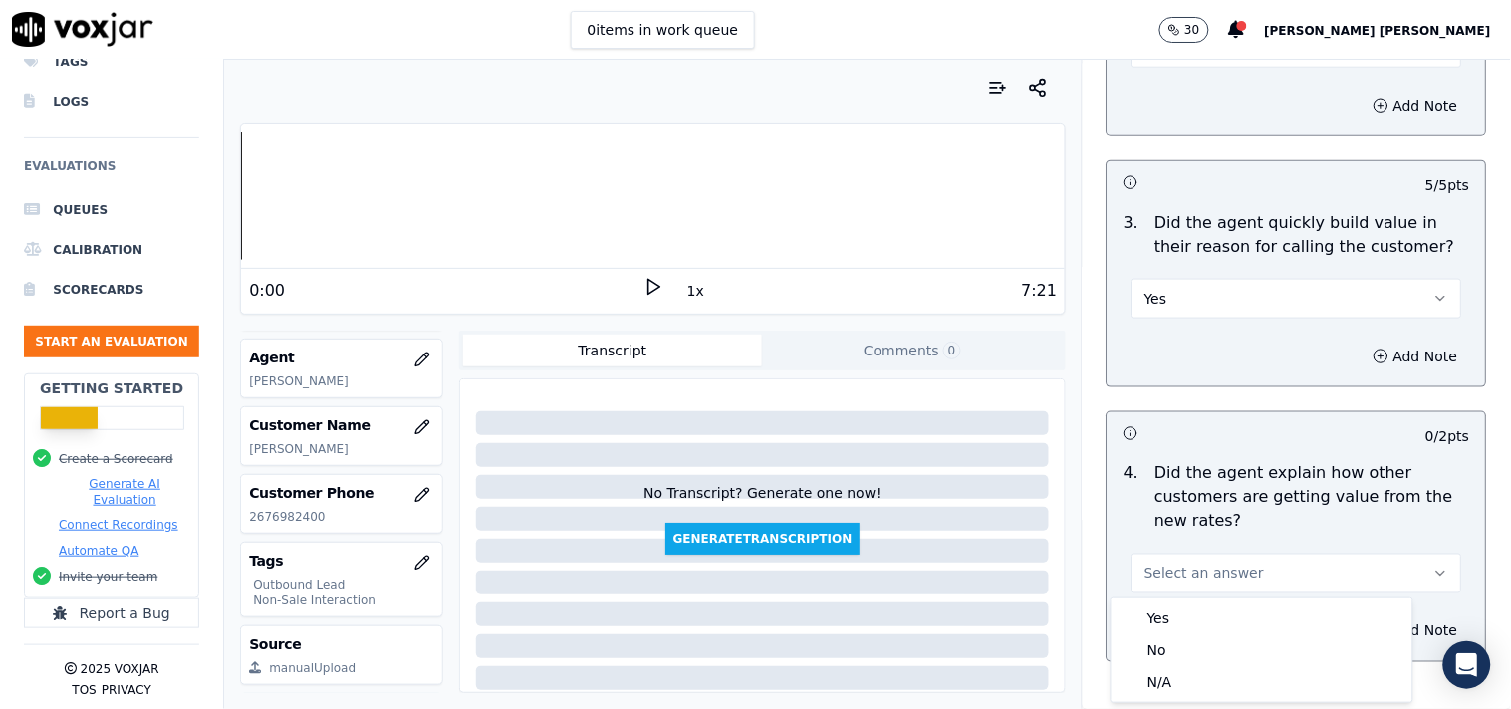
click at [1170, 598] on div "Yes No N/A" at bounding box center [1261, 651] width 303 height 106
click at [1170, 605] on div "Yes" at bounding box center [1261, 619] width 293 height 32
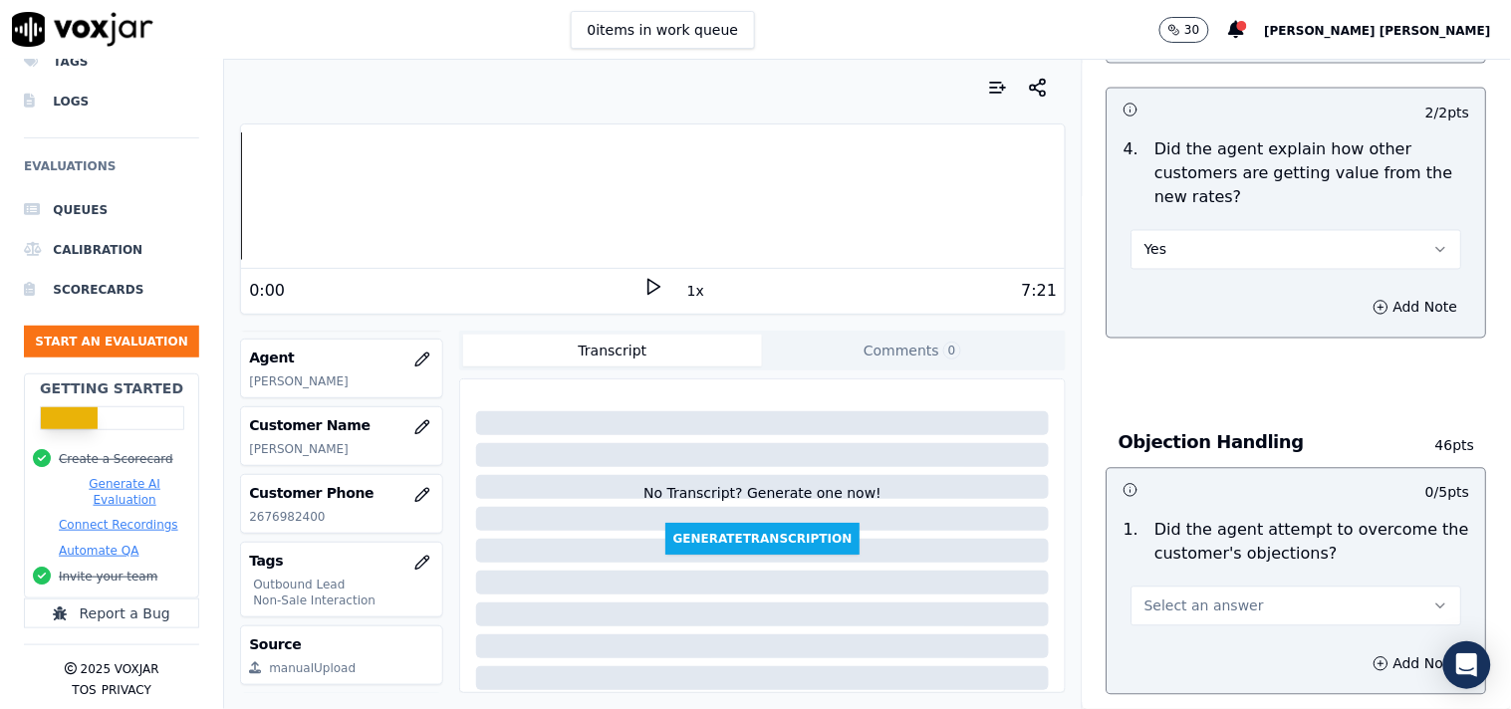
scroll to position [884, 0]
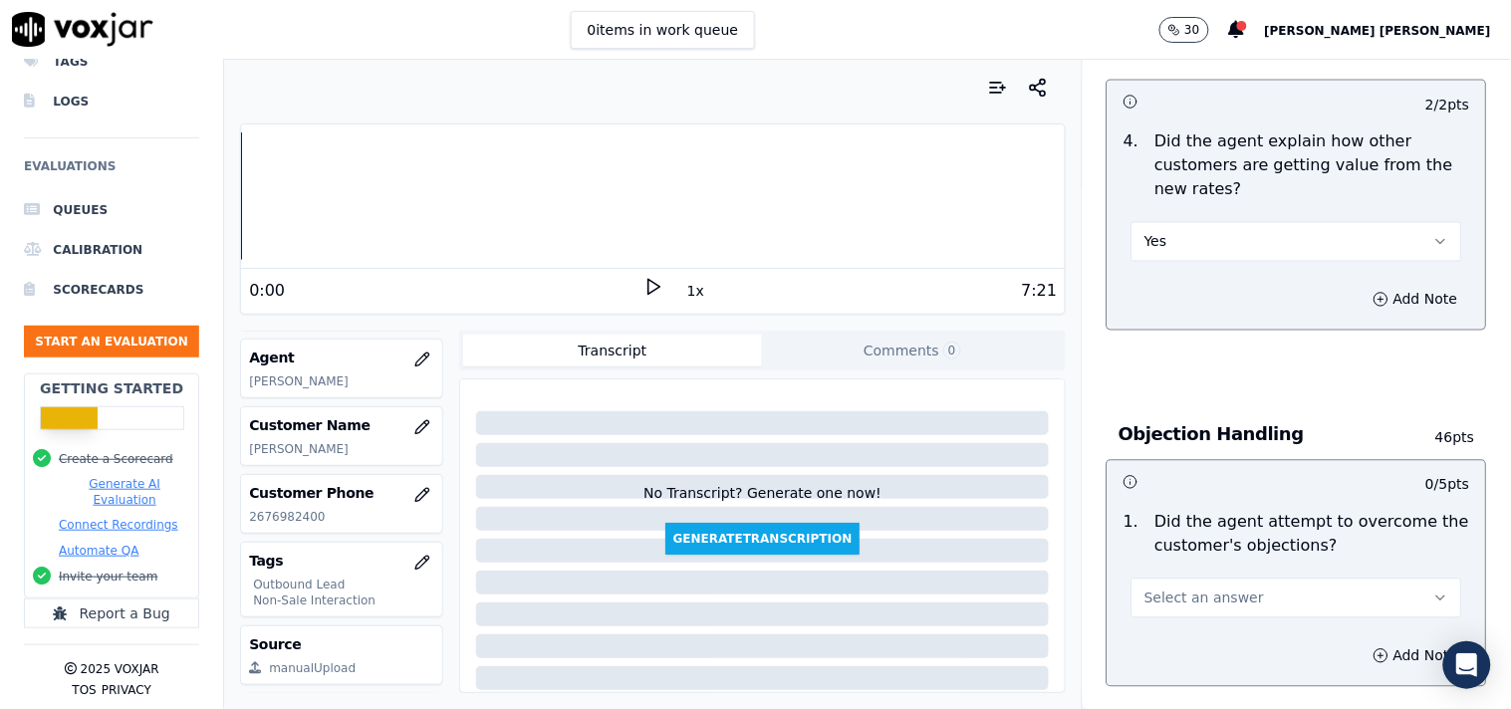
click at [1213, 240] on button "Yes" at bounding box center [1296, 242] width 331 height 40
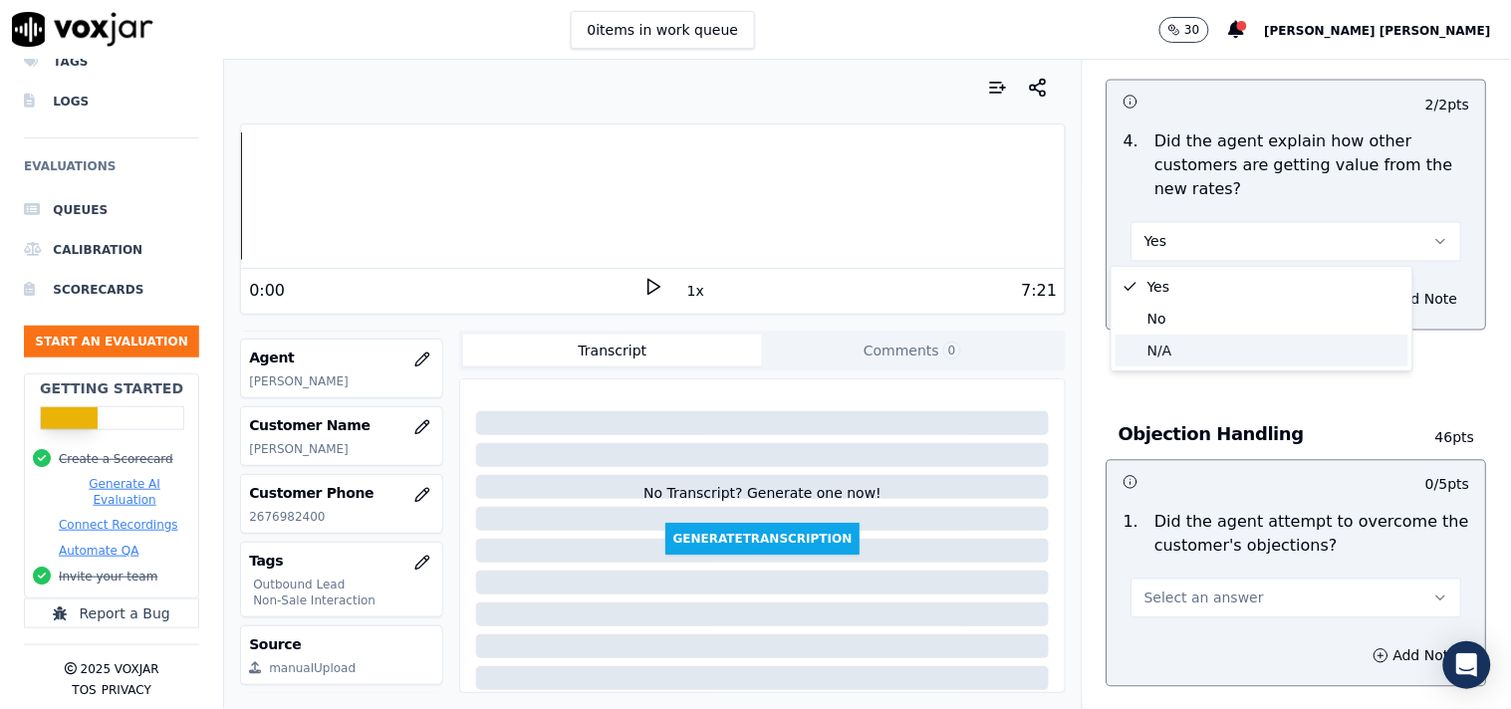
click at [1165, 350] on div "N/A" at bounding box center [1261, 351] width 293 height 32
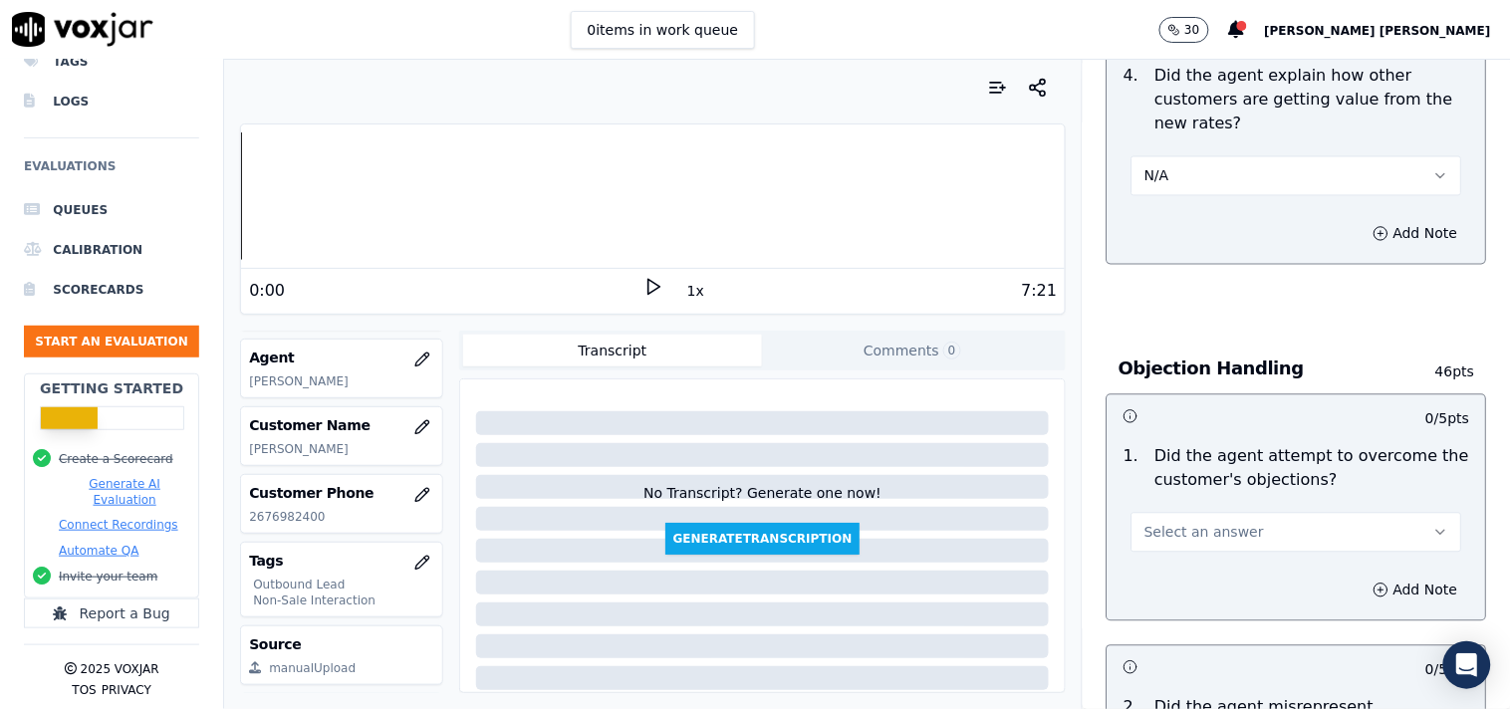
scroll to position [996, 0]
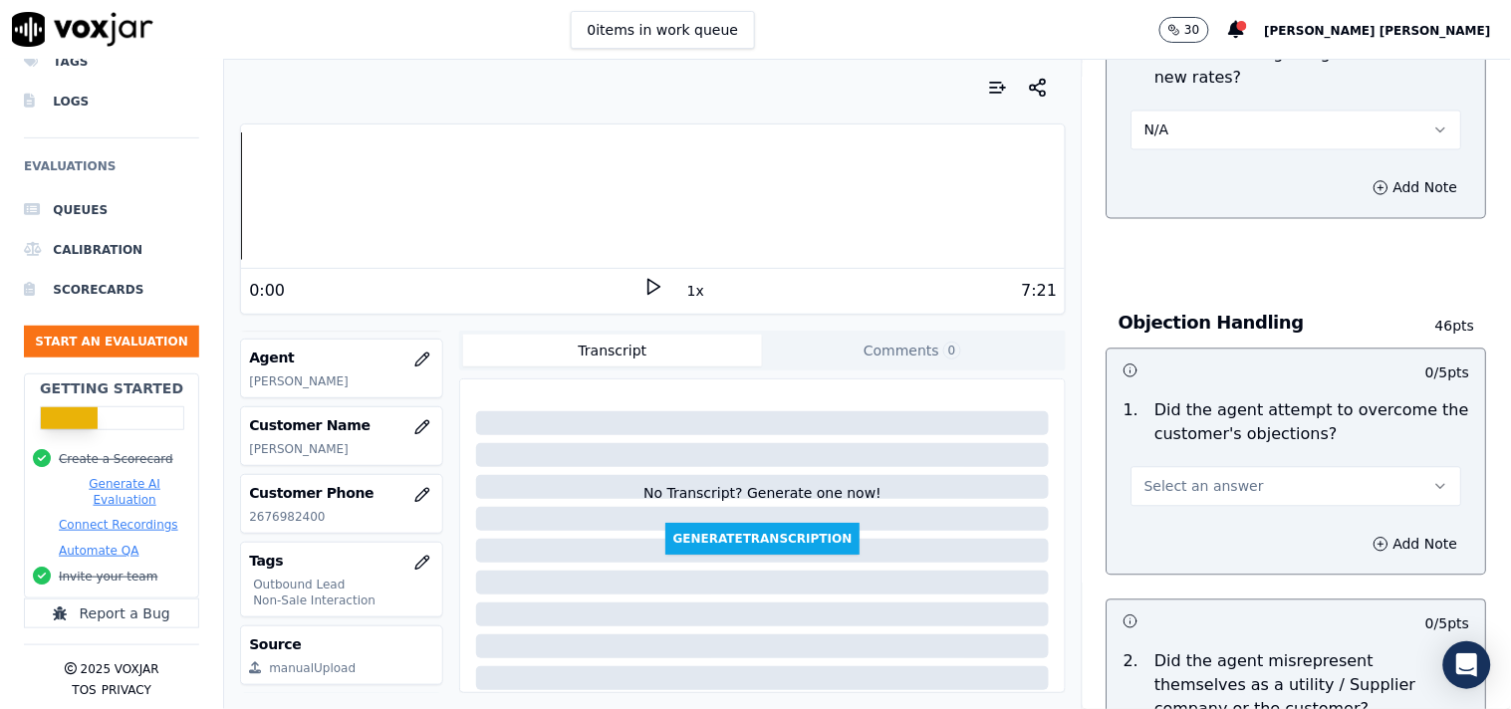
click at [1170, 484] on span "Select an answer" at bounding box center [1204, 487] width 120 height 20
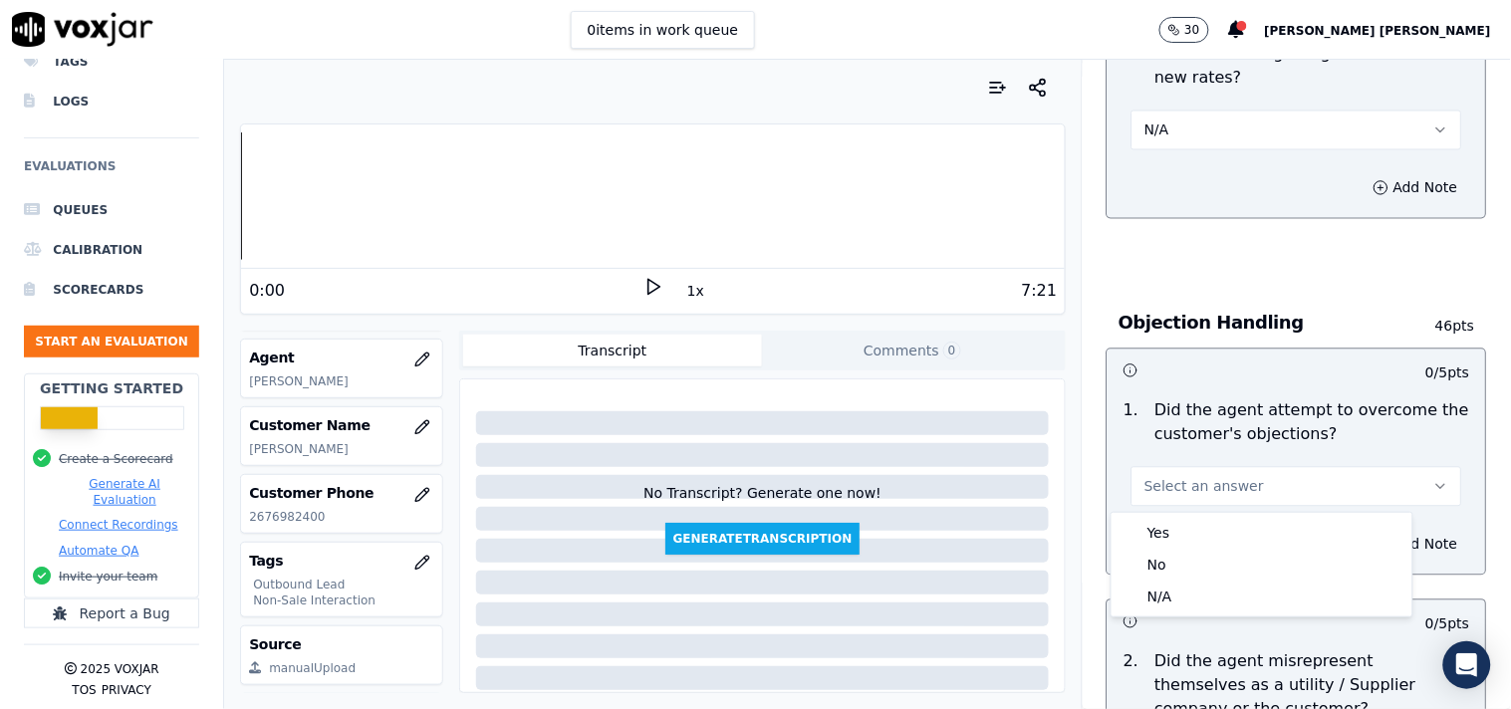
click at [1165, 530] on div "Yes" at bounding box center [1261, 533] width 293 height 32
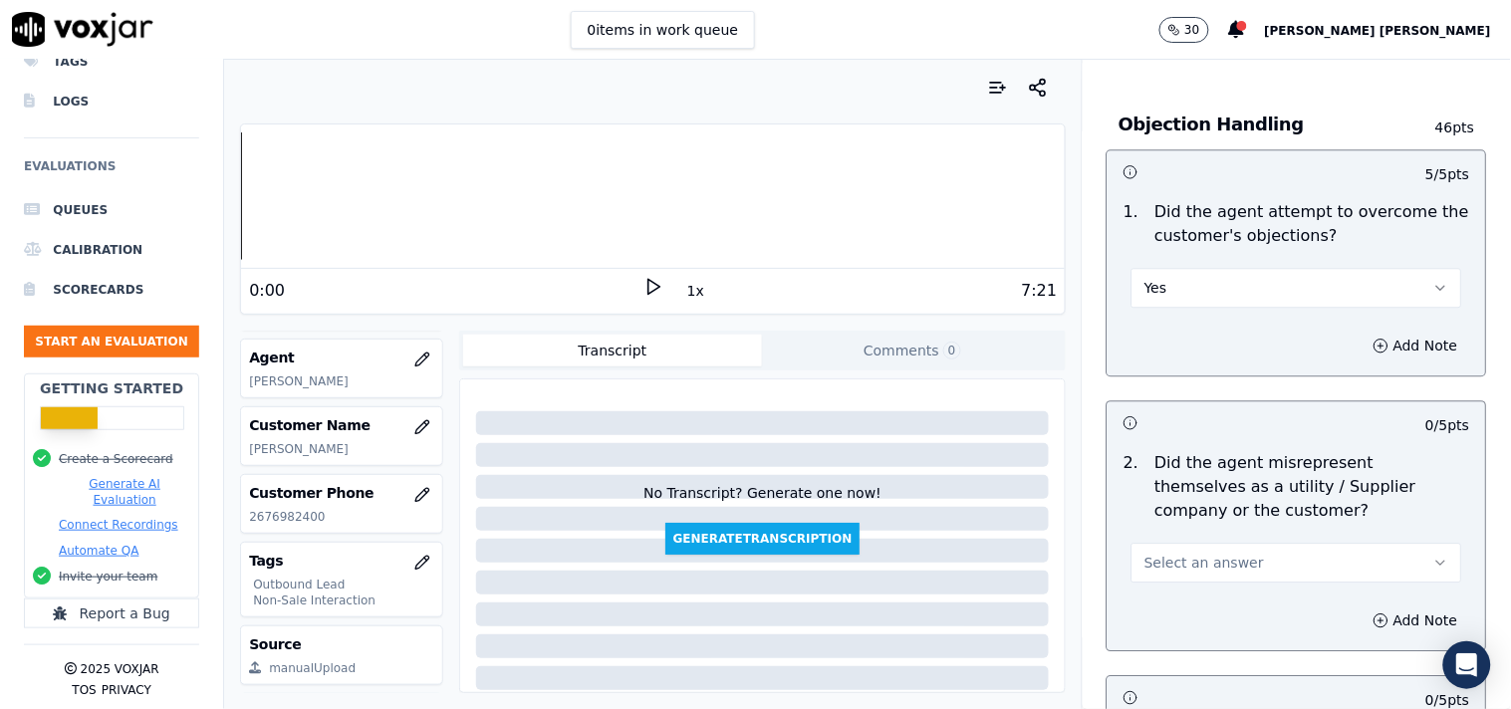
scroll to position [1217, 0]
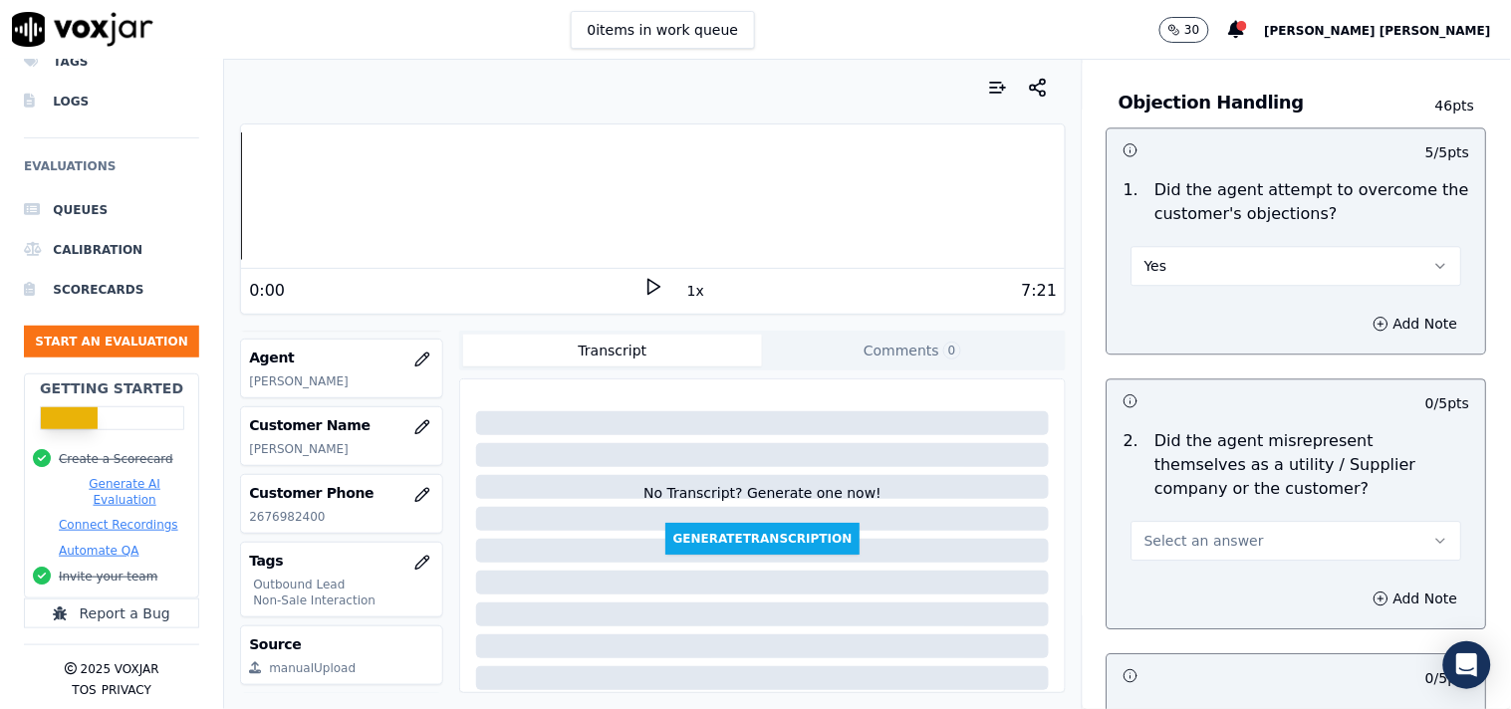
click at [1165, 530] on button "Select an answer" at bounding box center [1296, 541] width 331 height 40
click at [1150, 625] on div "No" at bounding box center [1261, 618] width 293 height 32
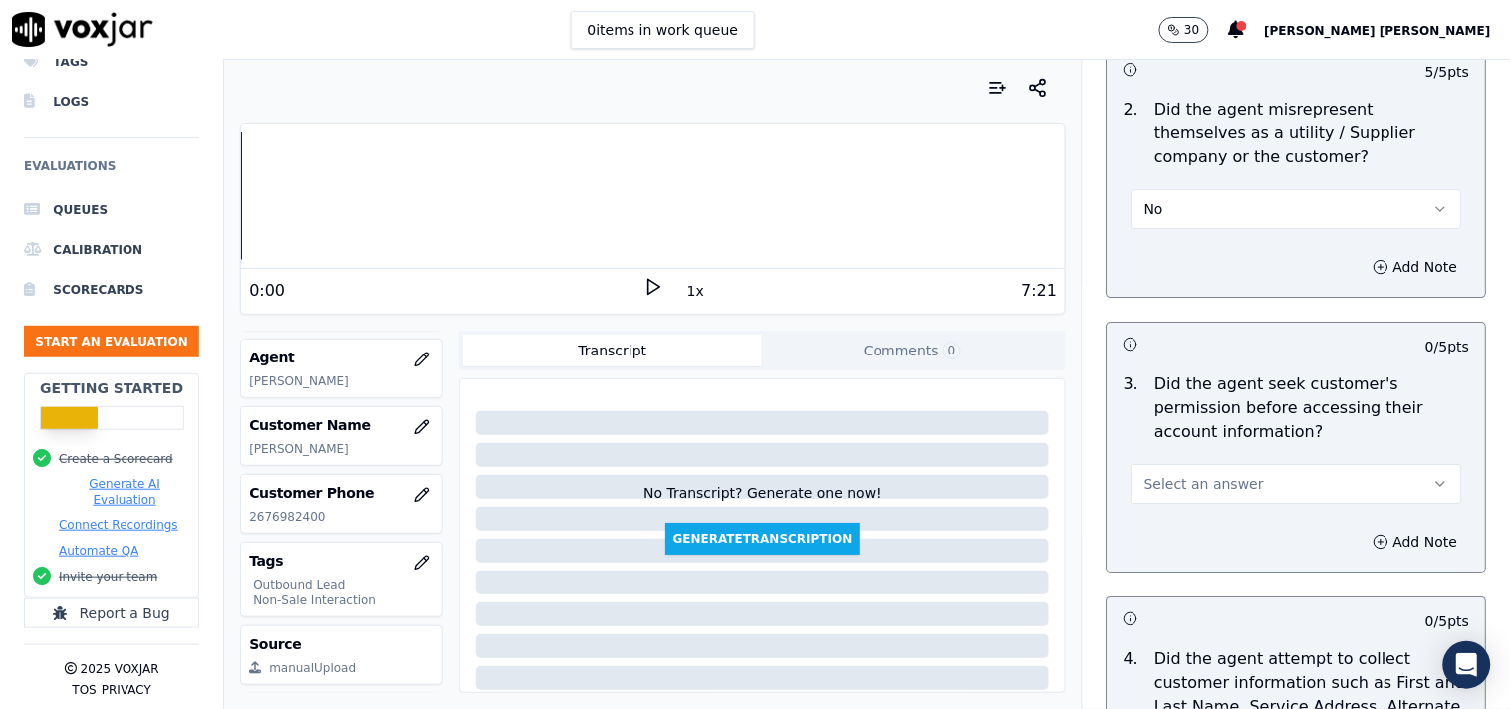
click at [1212, 490] on span "Select an answer" at bounding box center [1204, 484] width 120 height 20
click at [1197, 526] on div "Yes" at bounding box center [1261, 529] width 293 height 32
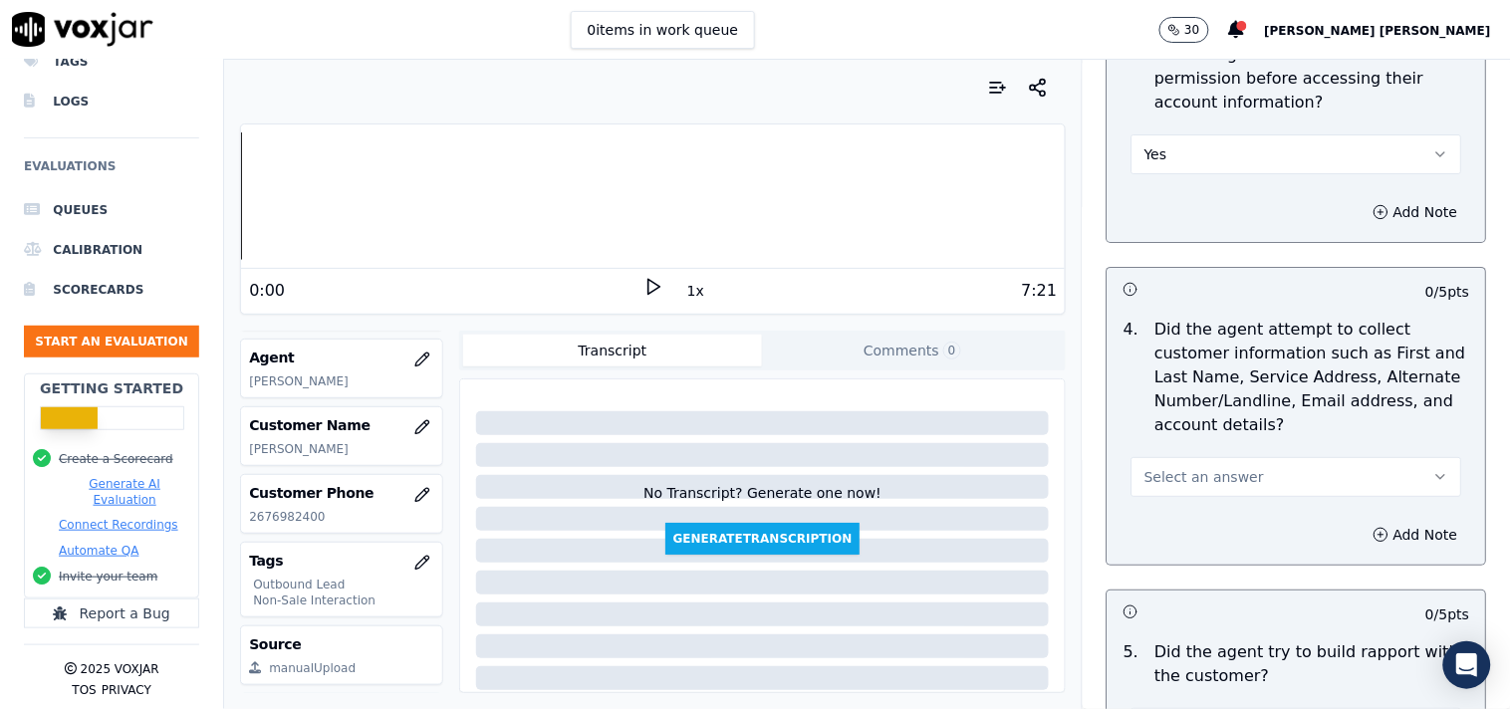
scroll to position [1880, 0]
click at [1213, 448] on div "Select an answer" at bounding box center [1296, 465] width 363 height 60
click at [1210, 466] on span "Select an answer" at bounding box center [1204, 475] width 120 height 20
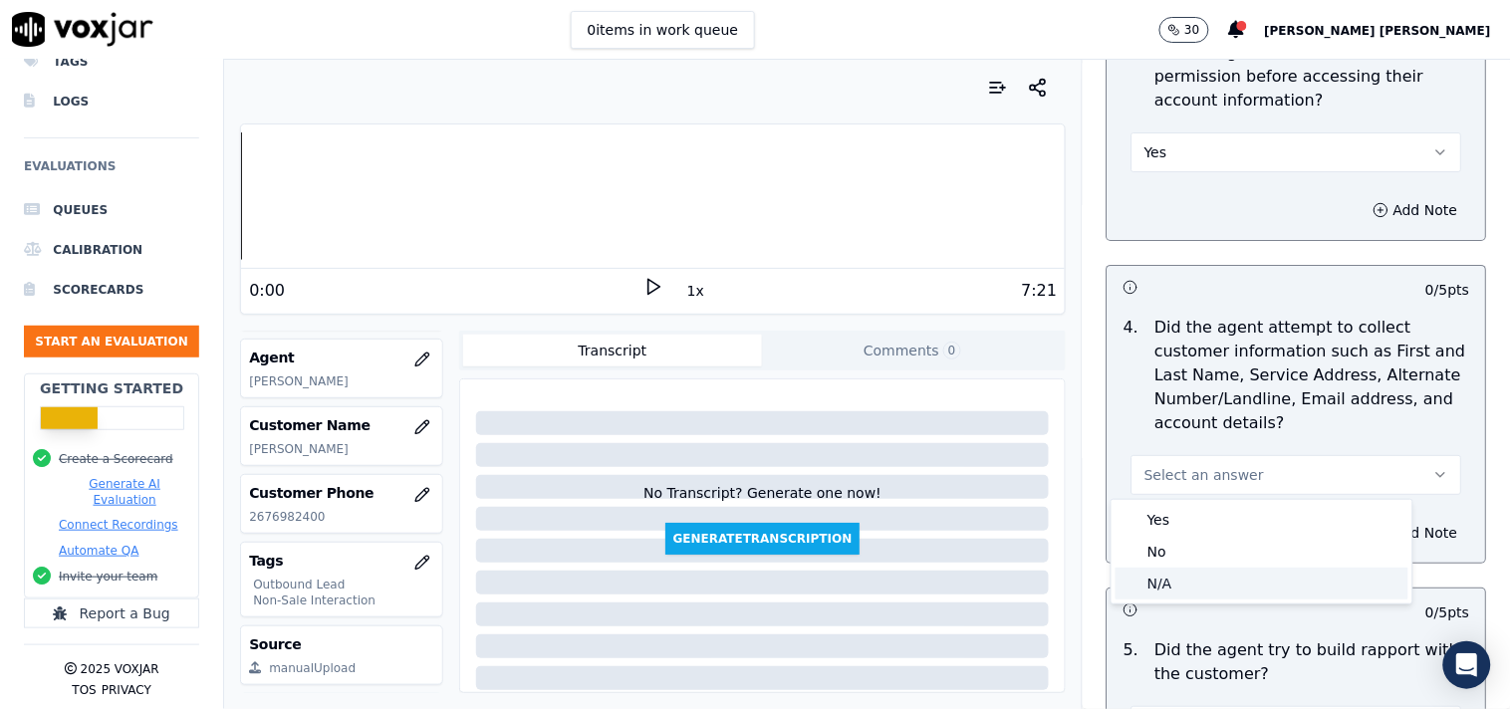
click at [1183, 573] on div "N/A" at bounding box center [1261, 584] width 293 height 32
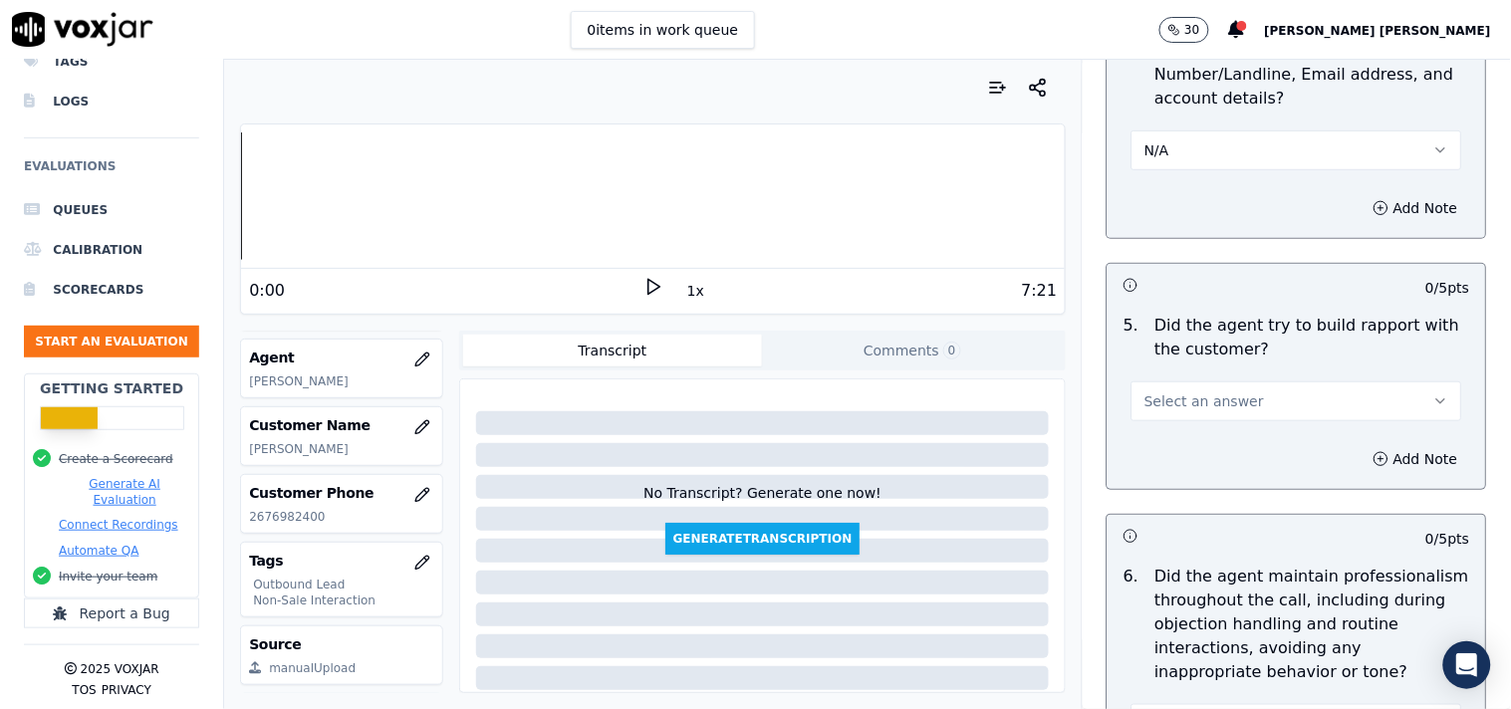
scroll to position [2213, 0]
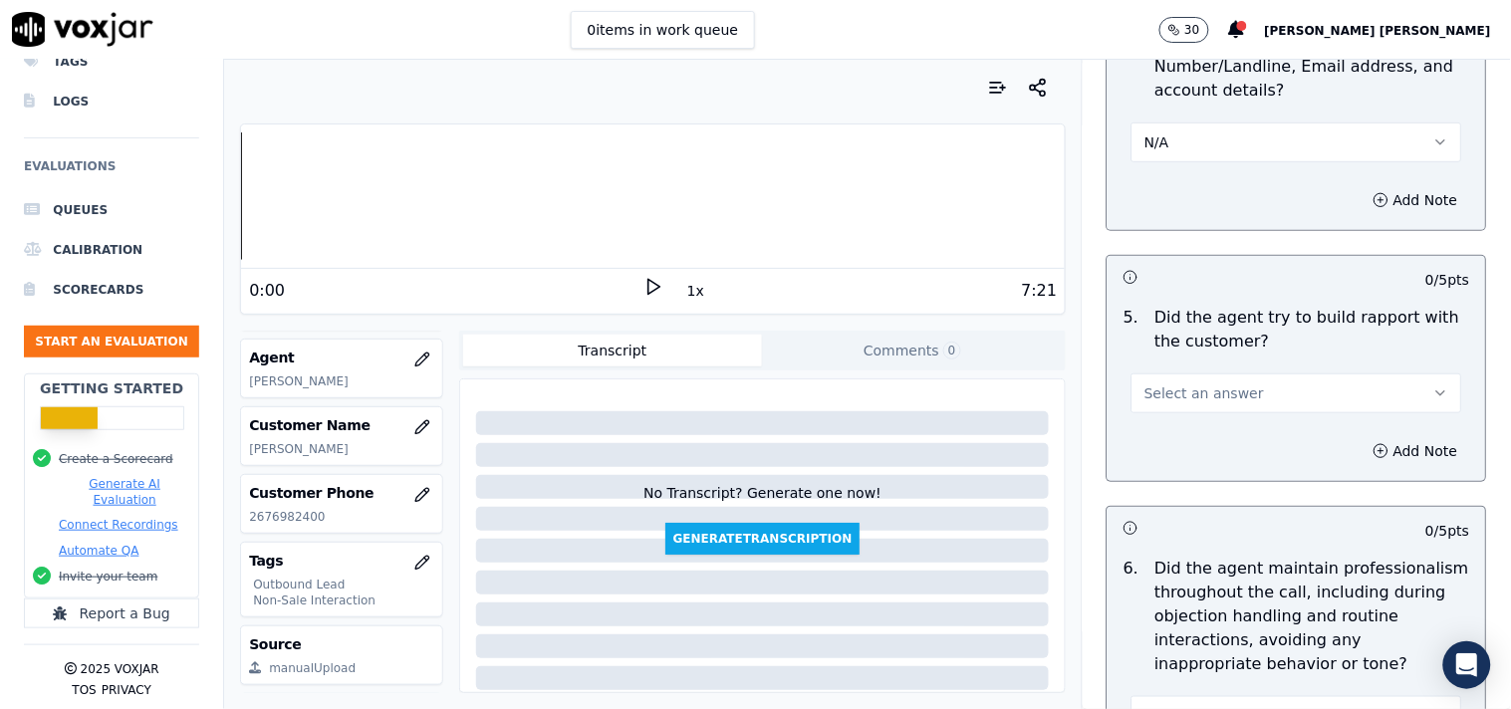
click at [1217, 391] on span "Select an answer" at bounding box center [1204, 393] width 120 height 20
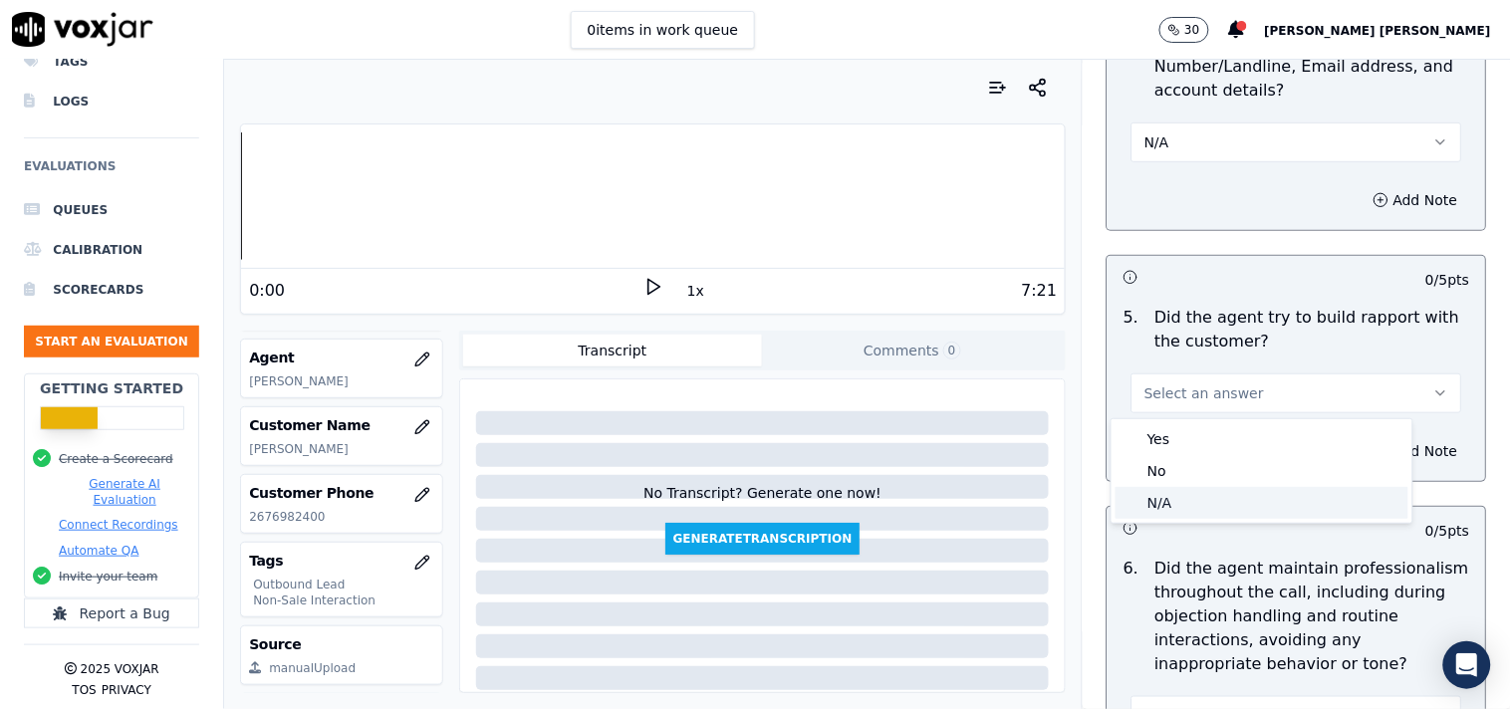
click at [1179, 495] on div "N/A" at bounding box center [1261, 503] width 293 height 32
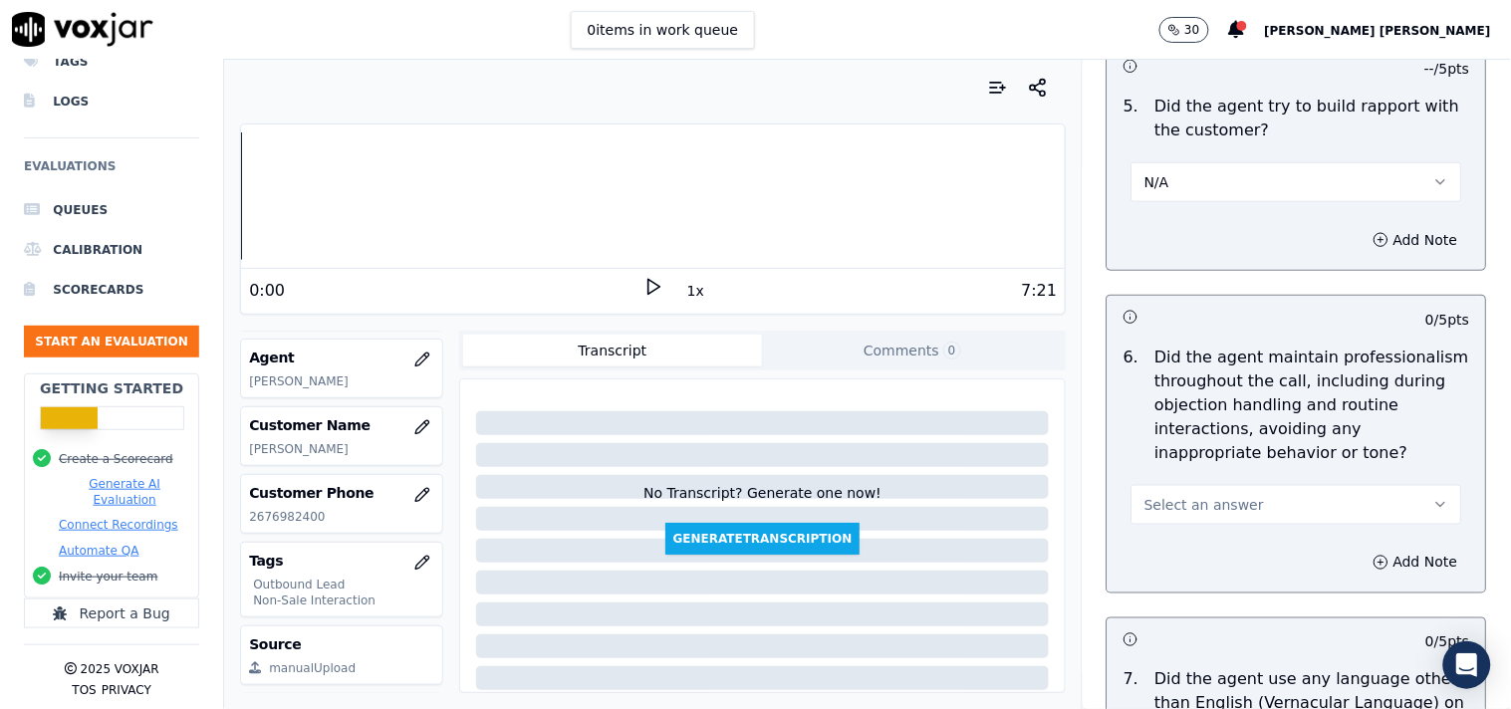
scroll to position [2434, 0]
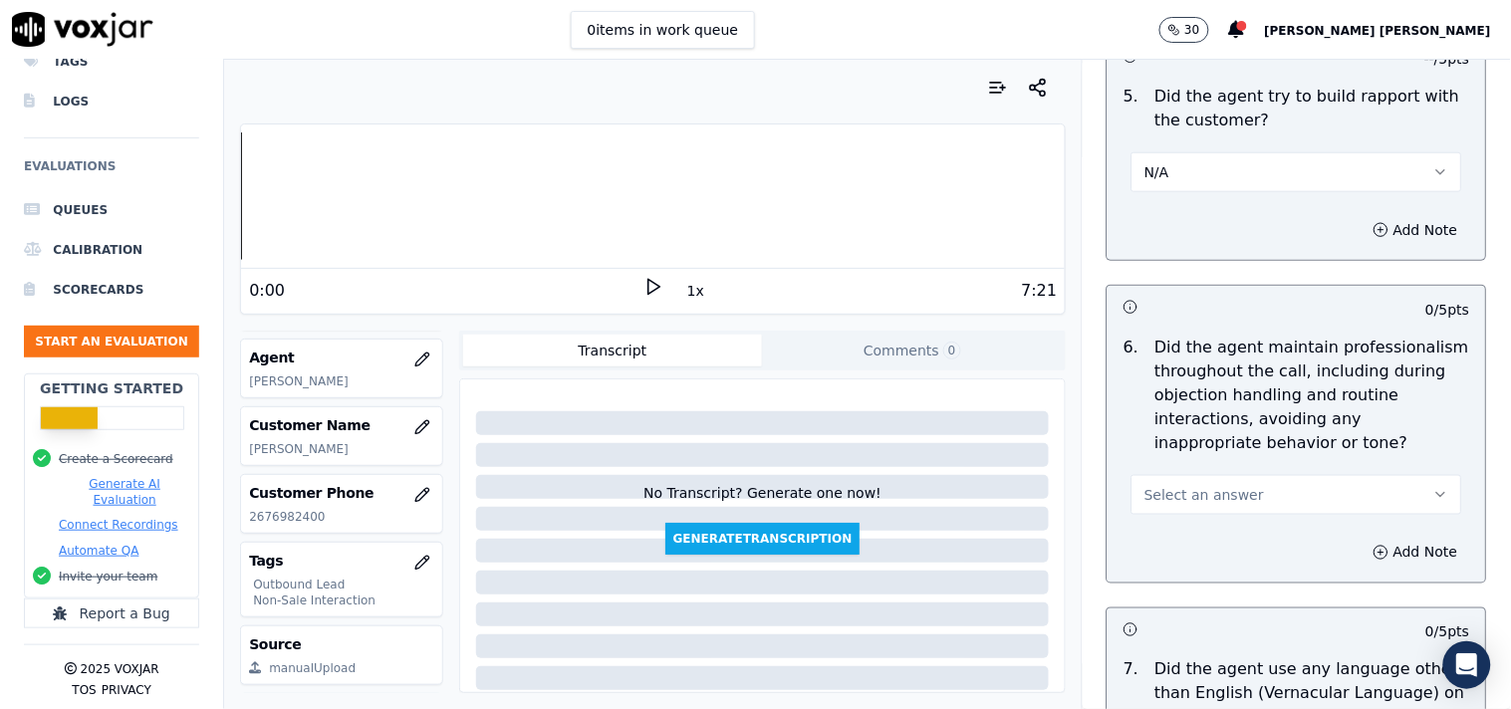
click at [1177, 528] on div "Add Note" at bounding box center [1296, 553] width 378 height 60
click at [1191, 501] on span "Select an answer" at bounding box center [1204, 495] width 120 height 20
drag, startPoint x: 1155, startPoint y: 558, endPoint x: 1159, endPoint y: 546, distance: 12.6
click at [1159, 546] on div "Yes No N/A" at bounding box center [1261, 573] width 301 height 104
click at [1160, 545] on div "Yes" at bounding box center [1261, 541] width 293 height 32
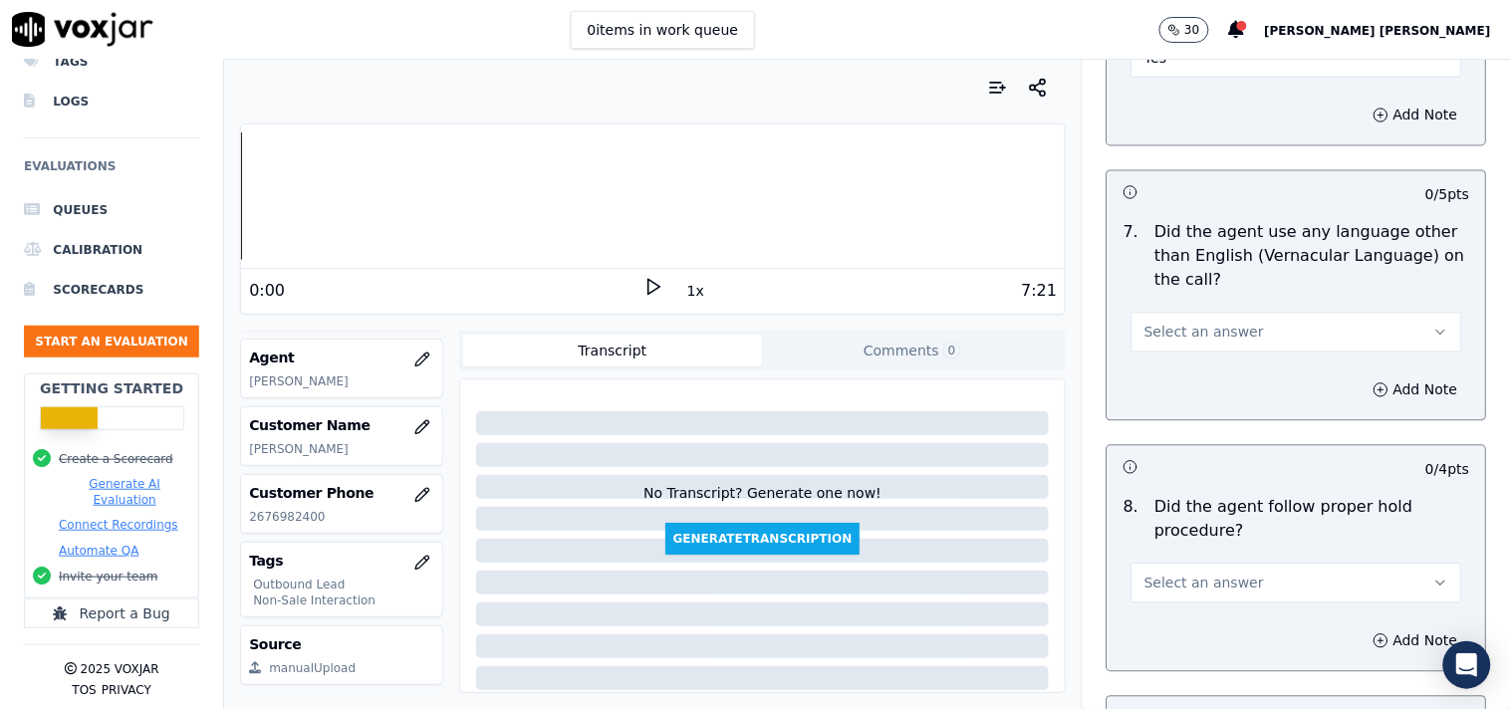
scroll to position [2876, 0]
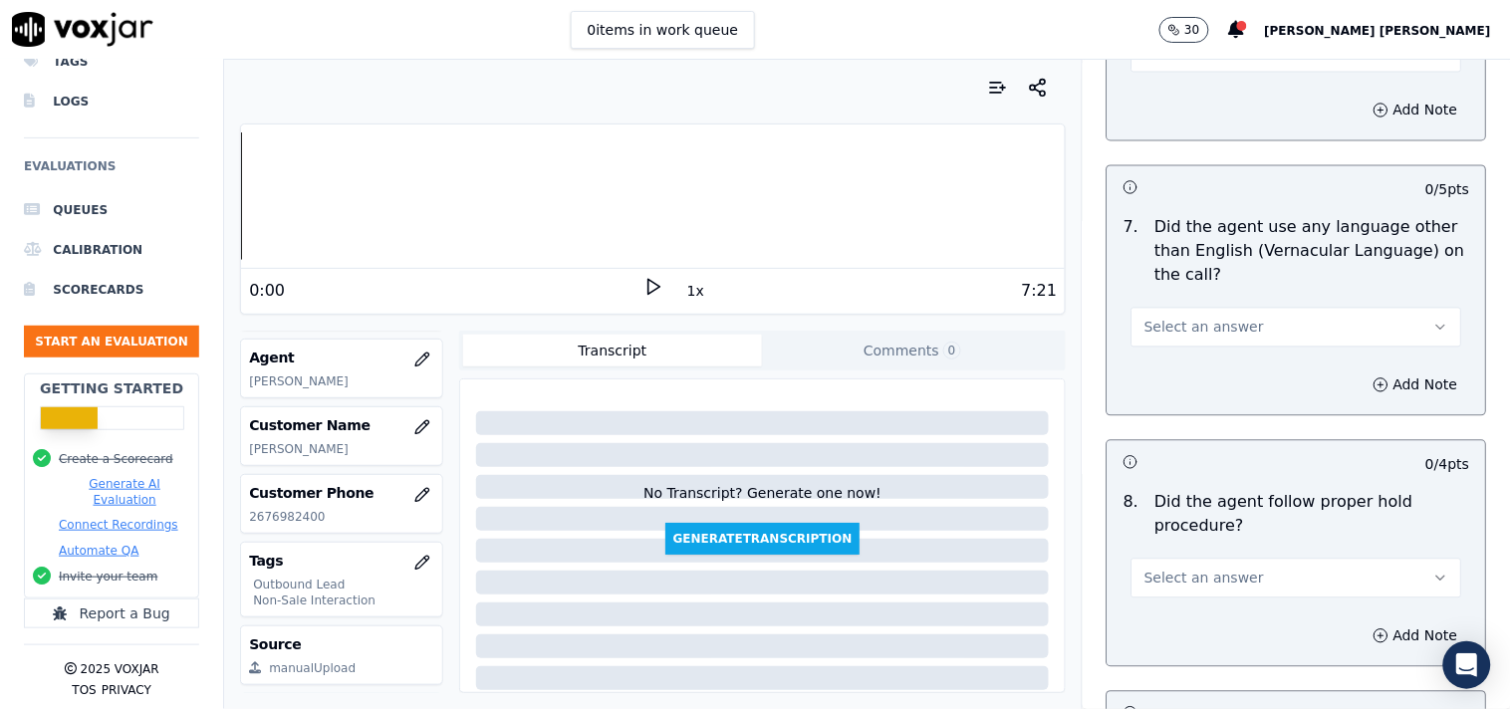
click at [1209, 347] on button "Select an answer" at bounding box center [1296, 328] width 331 height 40
click at [1185, 415] on div "No" at bounding box center [1261, 404] width 293 height 32
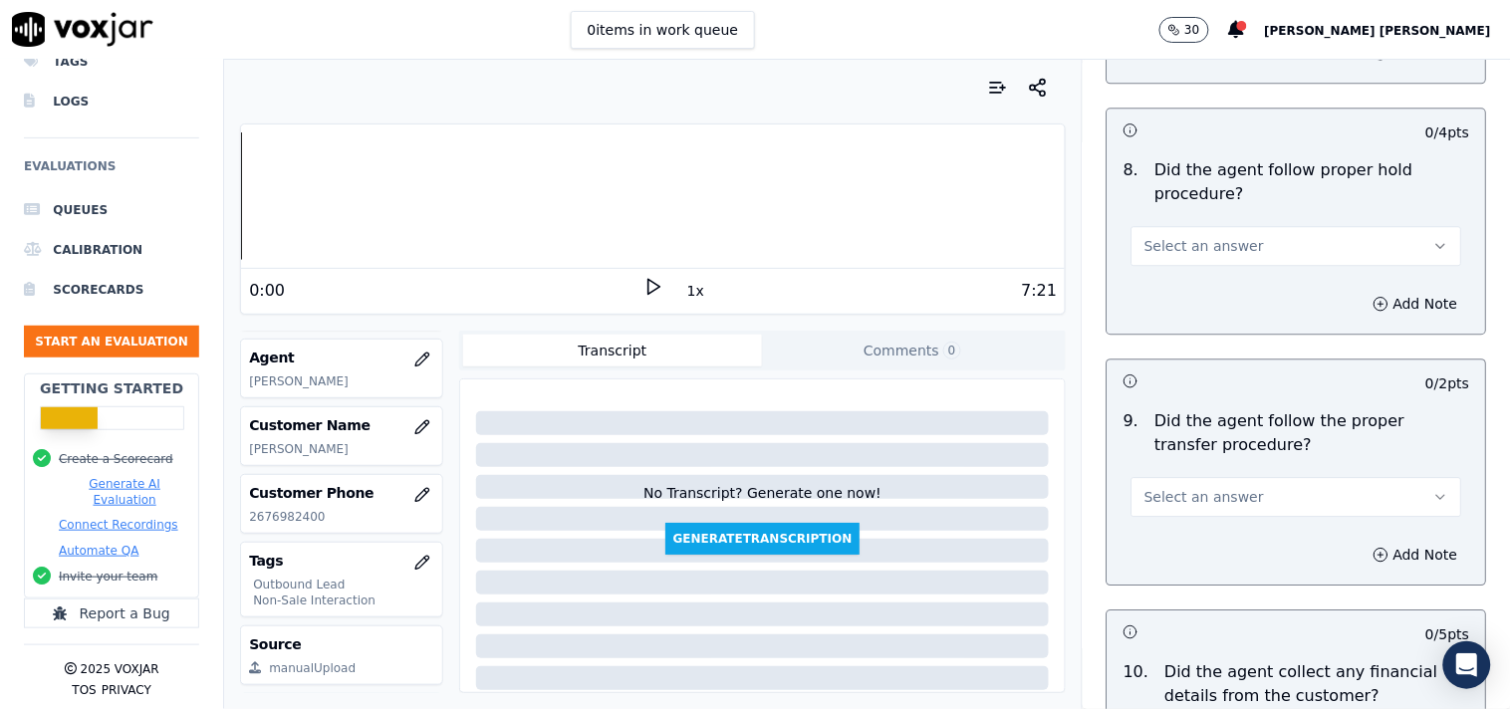
scroll to position [3098, 0]
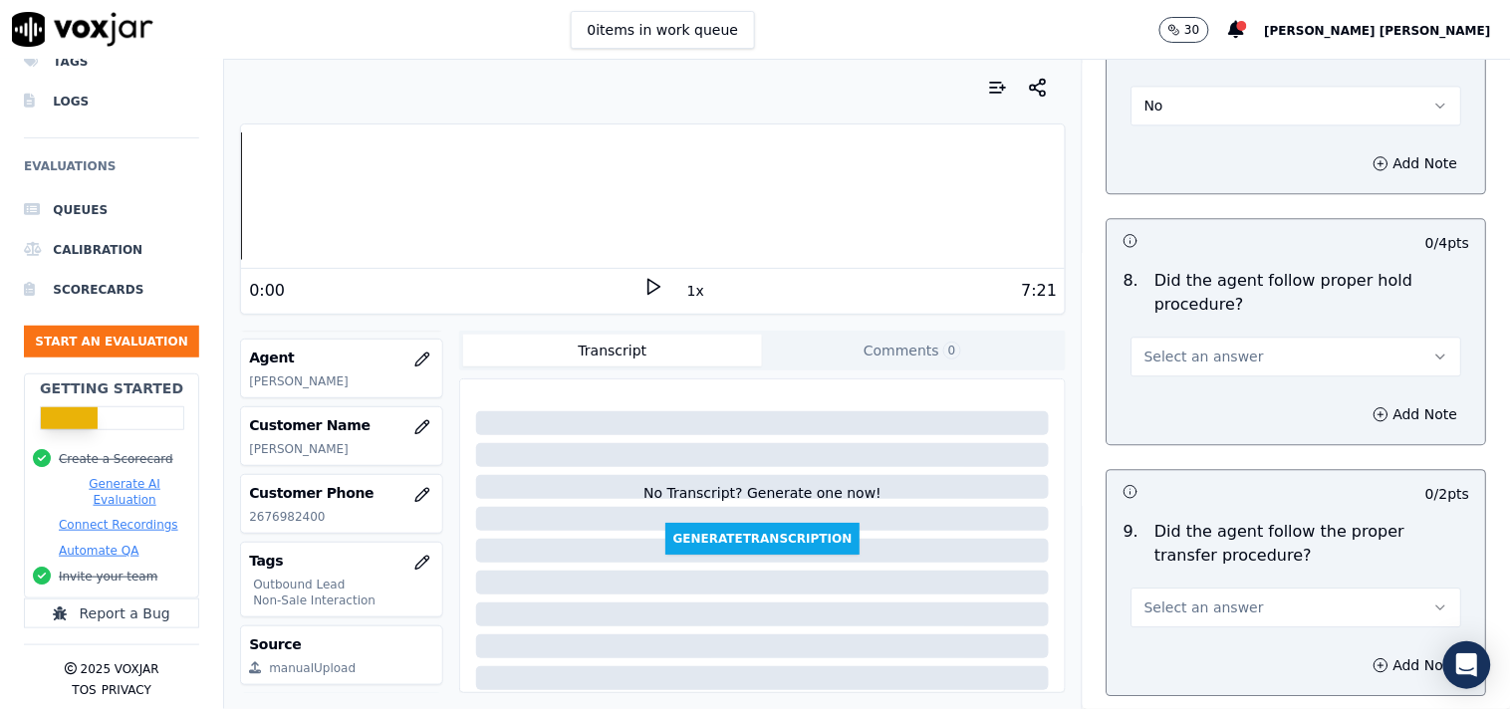
click at [1202, 363] on span "Select an answer" at bounding box center [1204, 357] width 120 height 20
click at [1190, 405] on div "Yes" at bounding box center [1261, 402] width 293 height 32
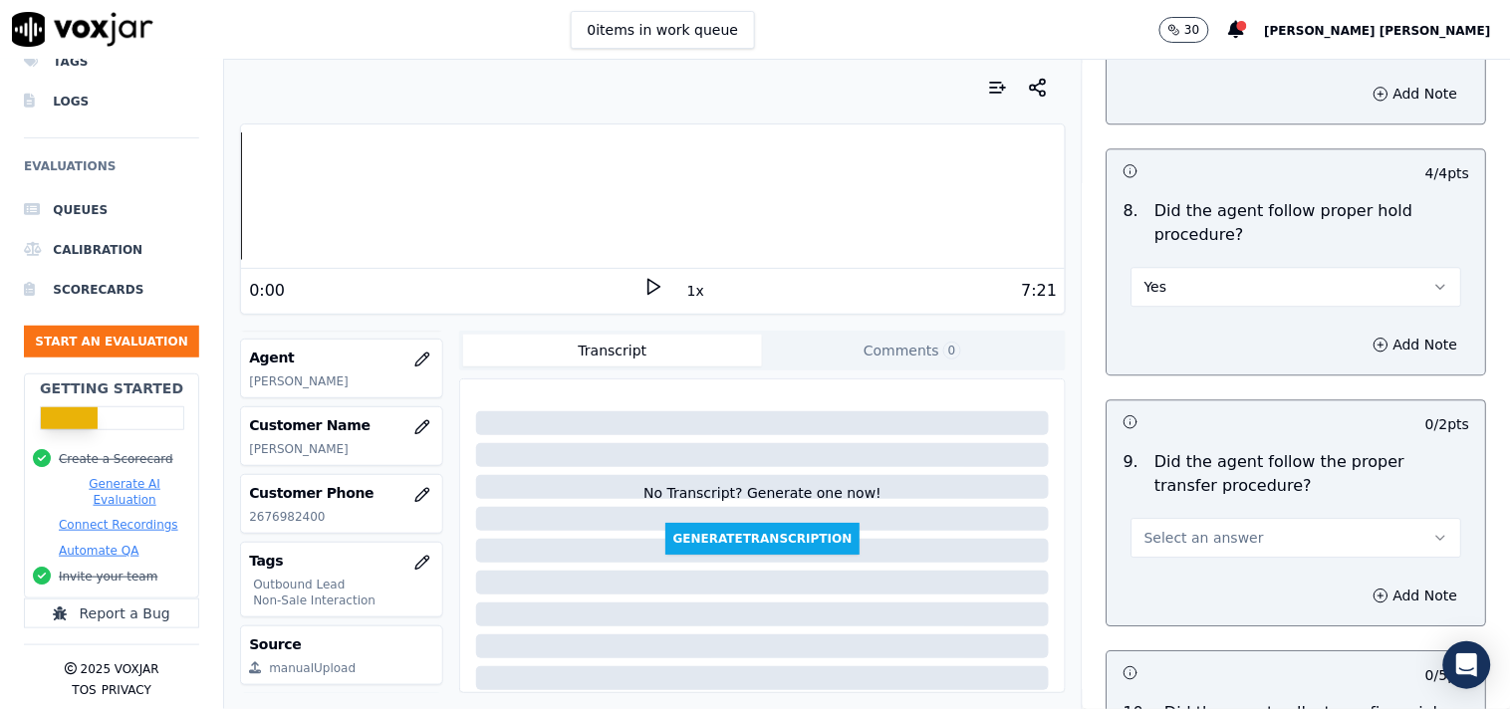
scroll to position [3209, 0]
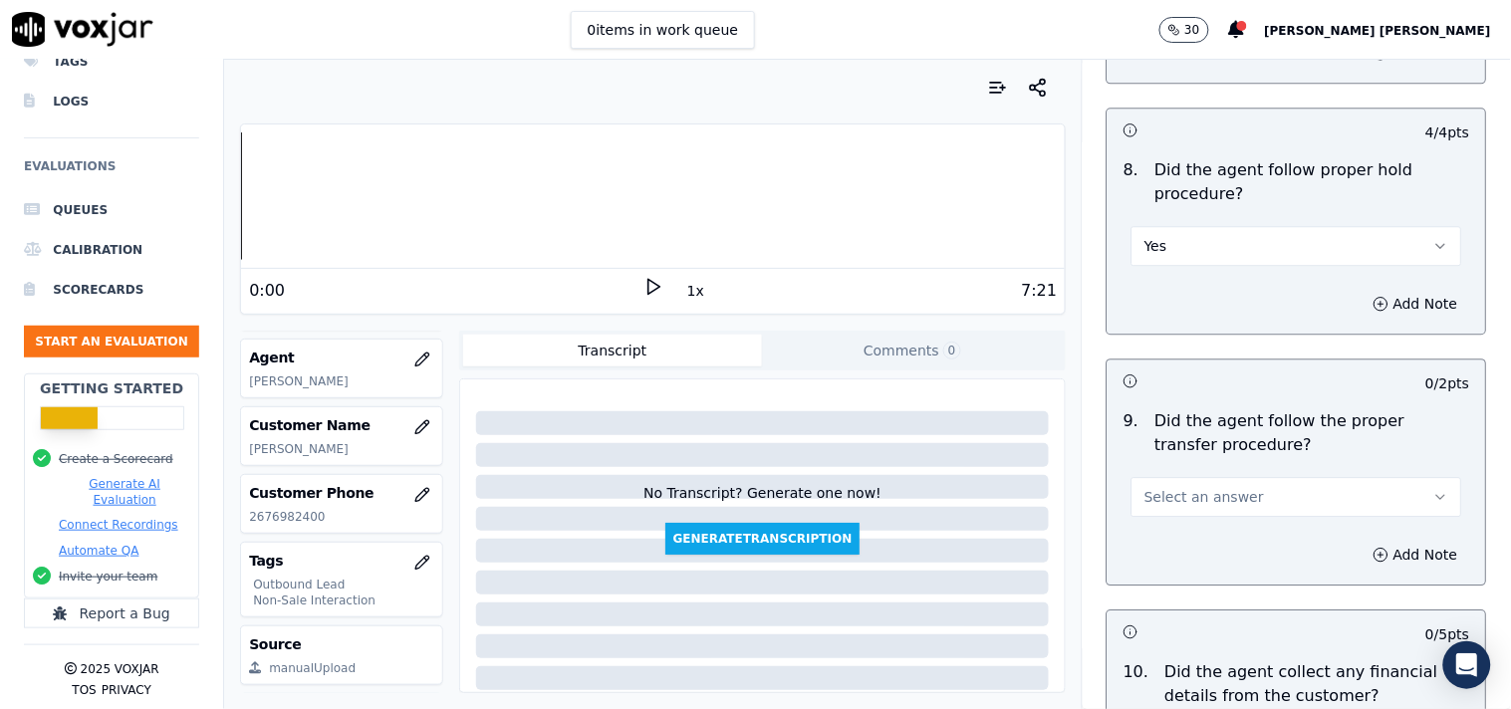
click at [1162, 484] on button "Select an answer" at bounding box center [1296, 497] width 331 height 40
click at [1170, 536] on div "Yes" at bounding box center [1261, 543] width 293 height 32
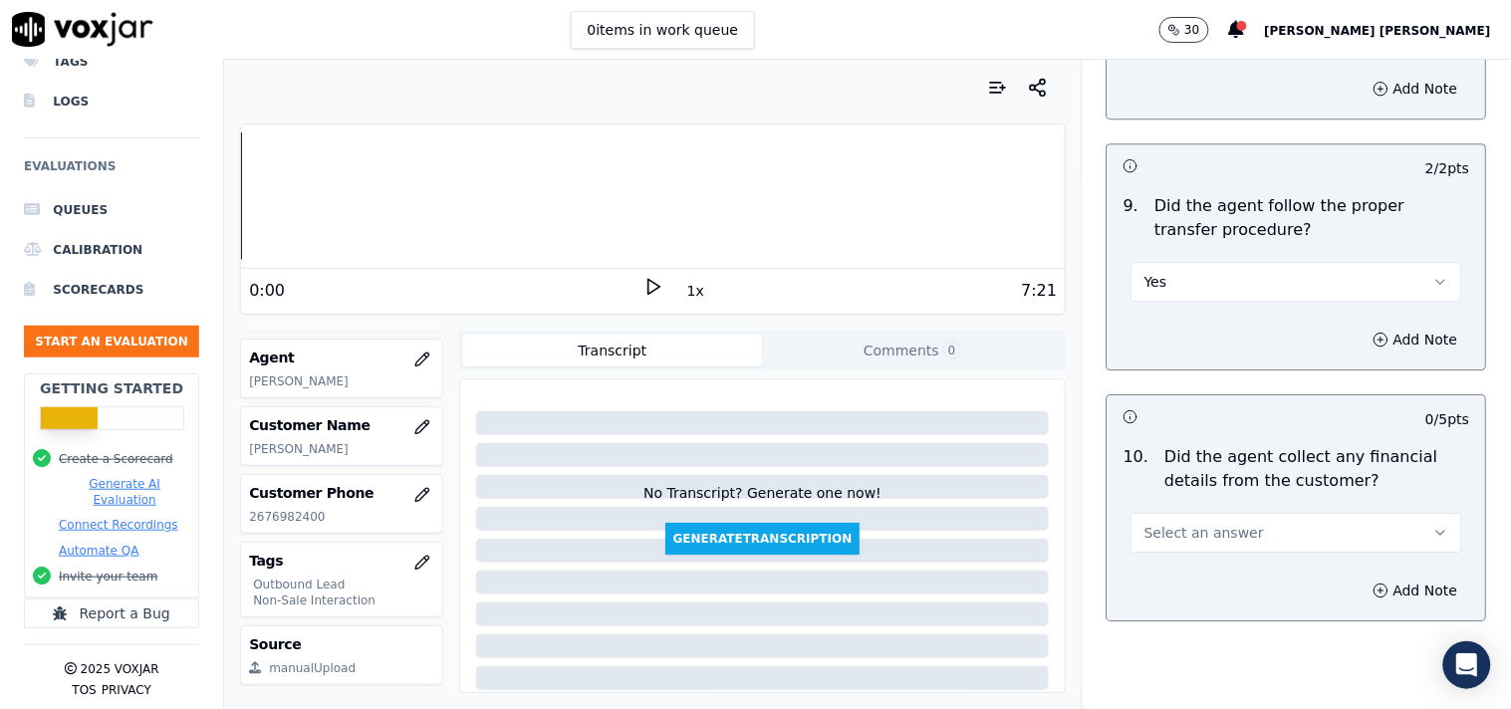
scroll to position [3430, 0]
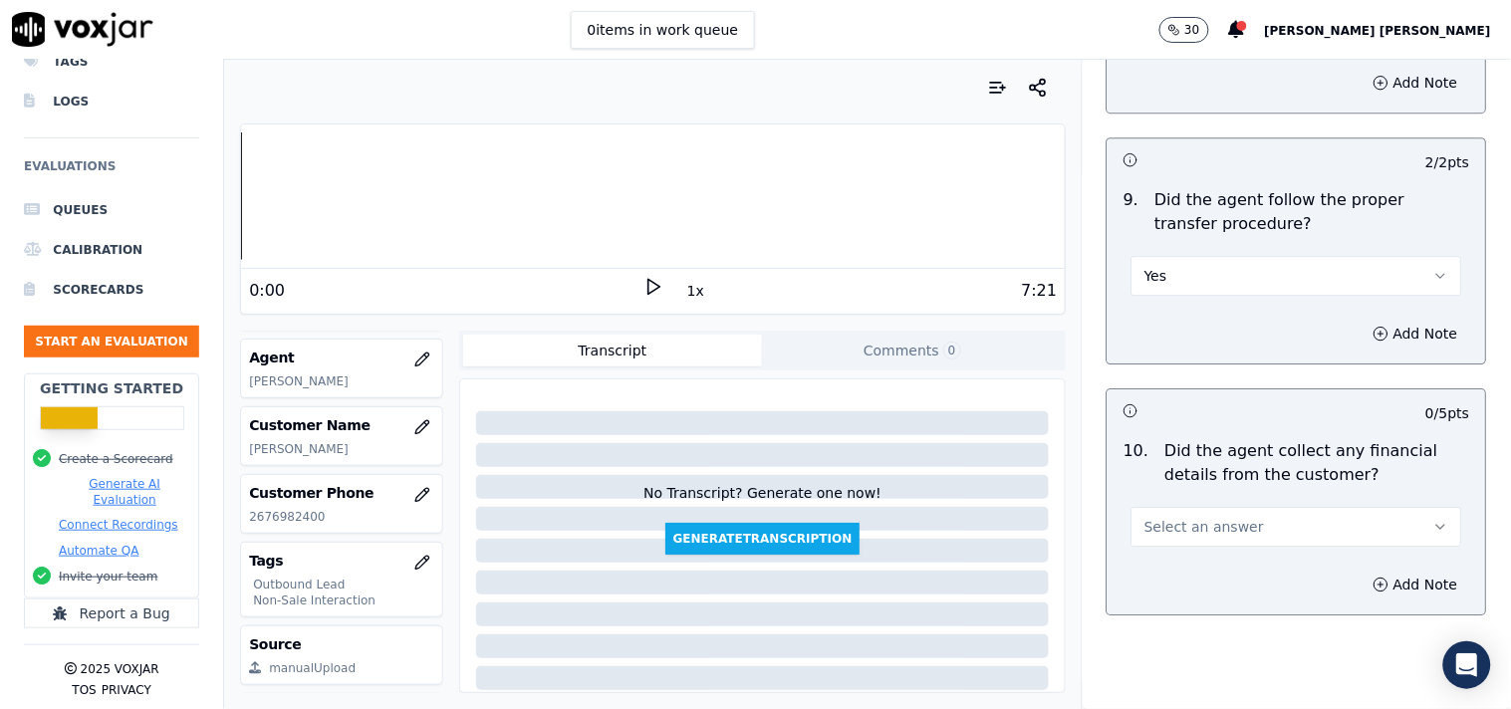
click at [1247, 532] on button "Select an answer" at bounding box center [1296, 527] width 331 height 40
click at [1209, 557] on div "Yes" at bounding box center [1261, 573] width 293 height 32
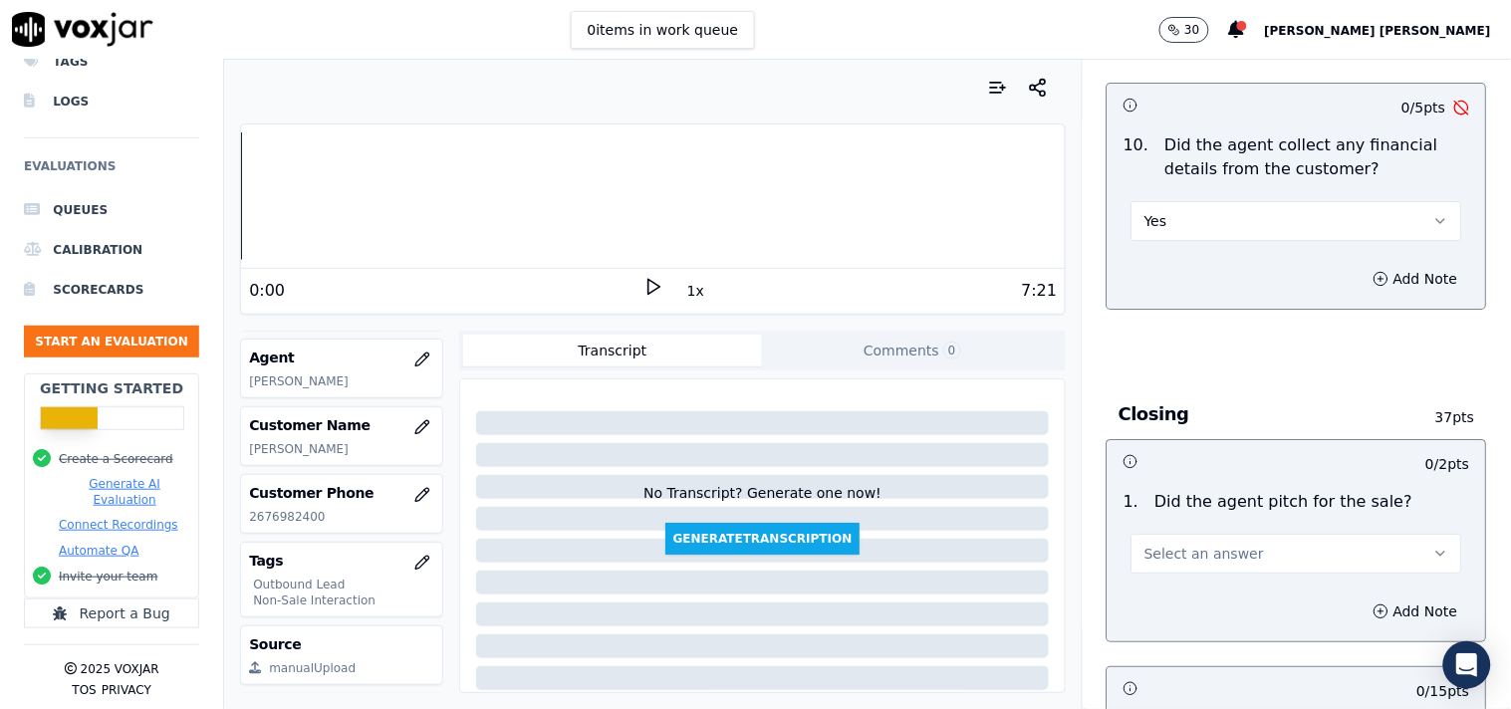
scroll to position [3762, 0]
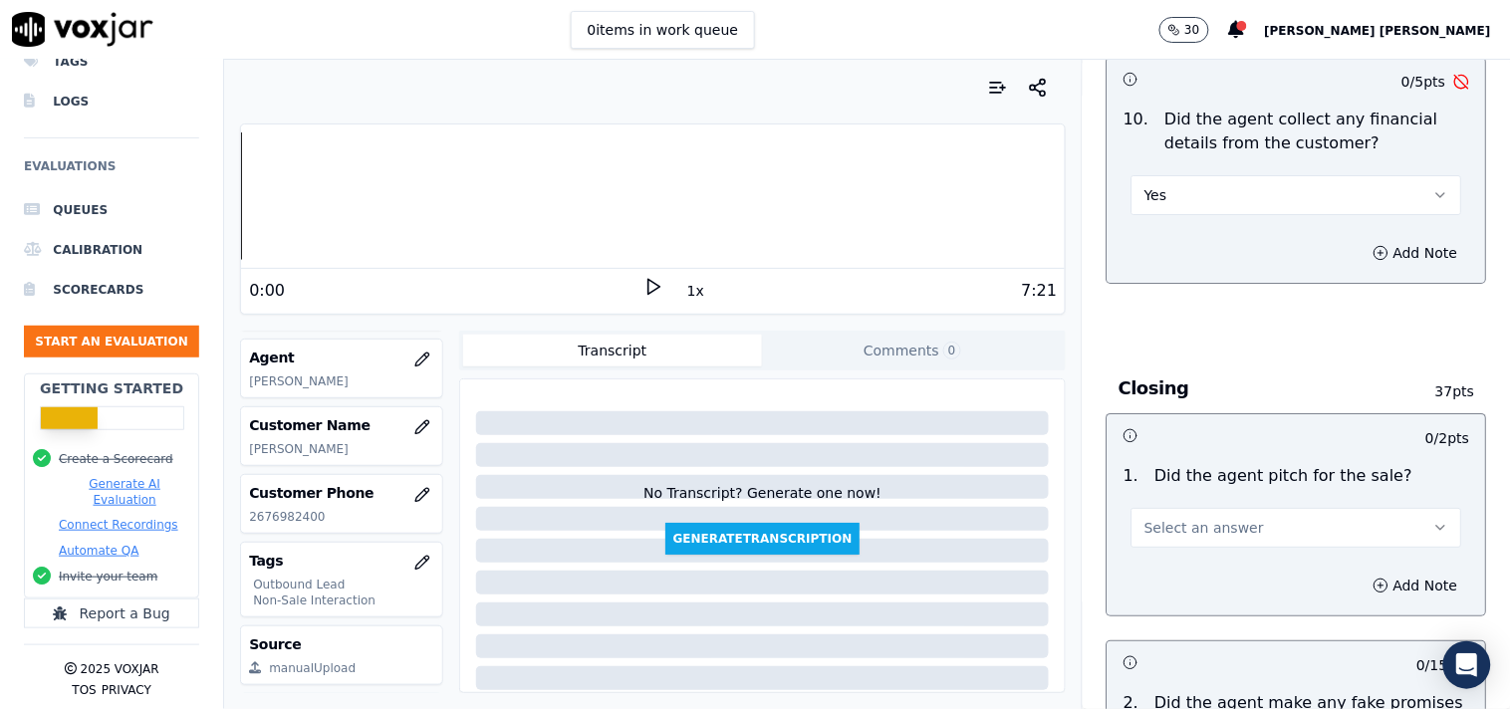
click at [1220, 533] on span "Select an answer" at bounding box center [1204, 528] width 120 height 20
click at [1201, 565] on div "Yes" at bounding box center [1261, 574] width 293 height 32
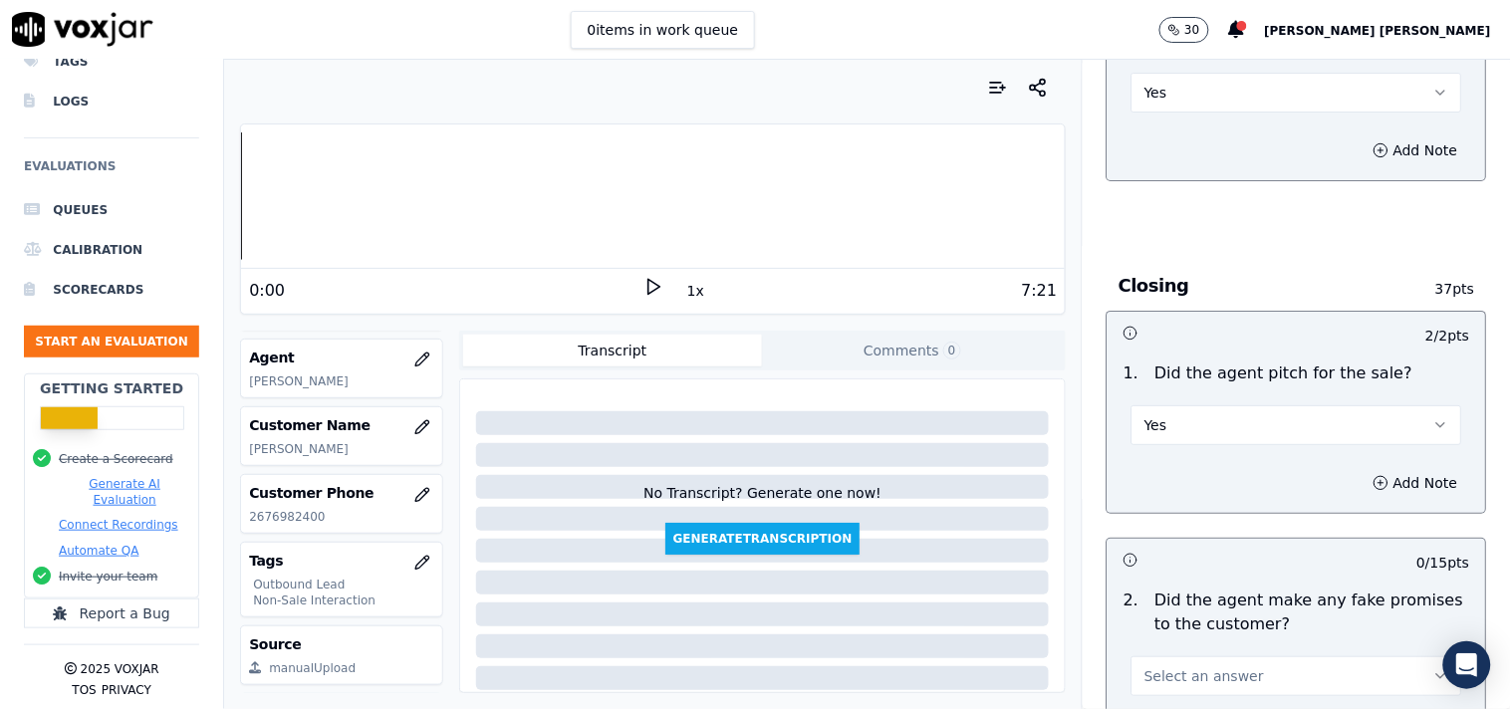
scroll to position [3984, 0]
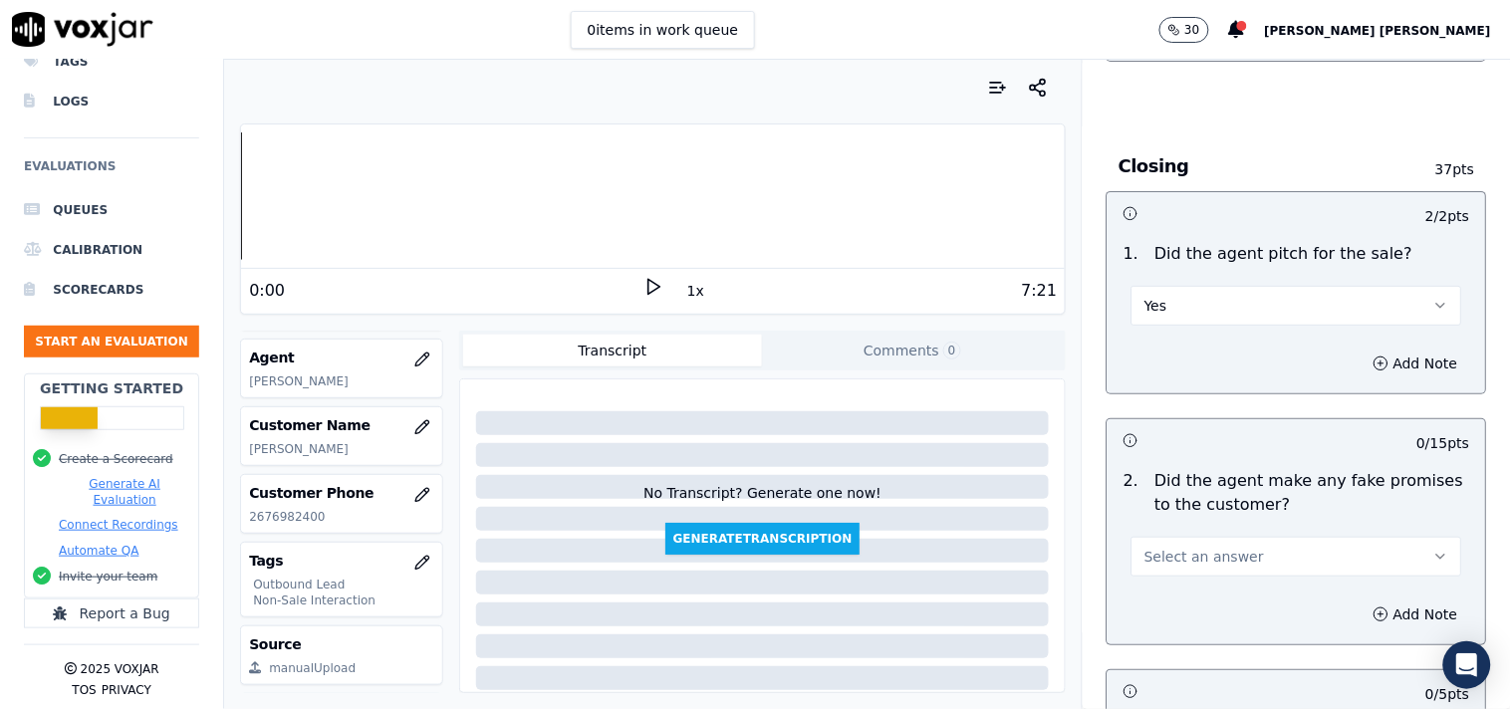
click at [1165, 588] on div "Add Note" at bounding box center [1296, 615] width 378 height 60
click at [1171, 552] on span "Select an answer" at bounding box center [1204, 557] width 120 height 20
click at [1152, 619] on div "No" at bounding box center [1261, 635] width 293 height 32
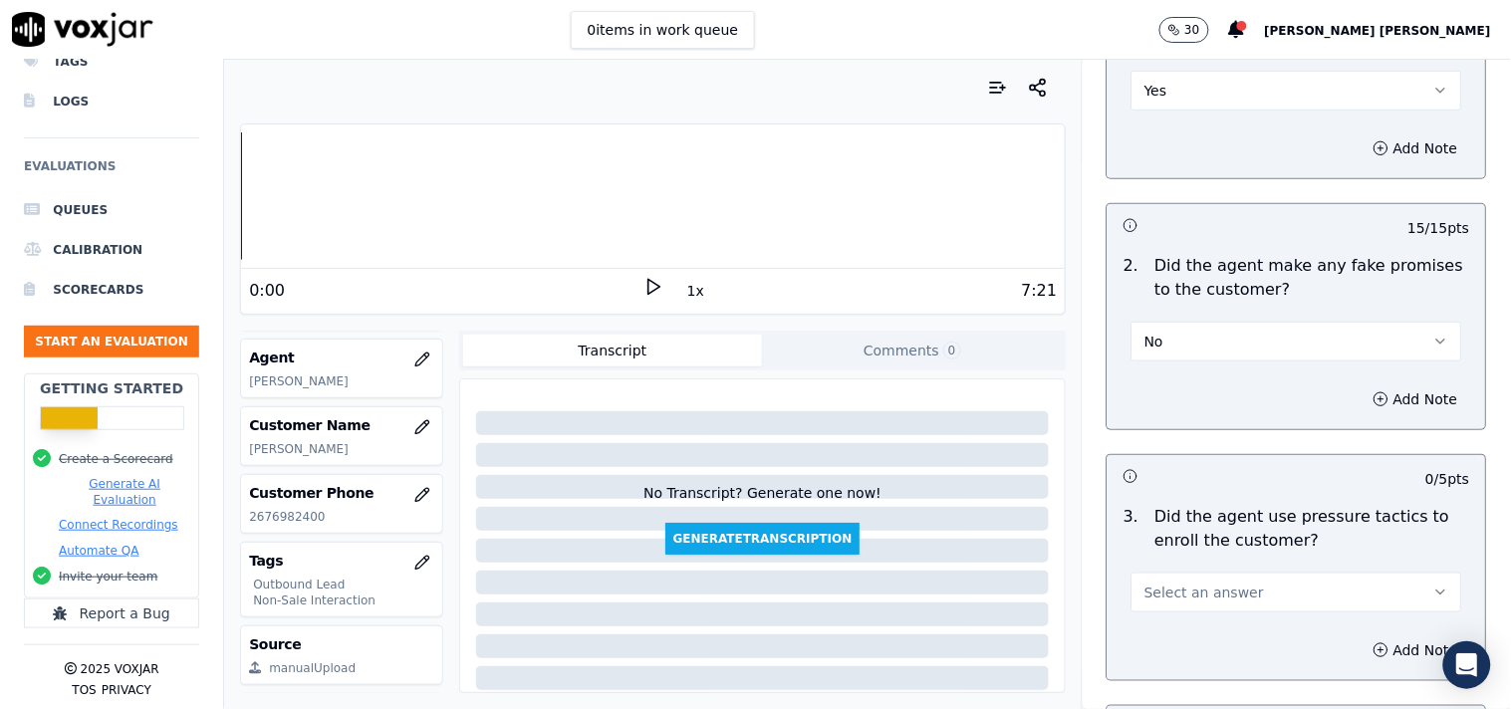
scroll to position [4205, 0]
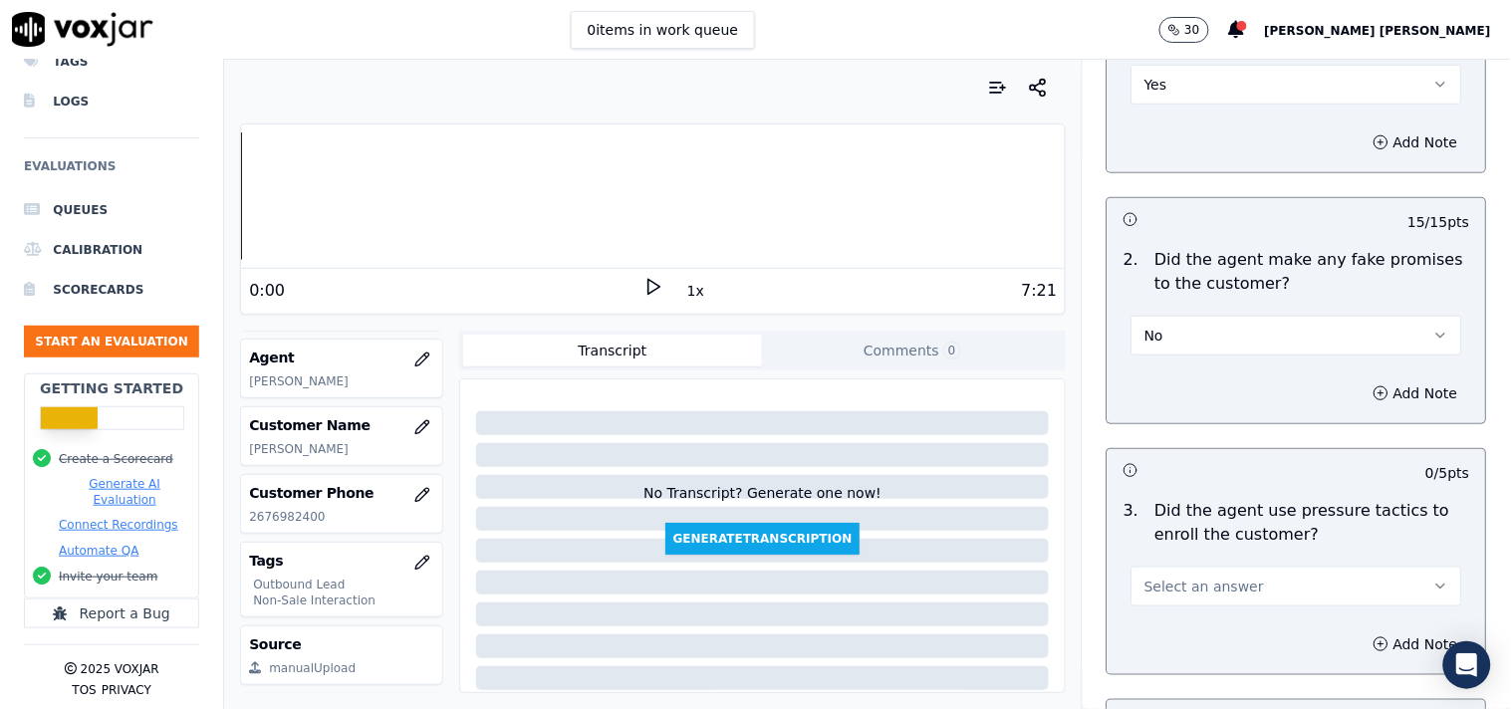
click at [1160, 591] on span "Select an answer" at bounding box center [1204, 587] width 120 height 20
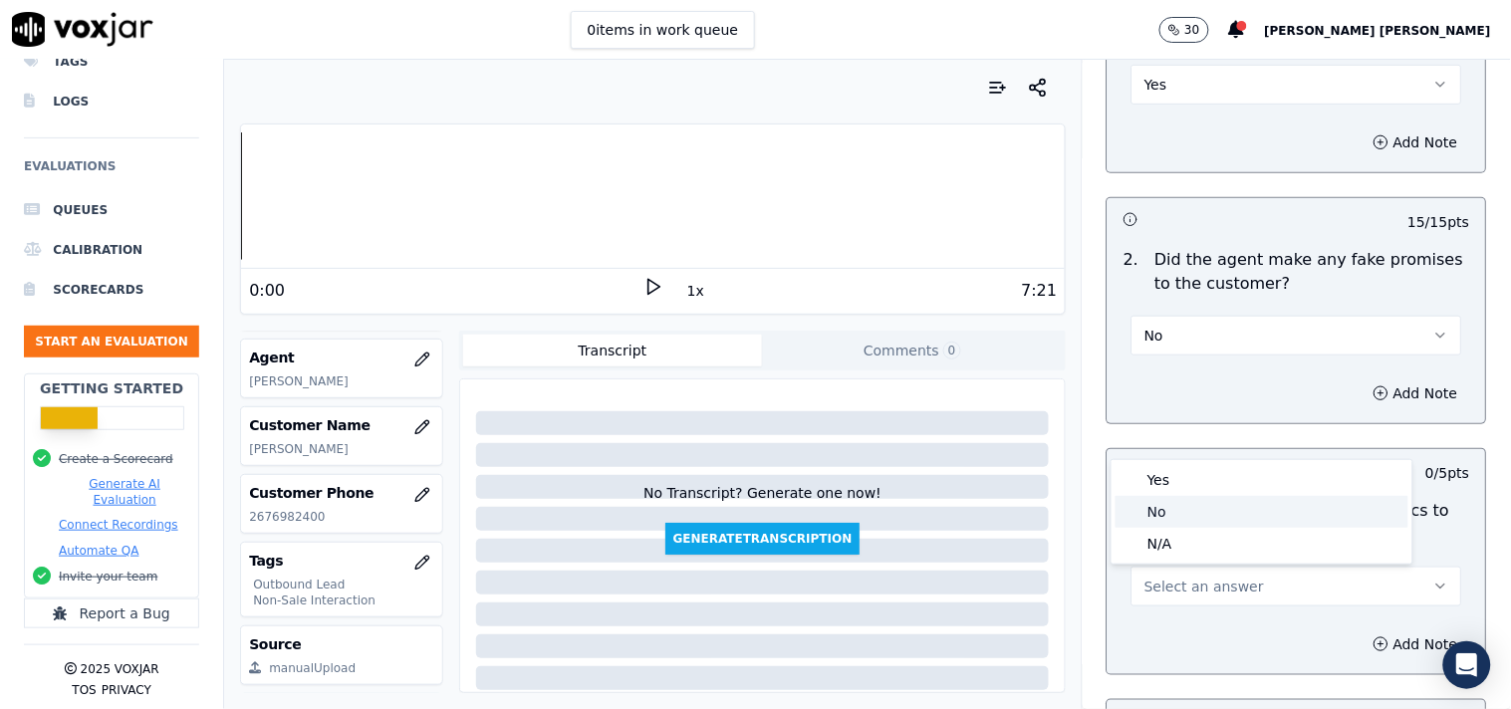
click at [1186, 514] on div "No" at bounding box center [1261, 512] width 293 height 32
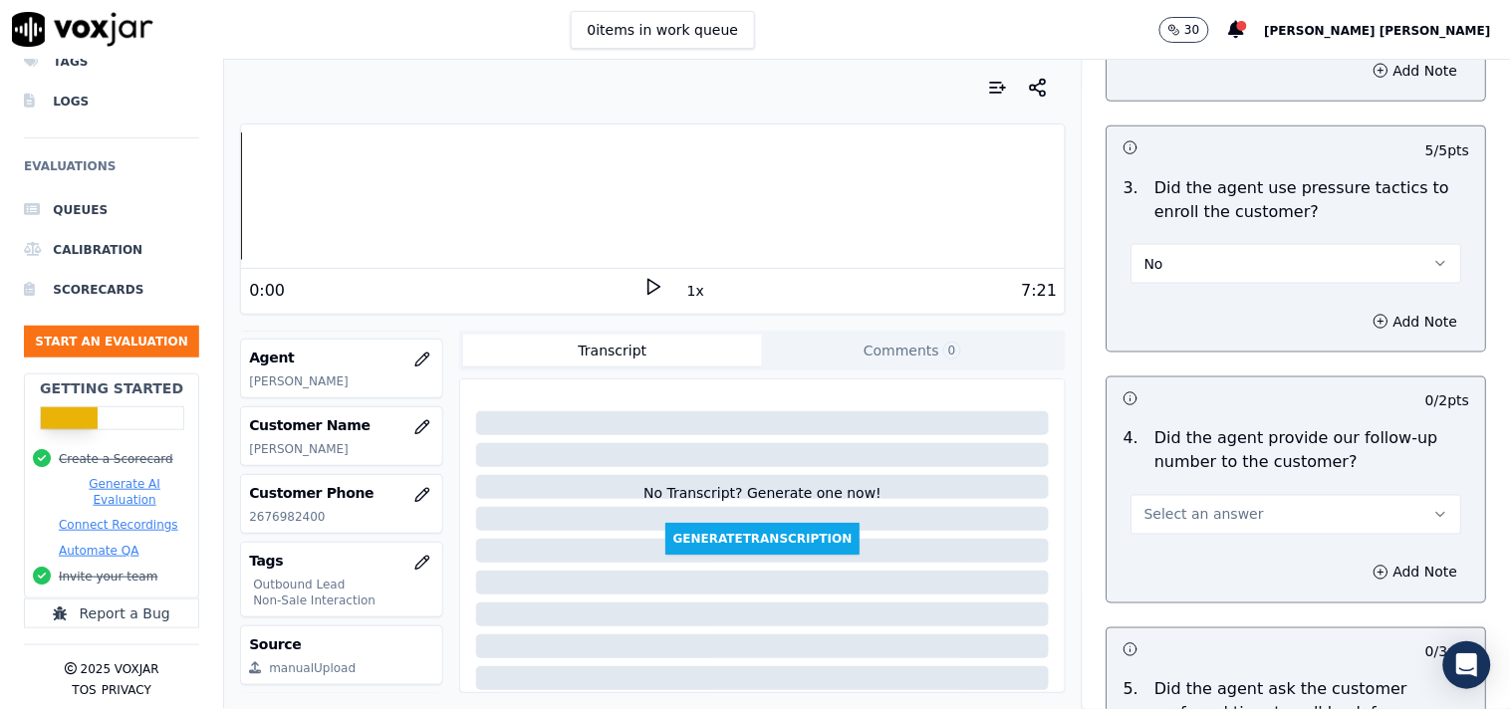
scroll to position [4536, 0]
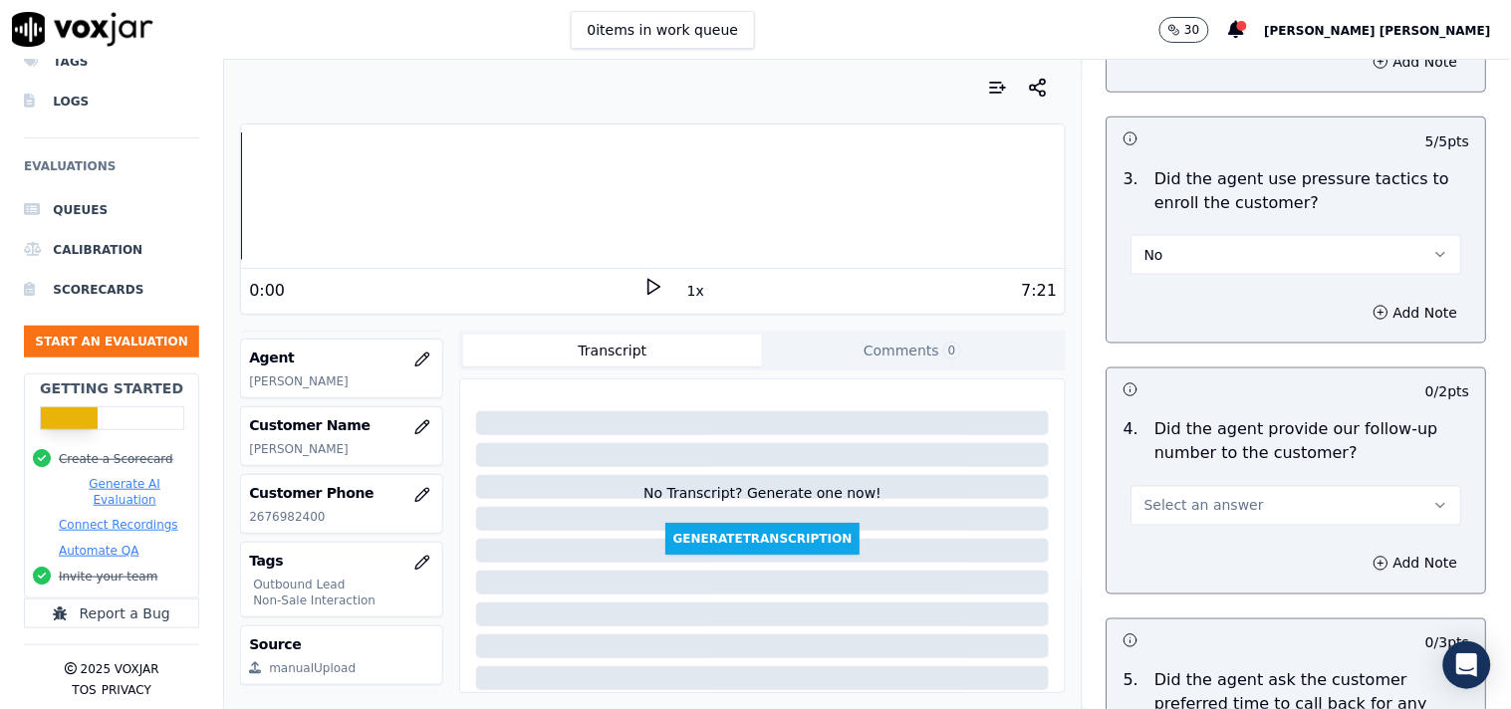
click at [1191, 501] on span "Select an answer" at bounding box center [1204, 506] width 120 height 20
click at [1176, 562] on div "Yes" at bounding box center [1261, 553] width 293 height 32
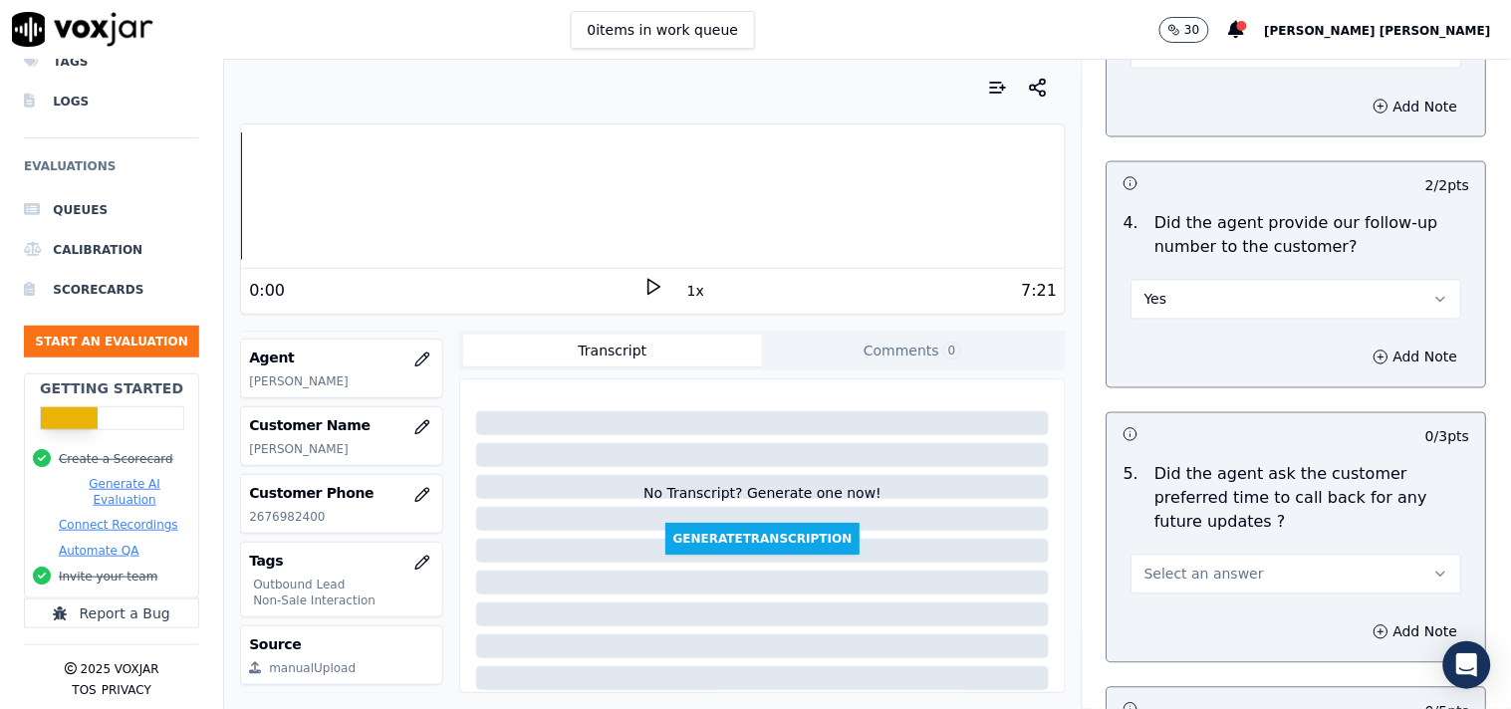
scroll to position [4758, 0]
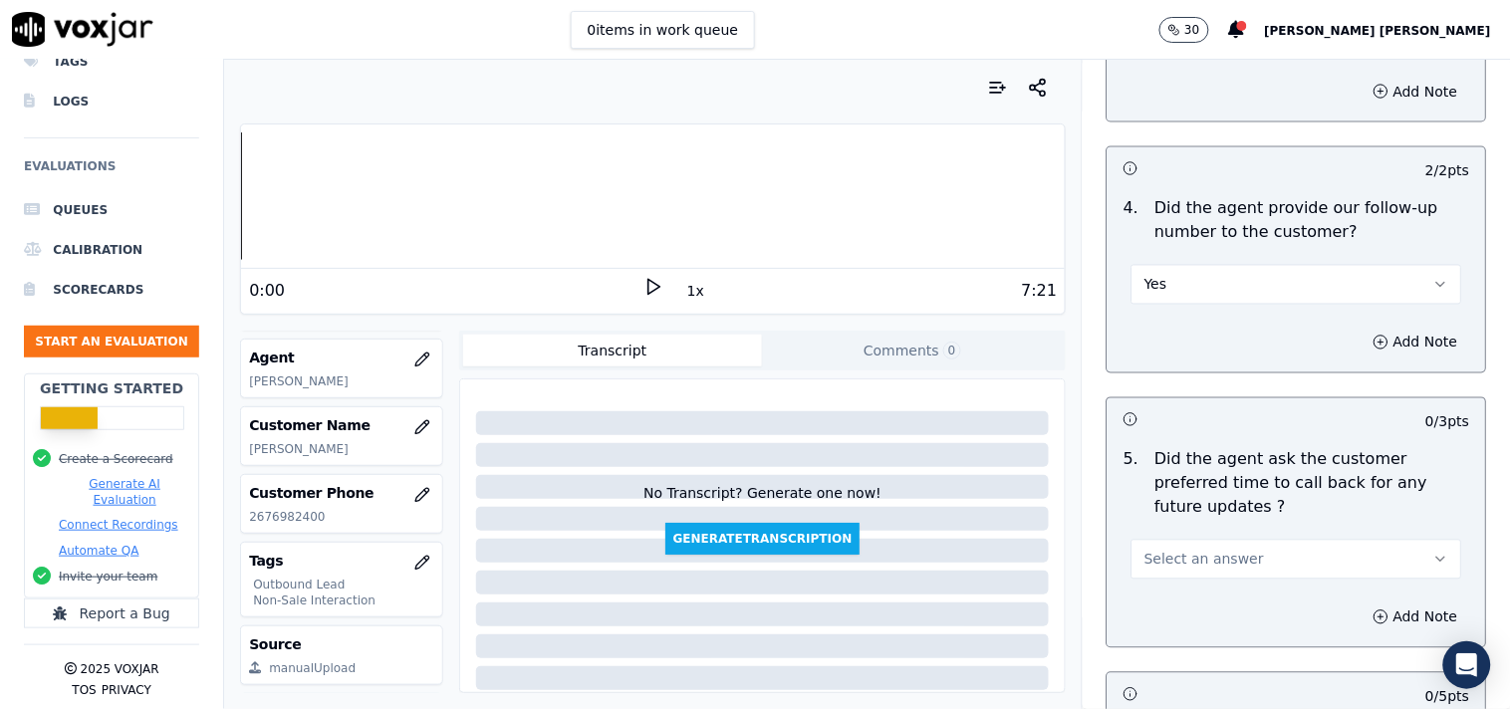
click at [1178, 552] on button "Select an answer" at bounding box center [1296, 560] width 331 height 40
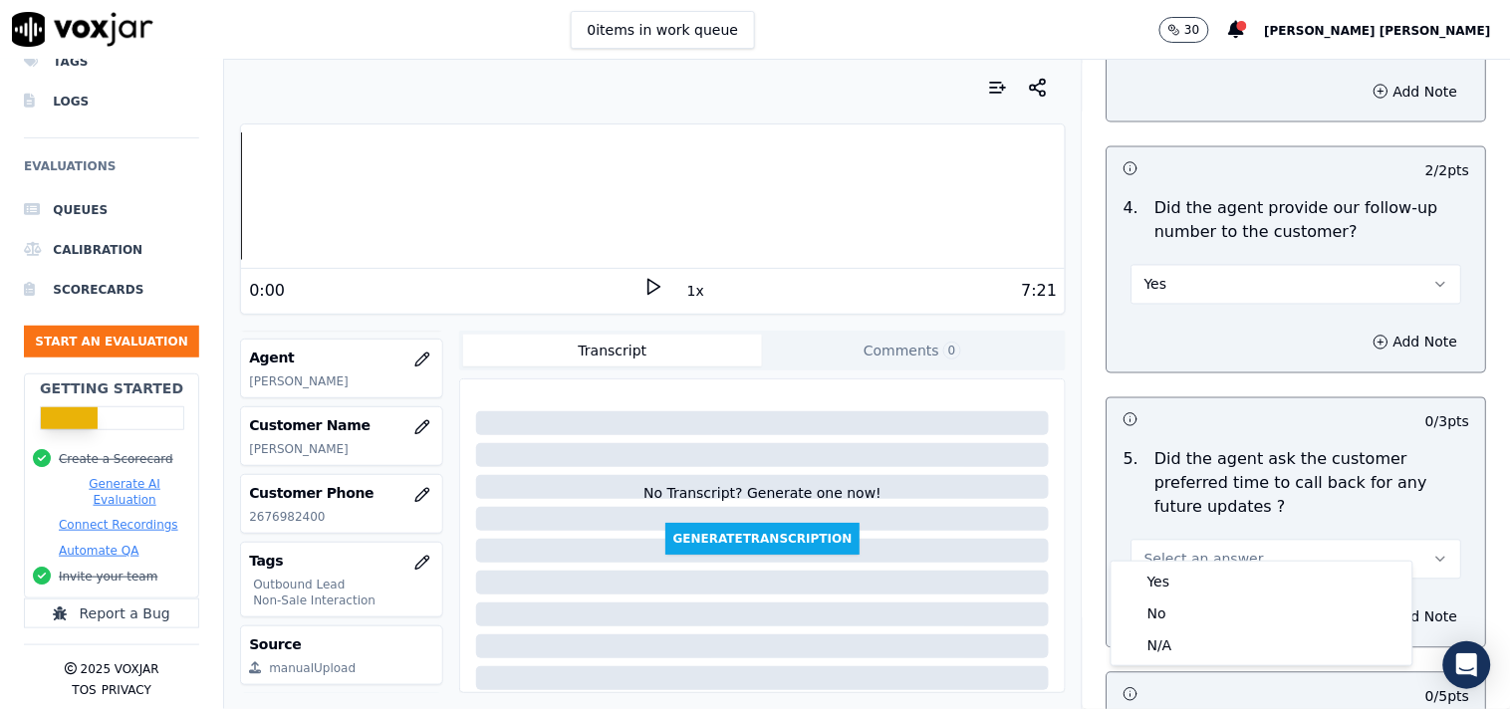
click at [1242, 299] on button "Yes" at bounding box center [1296, 285] width 331 height 40
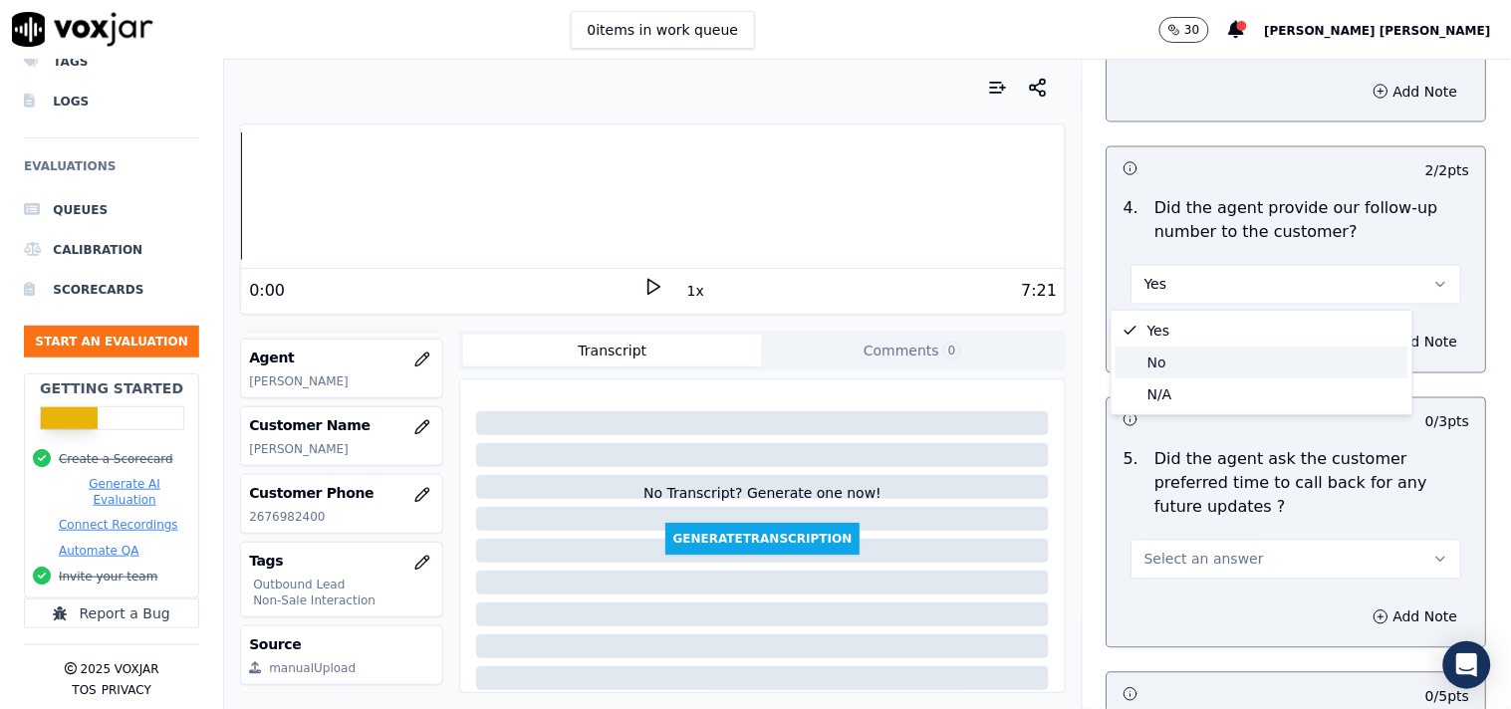
click at [1213, 374] on div "No" at bounding box center [1261, 363] width 293 height 32
click at [1200, 550] on span "Select an answer" at bounding box center [1204, 560] width 120 height 20
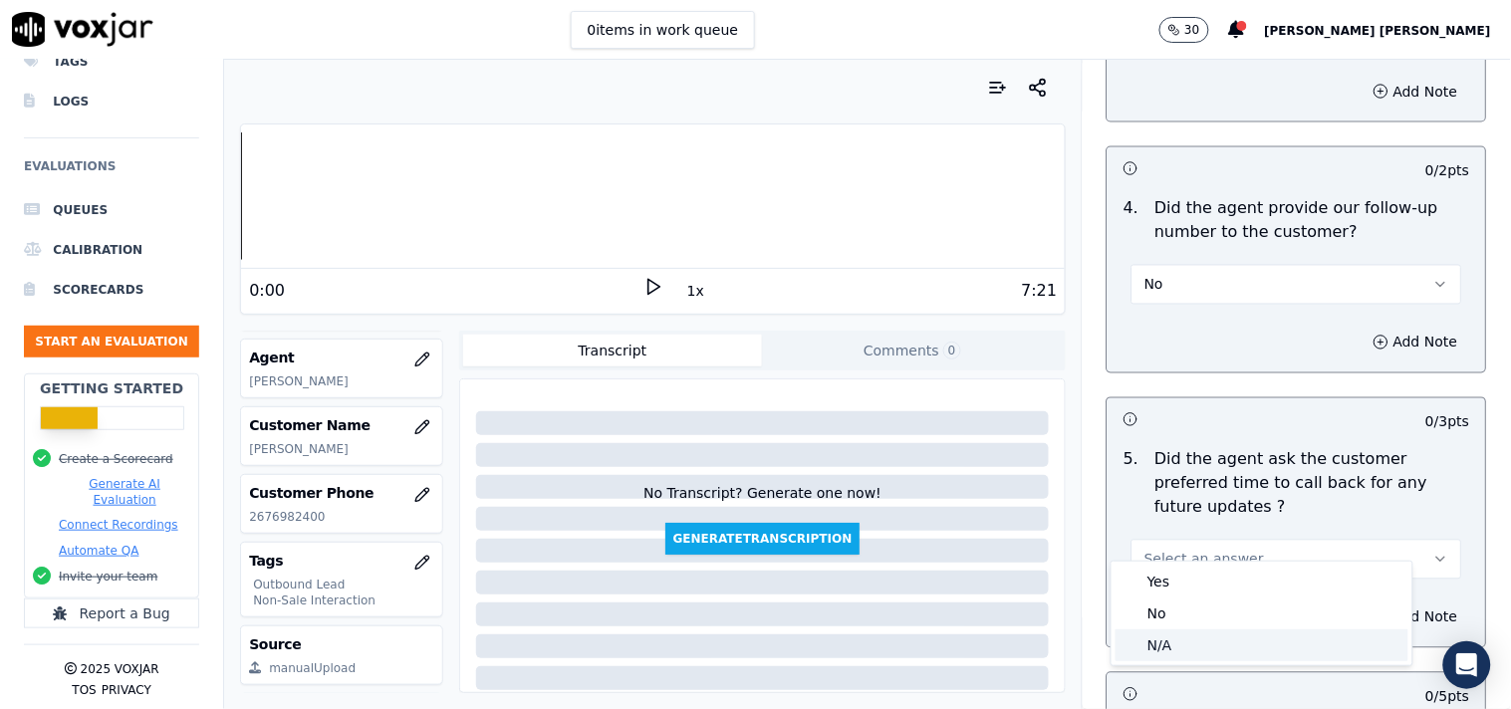
click at [1180, 641] on div "N/A" at bounding box center [1261, 645] width 293 height 32
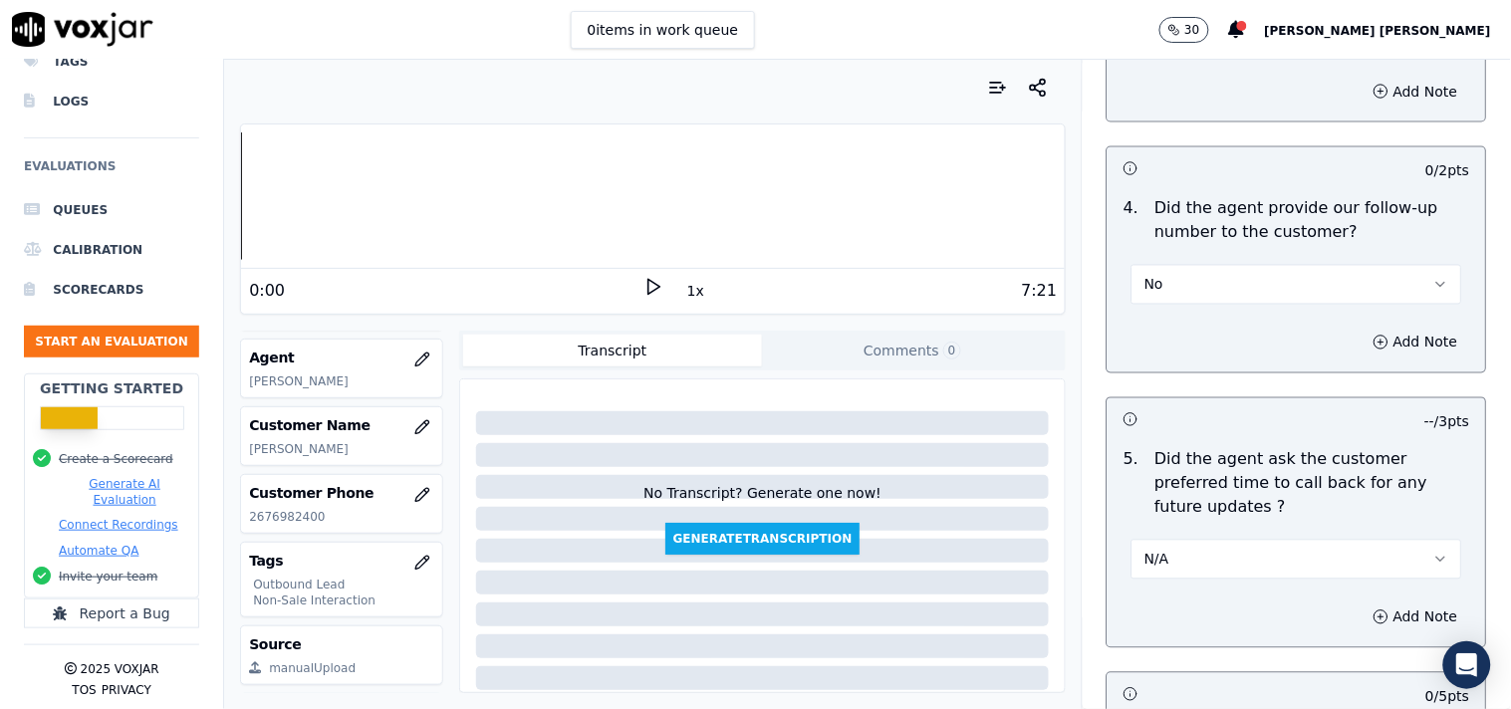
click at [1246, 281] on button "No" at bounding box center [1296, 285] width 331 height 40
click at [1162, 366] on div "No" at bounding box center [1261, 363] width 293 height 32
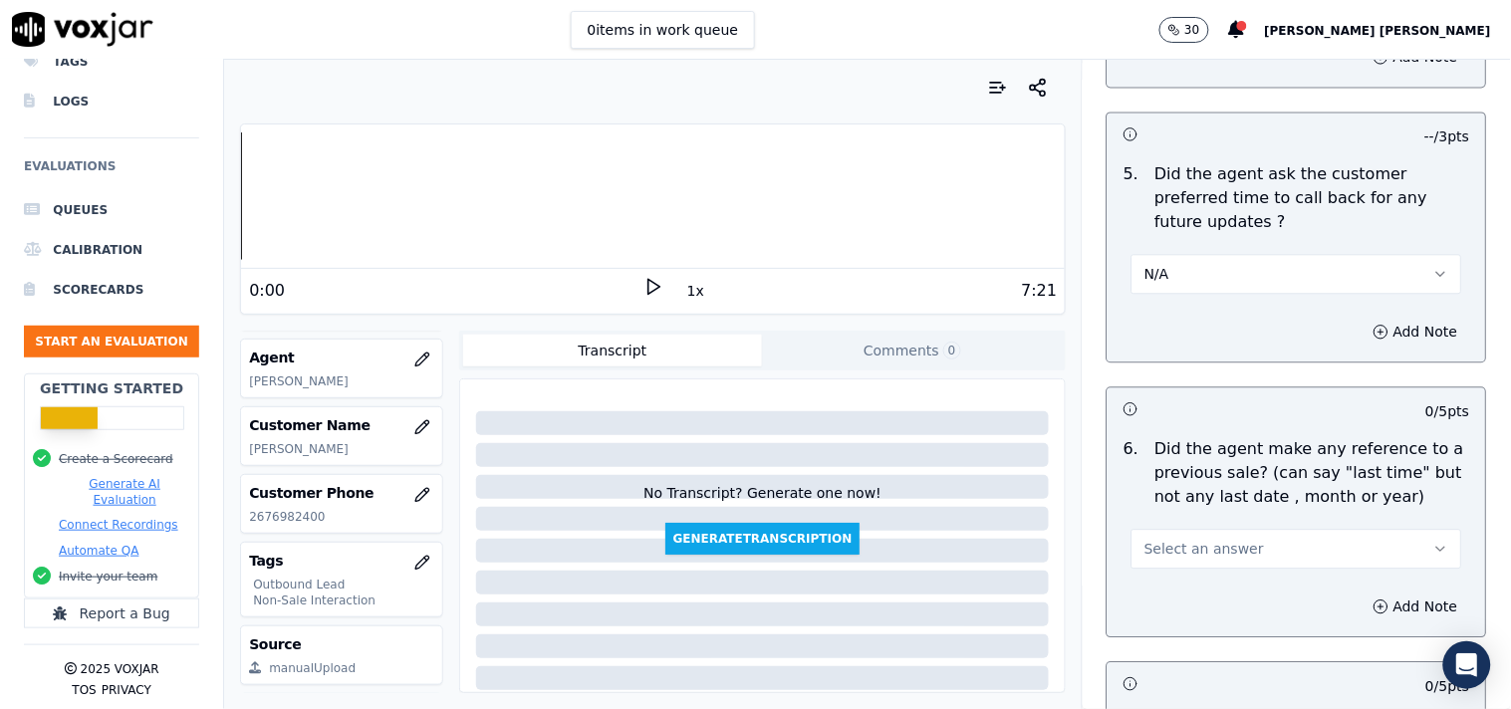
scroll to position [5090, 0]
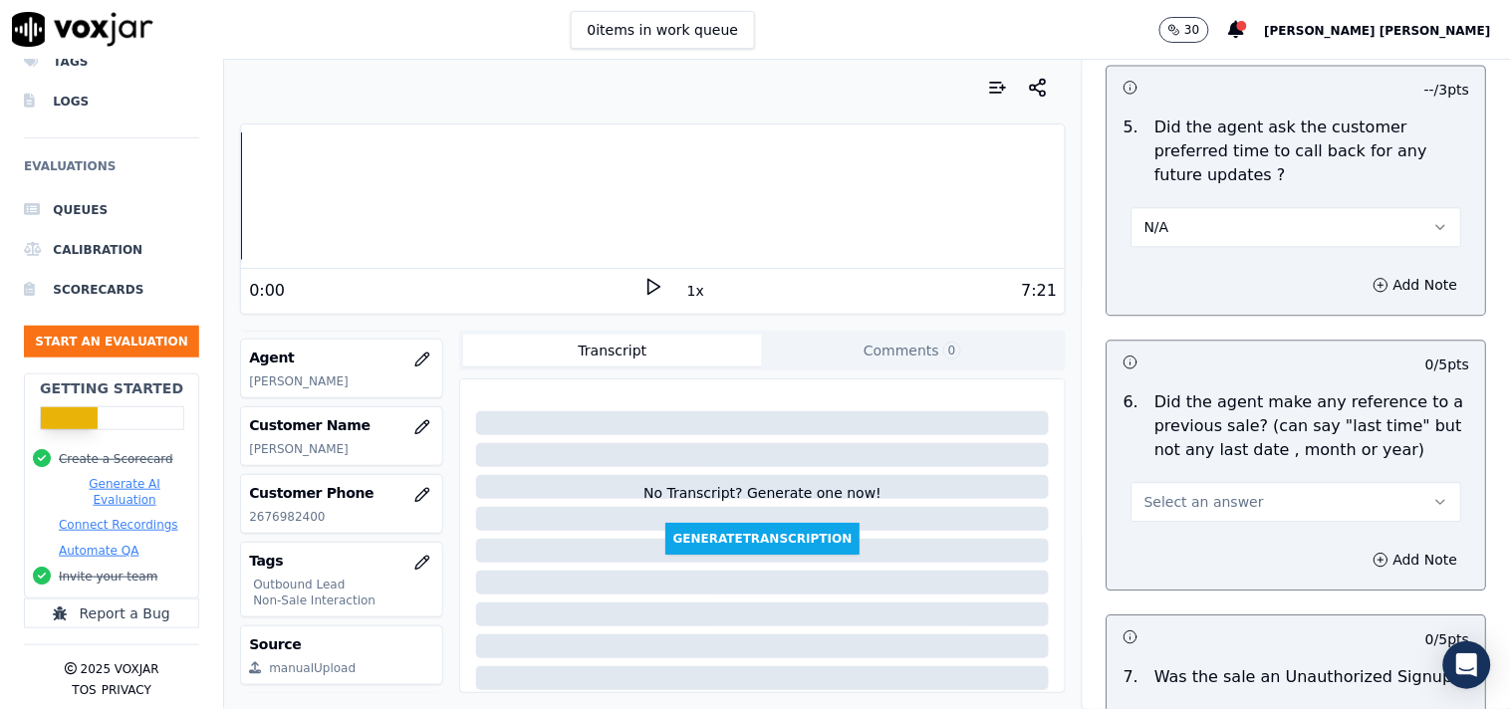
click at [1158, 482] on button "Select an answer" at bounding box center [1296, 502] width 331 height 40
click at [1149, 555] on div "No" at bounding box center [1261, 557] width 293 height 32
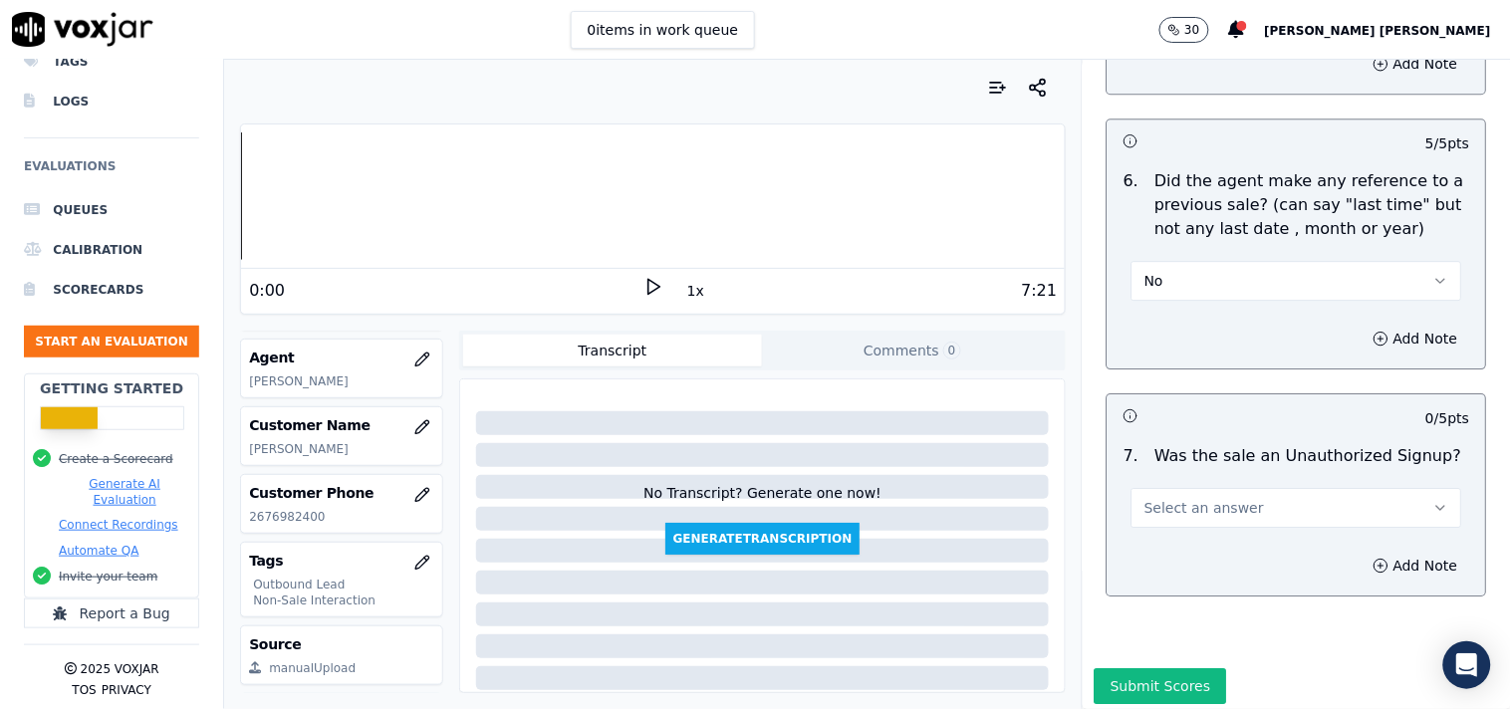
click at [1165, 536] on div "Add Note" at bounding box center [1296, 566] width 378 height 60
click at [1169, 501] on button "Select an answer" at bounding box center [1296, 508] width 331 height 40
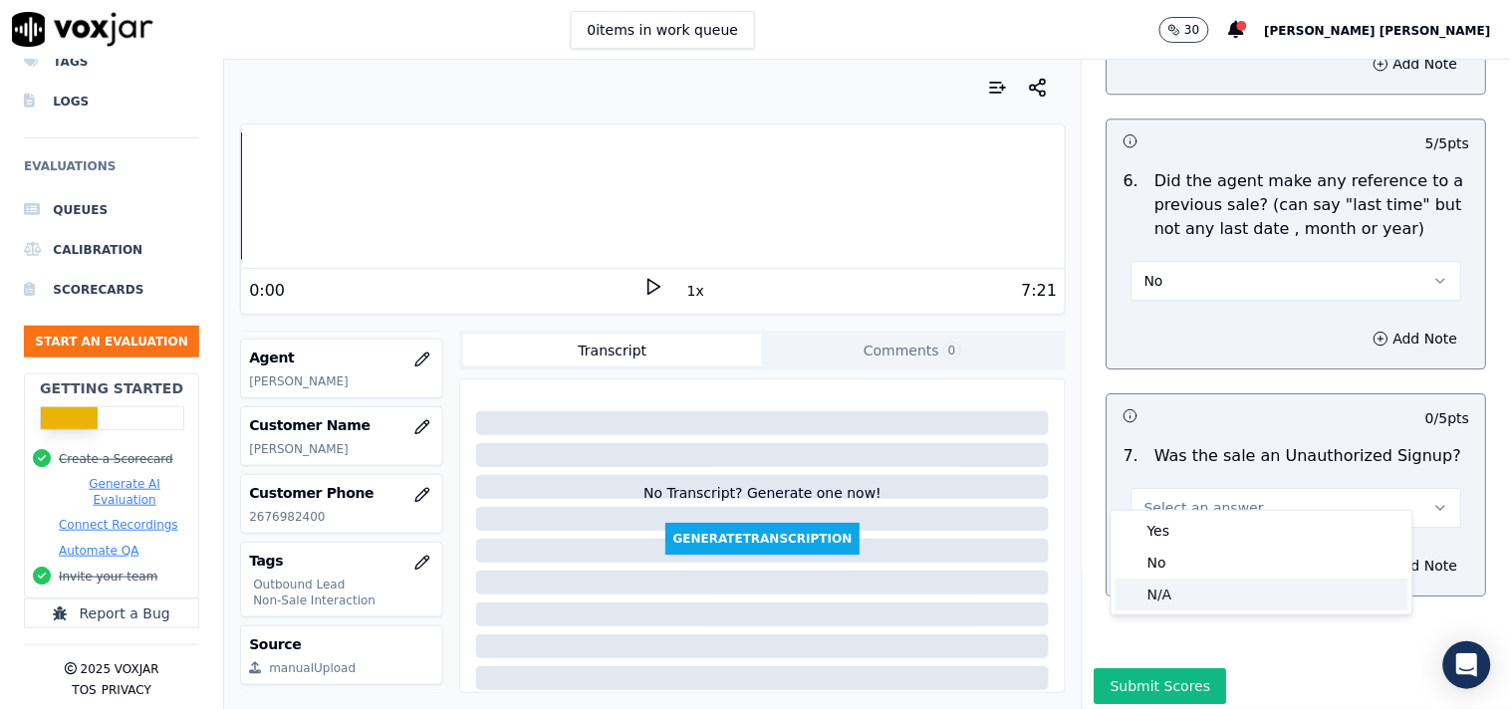
click at [1145, 580] on div "N/A" at bounding box center [1261, 595] width 293 height 32
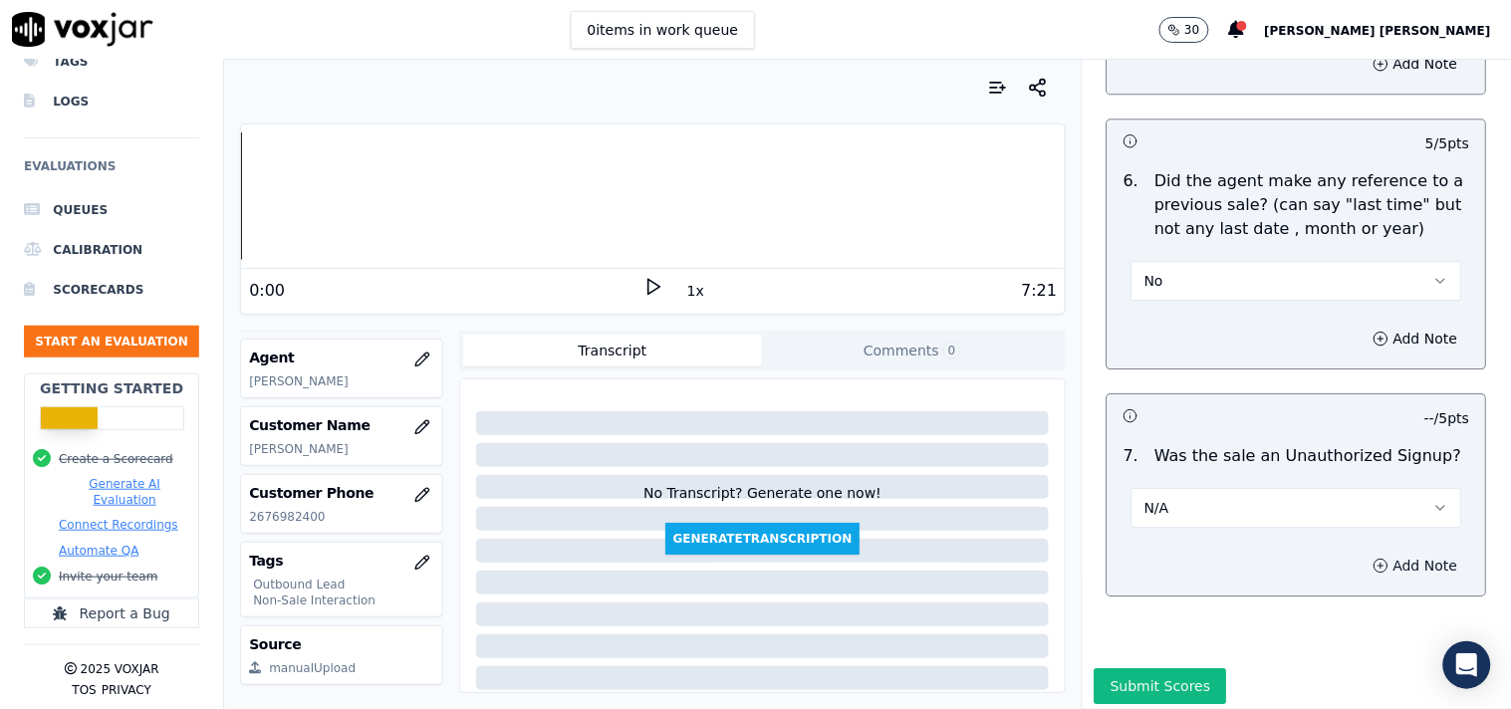
click at [1361, 555] on button "Add Note" at bounding box center [1415, 566] width 109 height 28
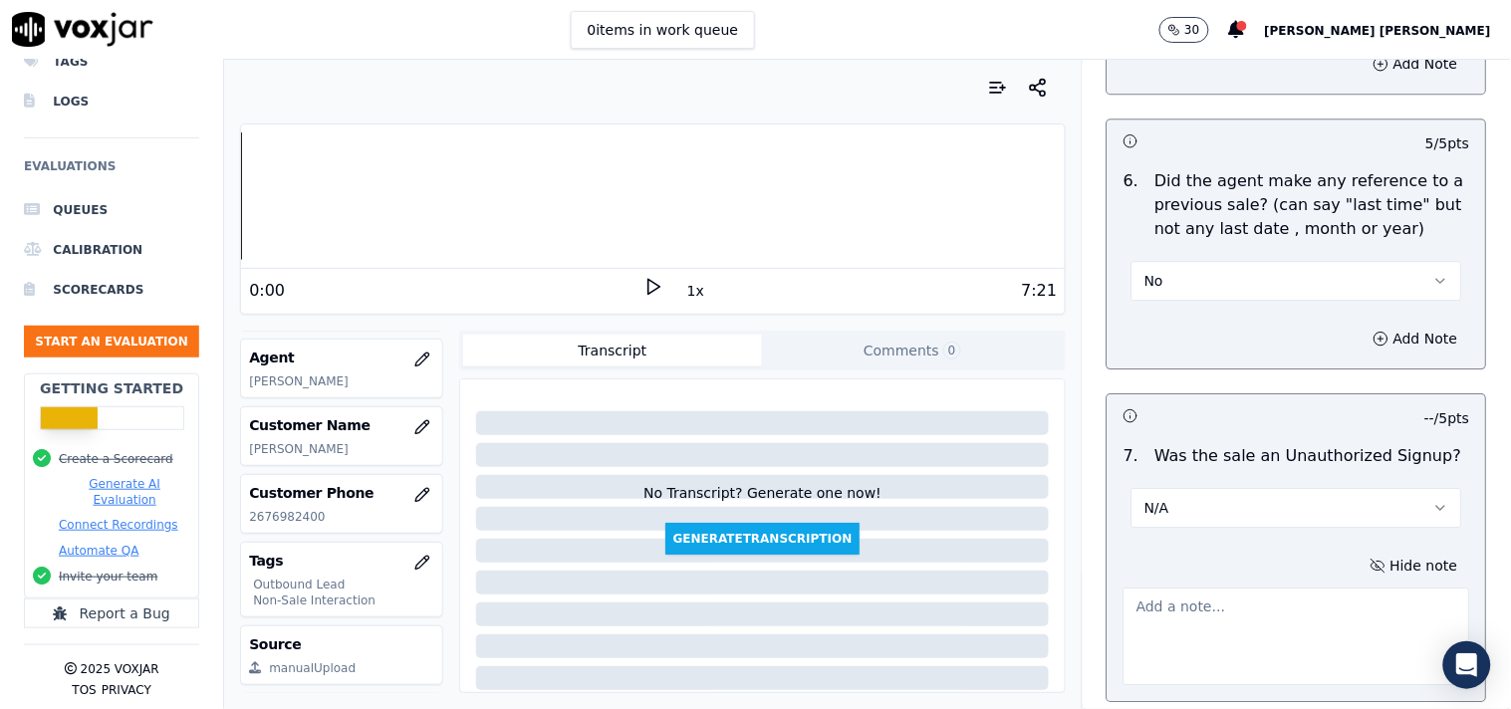
click at [1152, 603] on textarea at bounding box center [1296, 637] width 347 height 98
paste textarea "call id-20250910-150317 While doing CTS verification cx failed to provide the C…"
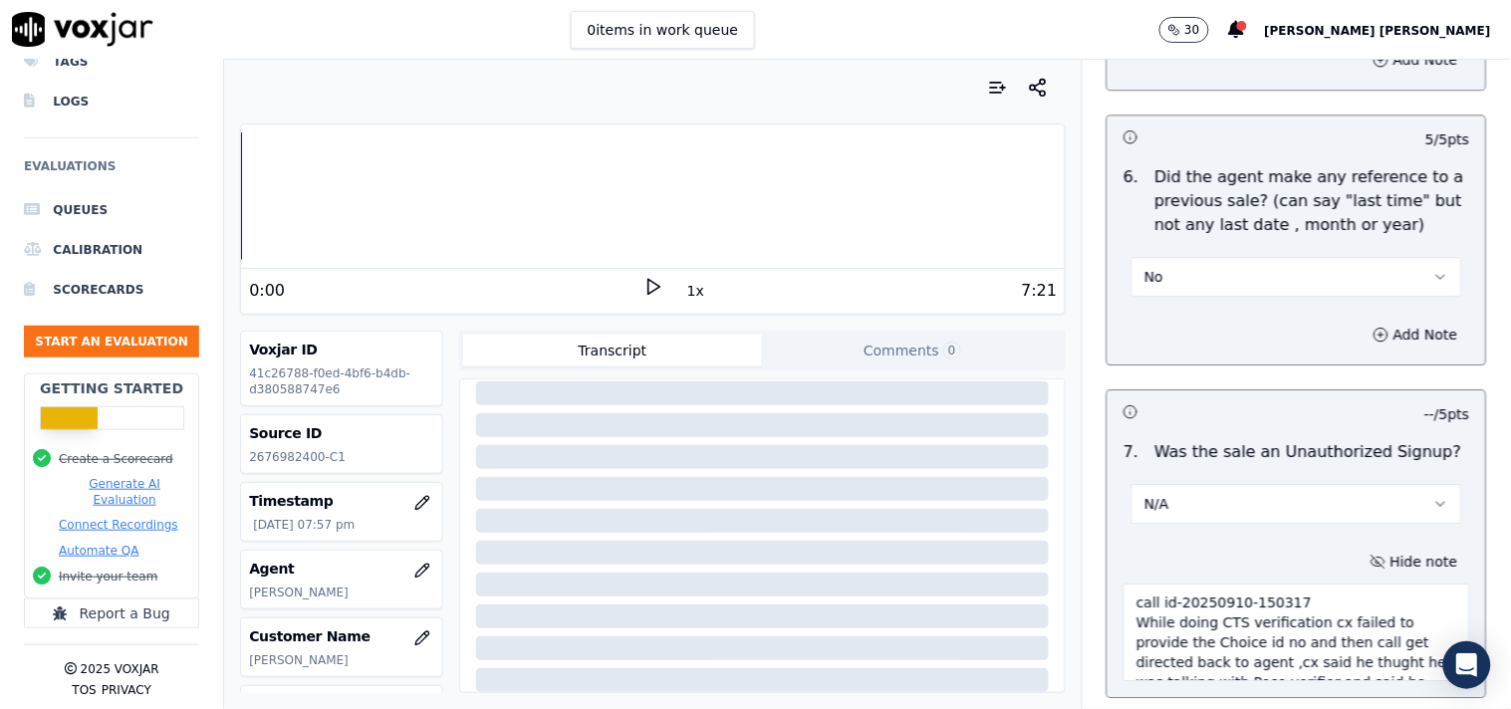
scroll to position [5452, 0]
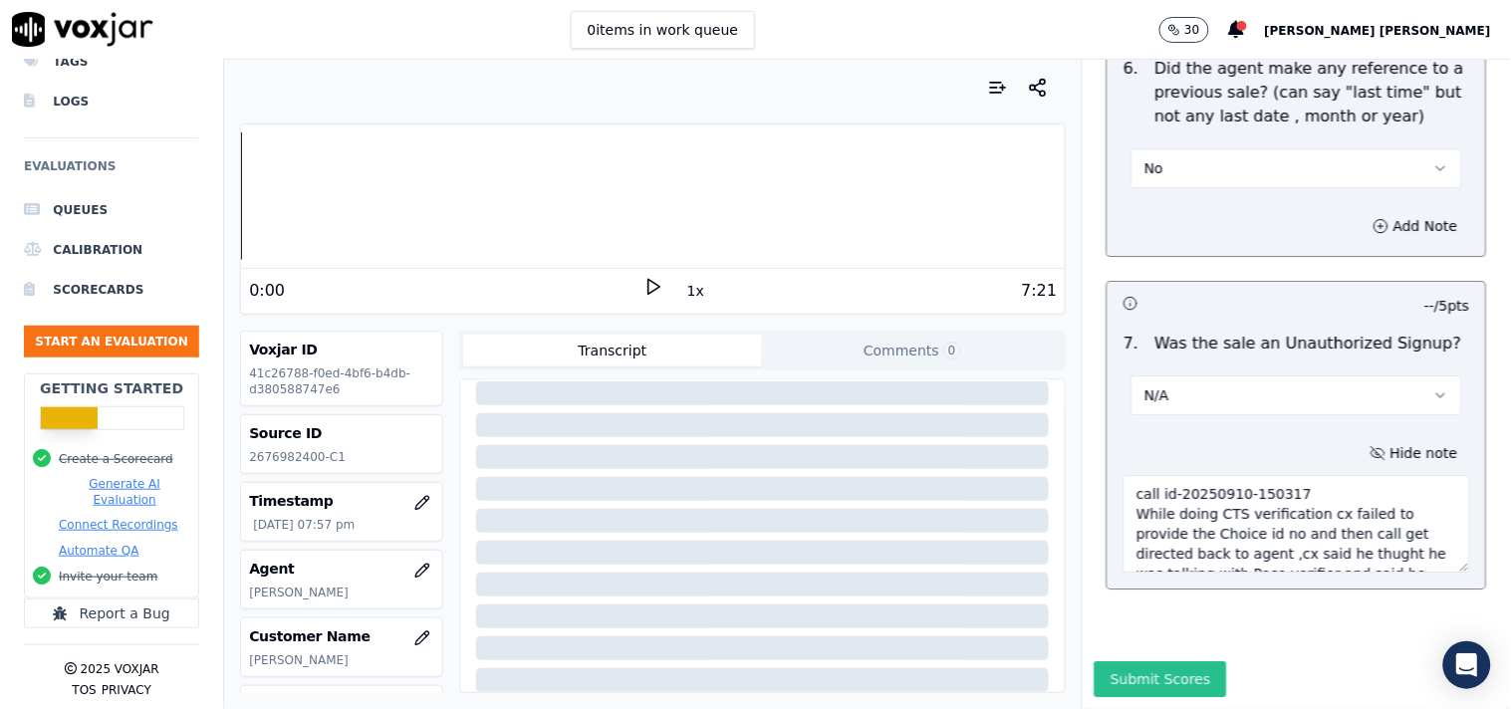
type textarea "call id-20250910-150317 While doing CTS verification cx failed to provide the C…"
click at [1168, 661] on button "Submit Scores" at bounding box center [1161, 679] width 132 height 36
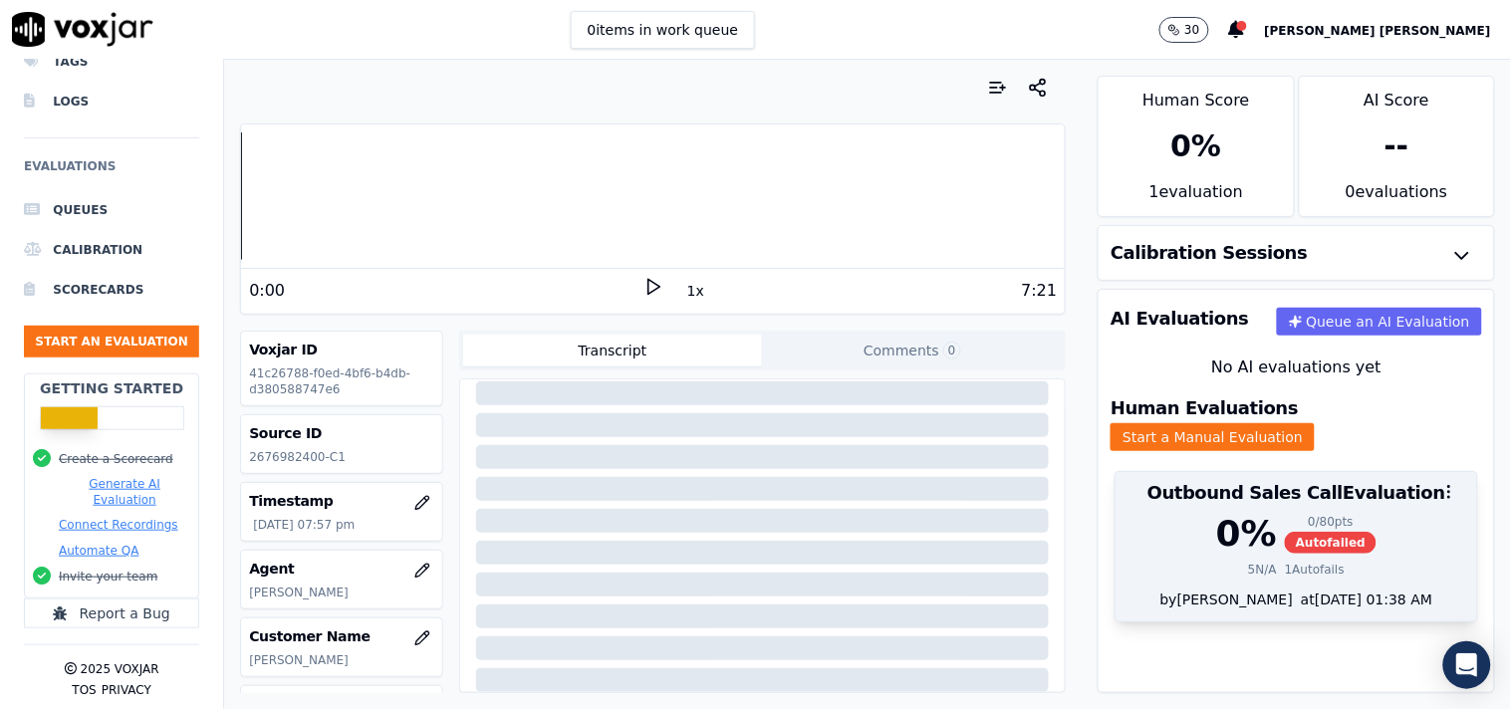
click at [1287, 561] on div "0 % 0 / 80 pts Autofailed 5 N/A 1 Autofails" at bounding box center [1296, 552] width 362 height 76
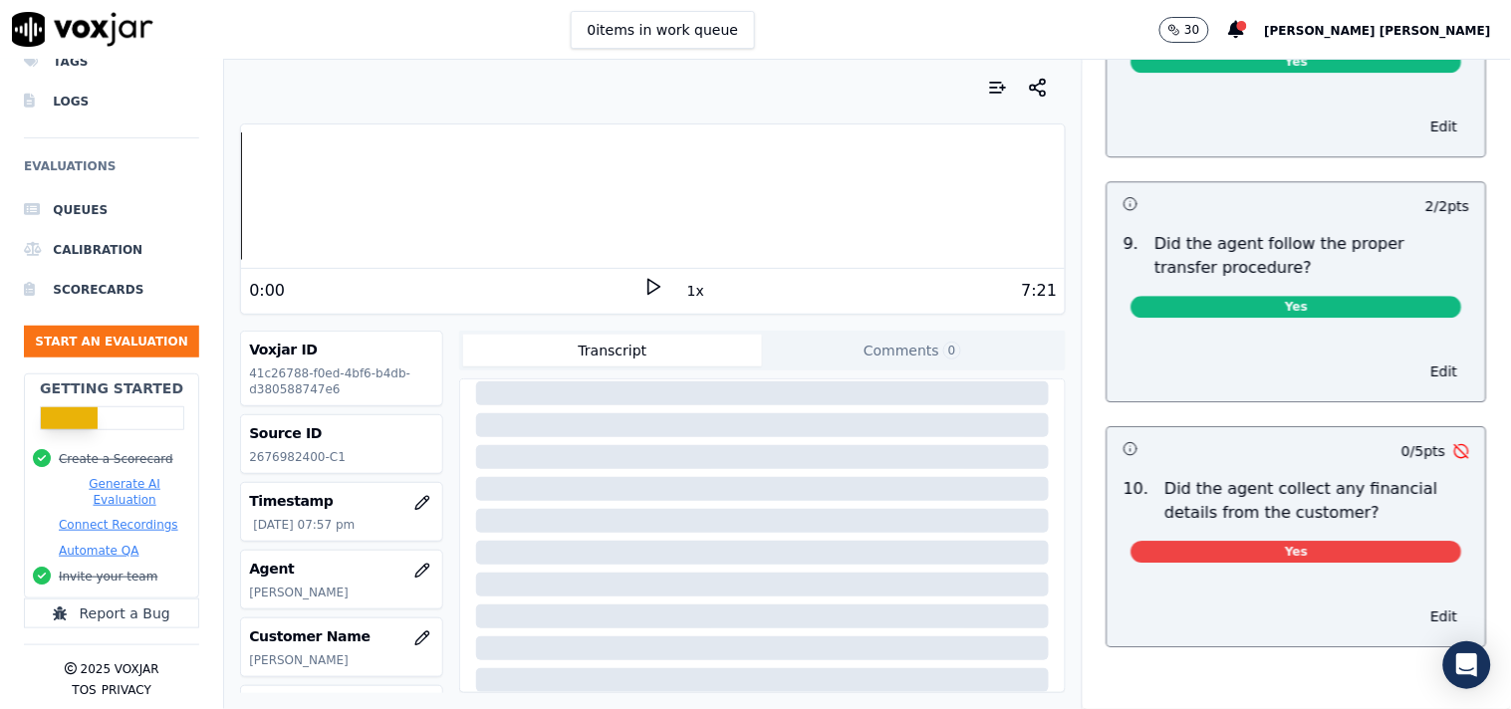
scroll to position [3319, 0]
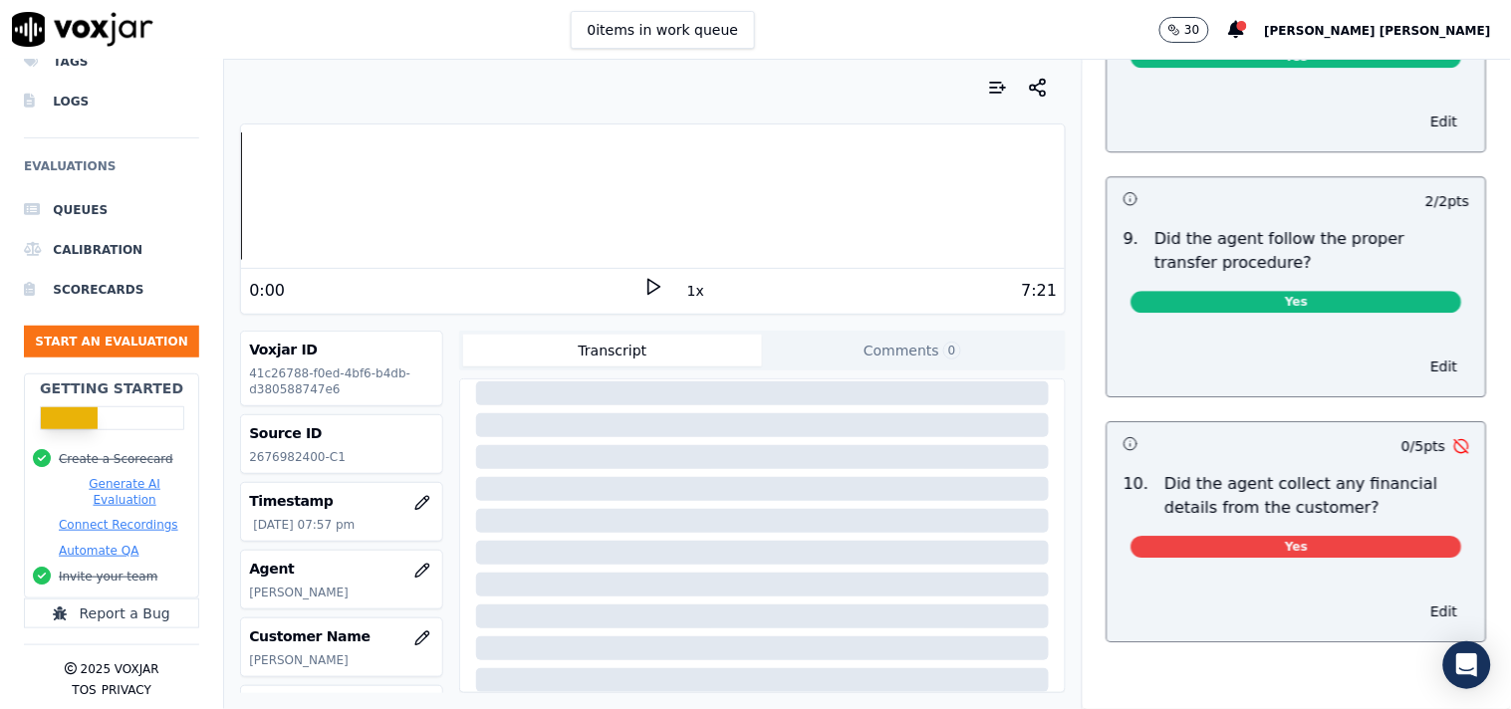
click at [1356, 563] on div "Yes" at bounding box center [1296, 551] width 331 height 30
click at [1419, 620] on button "Edit" at bounding box center [1444, 612] width 51 height 28
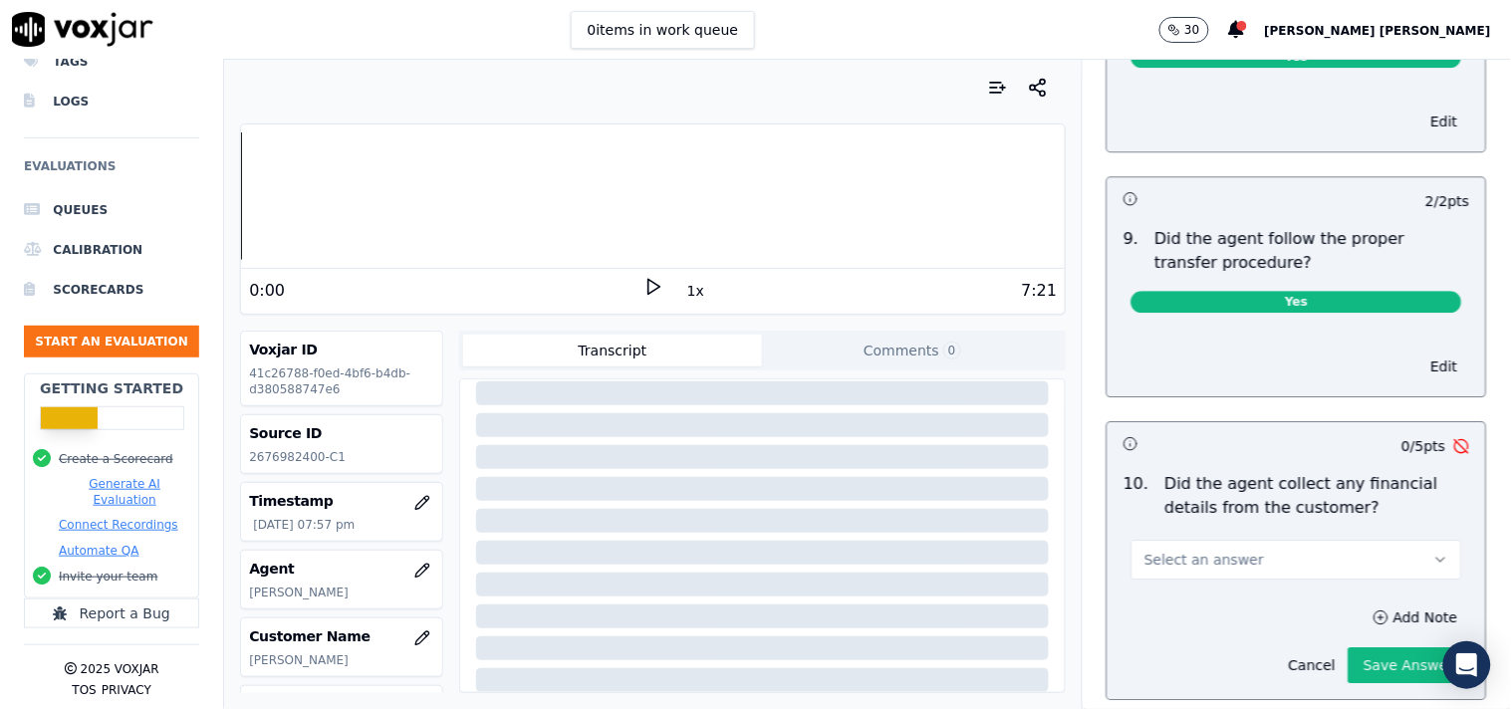
click at [1293, 566] on button "Select an answer" at bounding box center [1296, 560] width 331 height 40
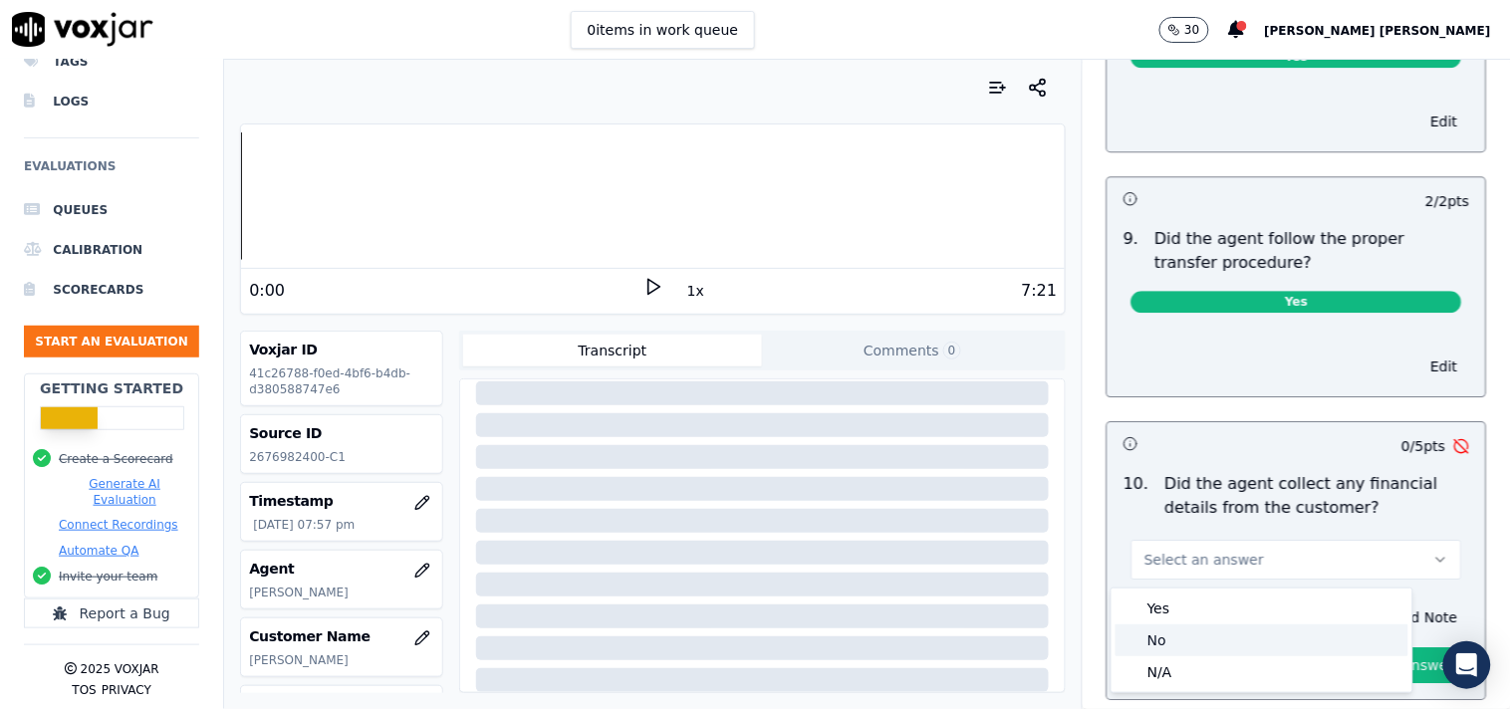
click at [1210, 635] on div "No" at bounding box center [1261, 640] width 293 height 32
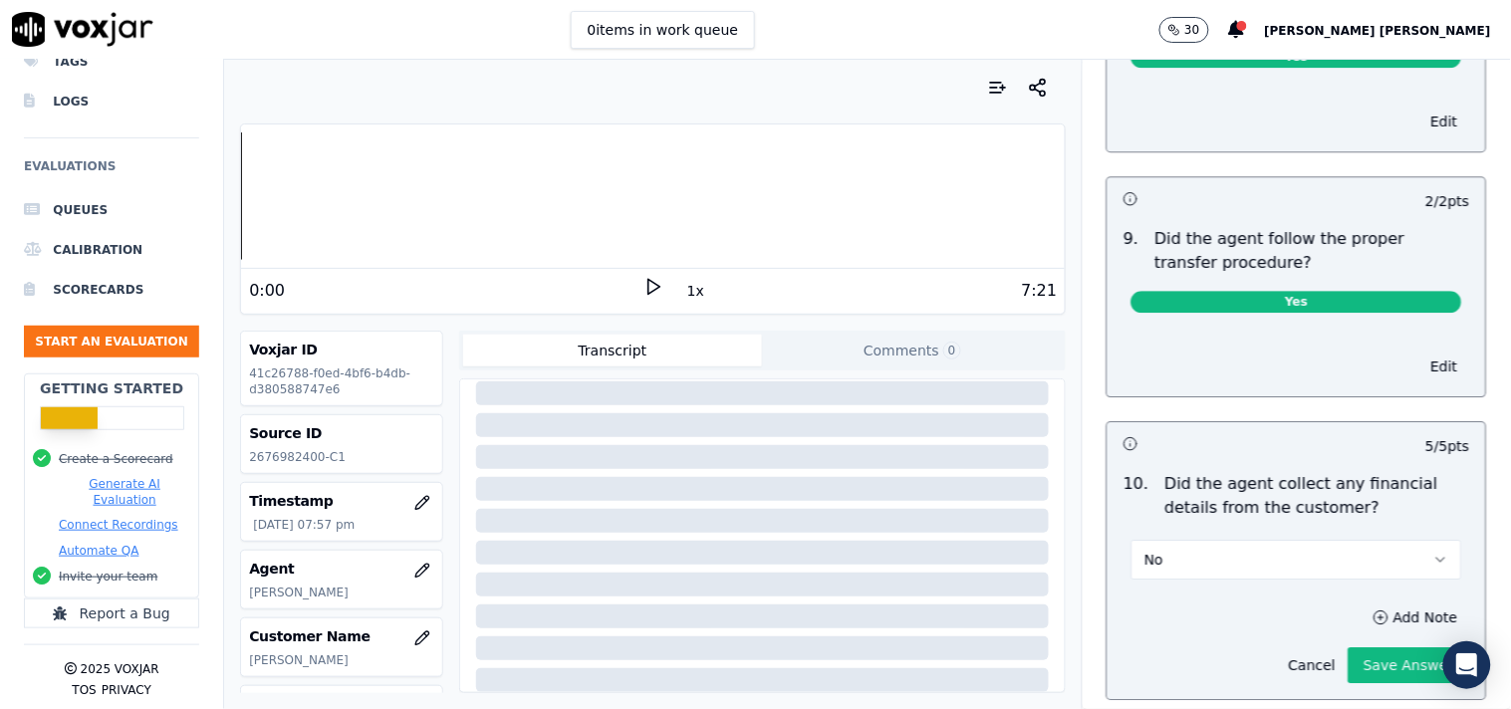
scroll to position [3430, 0]
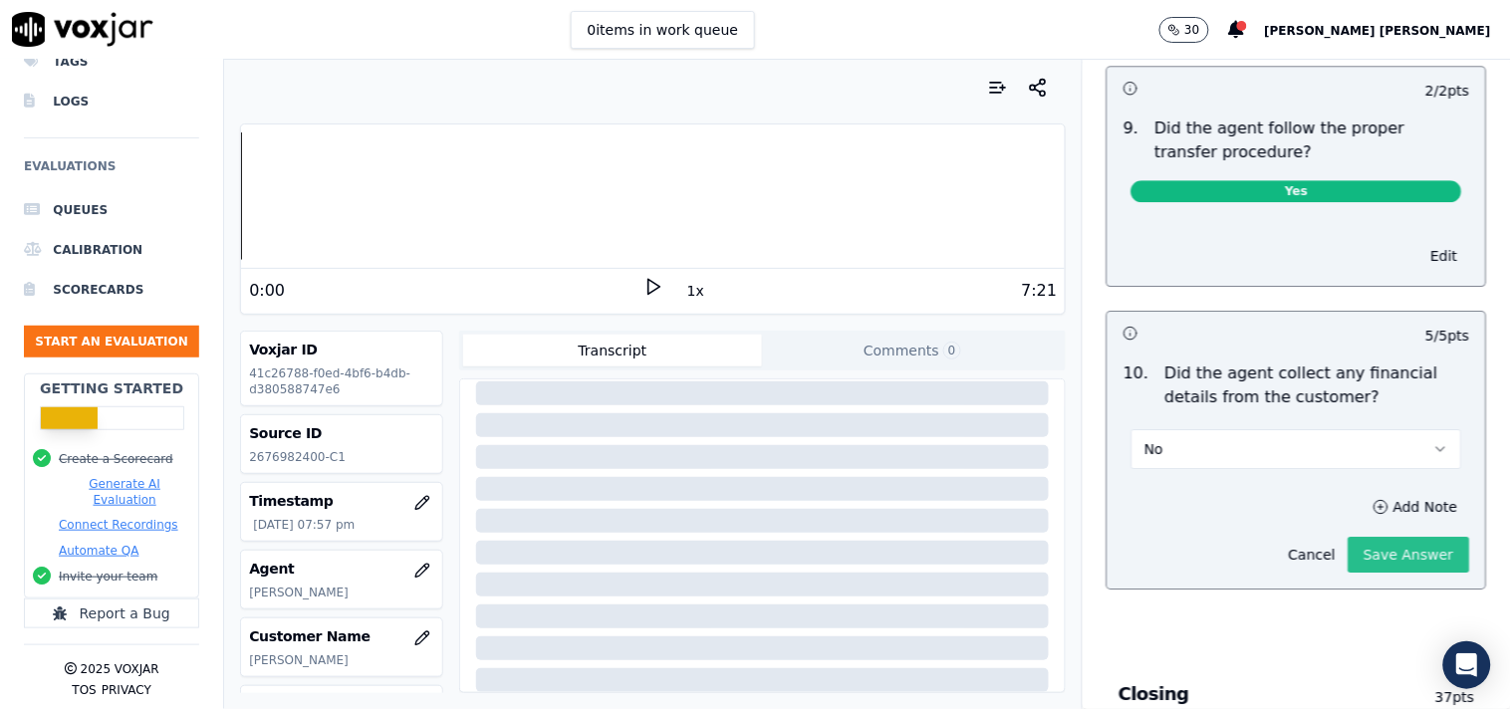
click at [1371, 564] on button "Save Answer" at bounding box center [1409, 555] width 122 height 36
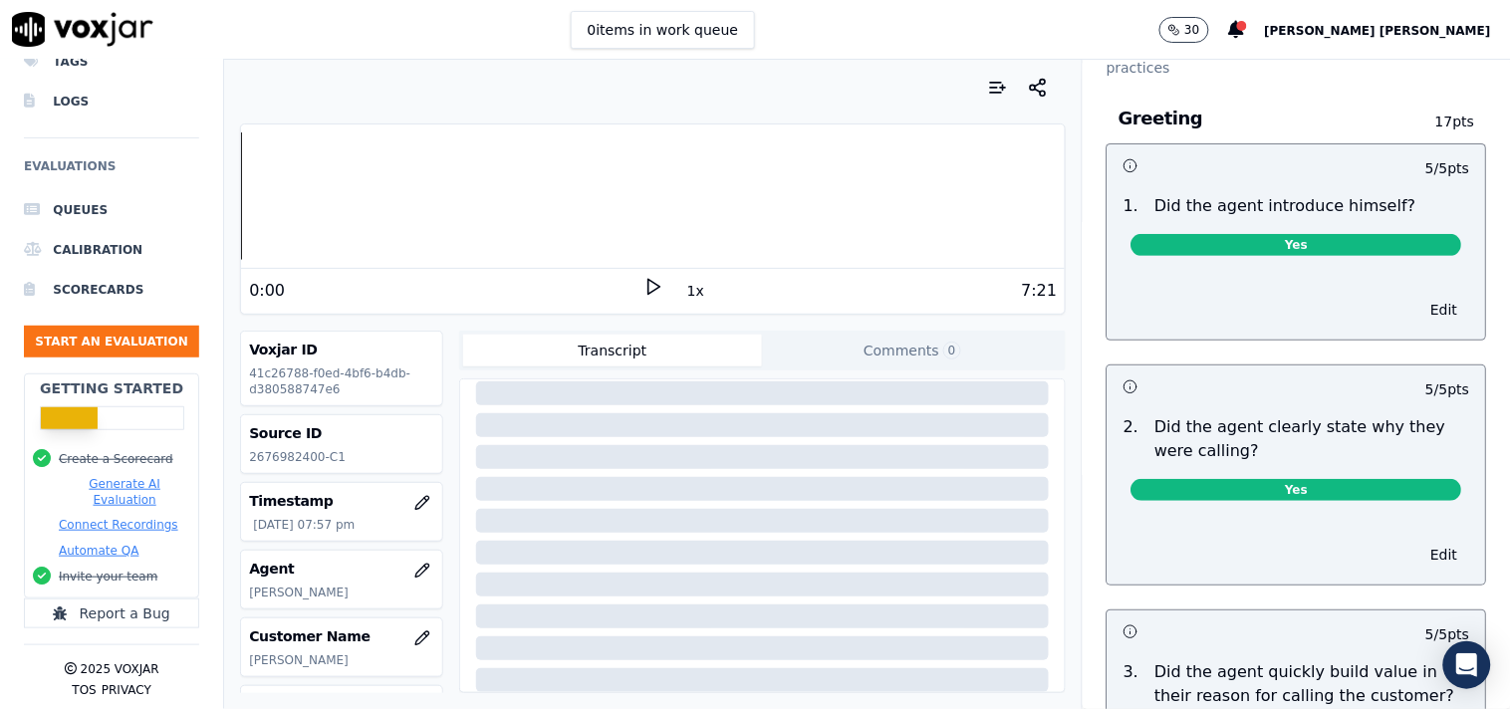
scroll to position [0, 0]
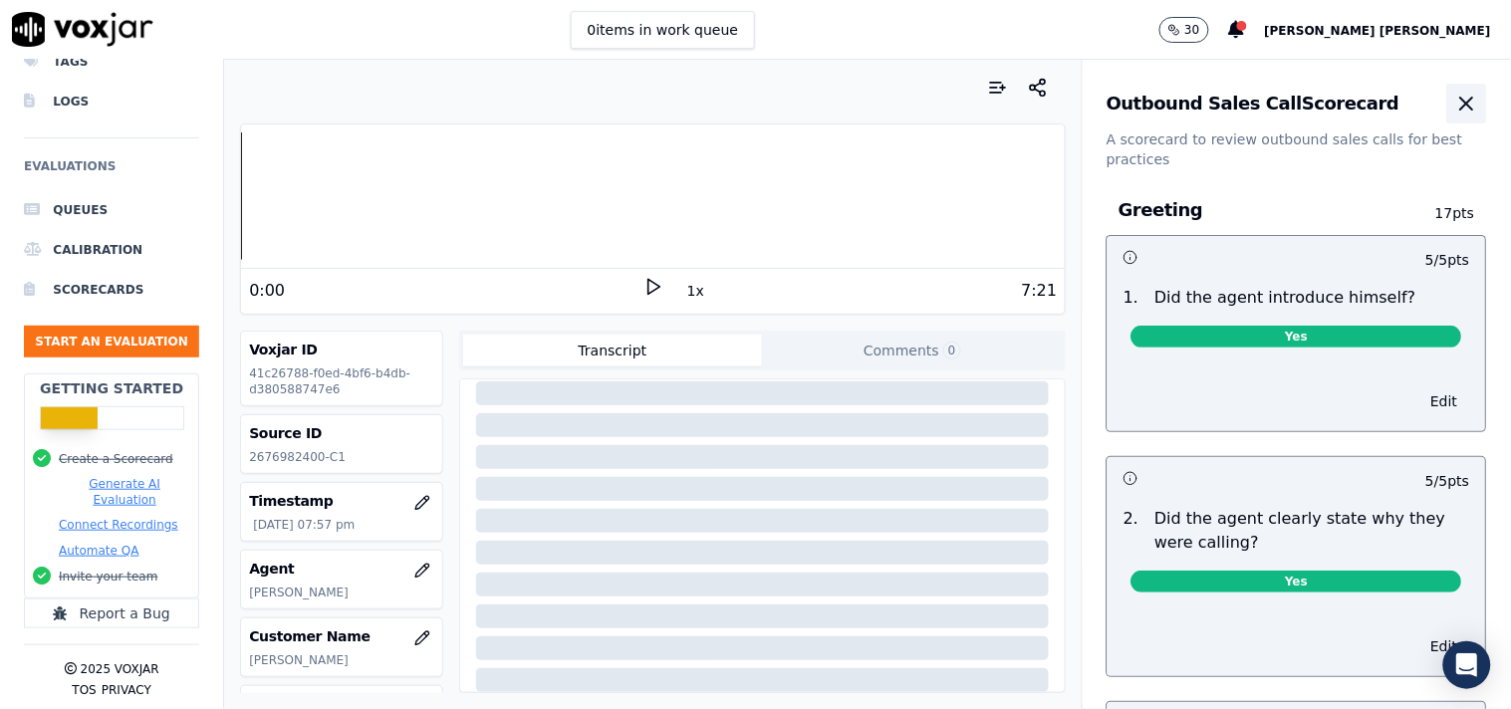
click at [1455, 96] on icon "button" at bounding box center [1467, 104] width 24 height 24
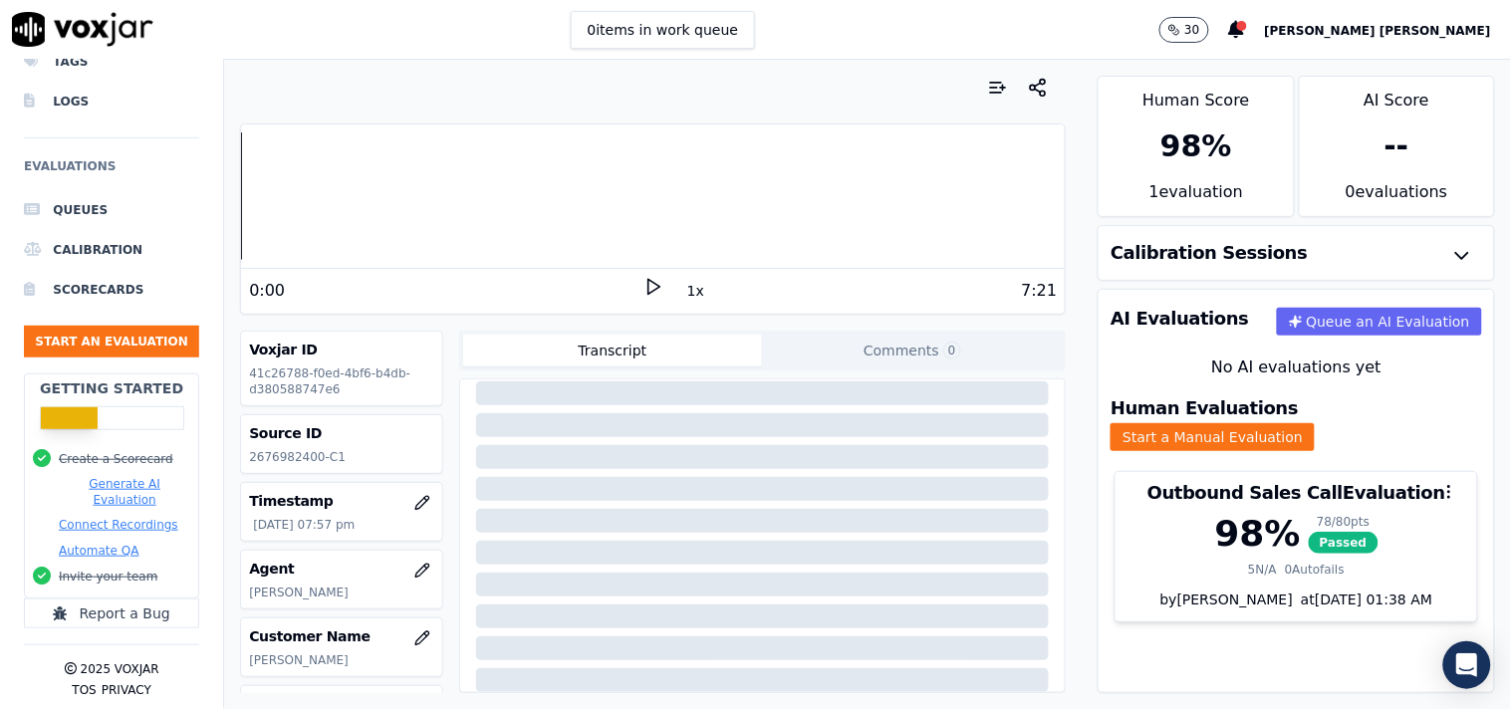
click at [1212, 637] on div "AI Evaluations Queue an AI Evaluation No AI evaluations yet Human Evaluations S…" at bounding box center [1296, 491] width 397 height 404
